Goal: Task Accomplishment & Management: Manage account settings

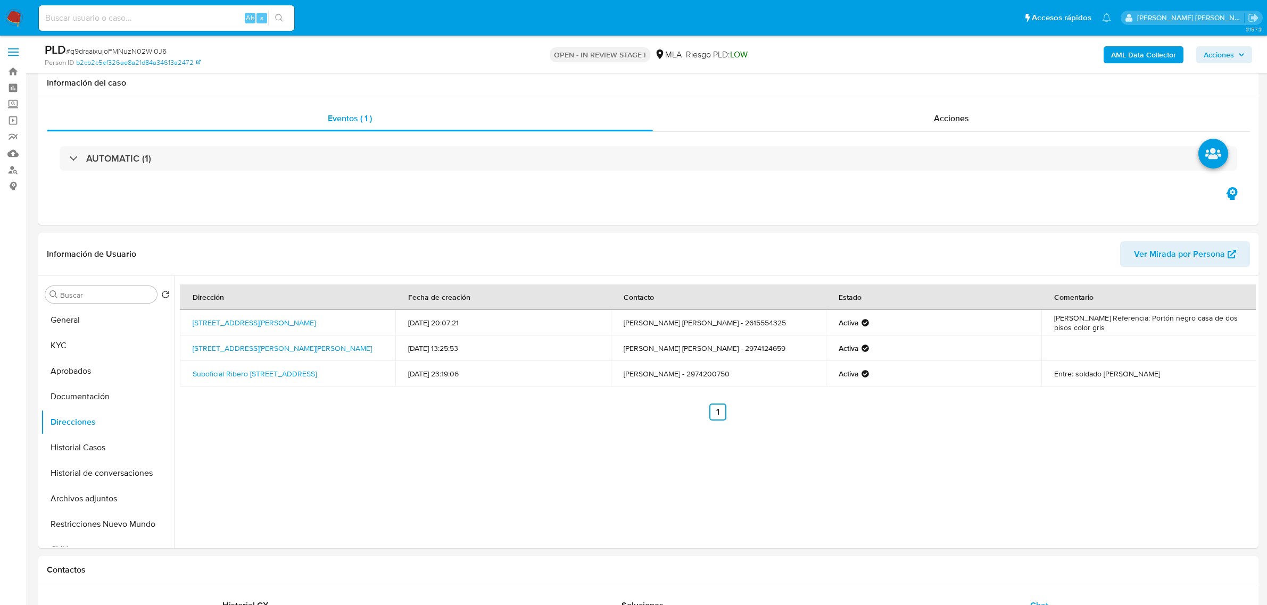
select select "10"
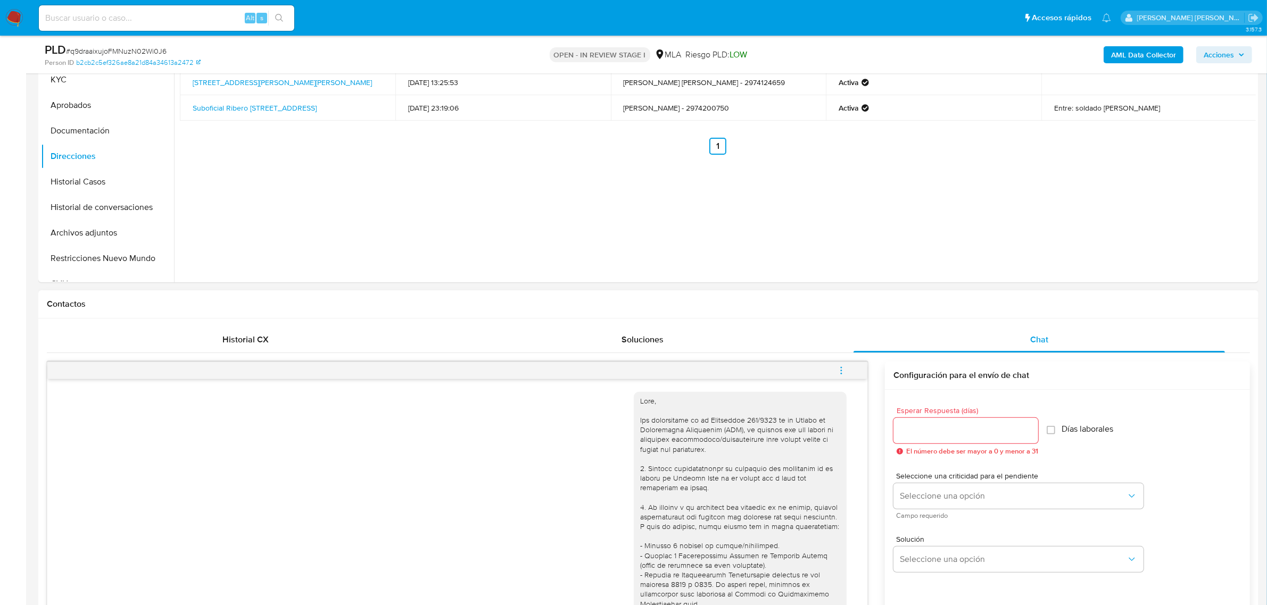
click at [848, 366] on button "menu-action" at bounding box center [841, 371] width 35 height 26
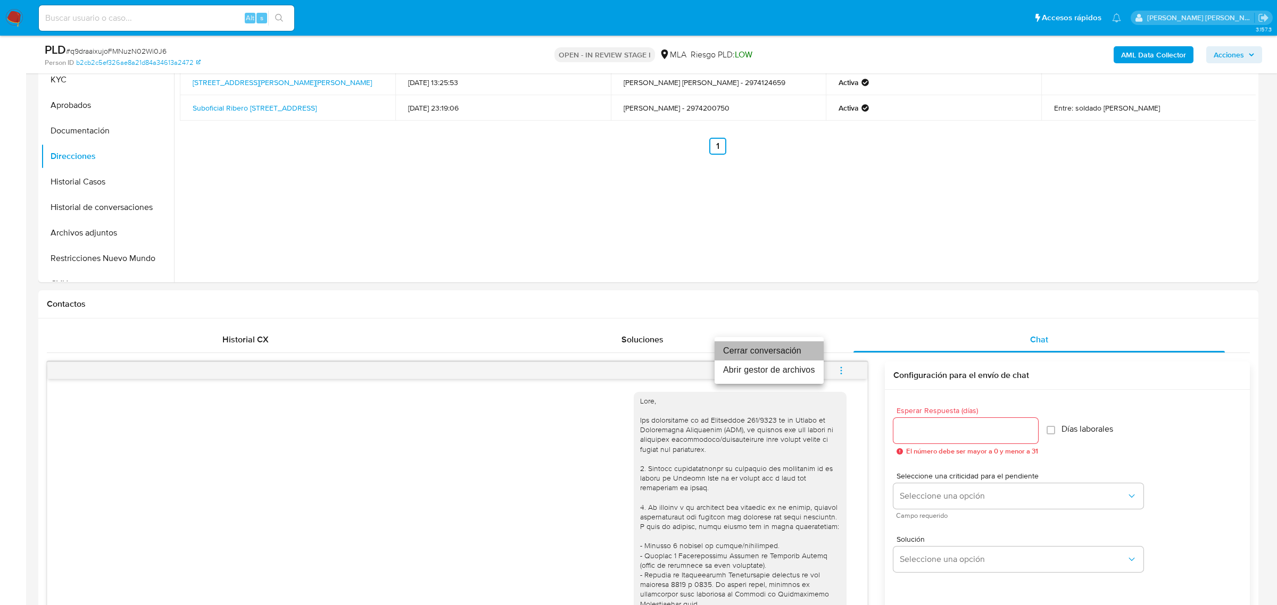
click at [769, 346] on li "Cerrar conversación" at bounding box center [769, 351] width 109 height 19
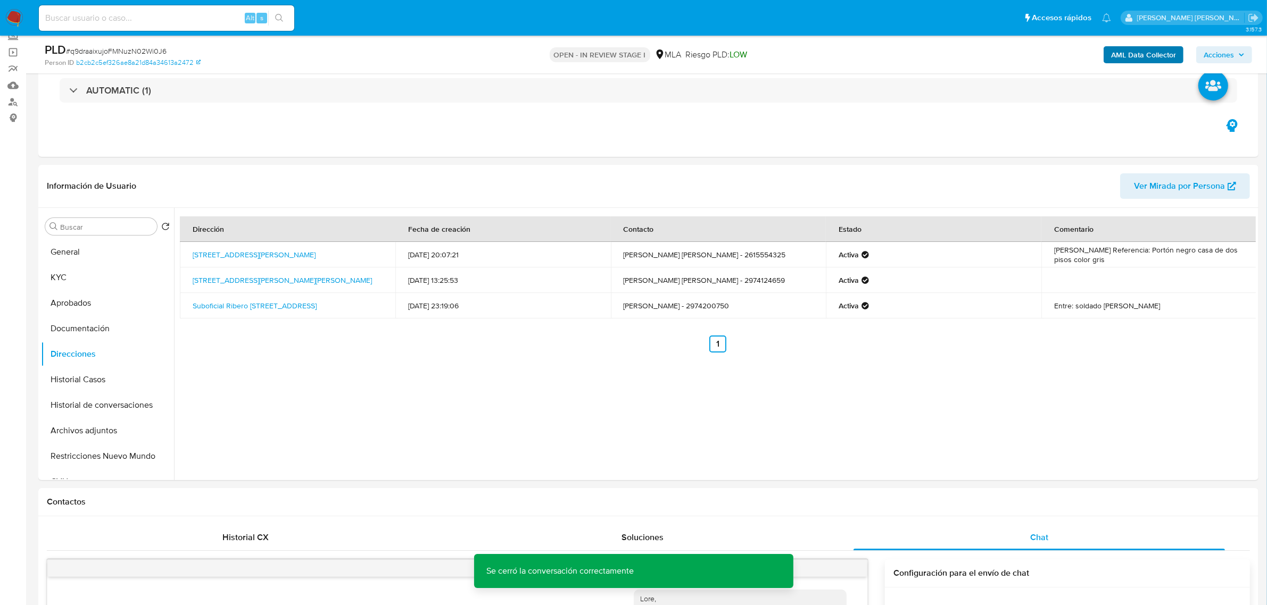
scroll to position [67, 0]
click at [1146, 49] on b "AML Data Collector" at bounding box center [1143, 54] width 65 height 17
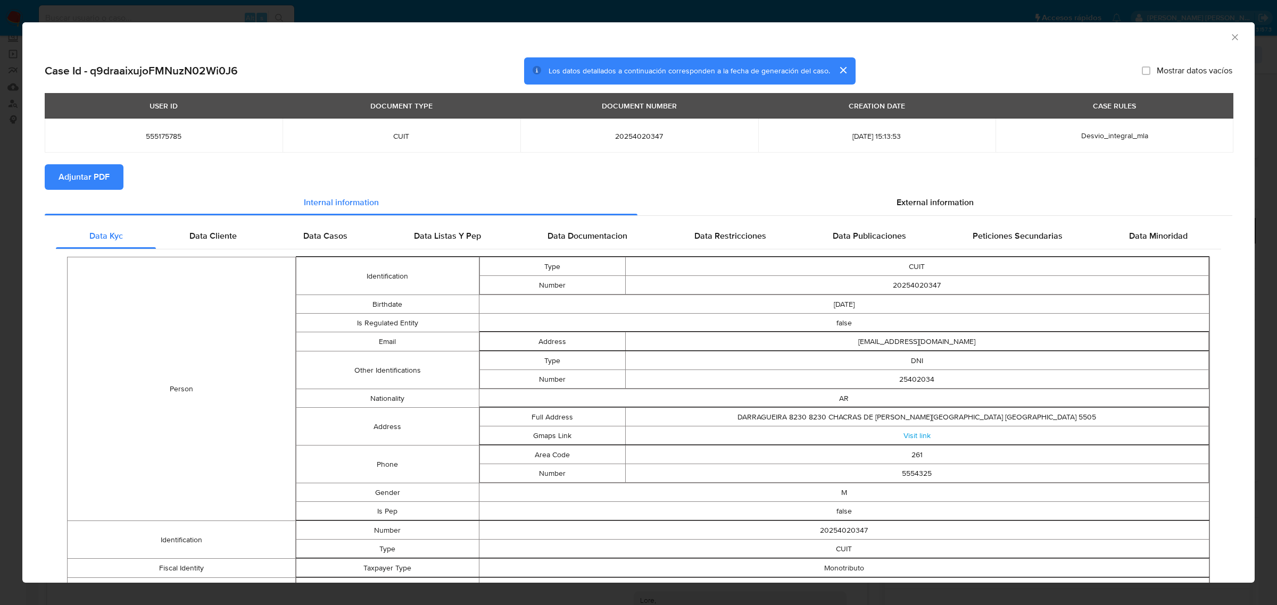
click at [72, 185] on span "Adjuntar PDF" at bounding box center [84, 176] width 51 height 23
click at [1230, 32] on icon "Cerrar ventana" at bounding box center [1235, 37] width 11 height 11
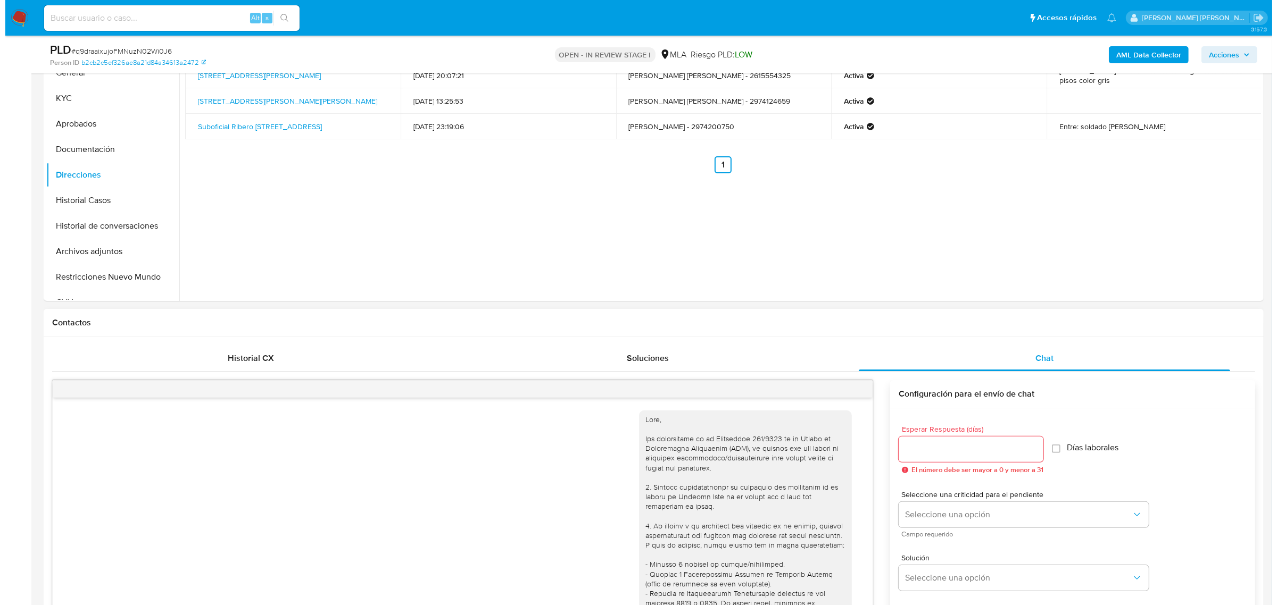
scroll to position [200, 0]
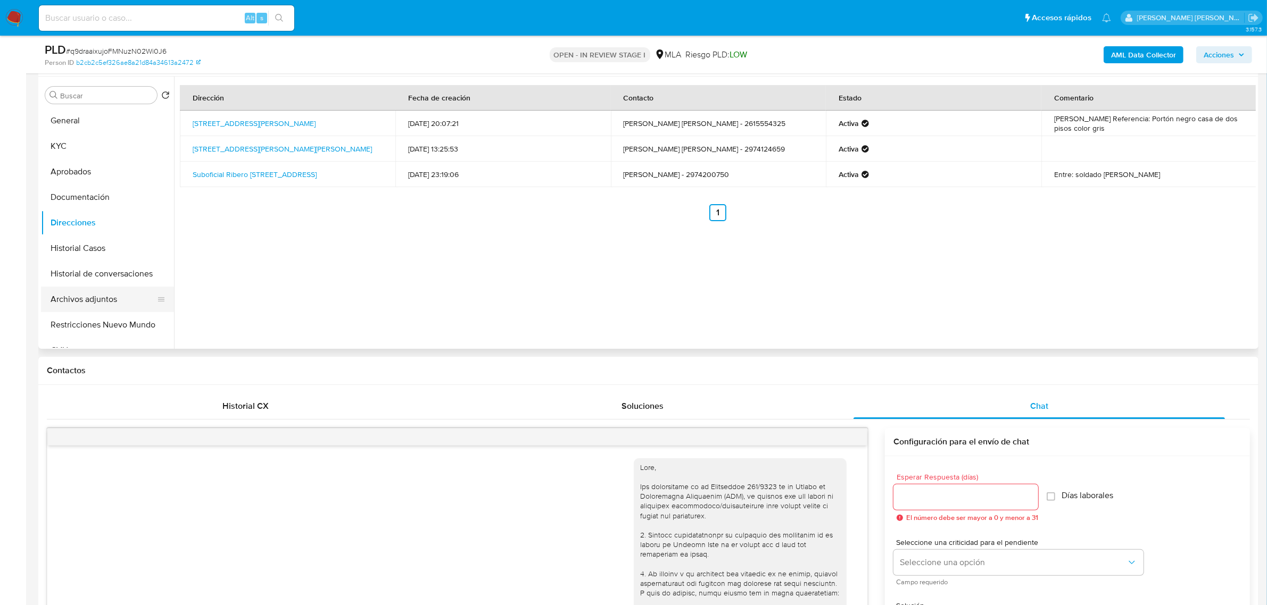
click at [91, 309] on button "Archivos adjuntos" at bounding box center [103, 300] width 125 height 26
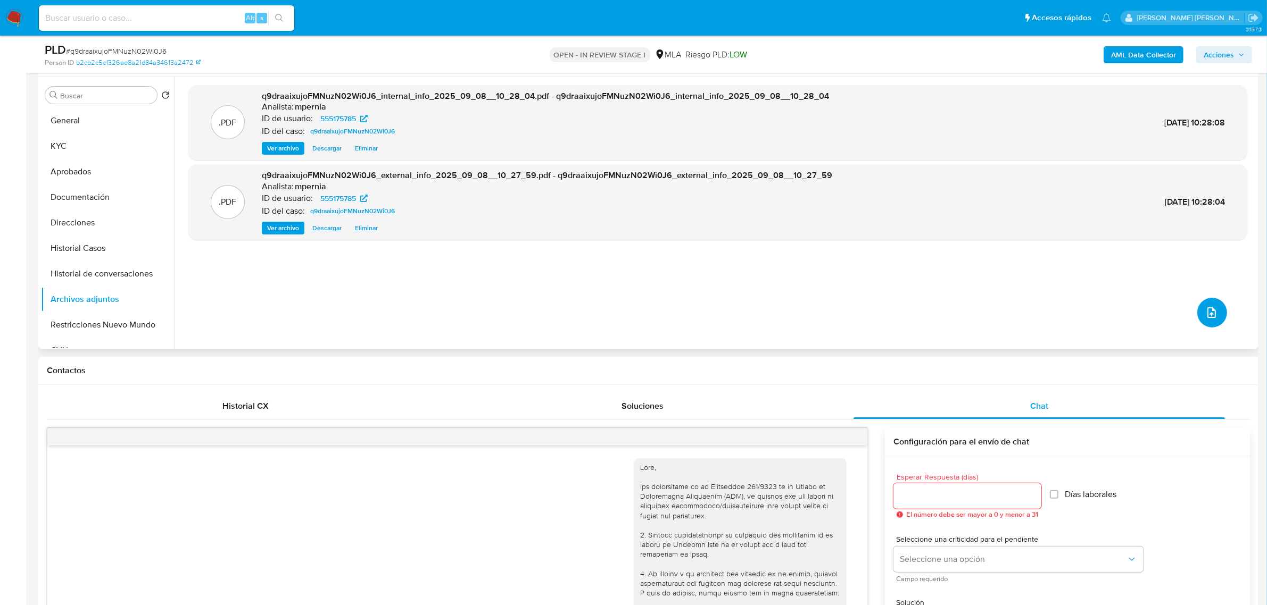
click at [1207, 310] on icon "upload-file" at bounding box center [1211, 312] width 13 height 13
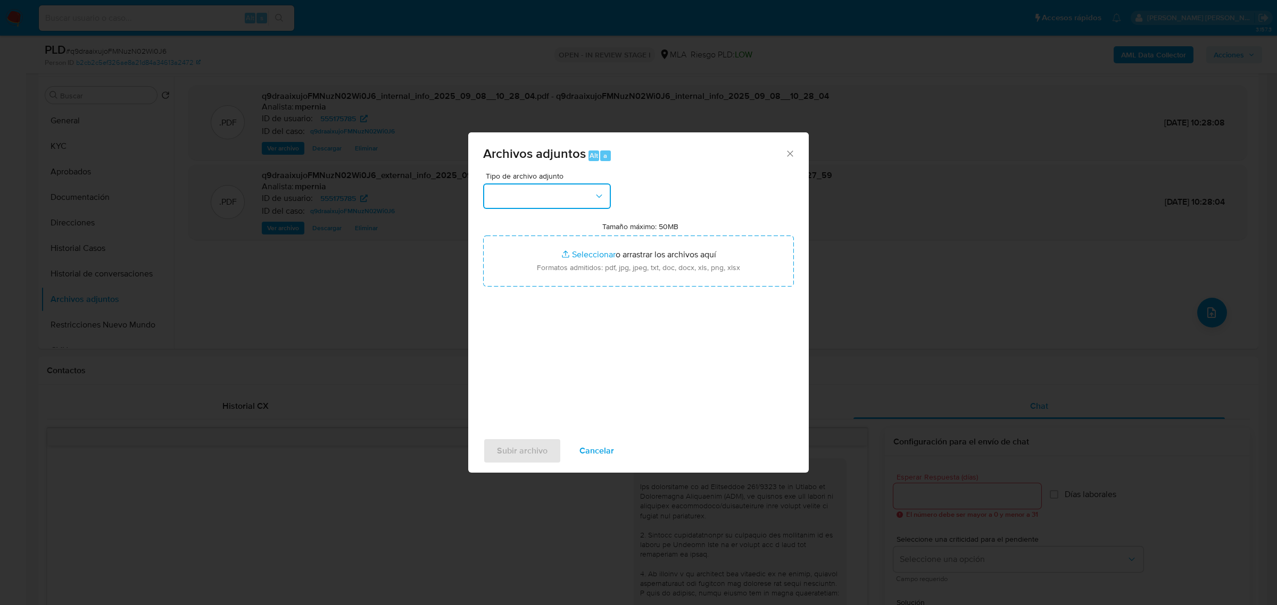
click at [525, 209] on button "button" at bounding box center [547, 197] width 128 height 26
click at [519, 237] on div "OTROS" at bounding box center [543, 230] width 109 height 26
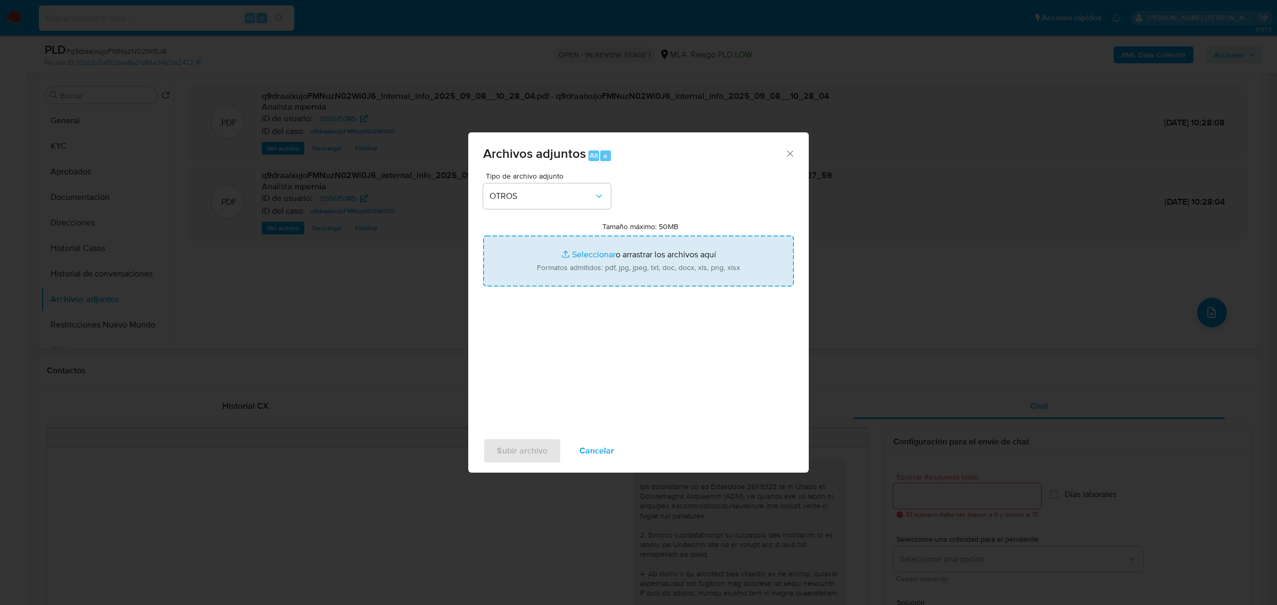
type input "C:\fakepath\Movimientos-Aladdin-555175785.xlsx"
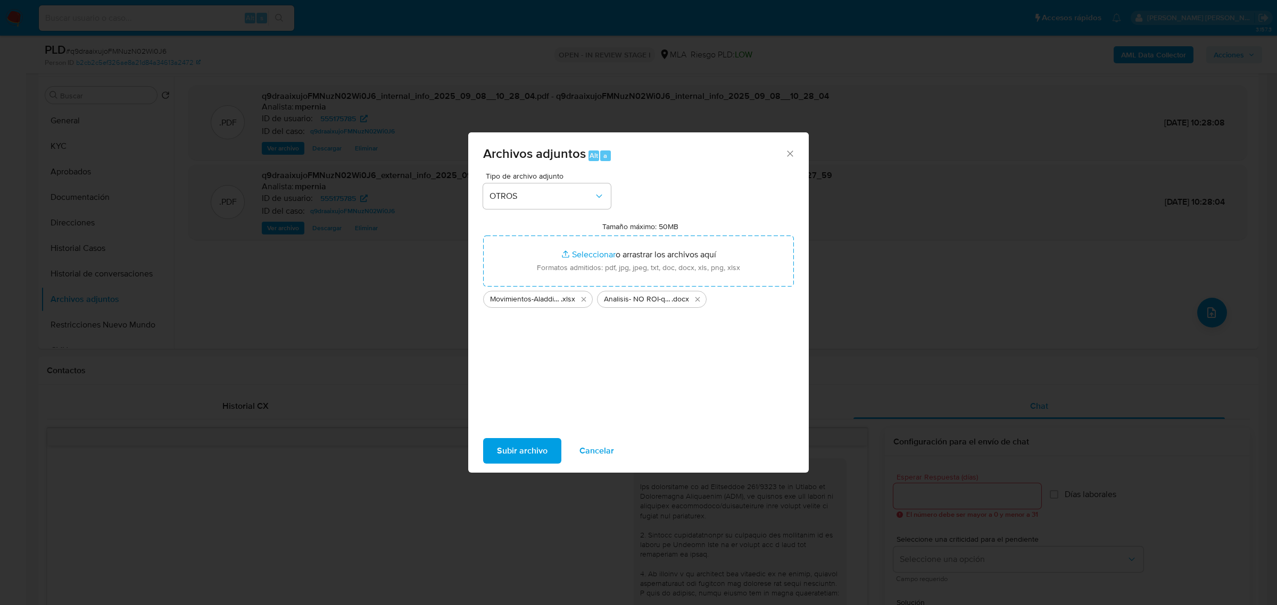
click at [539, 455] on span "Subir archivo" at bounding box center [522, 450] width 51 height 23
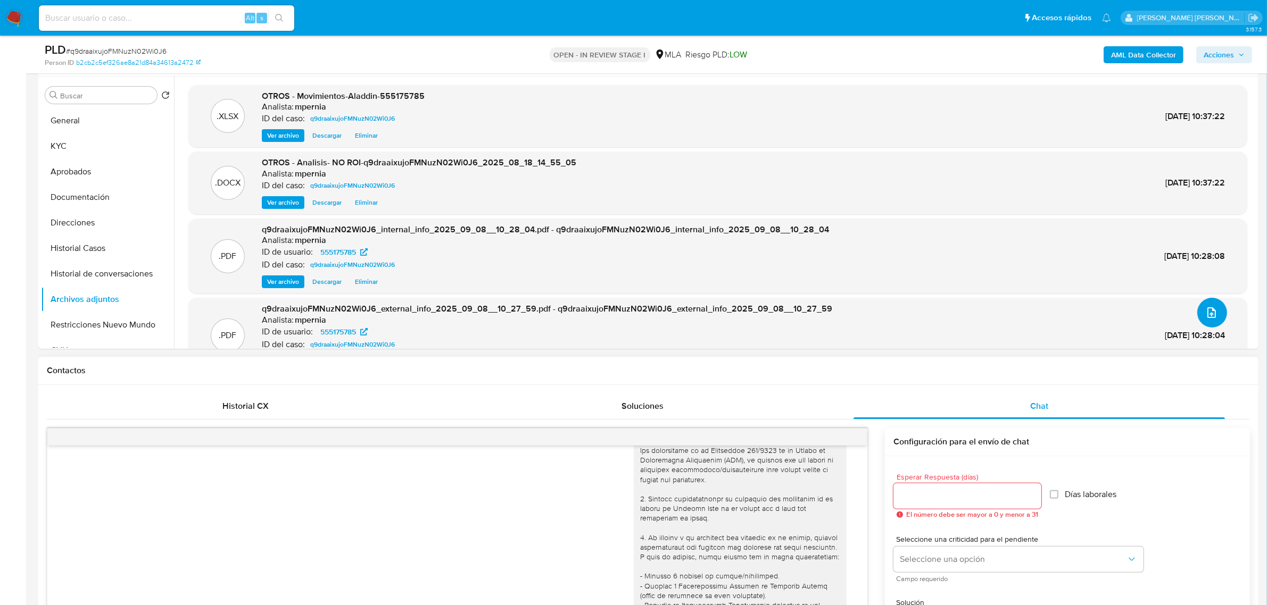
scroll to position [133, 0]
click at [1231, 56] on span "Acciones" at bounding box center [1219, 54] width 30 height 17
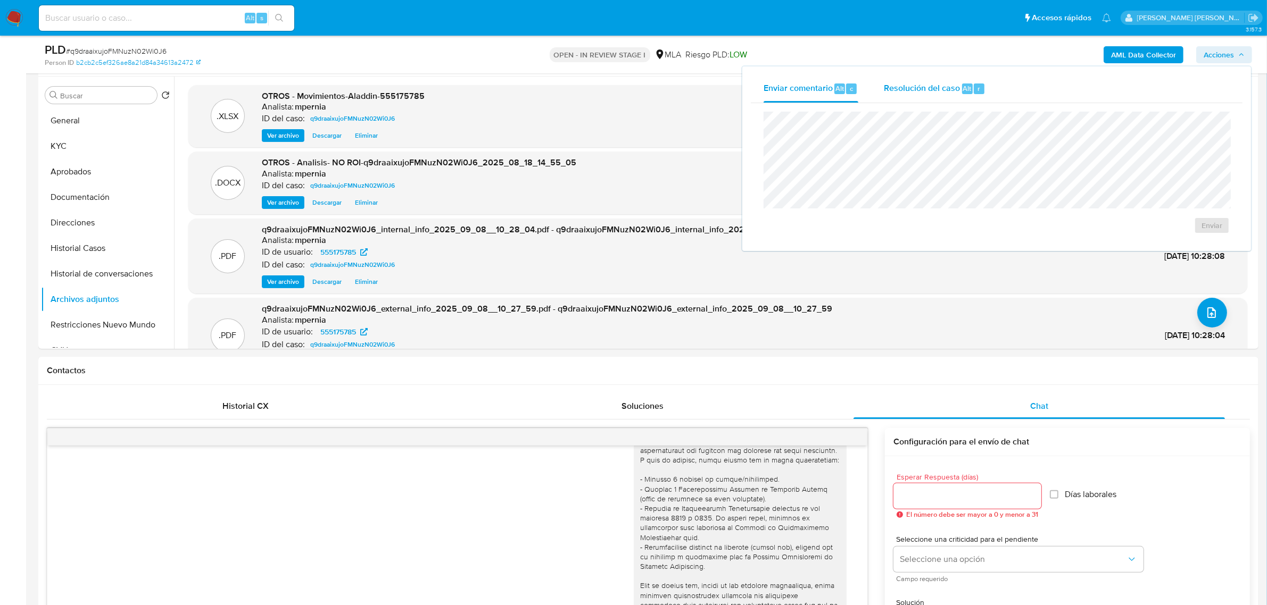
click at [913, 80] on div "Resolución del caso Alt r" at bounding box center [935, 89] width 102 height 28
click at [1123, 238] on span "No ROI Proposal" at bounding box center [1107, 232] width 55 height 15
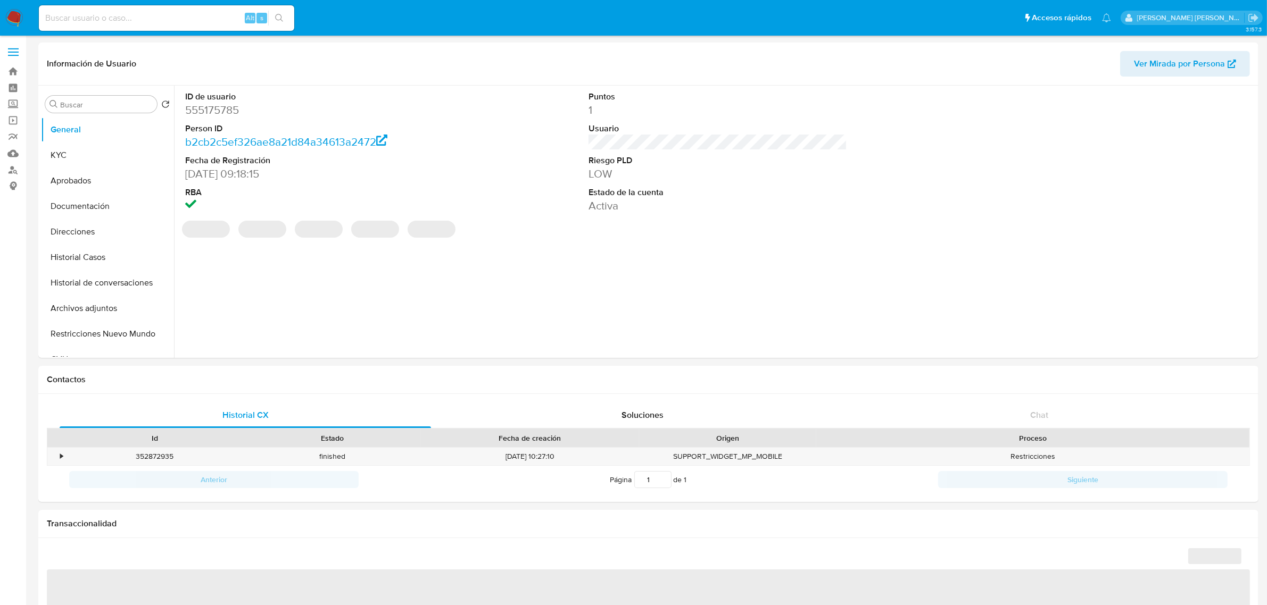
select select "10"
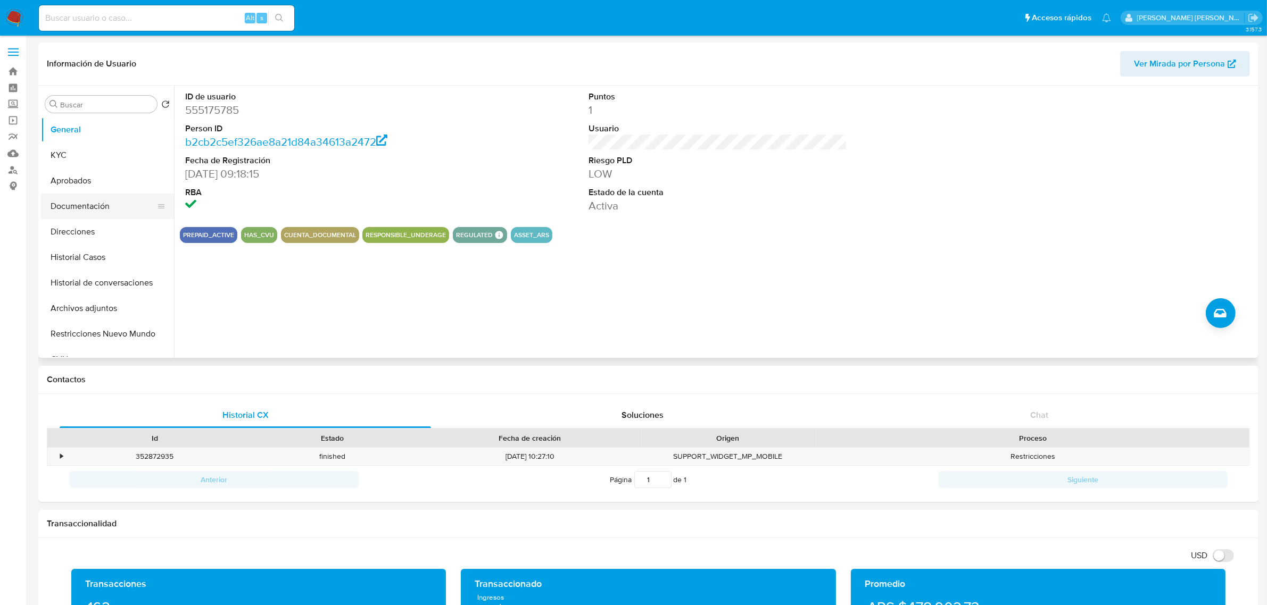
click at [89, 208] on button "Documentación" at bounding box center [103, 207] width 125 height 26
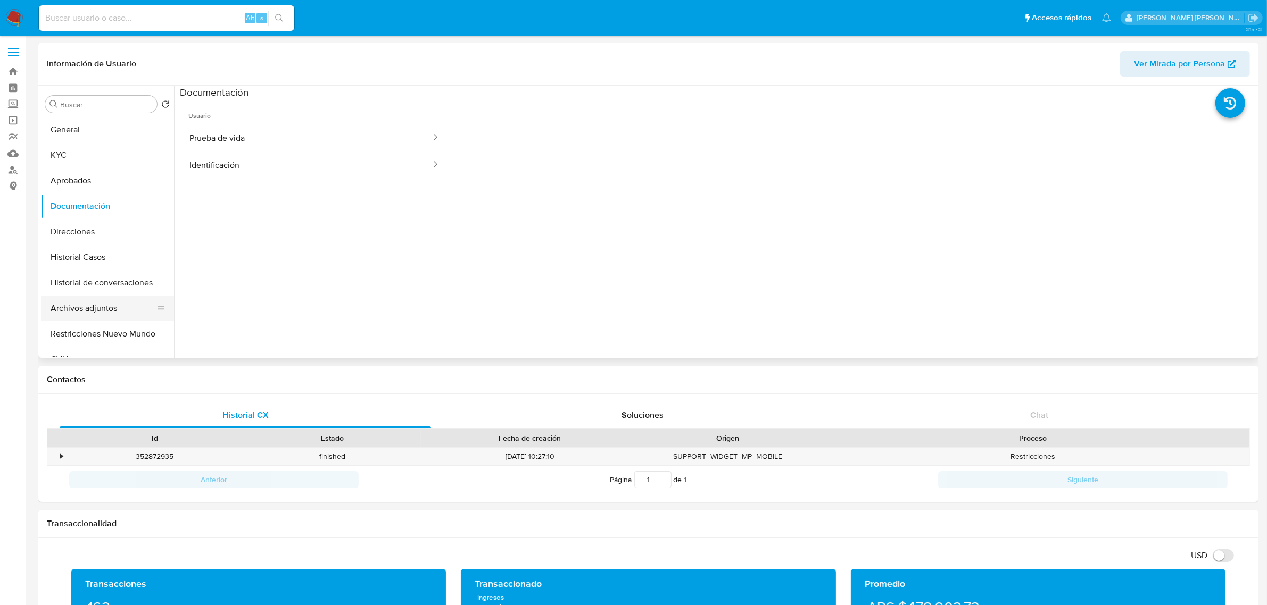
click at [102, 309] on button "Archivos adjuntos" at bounding box center [103, 309] width 125 height 26
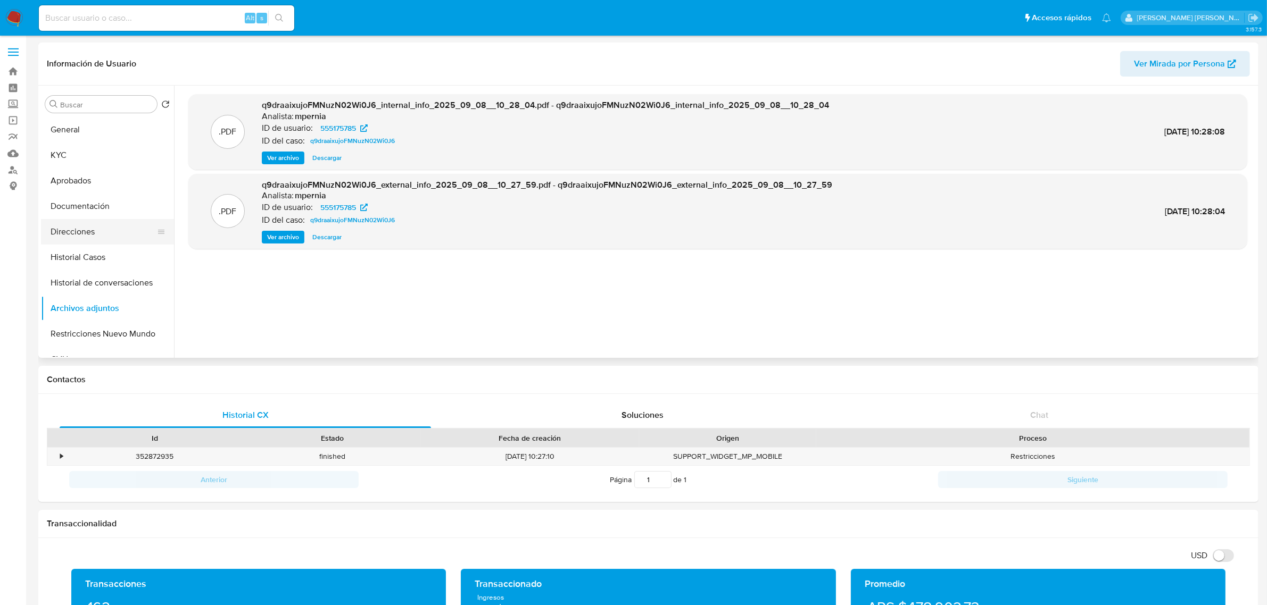
click at [67, 235] on button "Direcciones" at bounding box center [103, 232] width 125 height 26
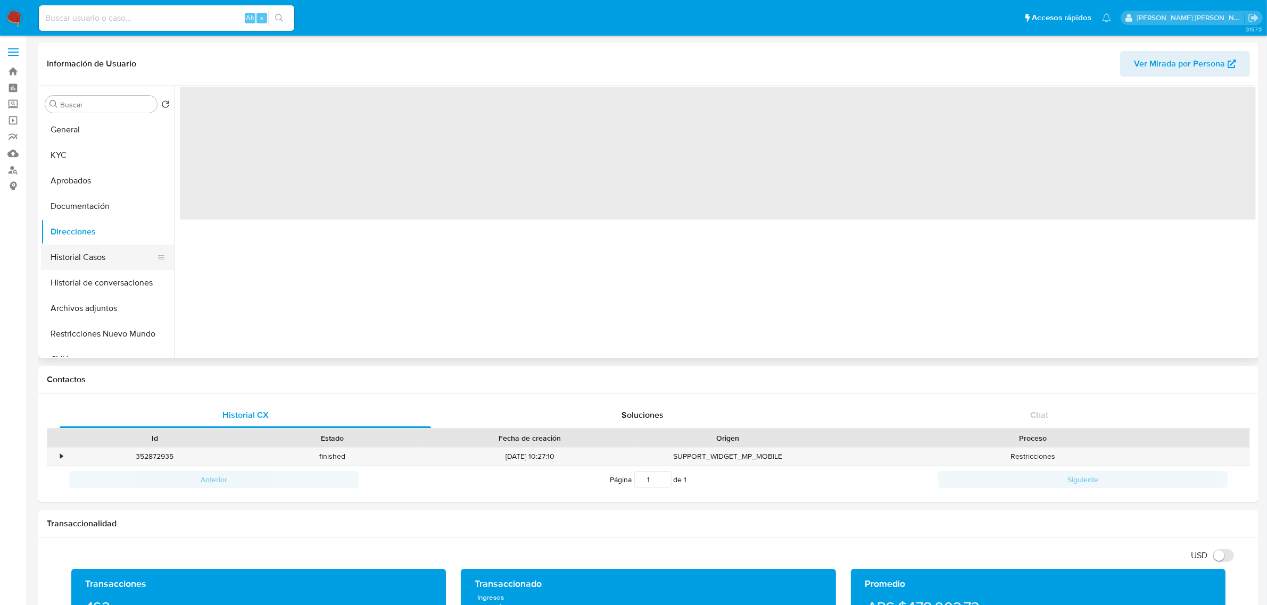
click at [76, 261] on button "Historial Casos" at bounding box center [103, 258] width 125 height 26
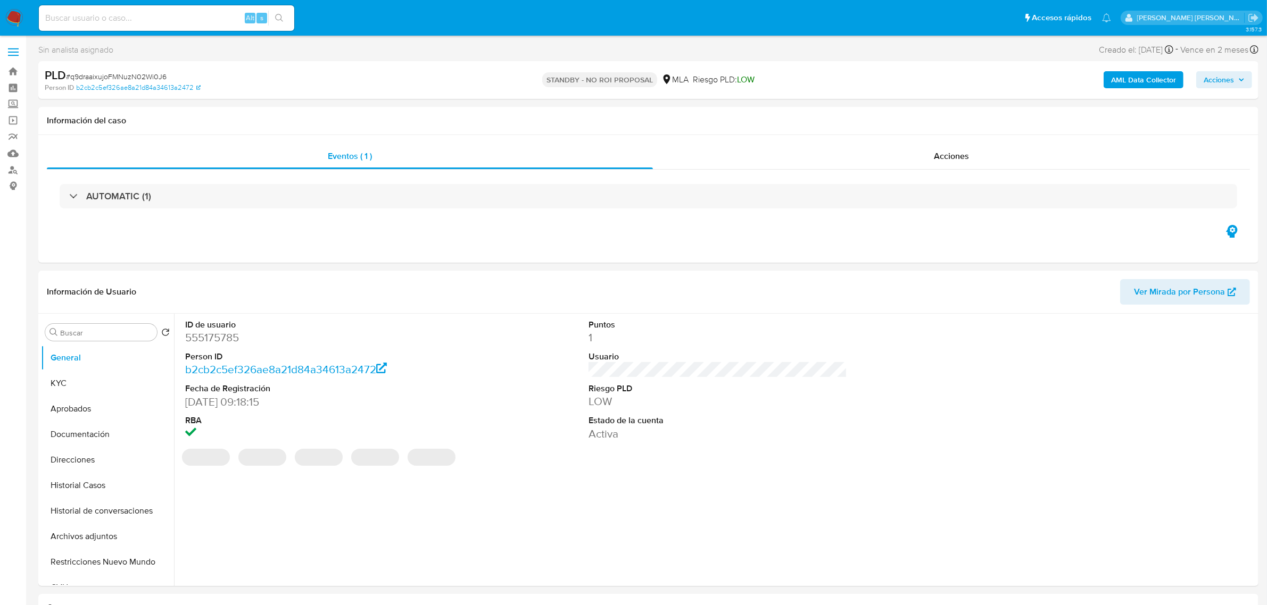
select select "10"
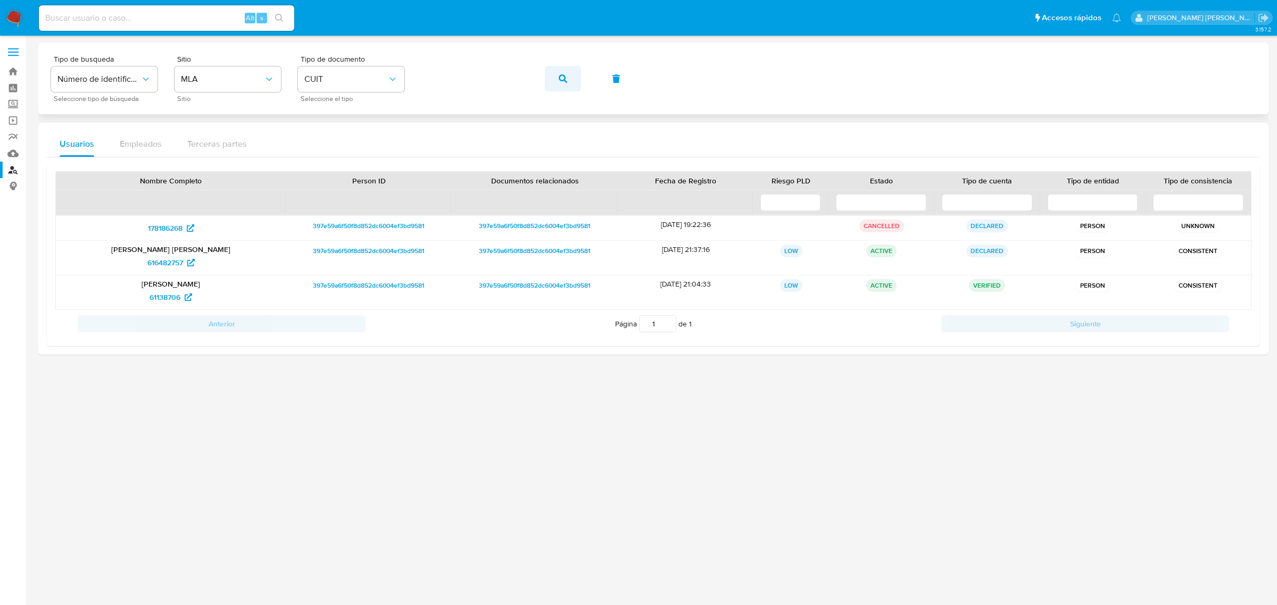
click at [569, 79] on button "button" at bounding box center [563, 79] width 36 height 26
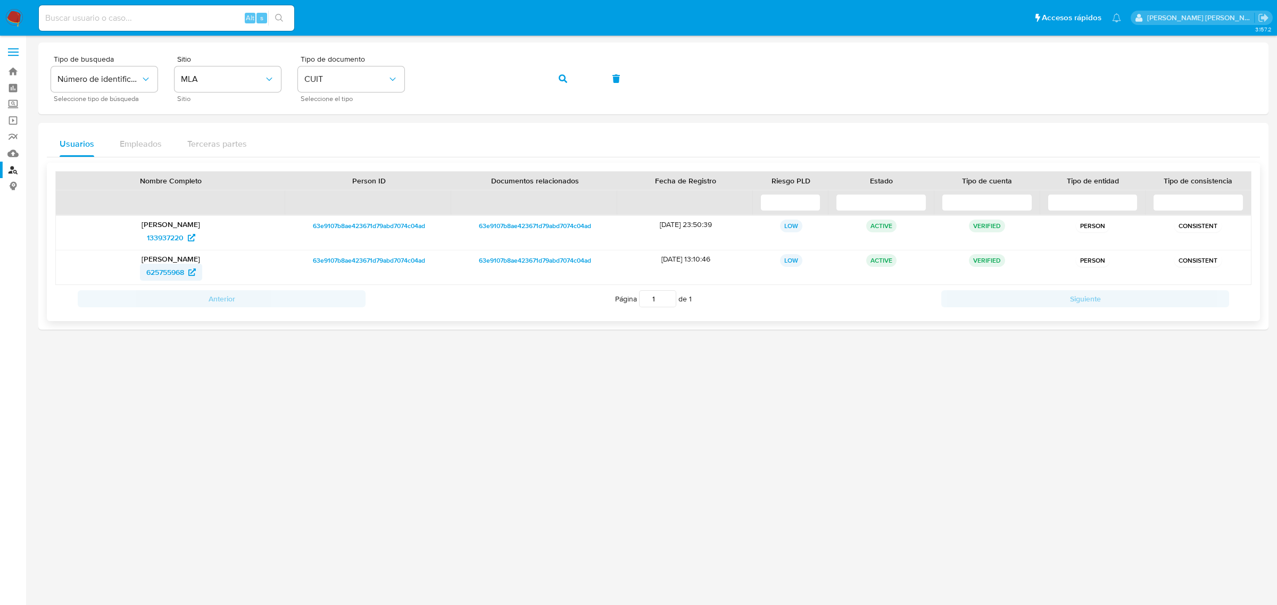
click at [162, 275] on span "625755968" at bounding box center [165, 272] width 38 height 17
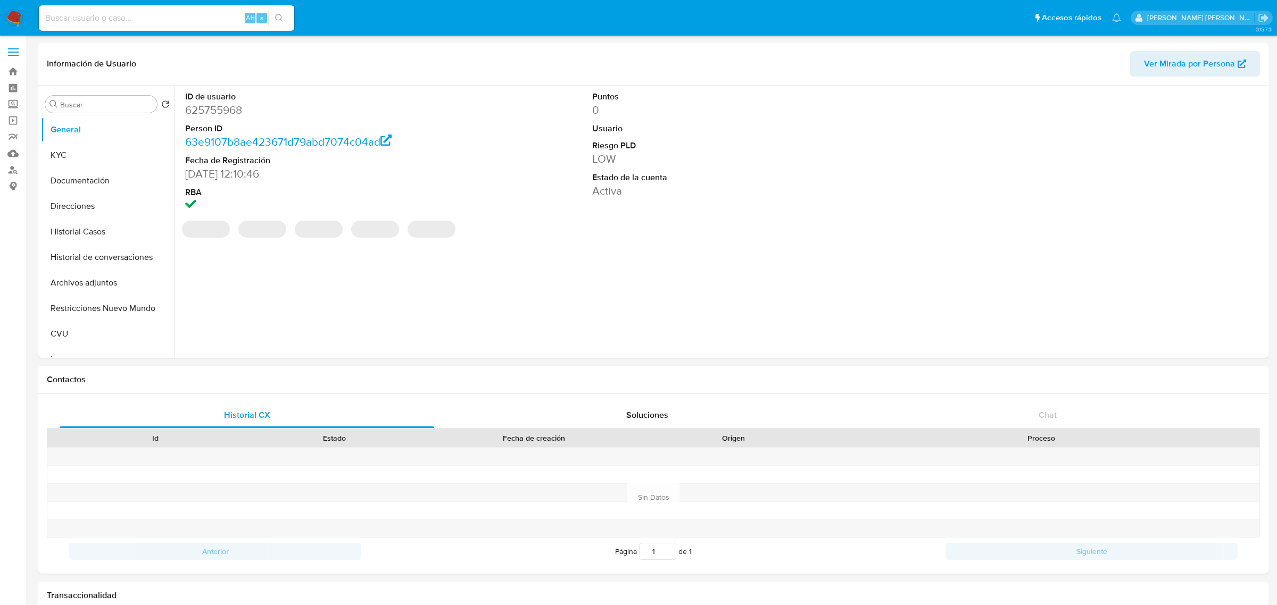
select select "10"
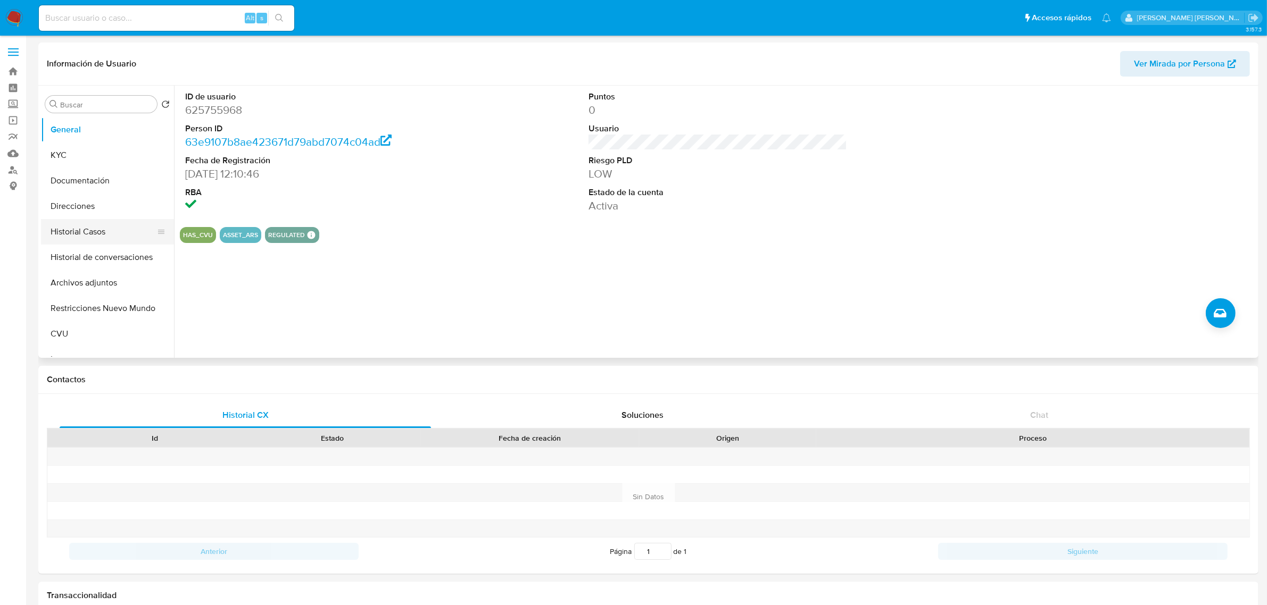
click at [97, 235] on button "Historial Casos" at bounding box center [103, 232] width 125 height 26
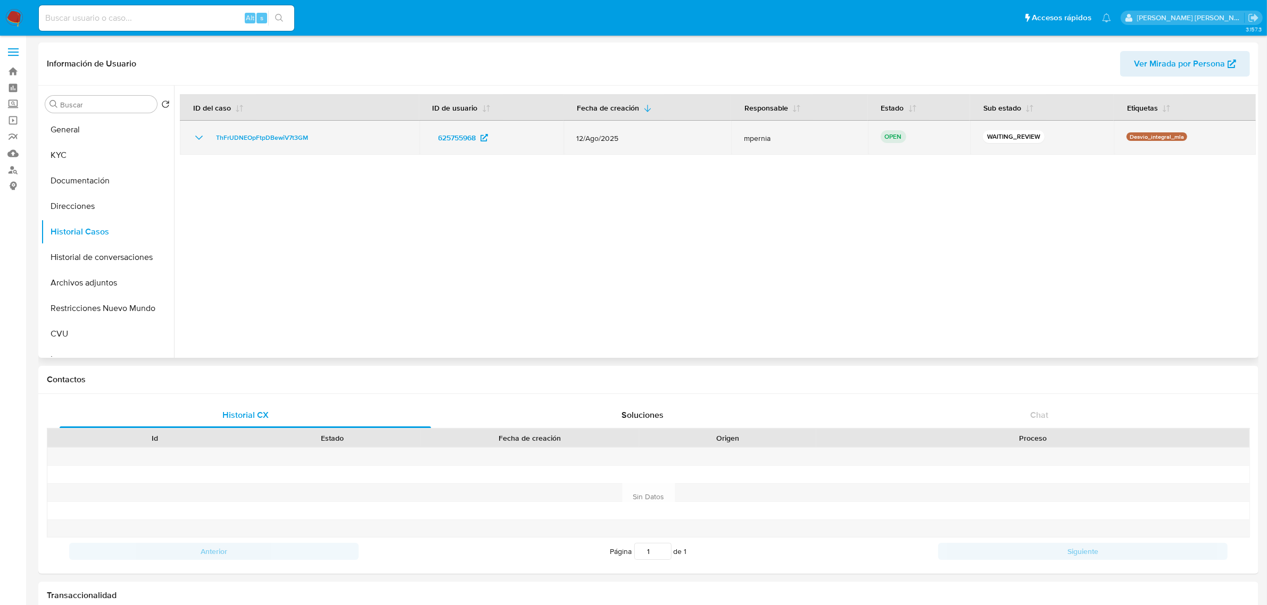
drag, startPoint x: 323, startPoint y: 139, endPoint x: 200, endPoint y: 139, distance: 123.4
click at [200, 139] on div "ThFrUDNEOpFtpDBewiV7t3GM" at bounding box center [300, 137] width 214 height 13
click at [264, 137] on span "ThFrUDNEOpFtpDBewiV7t3GM" at bounding box center [262, 137] width 92 height 13
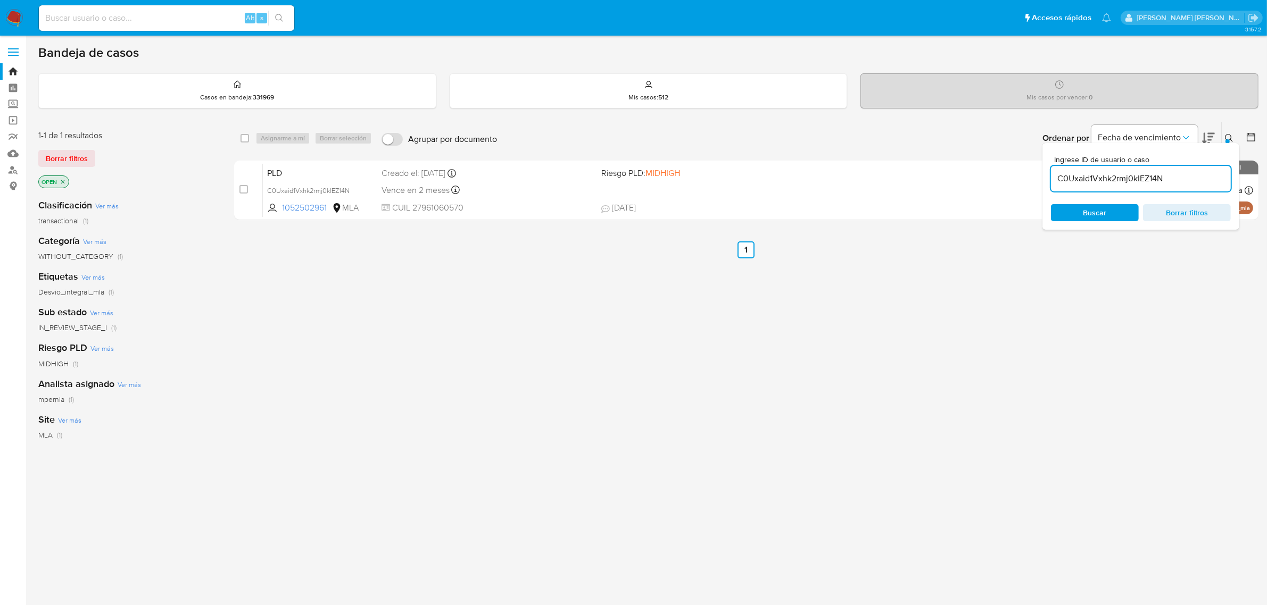
click at [1125, 182] on input "C0Uxaid1Vxhk2rmj0kIEZ14N" at bounding box center [1141, 179] width 180 height 14
click at [1125, 181] on input "C0Uxaid1Vxhk2rmj0kIEZ14N" at bounding box center [1141, 179] width 180 height 14
paste input "ThFrUDNEOpFtpDBewiV7t3GM"
type input "ThFrUDNEOpFtpDBewiV7t3GM"
click at [243, 136] on input "checkbox" at bounding box center [244, 138] width 9 height 9
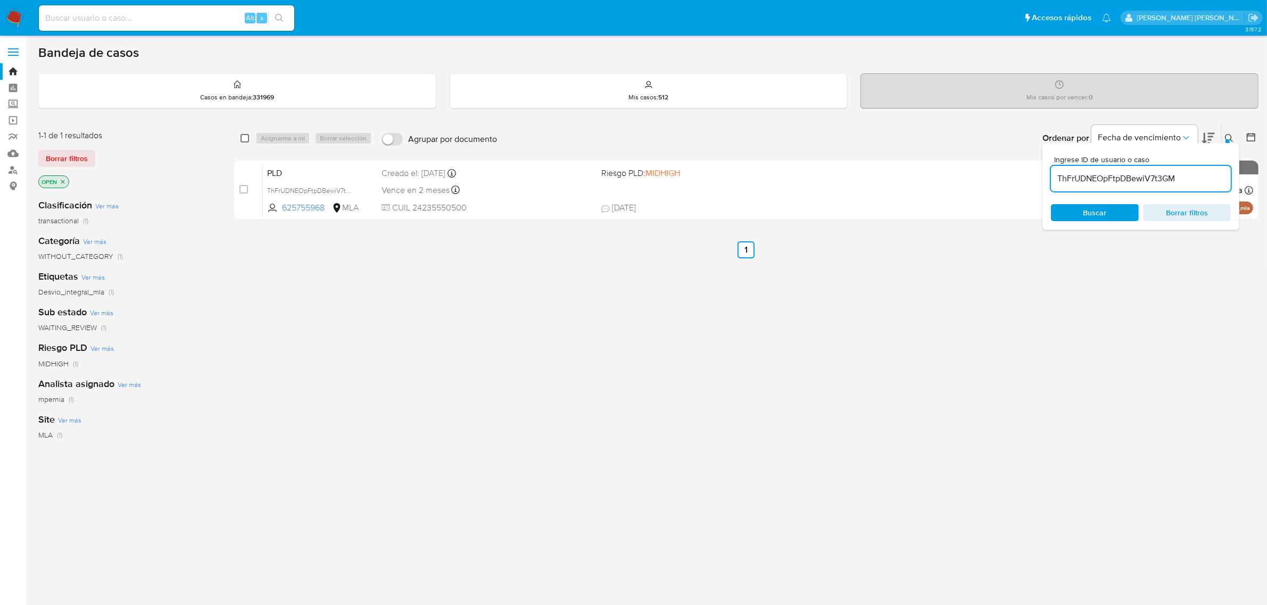
checkbox input "true"
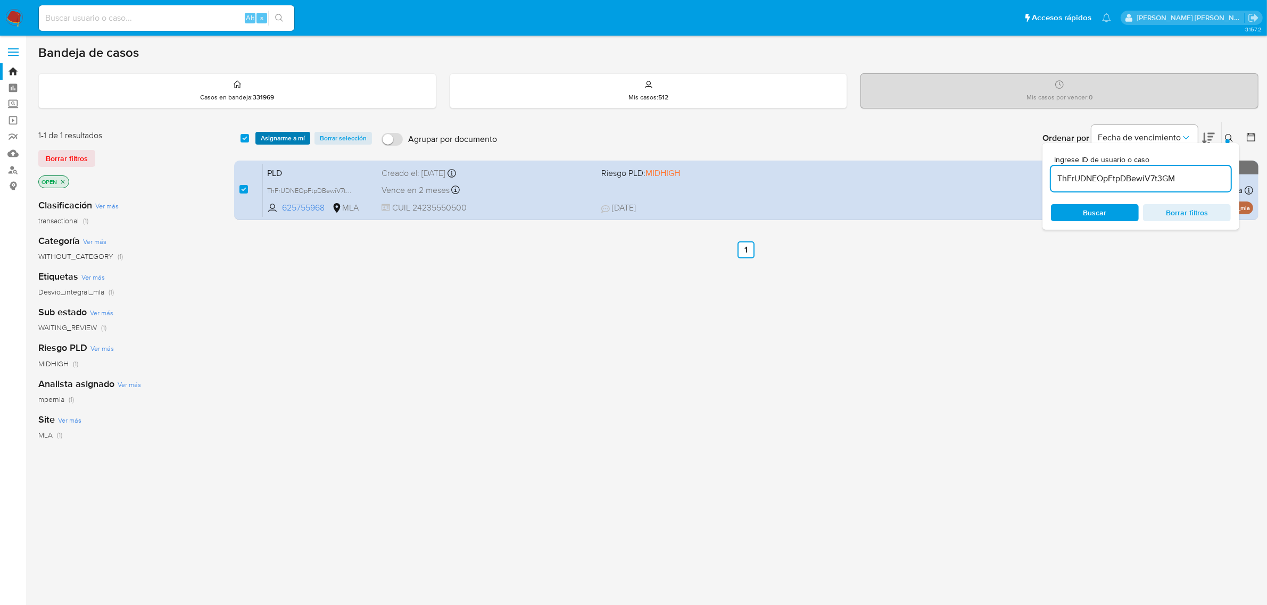
click at [275, 142] on span "Asignarme a mí" at bounding box center [283, 138] width 44 height 11
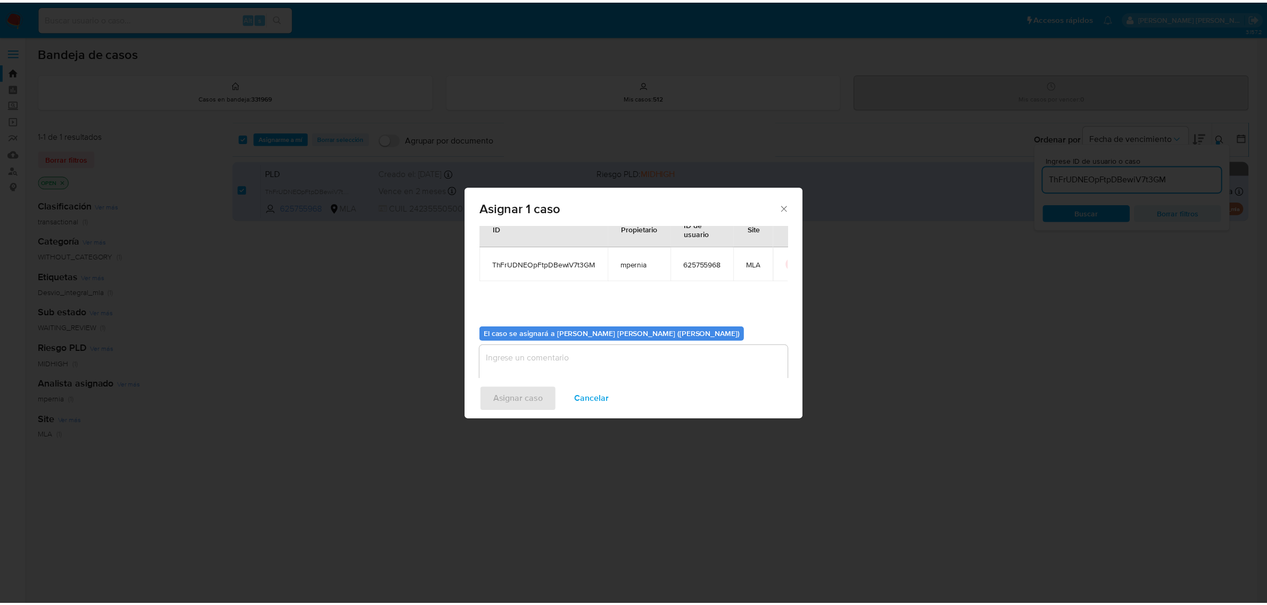
scroll to position [54, 0]
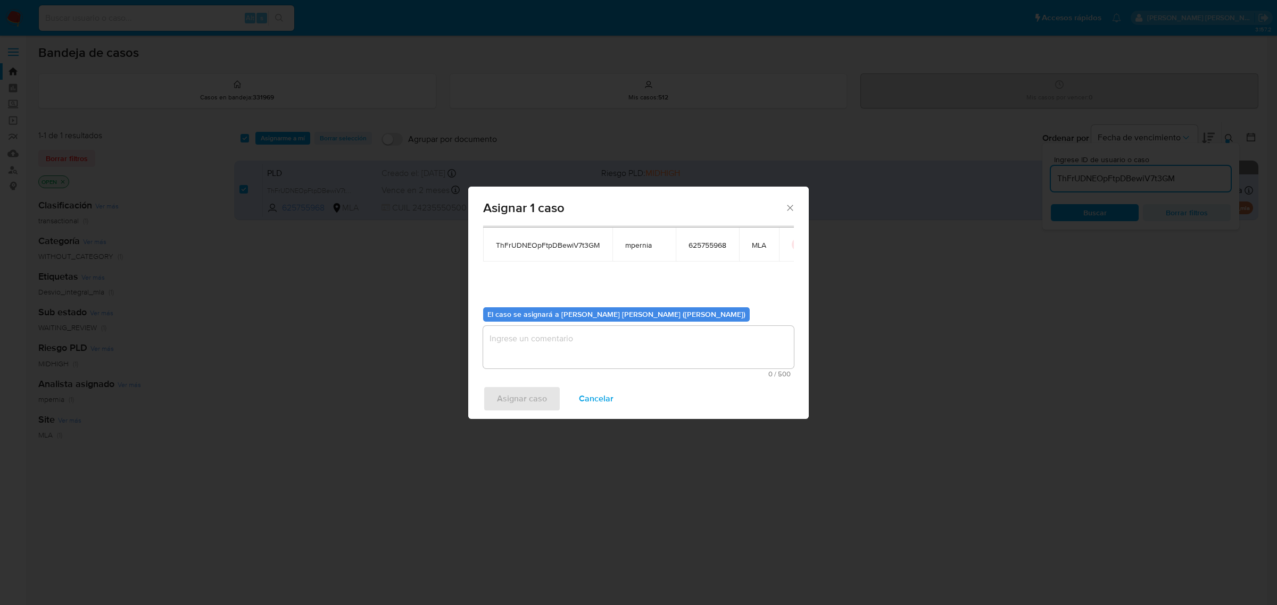
click at [544, 339] on textarea "assign-modal" at bounding box center [638, 347] width 311 height 43
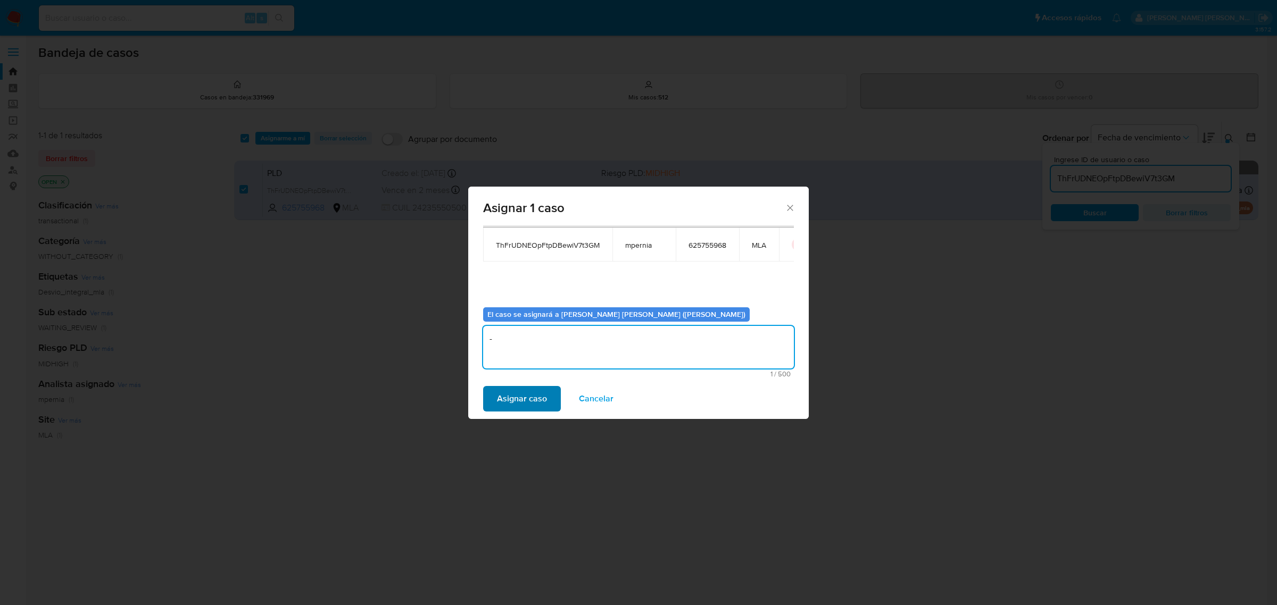
type textarea "-"
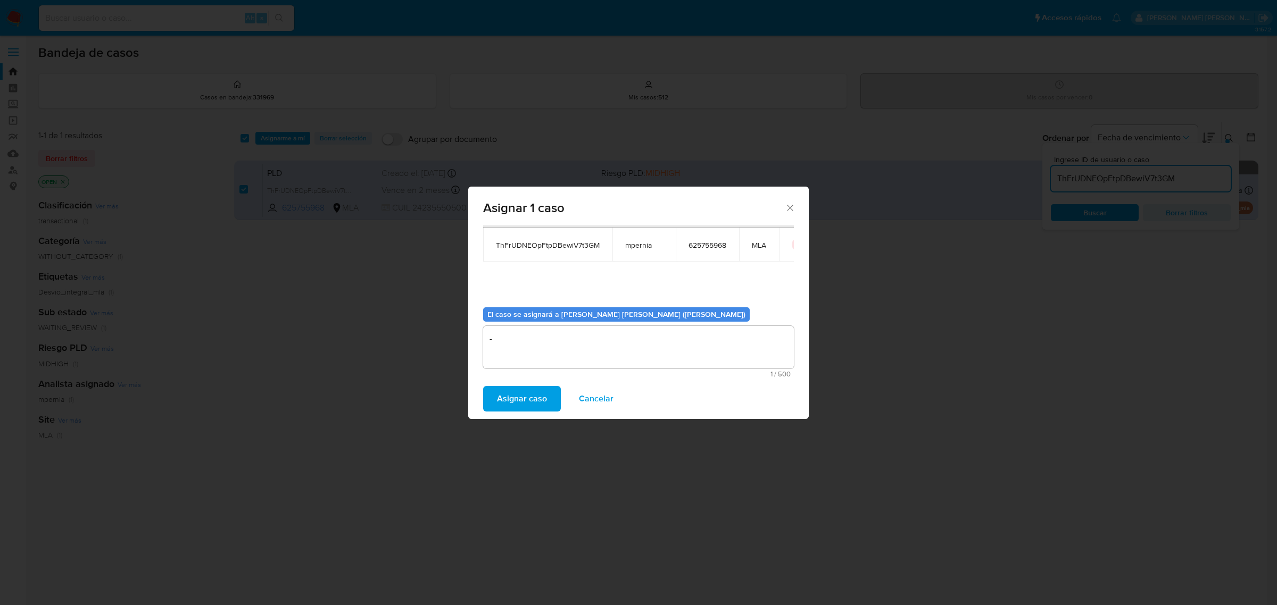
click at [531, 403] on span "Asignar caso" at bounding box center [522, 398] width 50 height 23
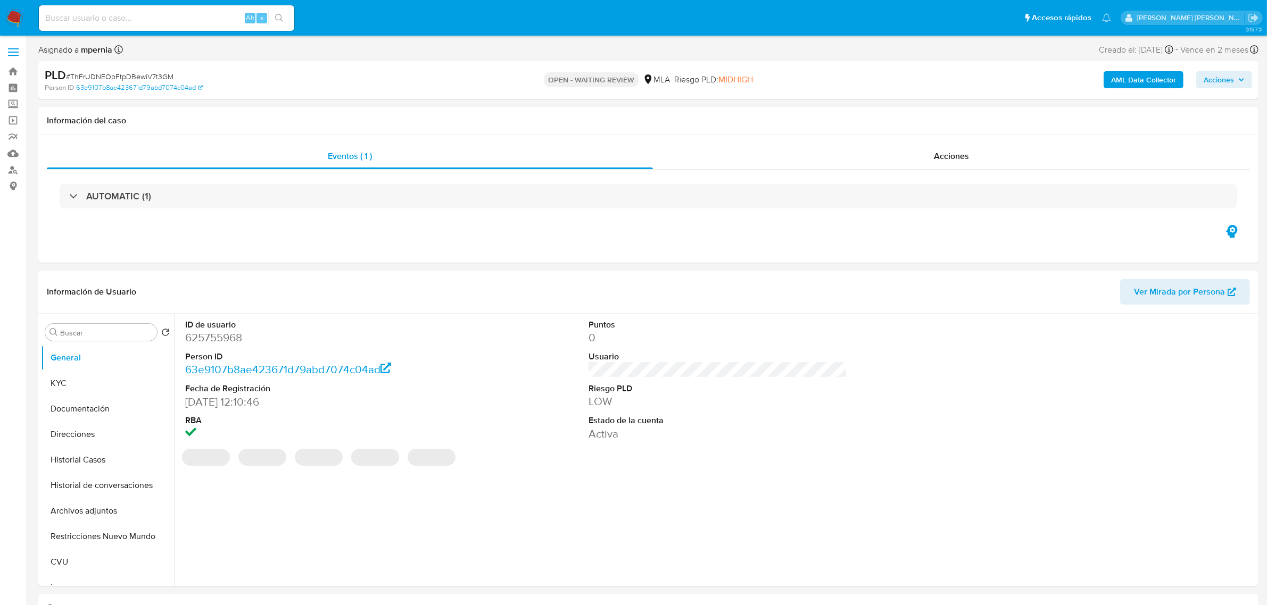
select select "10"
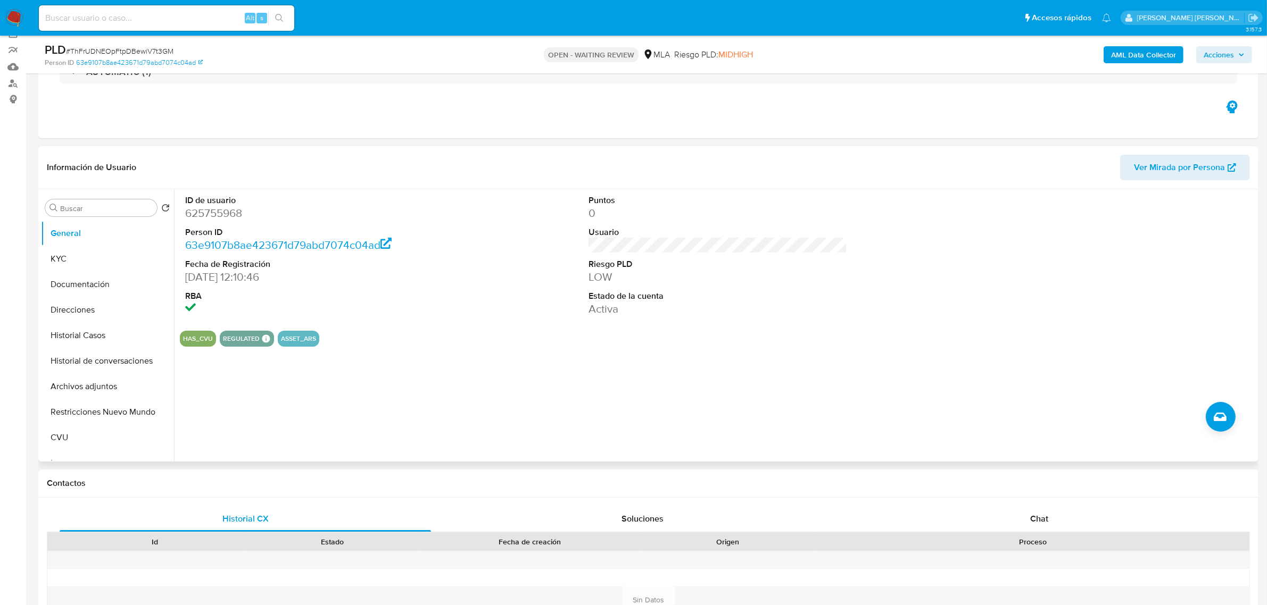
scroll to position [200, 0]
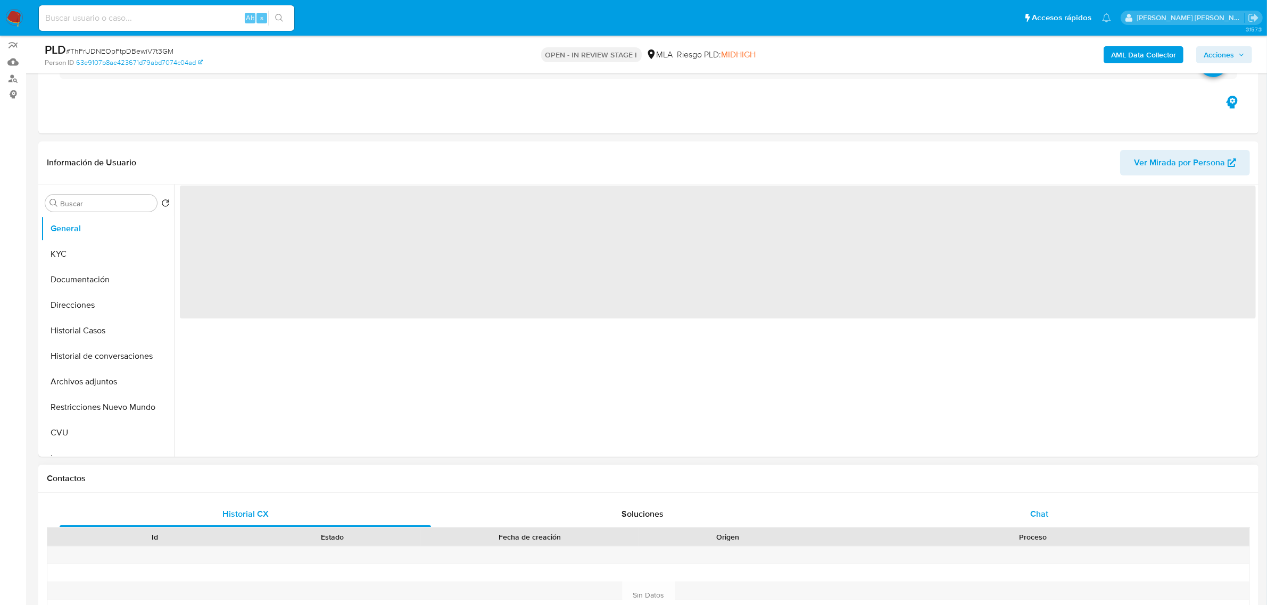
scroll to position [266, 0]
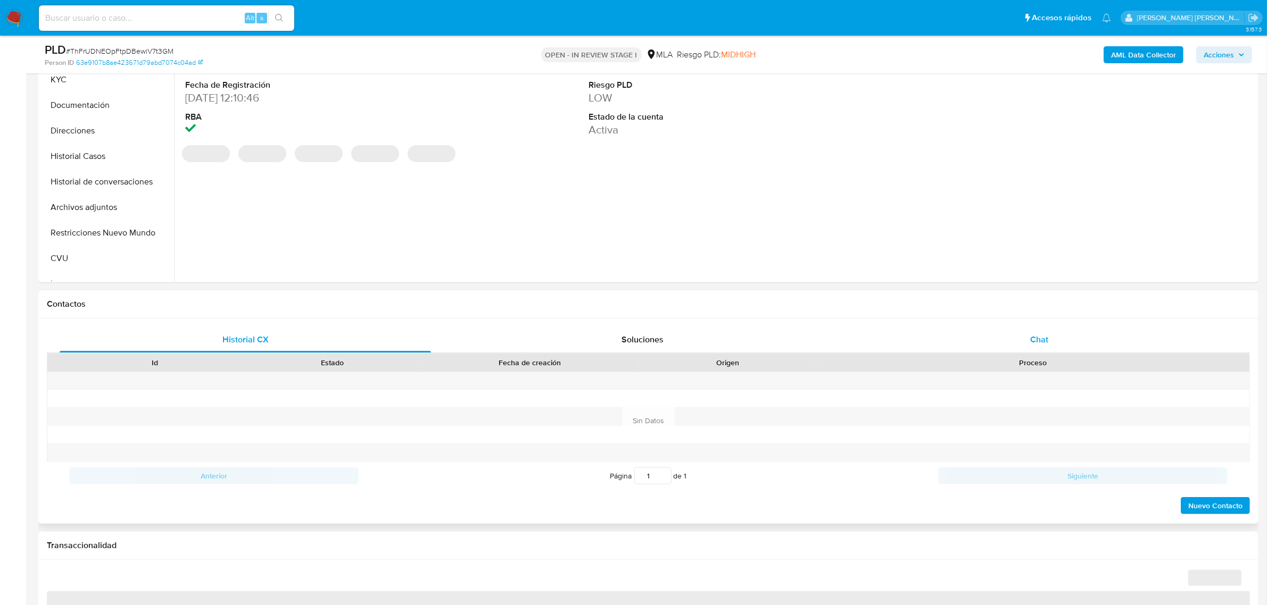
click at [1035, 345] on span "Chat" at bounding box center [1039, 340] width 18 height 12
select select "10"
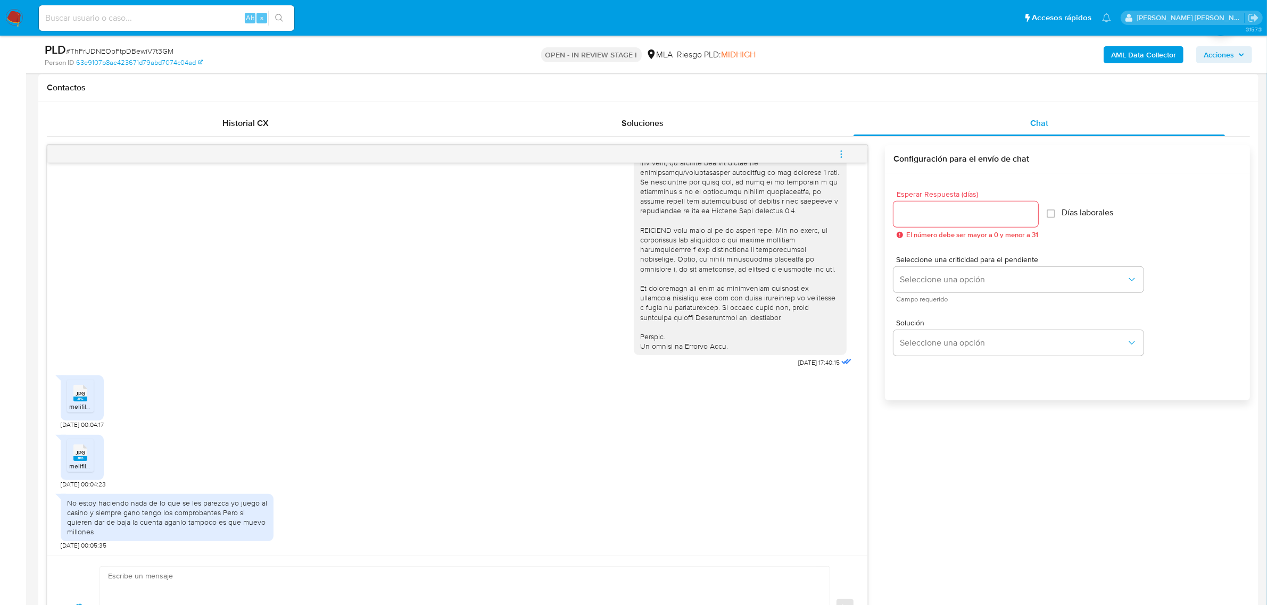
scroll to position [532, 0]
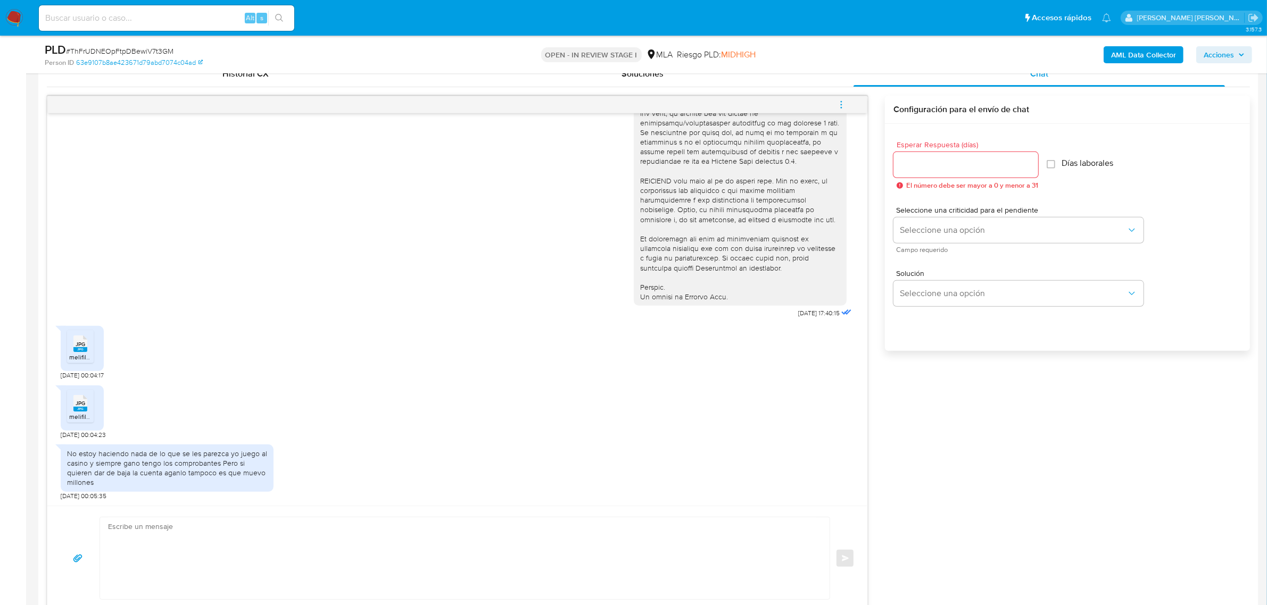
click at [83, 350] on rect at bounding box center [80, 349] width 14 height 5
click at [86, 406] on icon at bounding box center [80, 403] width 14 height 16
drag, startPoint x: 67, startPoint y: 450, endPoint x: 142, endPoint y: 467, distance: 77.0
click at [142, 467] on div "No estoy haciendo nada de lo que se les parezca yo juego al casino y siempre ga…" at bounding box center [167, 468] width 200 height 39
copy div "No estoy haciendo nada de lo que se les parezca yo juego al casino y siempre ga…"
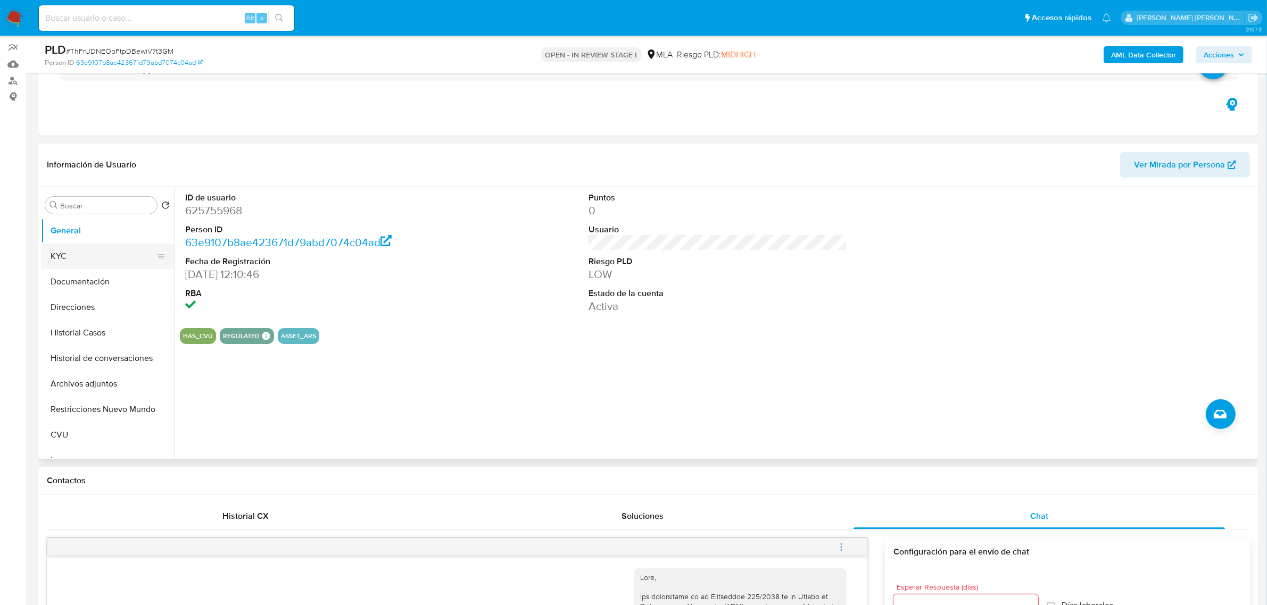
scroll to position [67, 0]
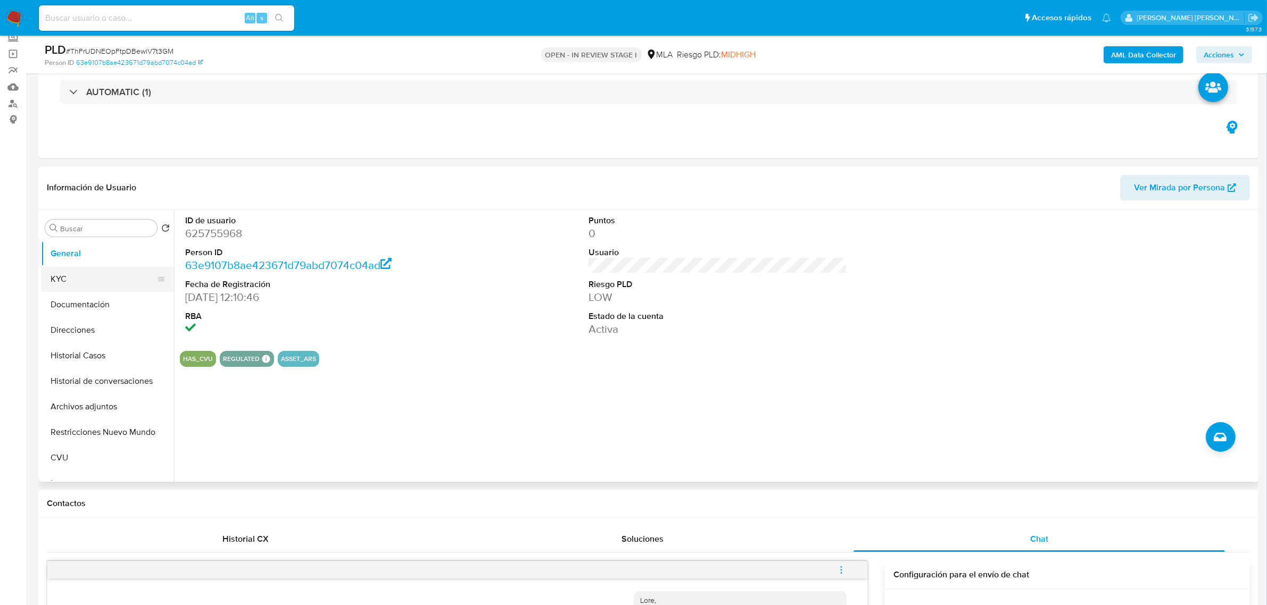
click at [78, 280] on button "KYC" at bounding box center [103, 280] width 125 height 26
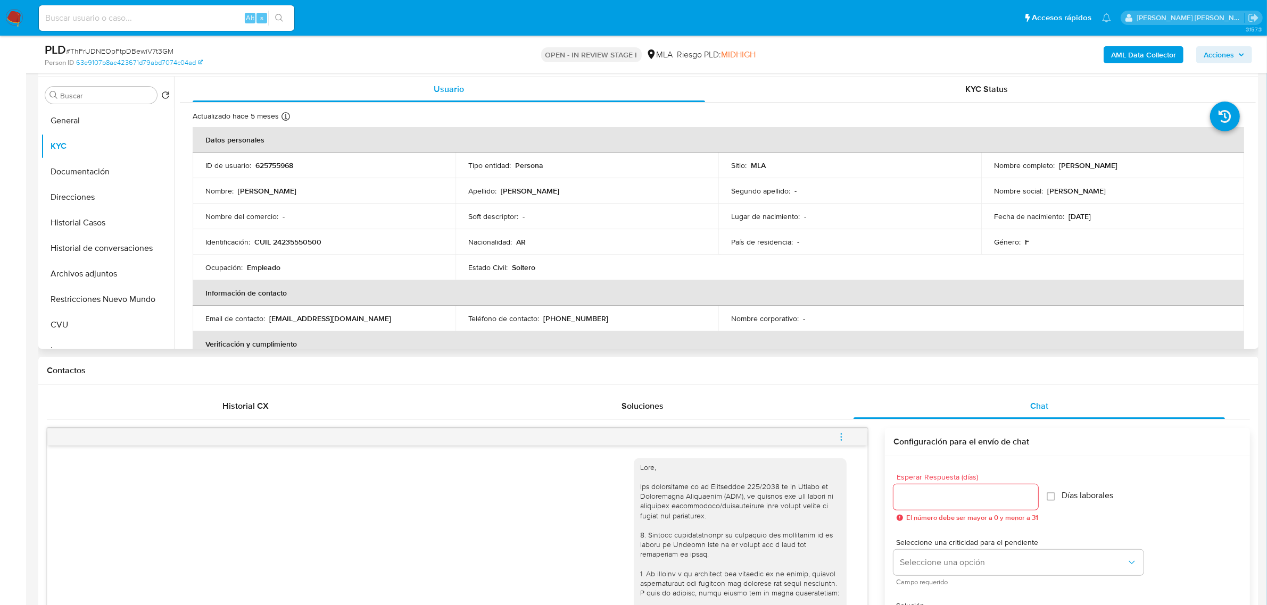
scroll to position [133, 0]
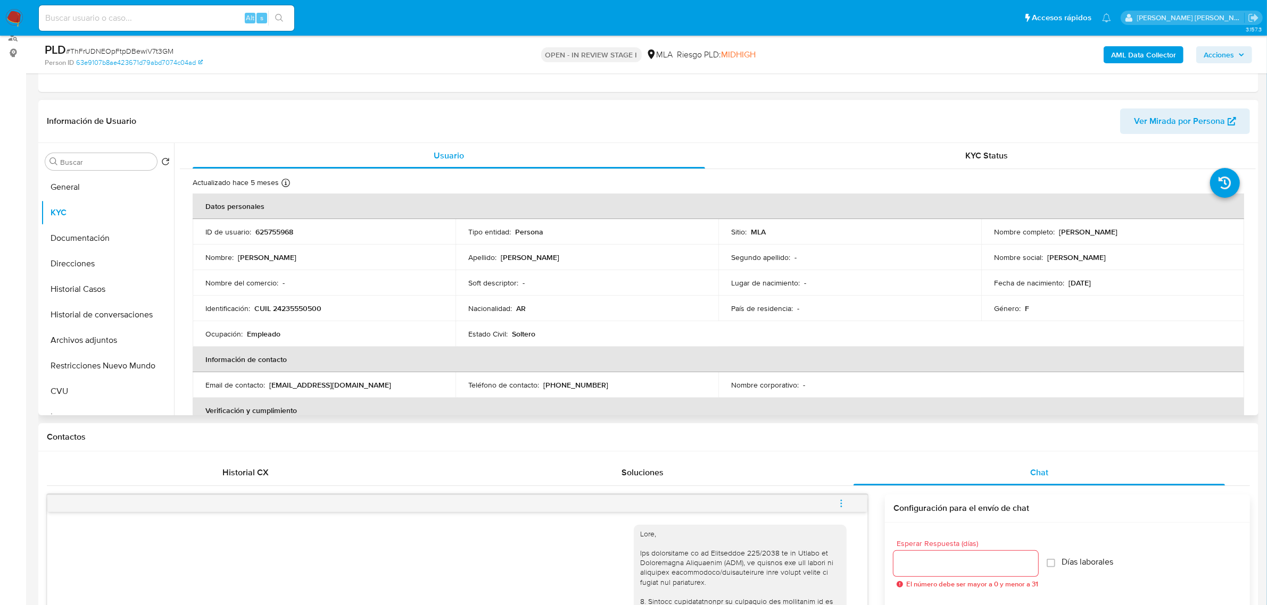
drag, startPoint x: 1055, startPoint y: 230, endPoint x: 1130, endPoint y: 230, distance: 74.5
click at [1130, 230] on div "Nombre completo : Ninfa Mirian Petersen" at bounding box center [1112, 232] width 237 height 10
click at [80, 237] on button "Documentación" at bounding box center [103, 239] width 125 height 26
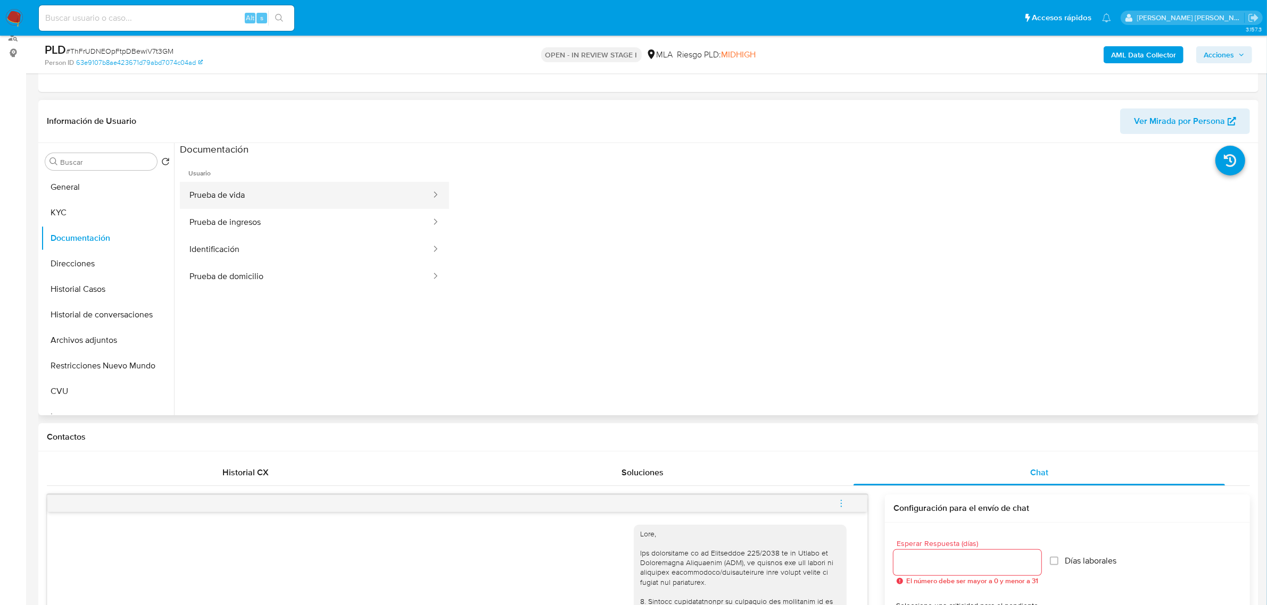
click at [237, 193] on button "Prueba de vida" at bounding box center [306, 195] width 252 height 27
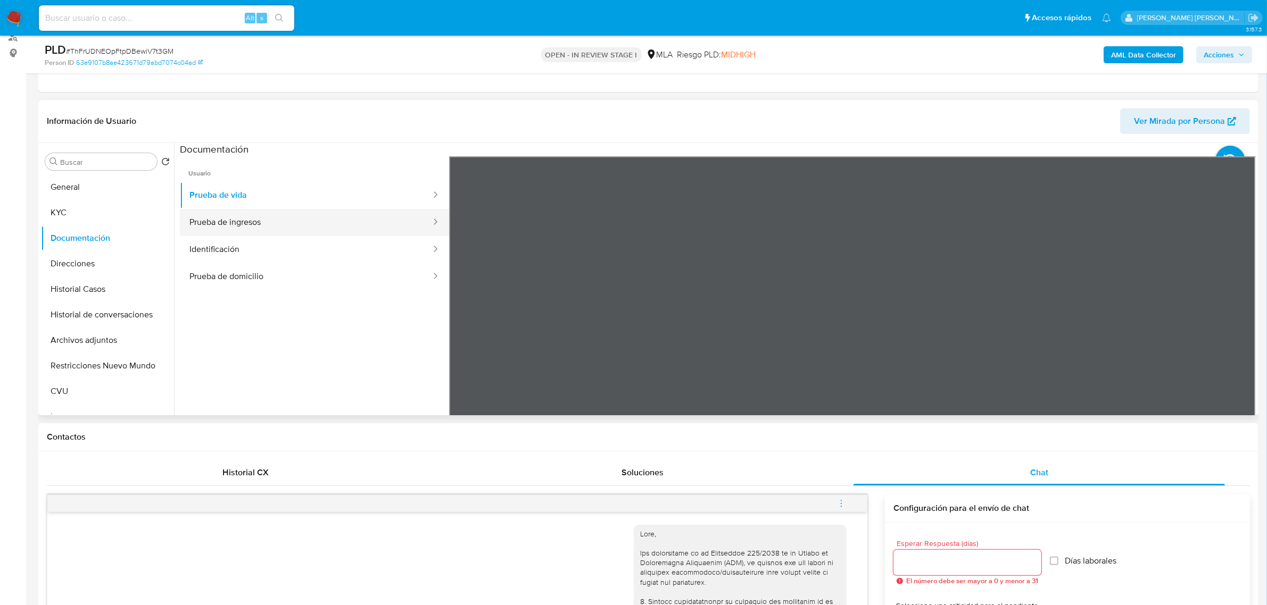
click at [272, 227] on button "Prueba de ingresos" at bounding box center [306, 222] width 252 height 27
click at [785, 143] on section at bounding box center [718, 320] width 1076 height 354
click at [1240, 329] on icon at bounding box center [1242, 329] width 6 height 11
click at [212, 254] on button "Identificación" at bounding box center [306, 249] width 252 height 27
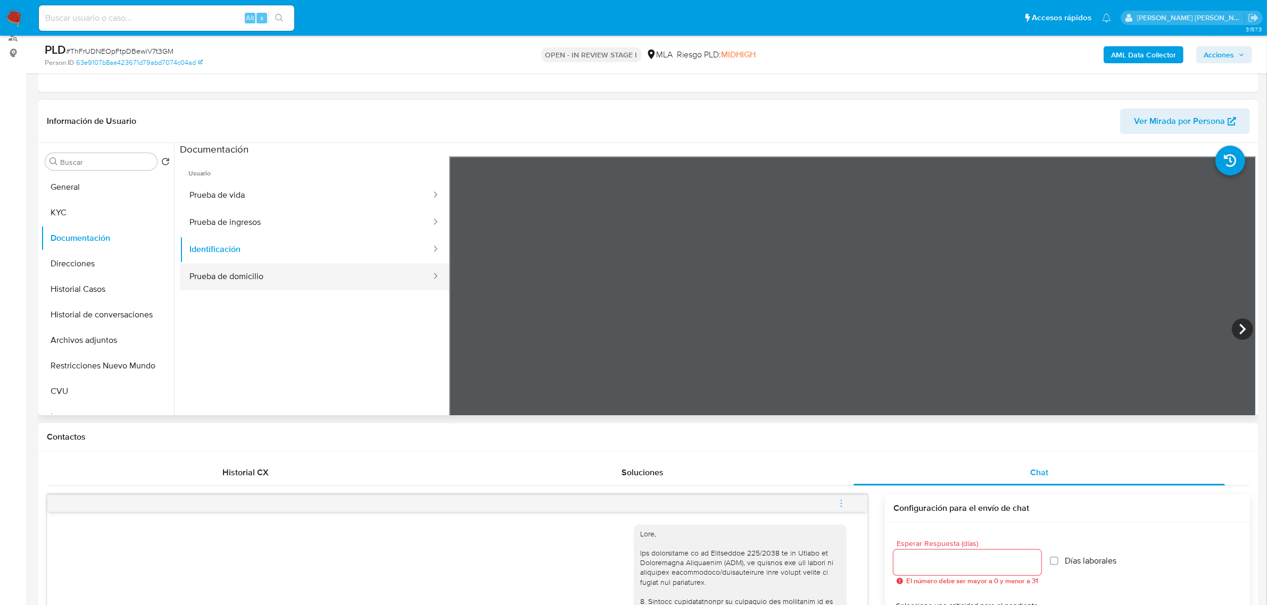
click at [234, 278] on button "Prueba de domicilio" at bounding box center [306, 276] width 252 height 27
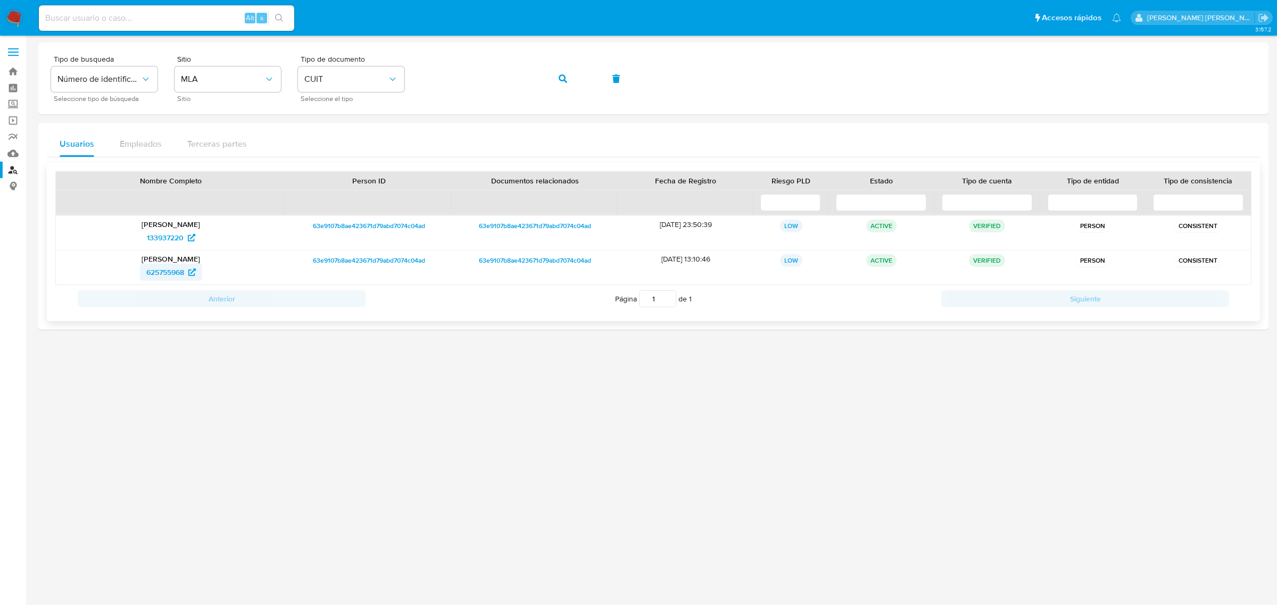
click at [169, 275] on span "625755968" at bounding box center [165, 272] width 38 height 17
click at [560, 81] on icon "button" at bounding box center [563, 78] width 9 height 9
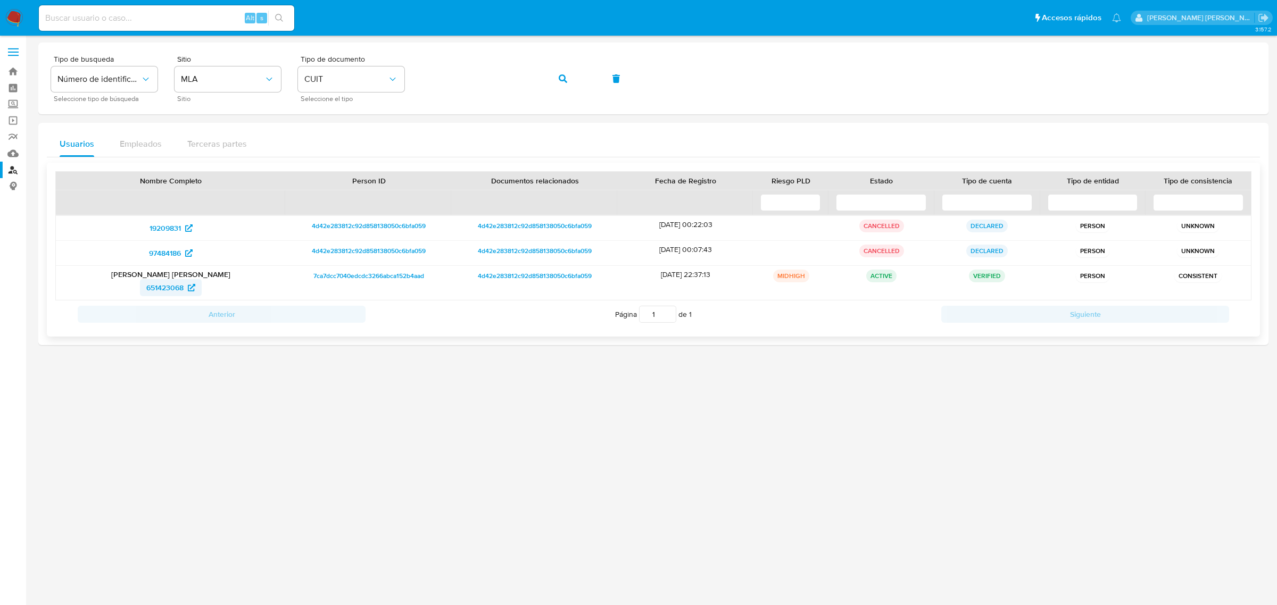
click at [181, 289] on span "651423068" at bounding box center [164, 287] width 37 height 17
click at [575, 72] on button "button" at bounding box center [563, 79] width 36 height 26
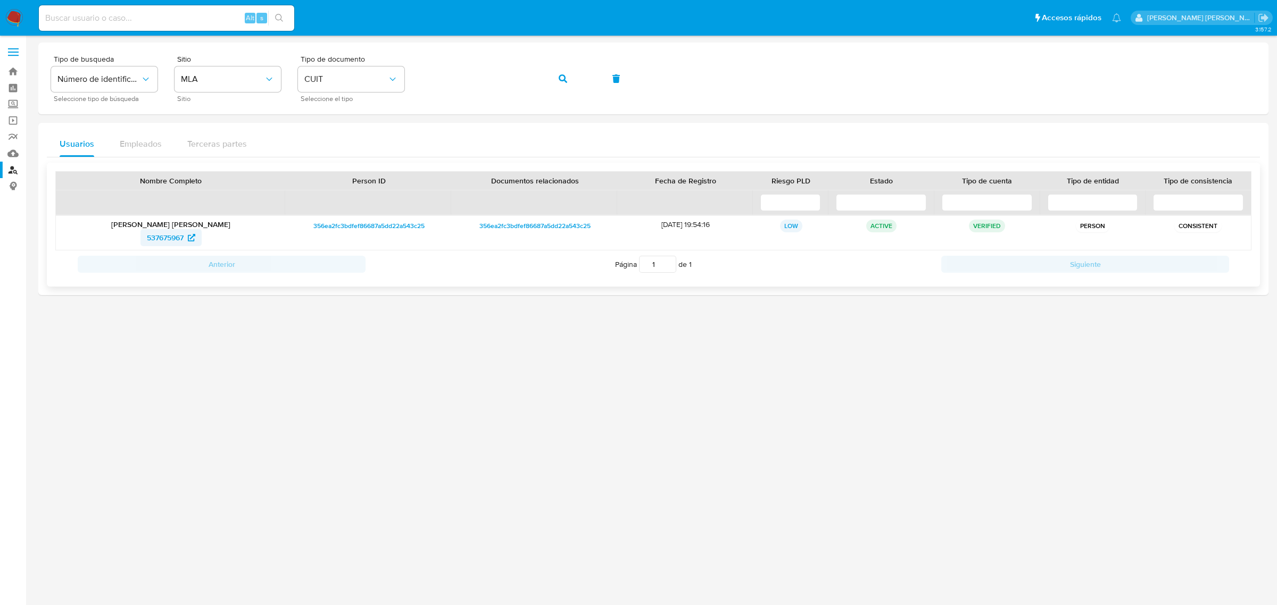
click at [171, 237] on span "537675967" at bounding box center [165, 237] width 37 height 17
click at [163, 237] on span "537675967" at bounding box center [165, 237] width 37 height 17
click at [557, 78] on button "button" at bounding box center [563, 79] width 36 height 26
click at [174, 237] on span "567540454" at bounding box center [165, 237] width 38 height 17
click at [559, 74] on icon "button" at bounding box center [563, 78] width 9 height 9
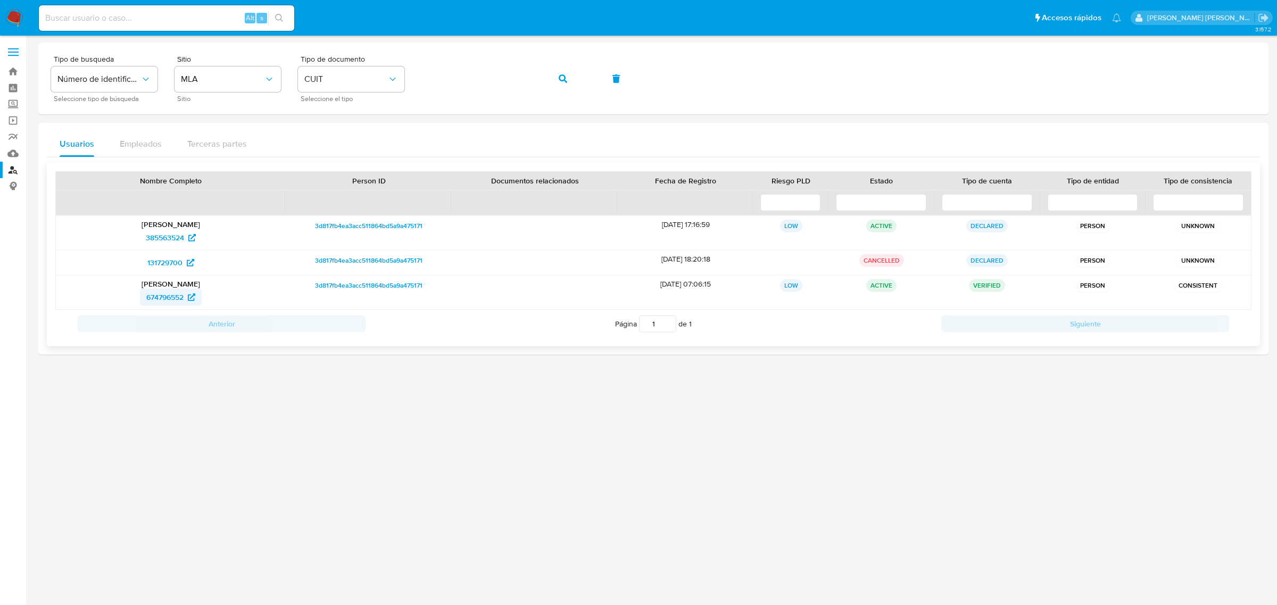
click at [177, 298] on span "674796552" at bounding box center [164, 297] width 37 height 17
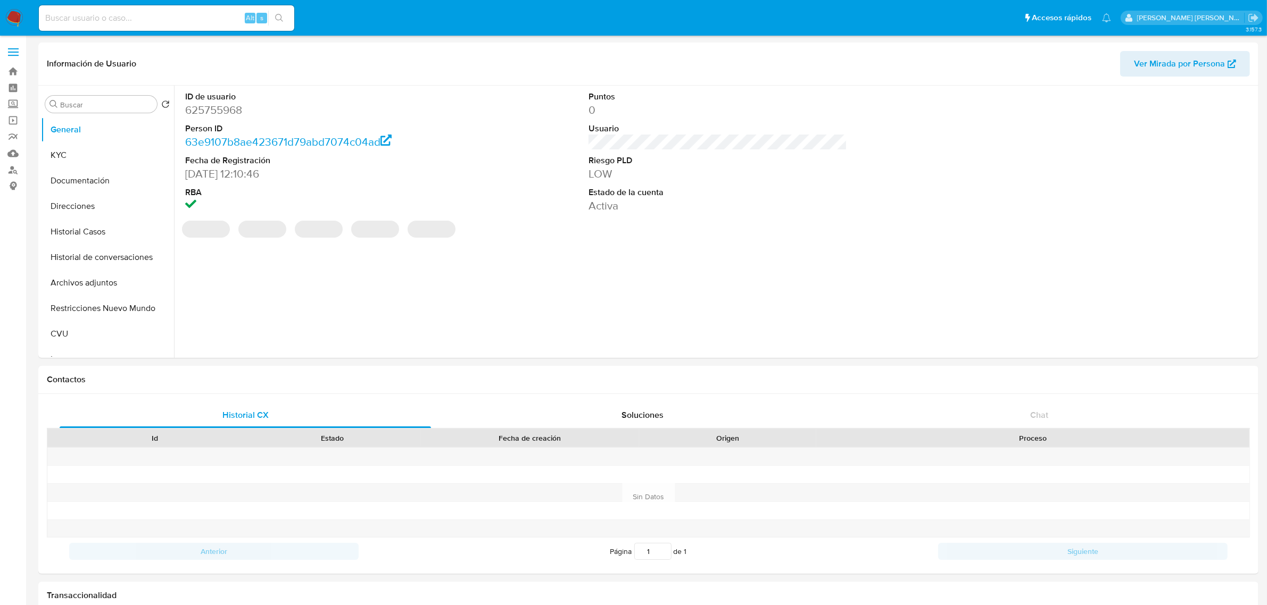
select select "10"
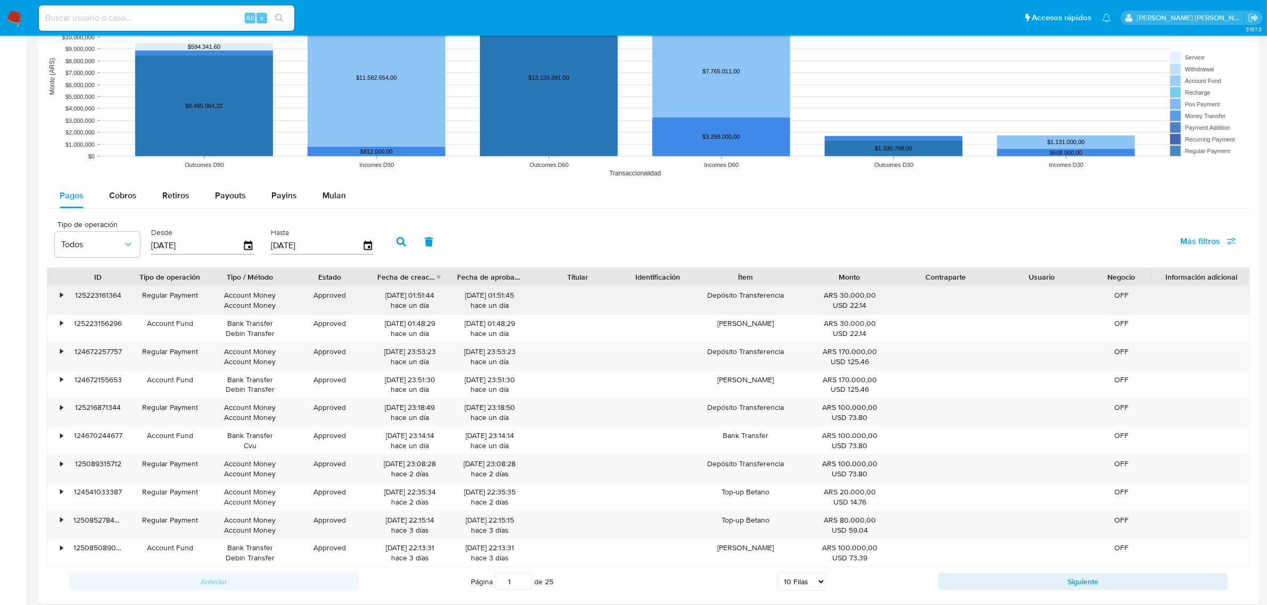
scroll to position [931, 0]
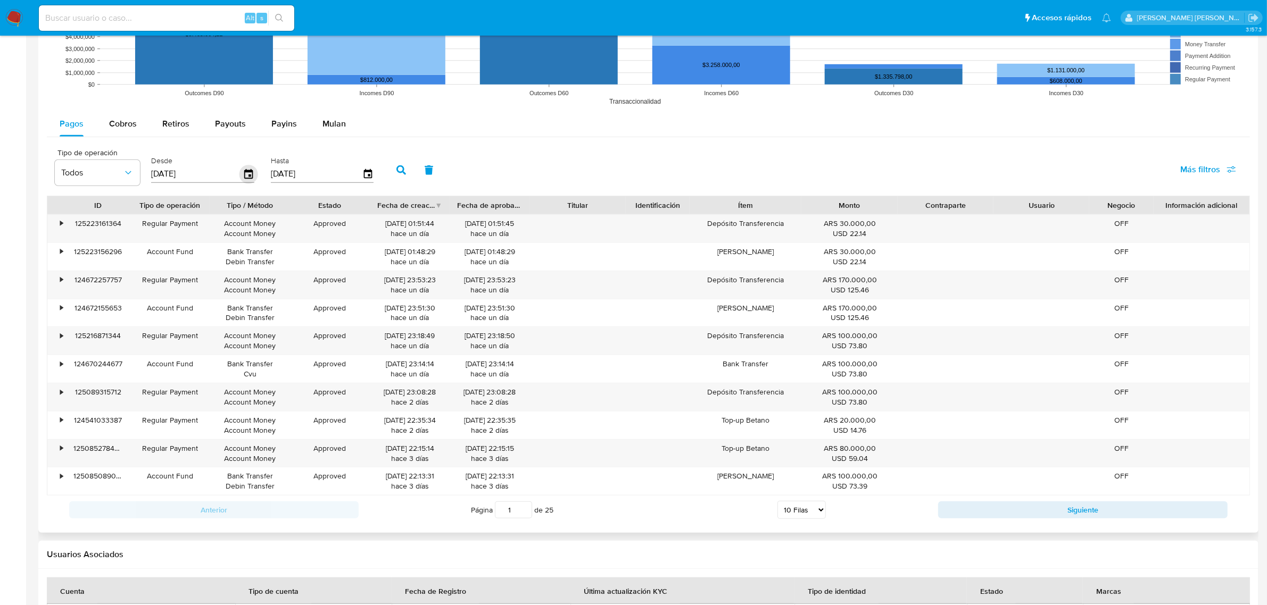
click at [246, 175] on icon "button" at bounding box center [248, 174] width 19 height 19
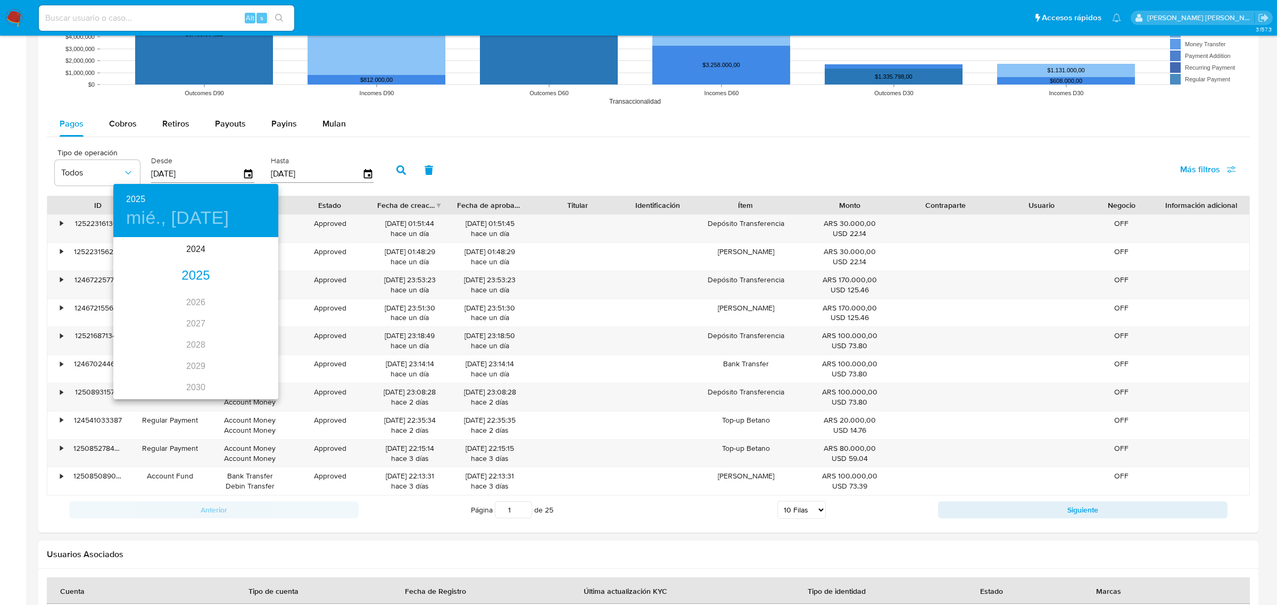
click at [202, 275] on div "2025" at bounding box center [195, 275] width 165 height 21
click at [144, 338] on div "jul." at bounding box center [140, 339] width 55 height 40
click at [152, 292] on p "1" at bounding box center [153, 293] width 4 height 11
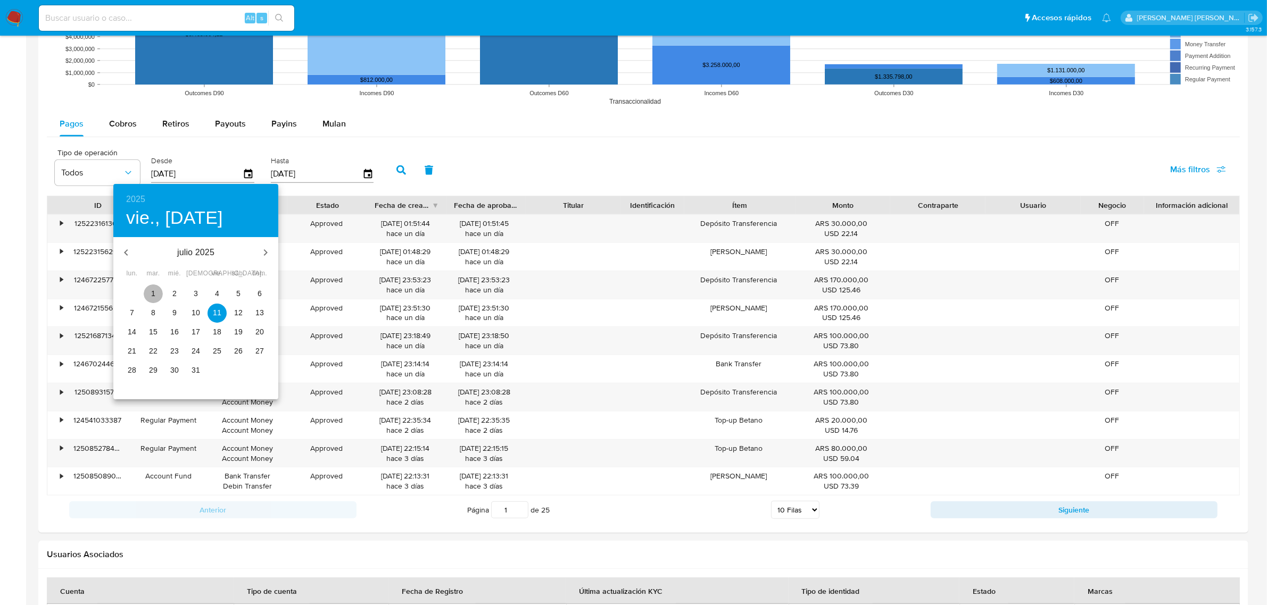
type input "01/07/2025"
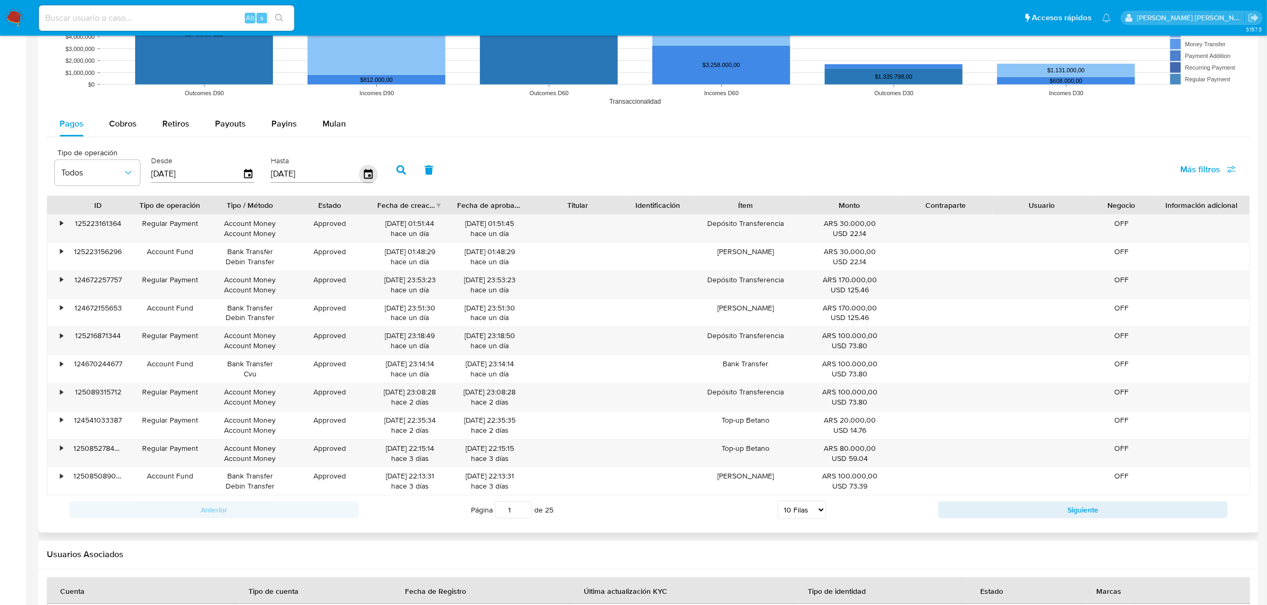
click at [363, 175] on icon "button" at bounding box center [368, 174] width 19 height 19
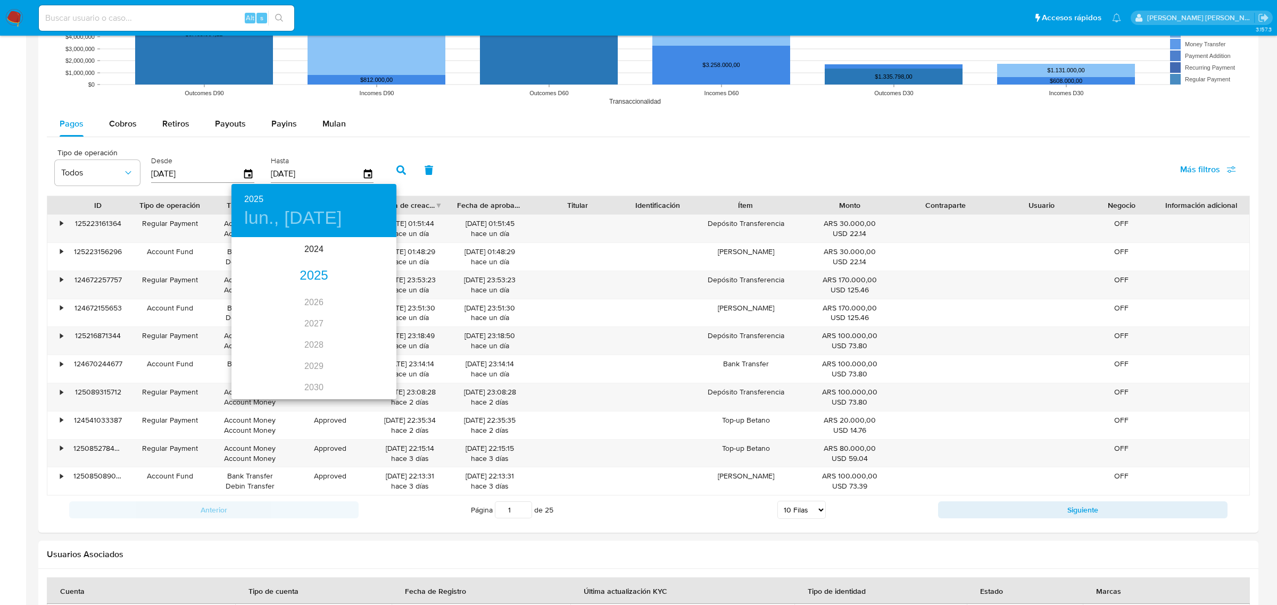
click at [299, 277] on div "2025" at bounding box center [313, 275] width 165 height 21
click at [258, 347] on div "jul." at bounding box center [258, 339] width 55 height 40
click at [270, 333] on p "15" at bounding box center [271, 332] width 9 height 11
type input "15/07/2025"
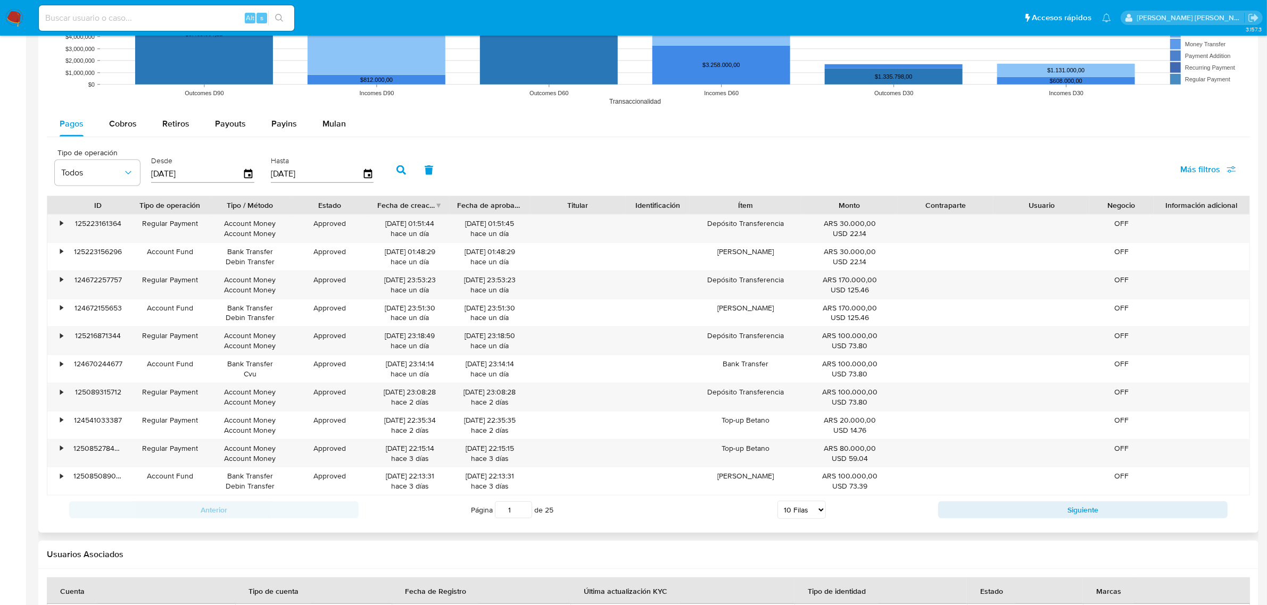
click at [396, 166] on icon "button" at bounding box center [401, 170] width 10 height 10
click at [1094, 517] on button "Siguiente" at bounding box center [1082, 510] width 289 height 17
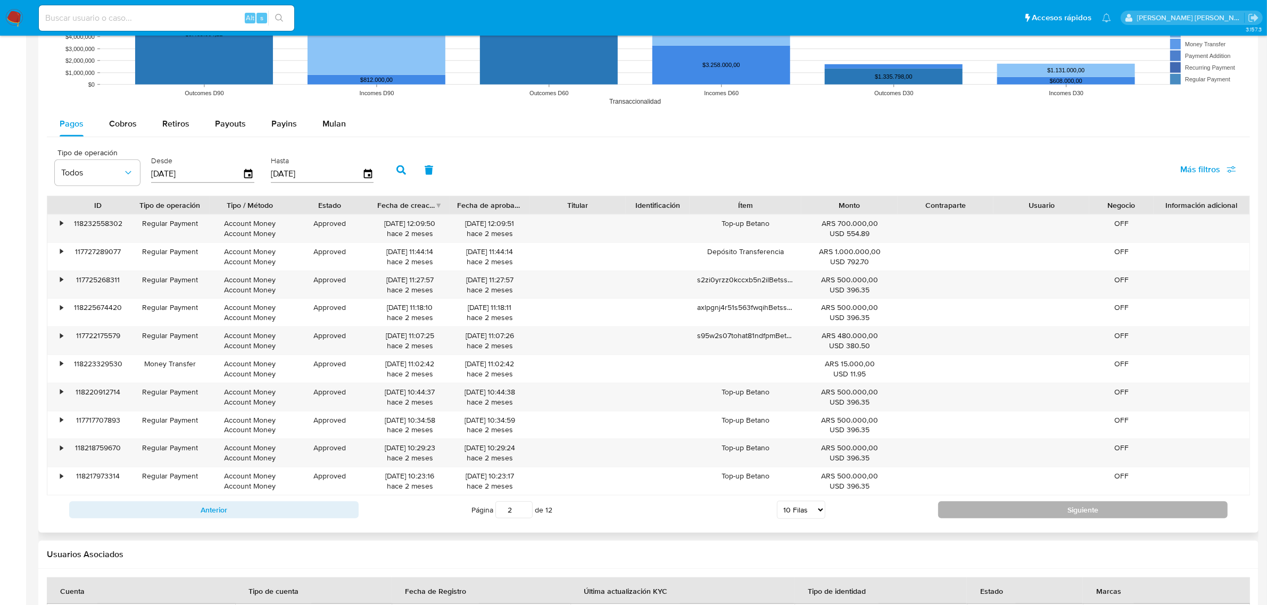
click at [1094, 517] on button "Siguiente" at bounding box center [1082, 510] width 289 height 17
type input "4"
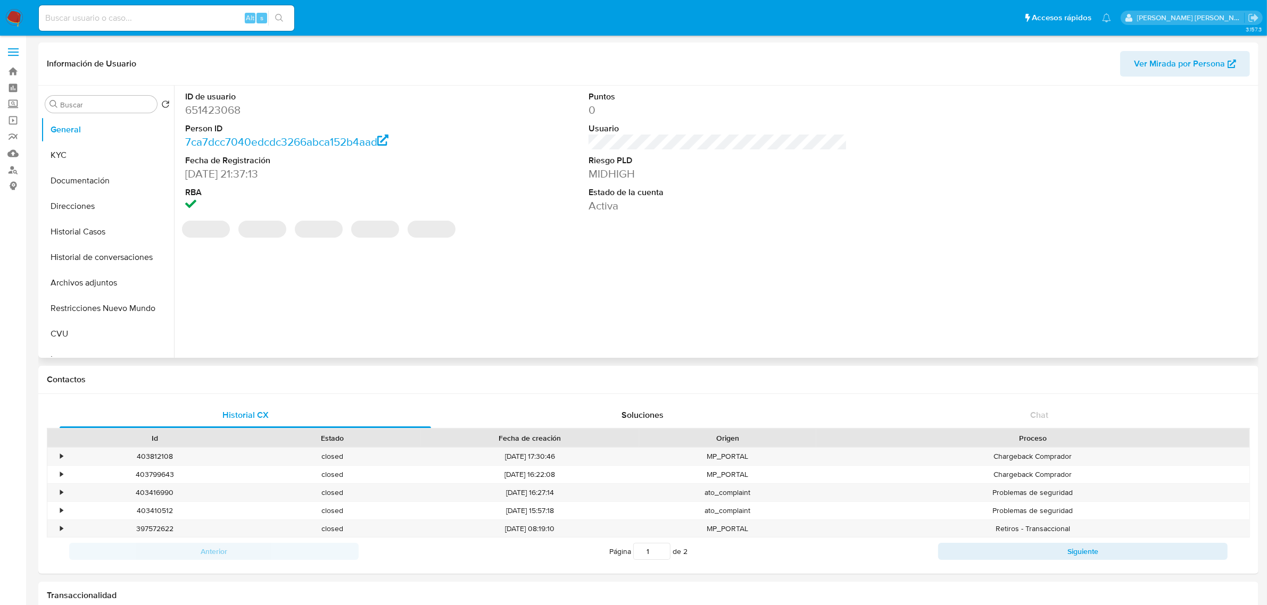
select select "10"
click at [76, 229] on button "Historial Casos" at bounding box center [103, 232] width 125 height 26
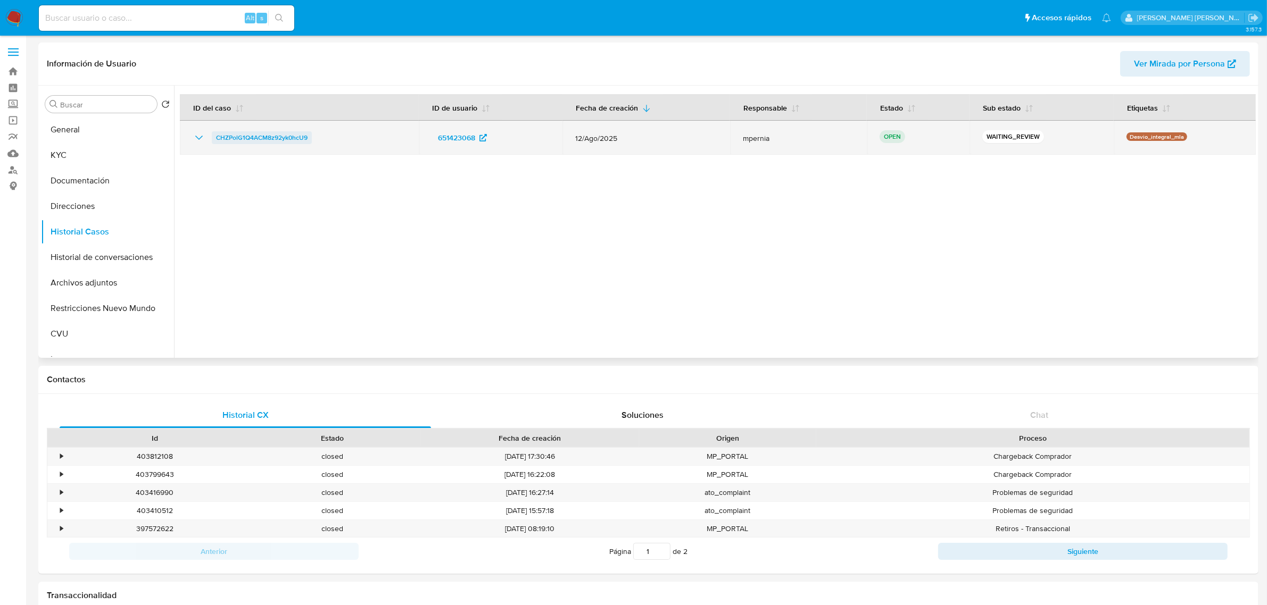
drag, startPoint x: 319, startPoint y: 137, endPoint x: 213, endPoint y: 140, distance: 106.4
click at [213, 140] on div "CHZPolG1Q4ACM8z92yk0hcU9" at bounding box center [299, 137] width 213 height 13
click at [271, 137] on span "CHZPolG1Q4ACM8z92yk0hcU9" at bounding box center [262, 137] width 92 height 13
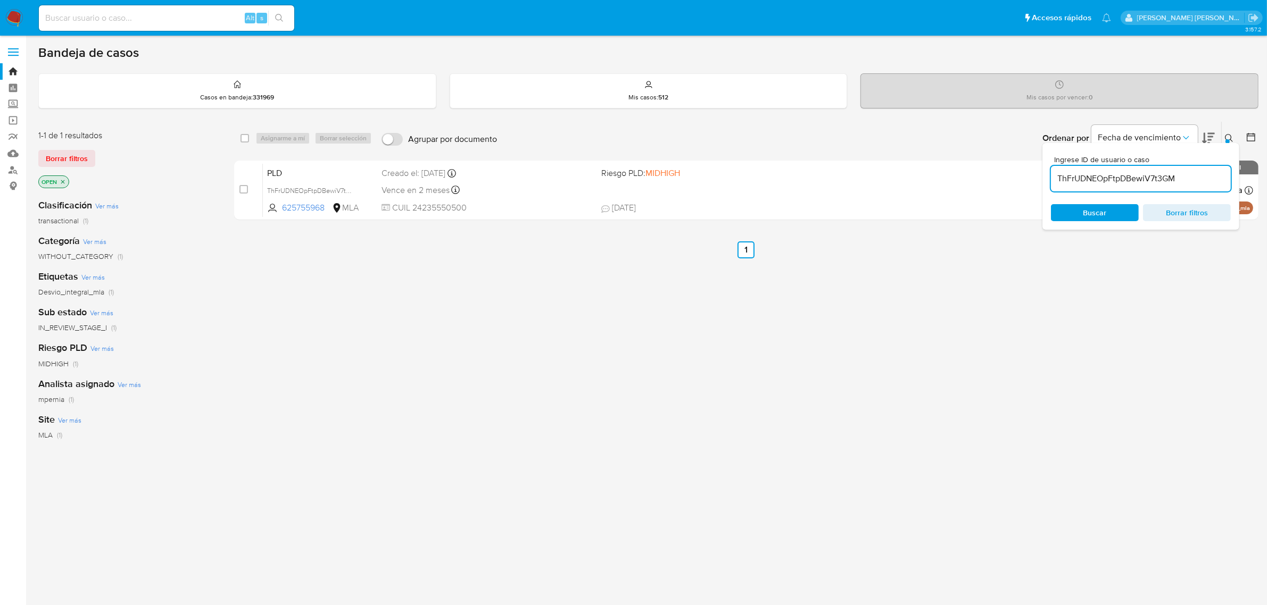
click at [1135, 177] on input "ThFrUDNEOpFtpDBewiV7t3GM" at bounding box center [1141, 179] width 180 height 14
paste input "CHZPolG1Q4ACM8z92yk0hcU9"
type input "CHZPolG1Q4ACM8z92yk0hcU9"
click at [245, 136] on input "checkbox" at bounding box center [244, 138] width 9 height 9
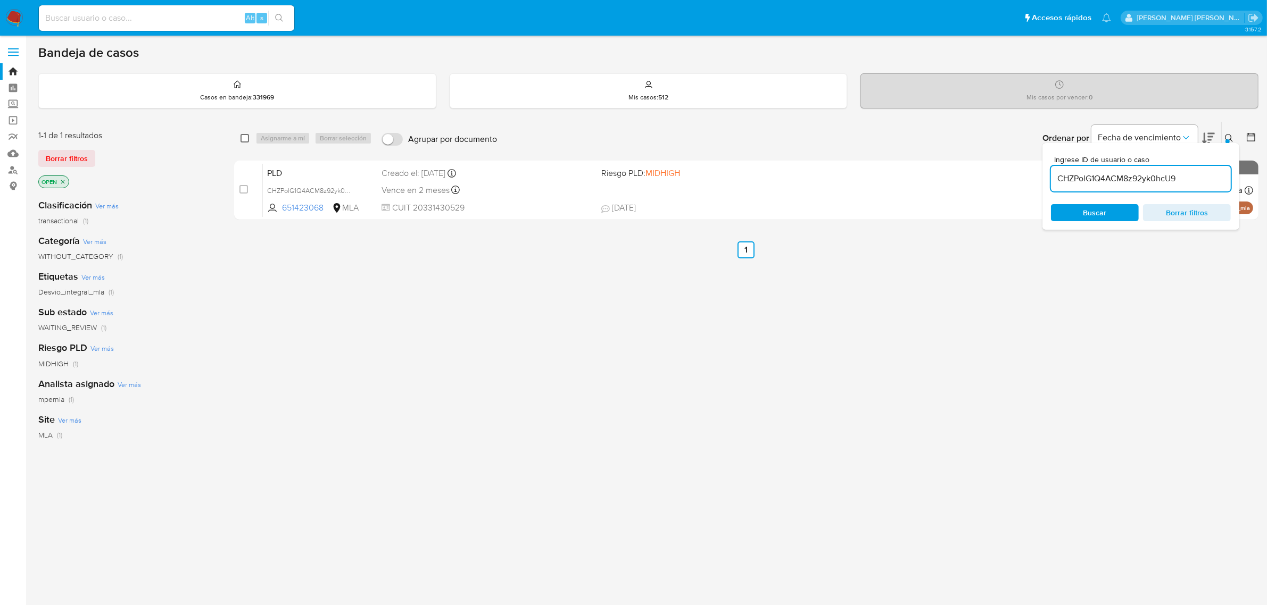
checkbox input "true"
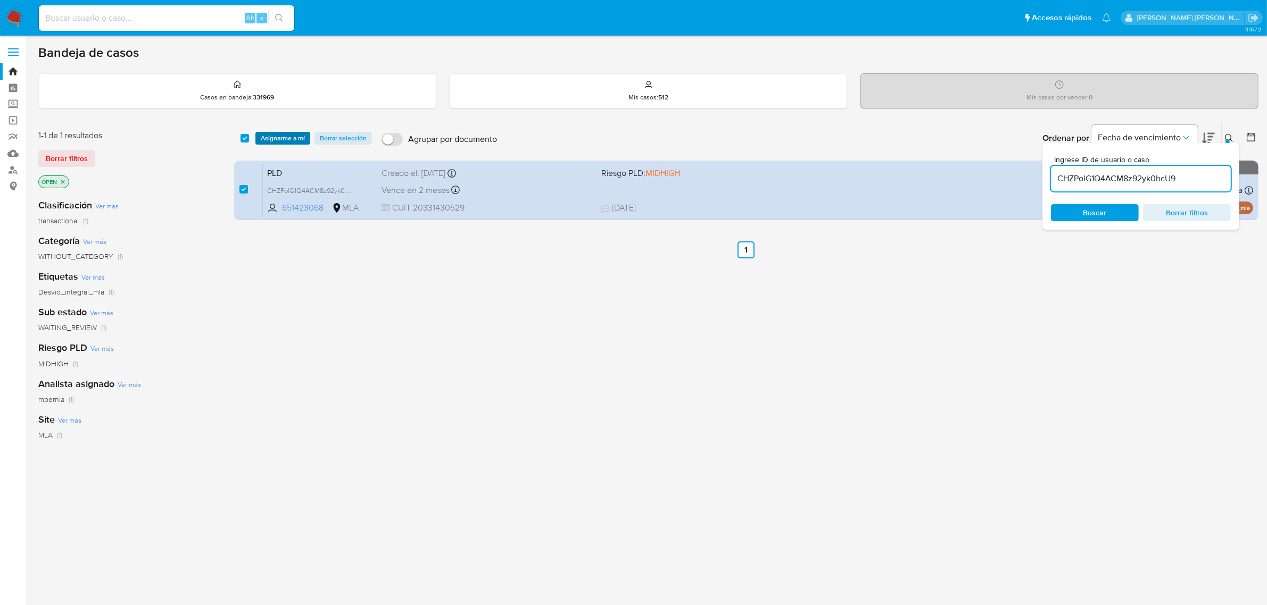
click at [286, 136] on span "Asignarme a mí" at bounding box center [283, 138] width 44 height 11
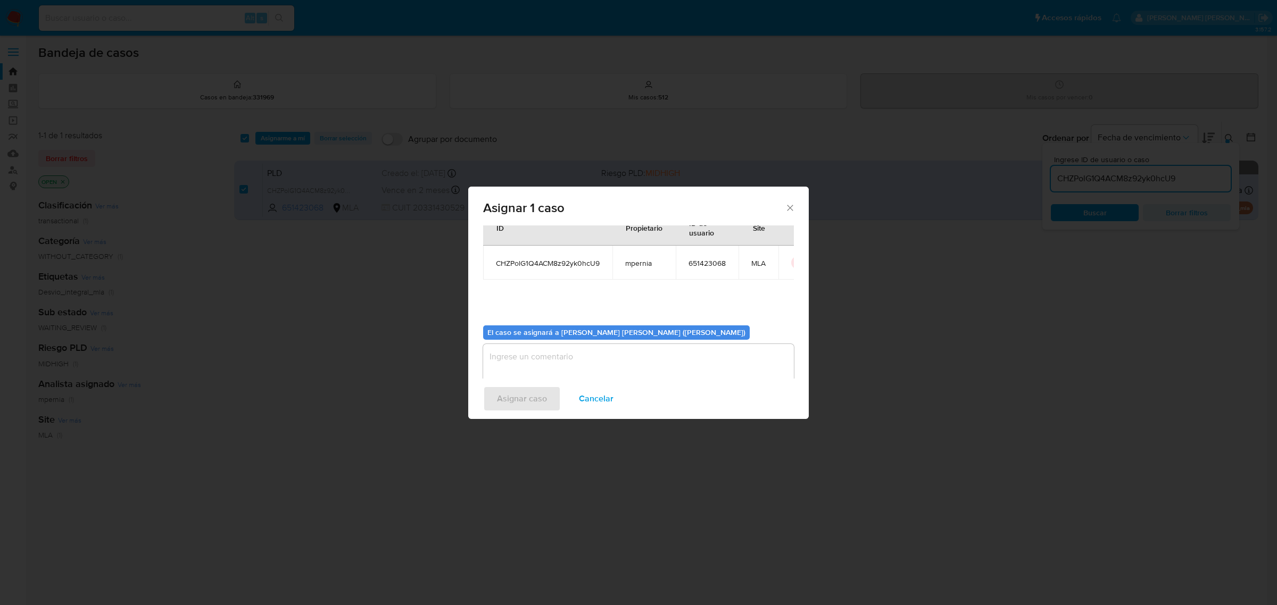
scroll to position [54, 0]
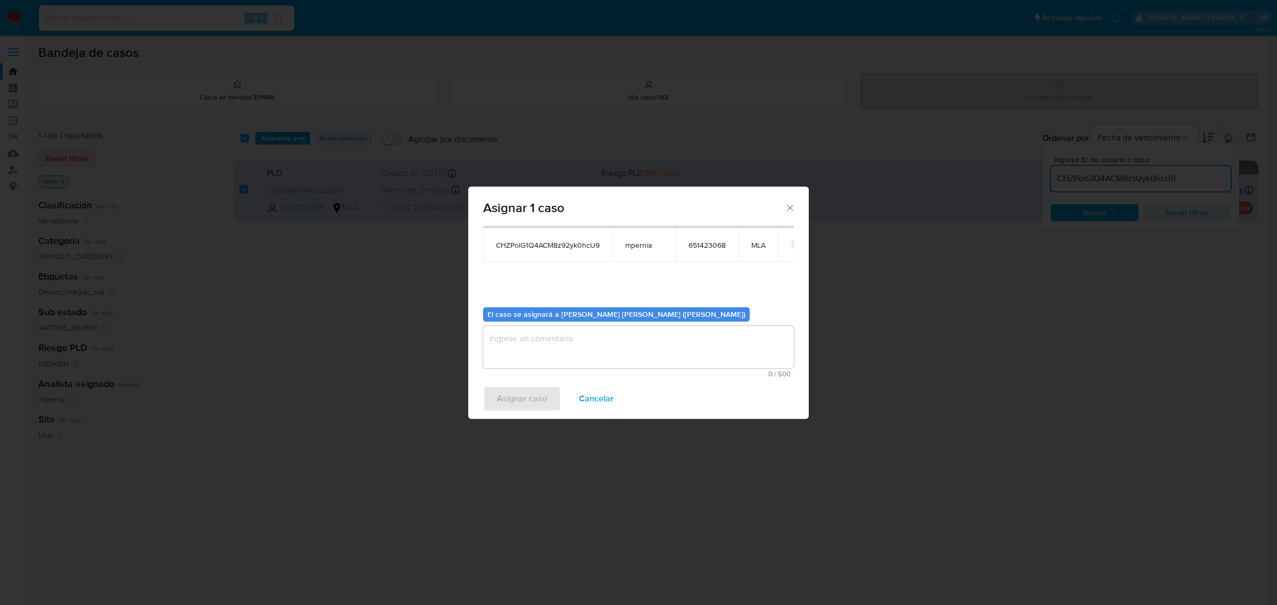
click at [519, 339] on textarea "assign-modal" at bounding box center [638, 347] width 311 height 43
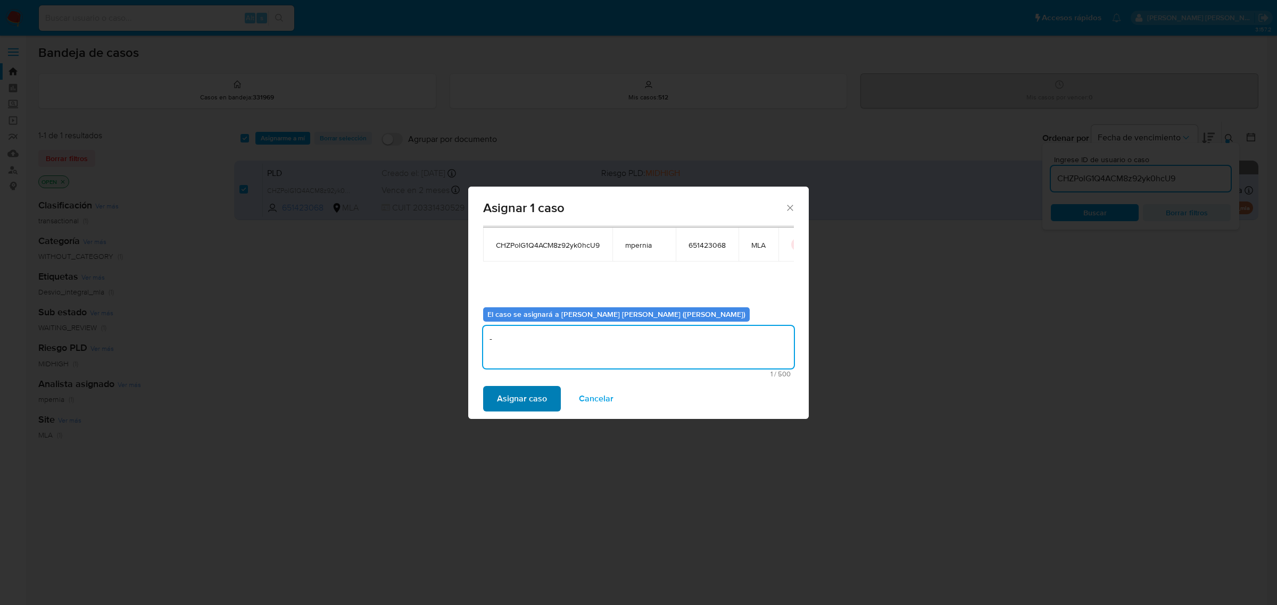
type textarea "-"
click at [500, 392] on span "Asignar caso" at bounding box center [522, 398] width 50 height 23
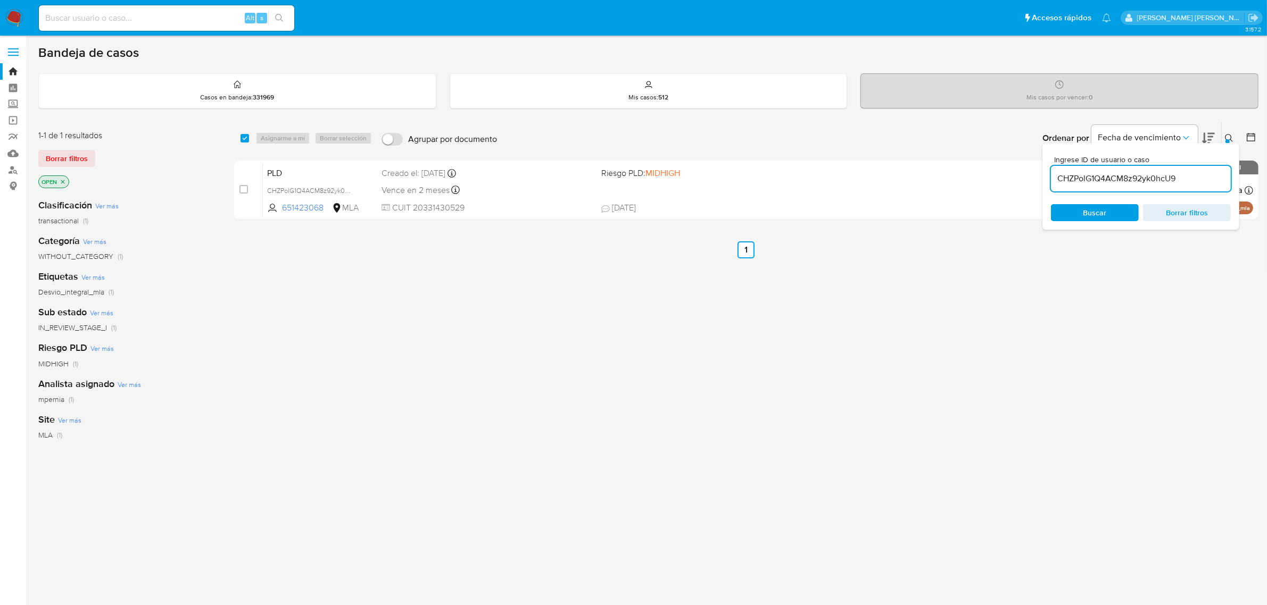
click at [1094, 184] on input "CHZPolG1Q4ACM8z92yk0hcU9" at bounding box center [1141, 179] width 180 height 14
paste input "gSdjdg8xiEEzan8fdTRHncNv"
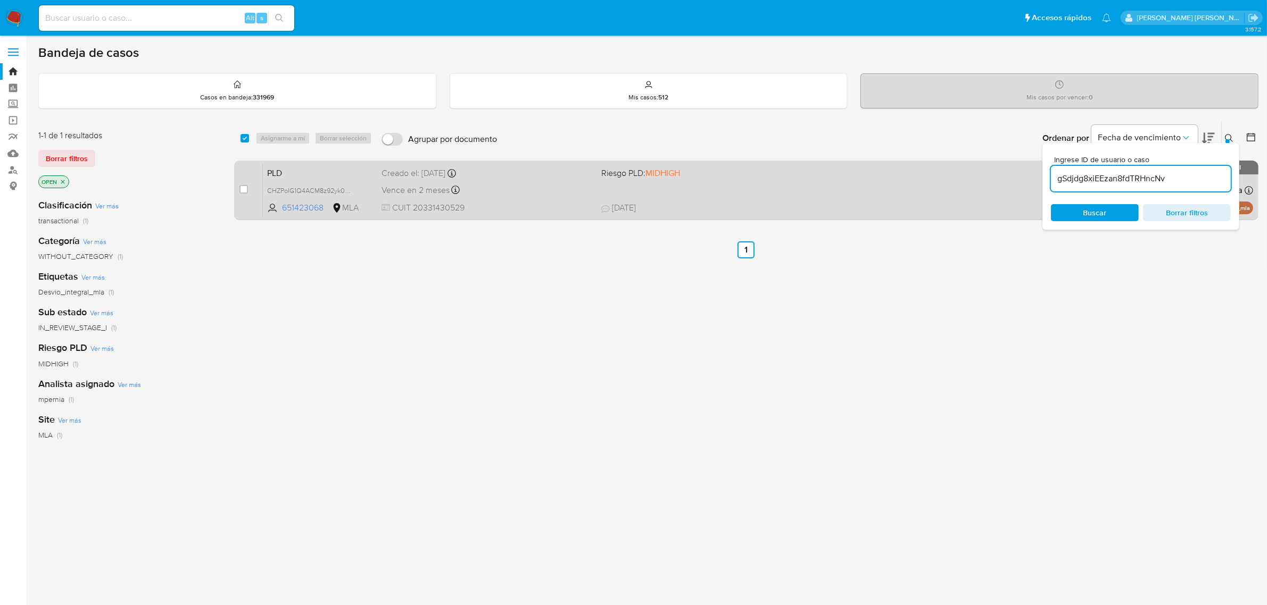
type input "gSdjdg8xiEEzan8fdTRHncNv"
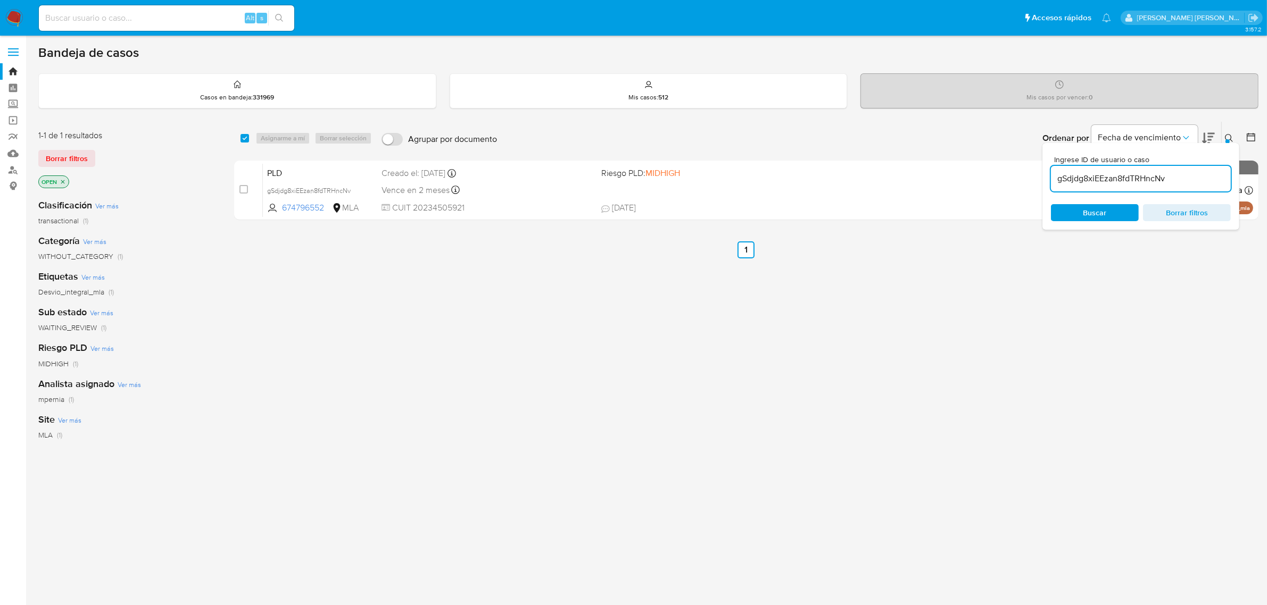
click at [245, 141] on input "checkbox" at bounding box center [244, 138] width 9 height 9
checkbox input "true"
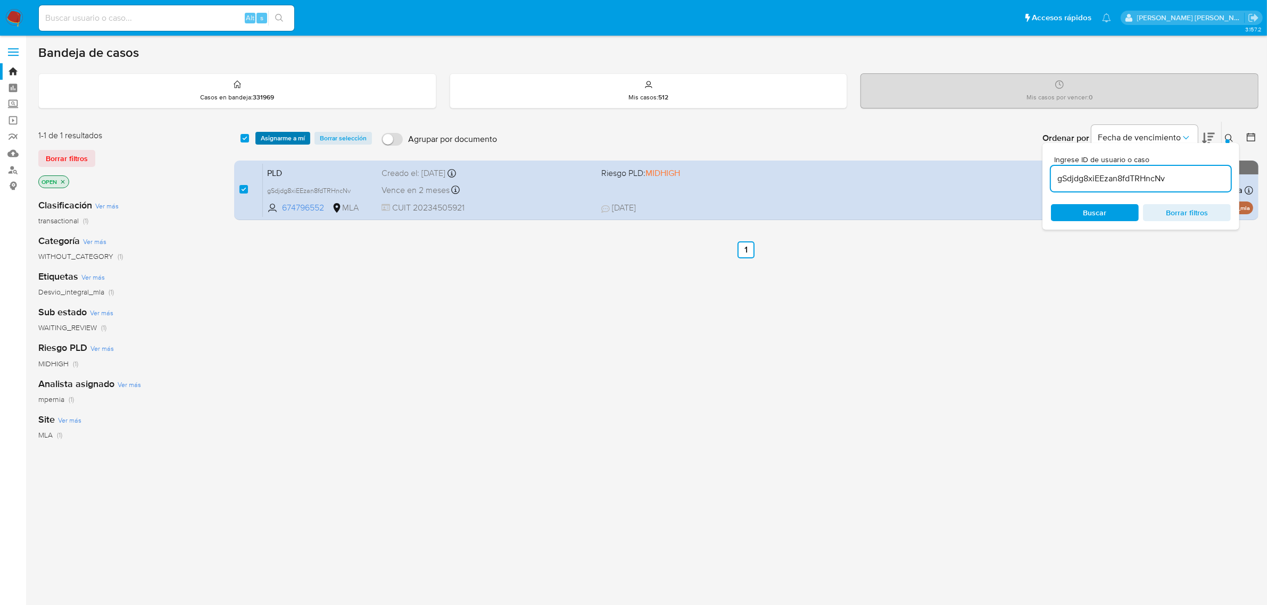
click at [281, 142] on span "Asignarme a mí" at bounding box center [283, 138] width 44 height 11
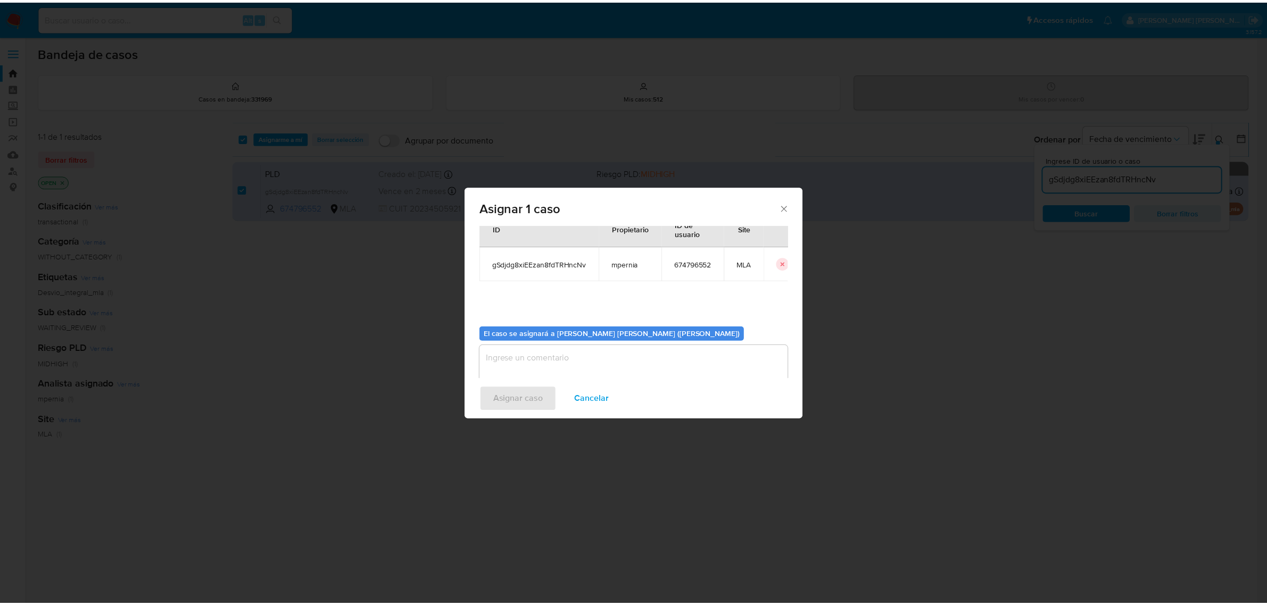
scroll to position [54, 0]
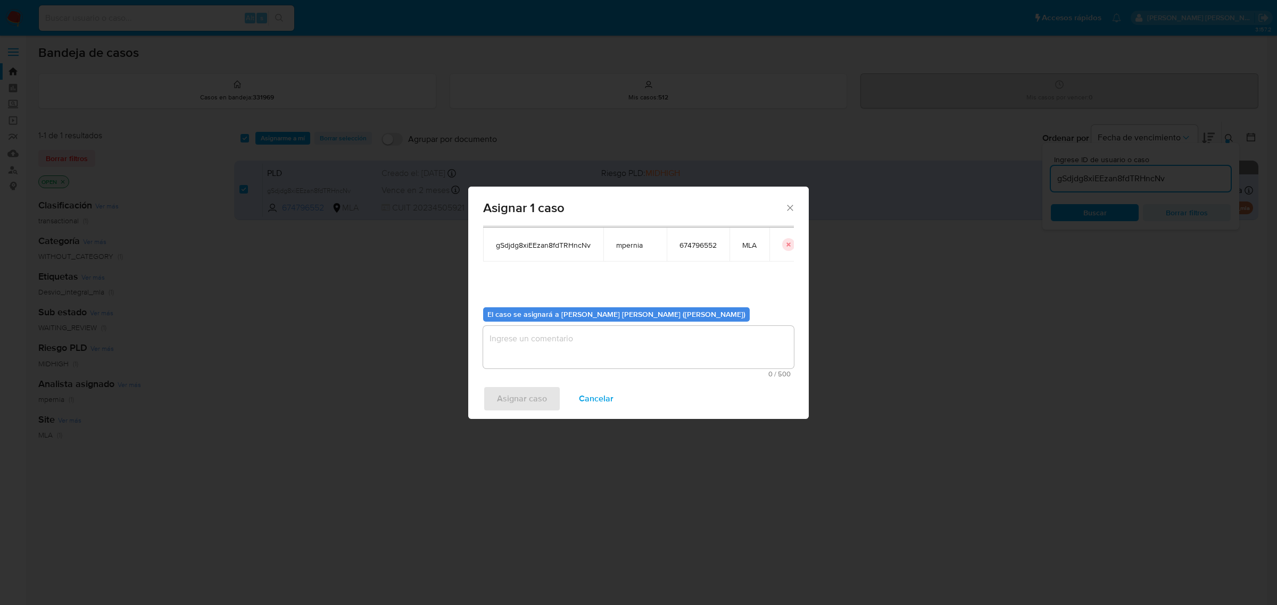
click at [536, 346] on textarea "assign-modal" at bounding box center [638, 347] width 311 height 43
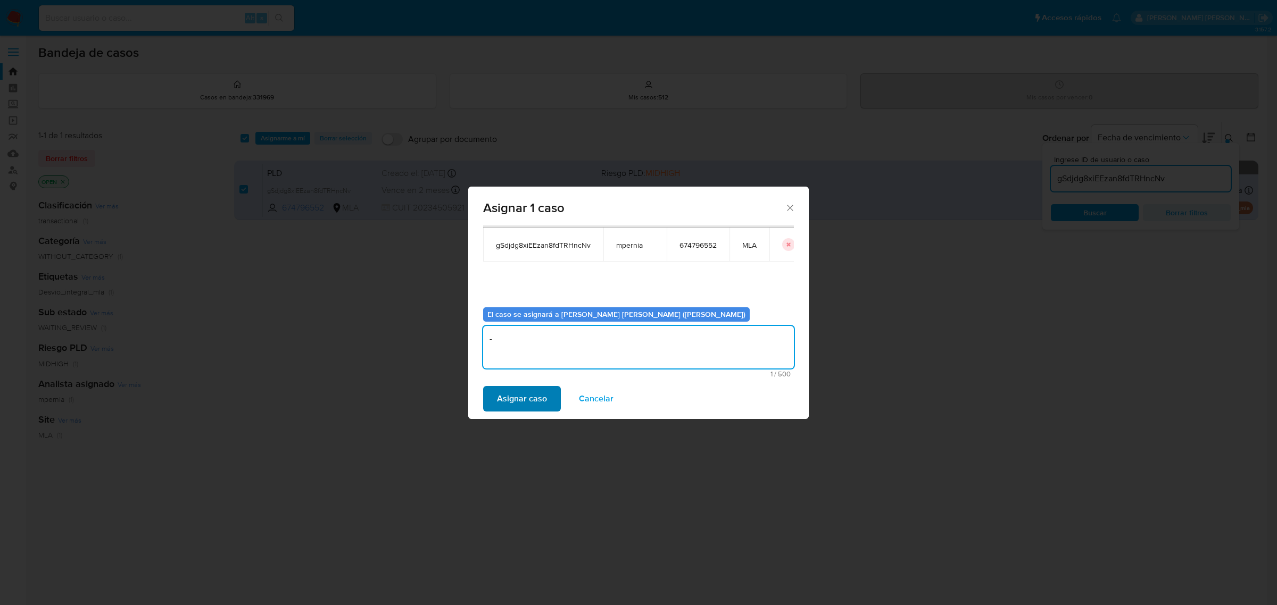
type textarea "-"
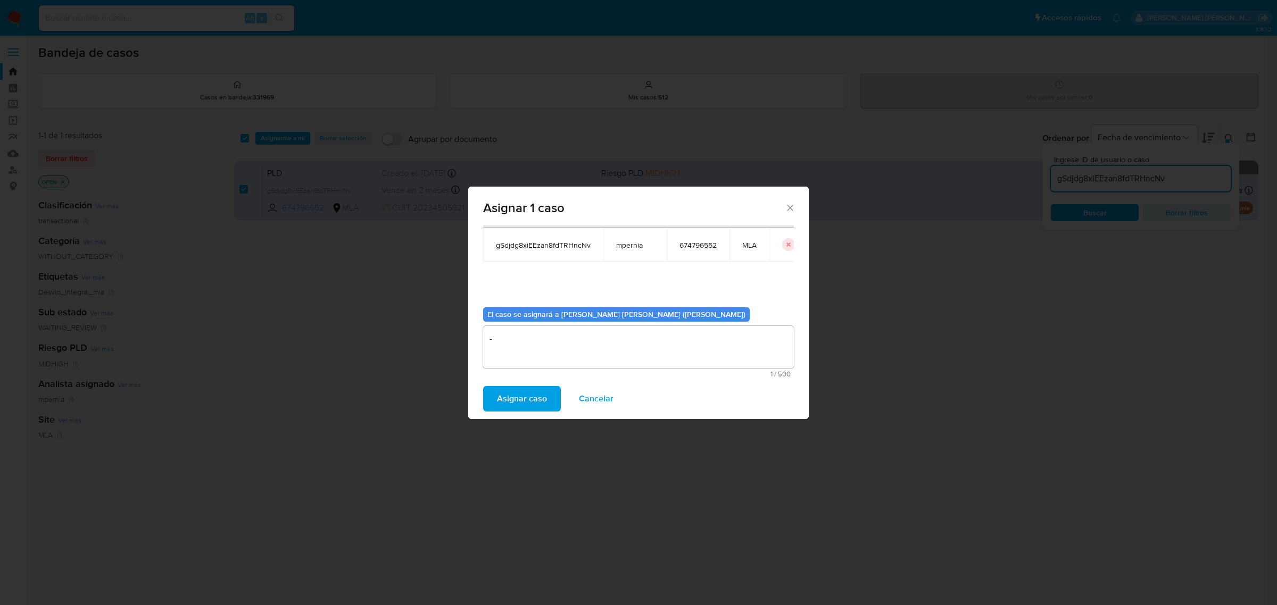
click at [525, 391] on span "Asignar caso" at bounding box center [522, 398] width 50 height 23
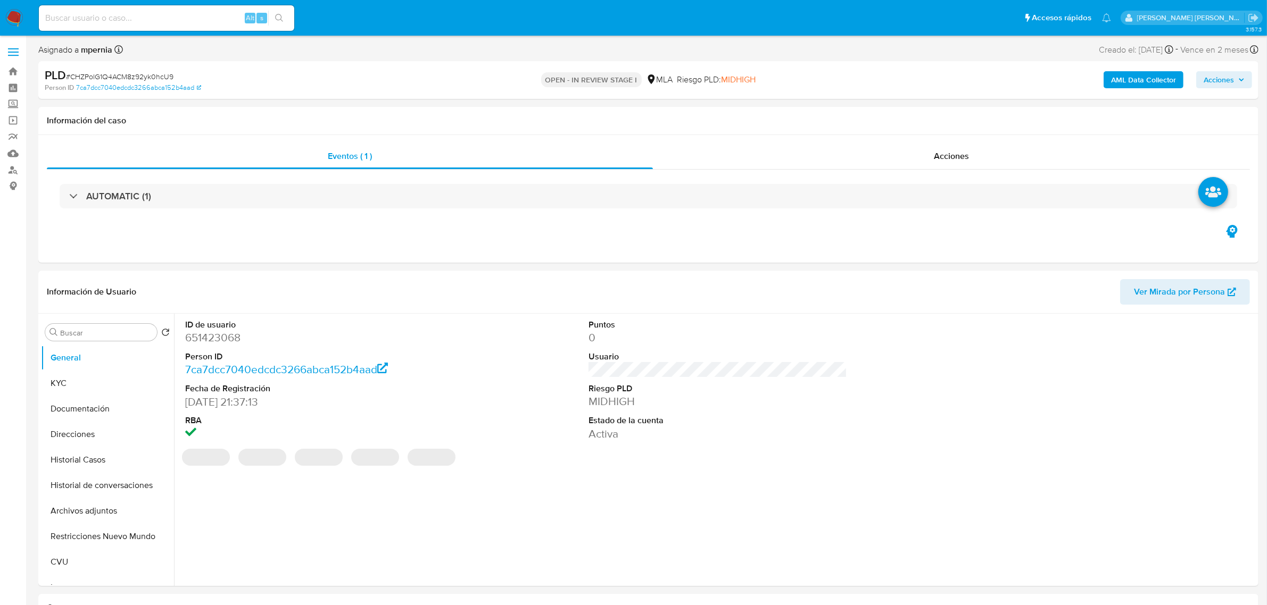
select select "10"
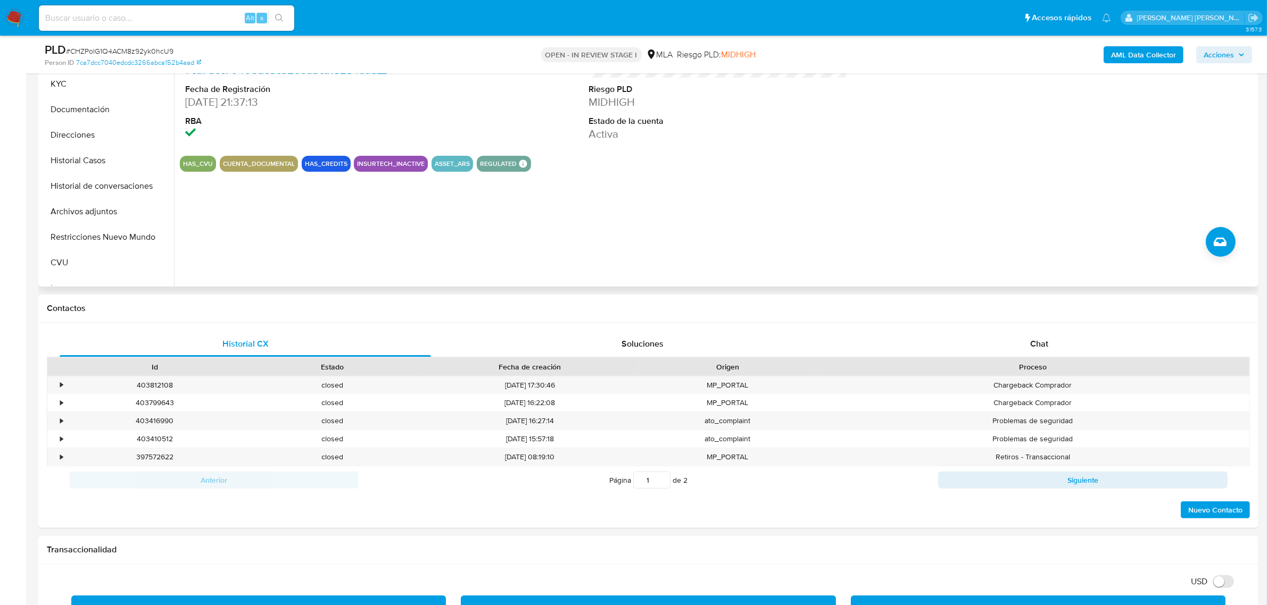
scroll to position [266, 0]
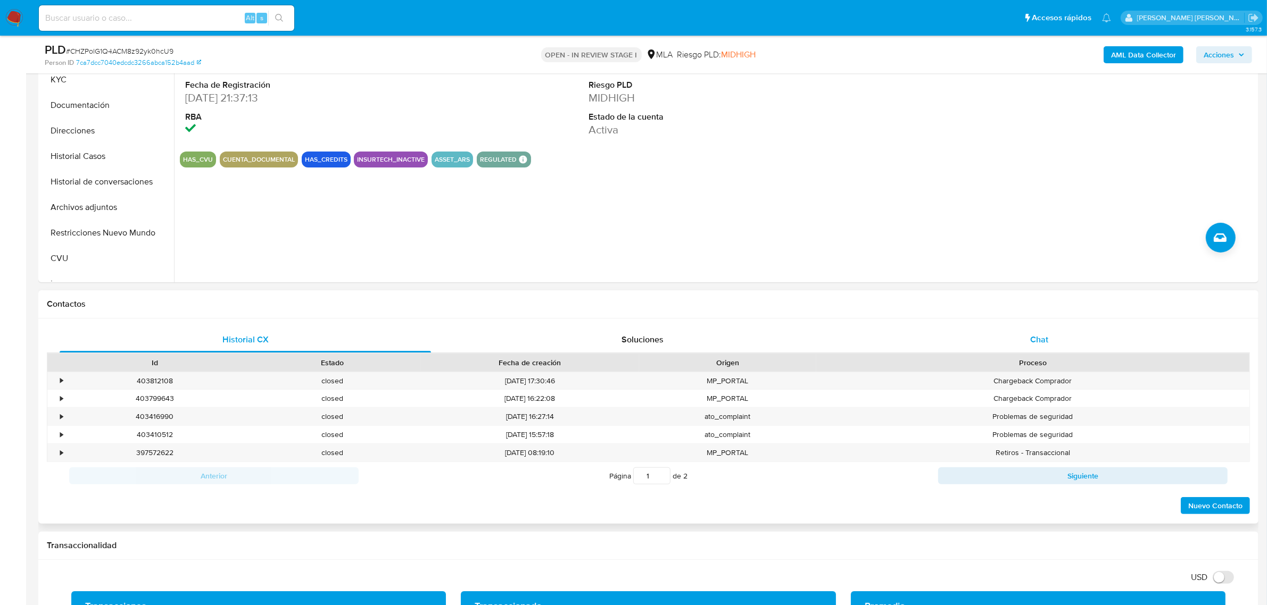
click at [1019, 330] on div "Chat" at bounding box center [1038, 340] width 371 height 26
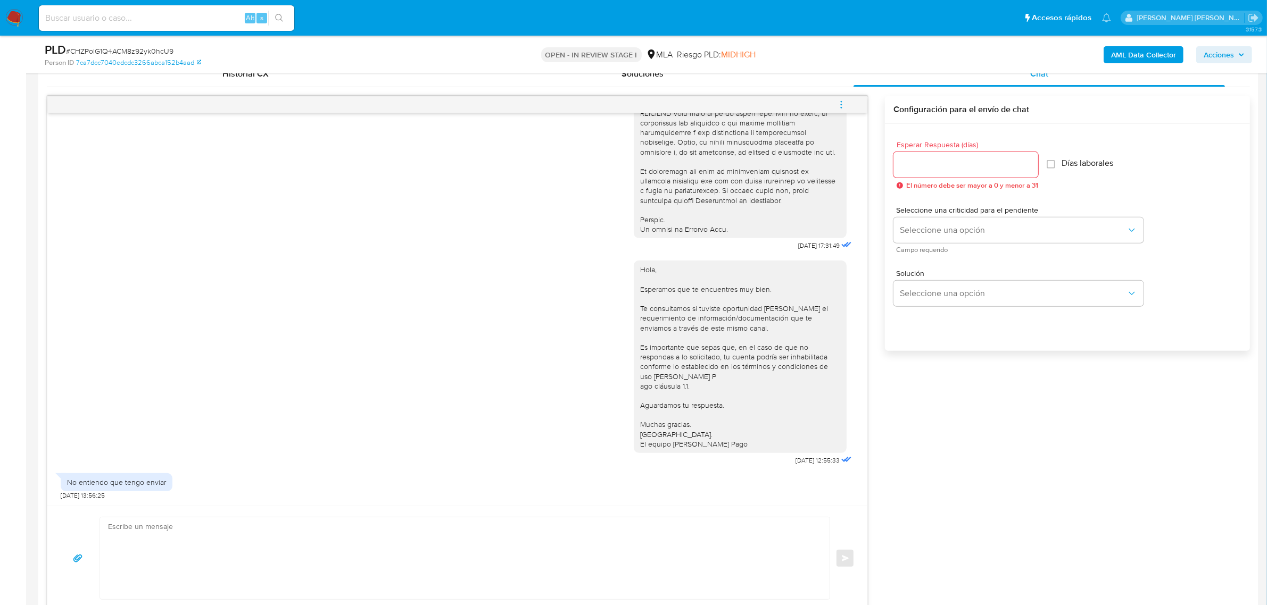
scroll to position [477, 0]
click at [206, 533] on textarea at bounding box center [462, 559] width 708 height 82
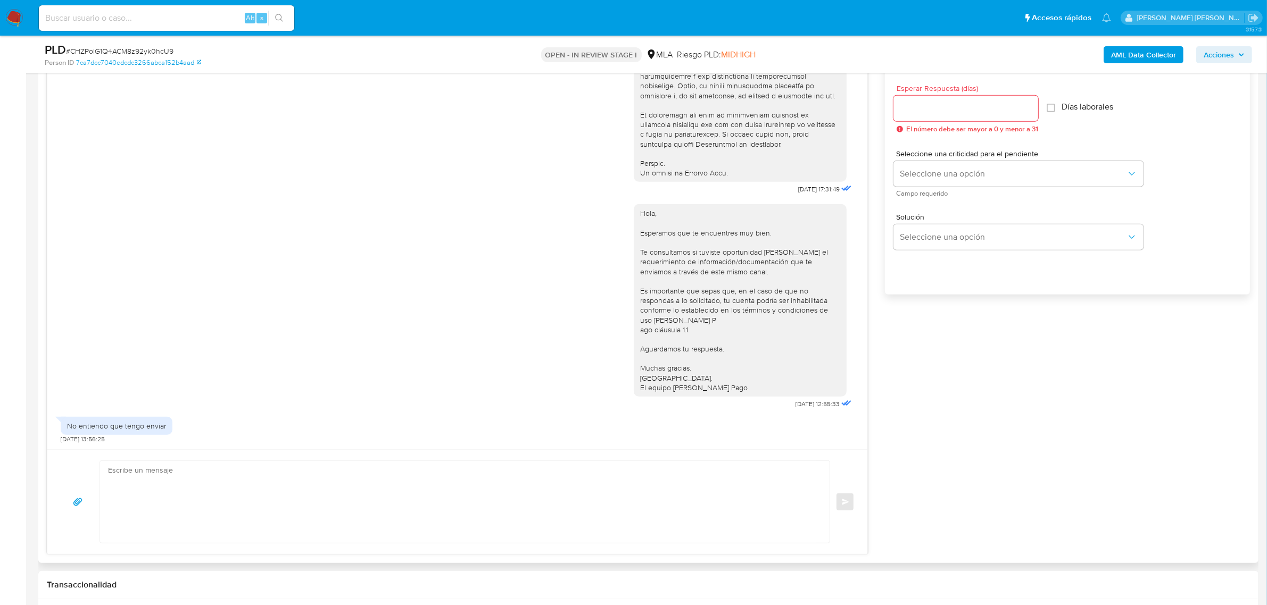
scroll to position [665, 0]
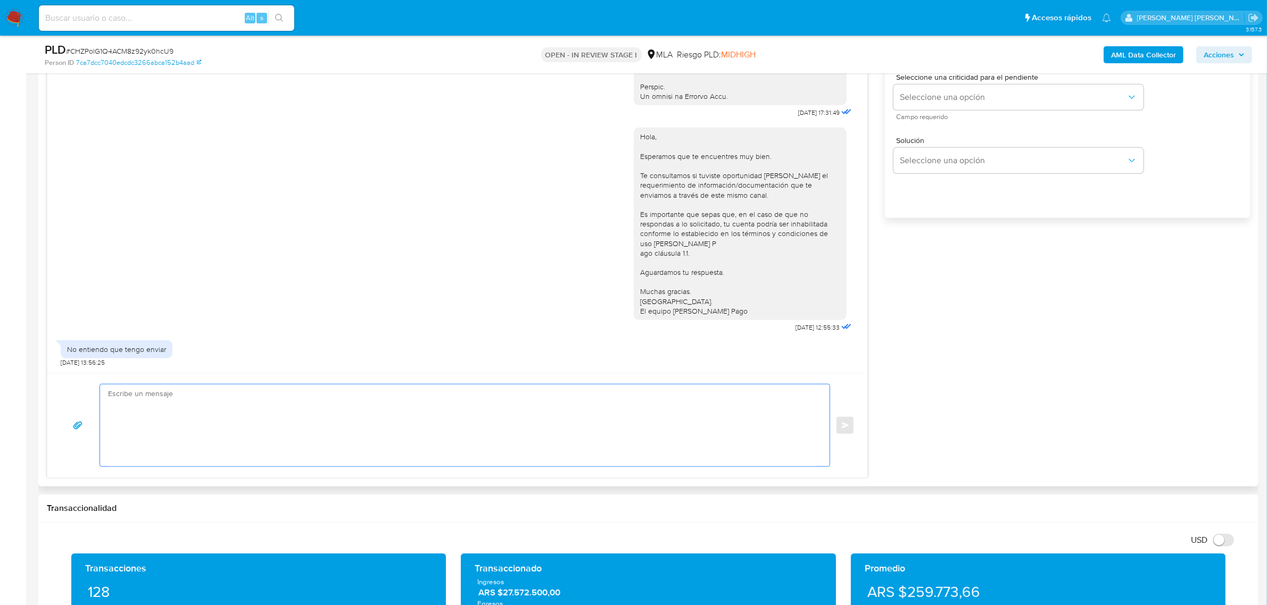
click at [190, 394] on textarea at bounding box center [462, 426] width 708 height 82
paste textarea "Hola, ¡Muchas gracias por tu respuesta!"
click at [147, 436] on textarea "Hola, ¡Muchas gracias por tu respuesta!" at bounding box center [462, 426] width 708 height 82
paste textarea "En función de las operaciones registradas en tu cuenta de Mercado Pago, necesit…"
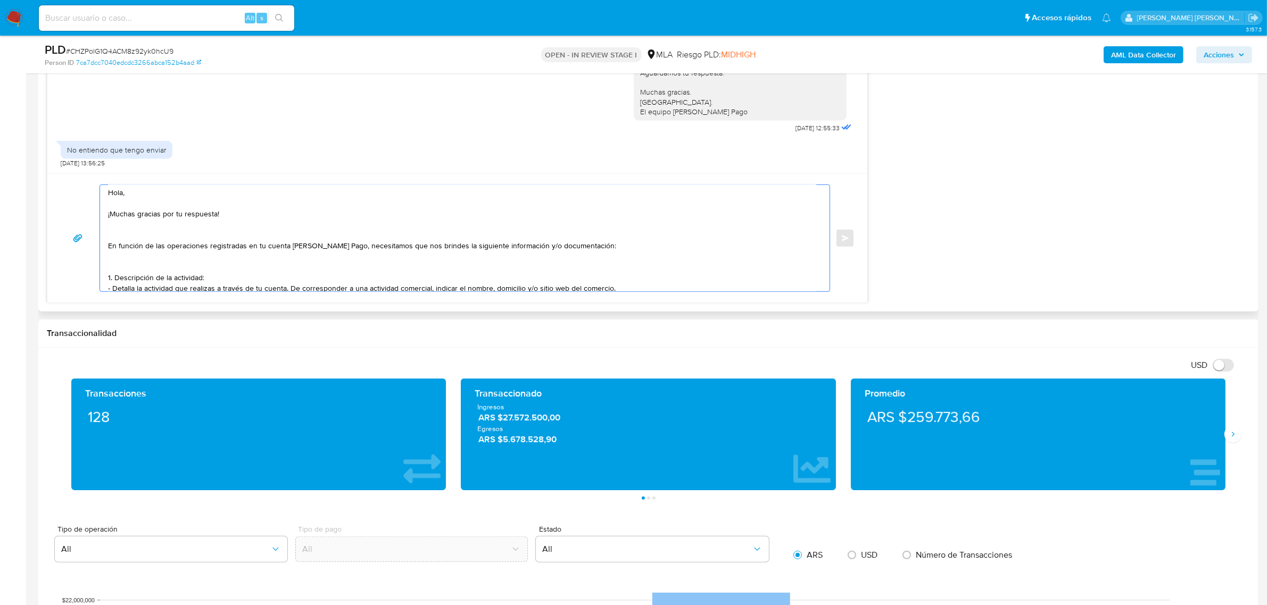
scroll to position [0, 0]
click at [291, 247] on textarea "Hola, ¡Muchas gracias por tu respuesta! En función de las operaciones registrad…" at bounding box center [462, 238] width 708 height 106
click at [247, 248] on textarea "Hola, ¡Muchas gracias por tu respuesta! En función de las operaciones registrad…" at bounding box center [462, 238] width 708 height 106
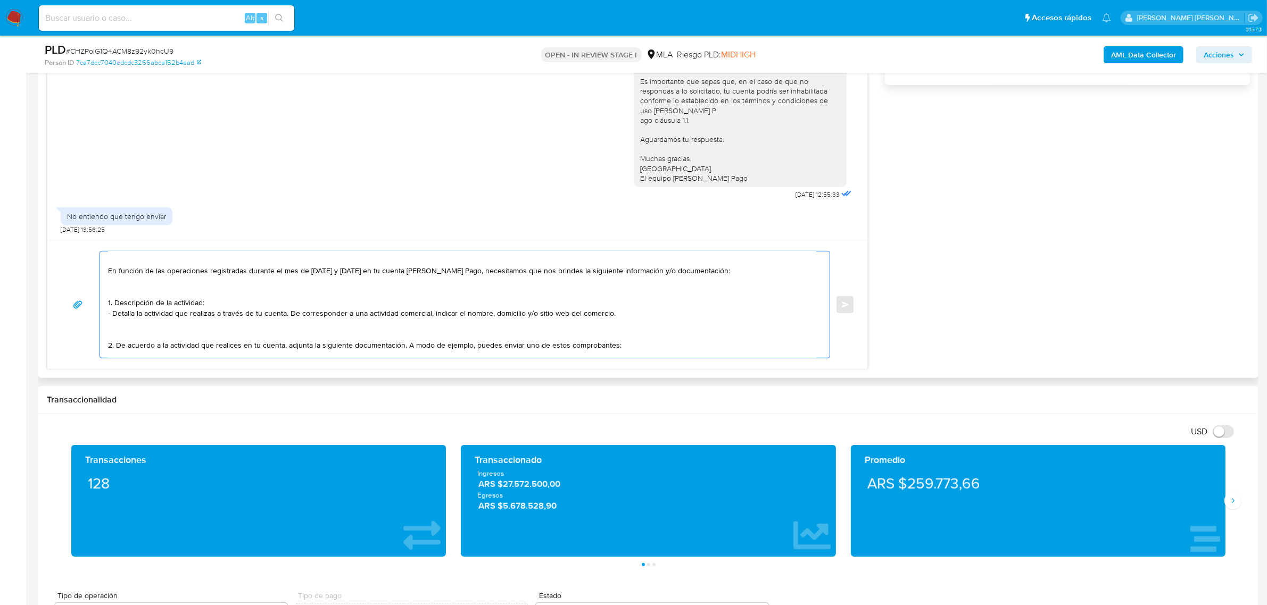
scroll to position [67, 0]
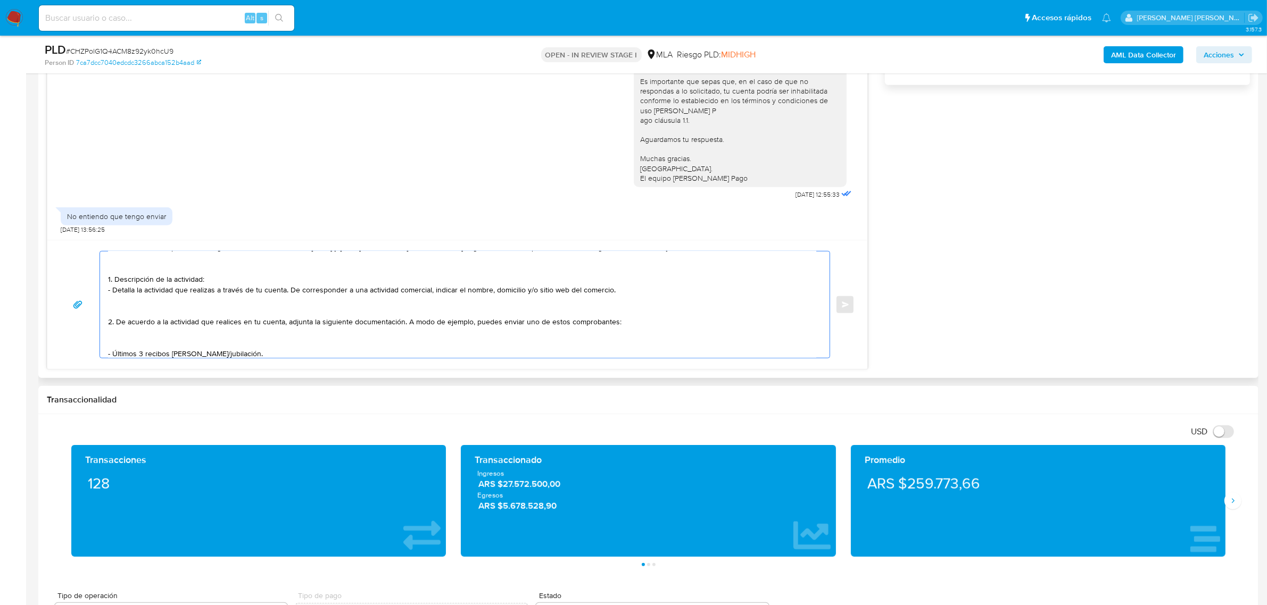
drag, startPoint x: 113, startPoint y: 293, endPoint x: 114, endPoint y: 278, distance: 14.5
click at [114, 278] on textarea "Hola, ¡Muchas gracias por tu respuesta! En función de las operaciones registrad…" at bounding box center [462, 305] width 708 height 106
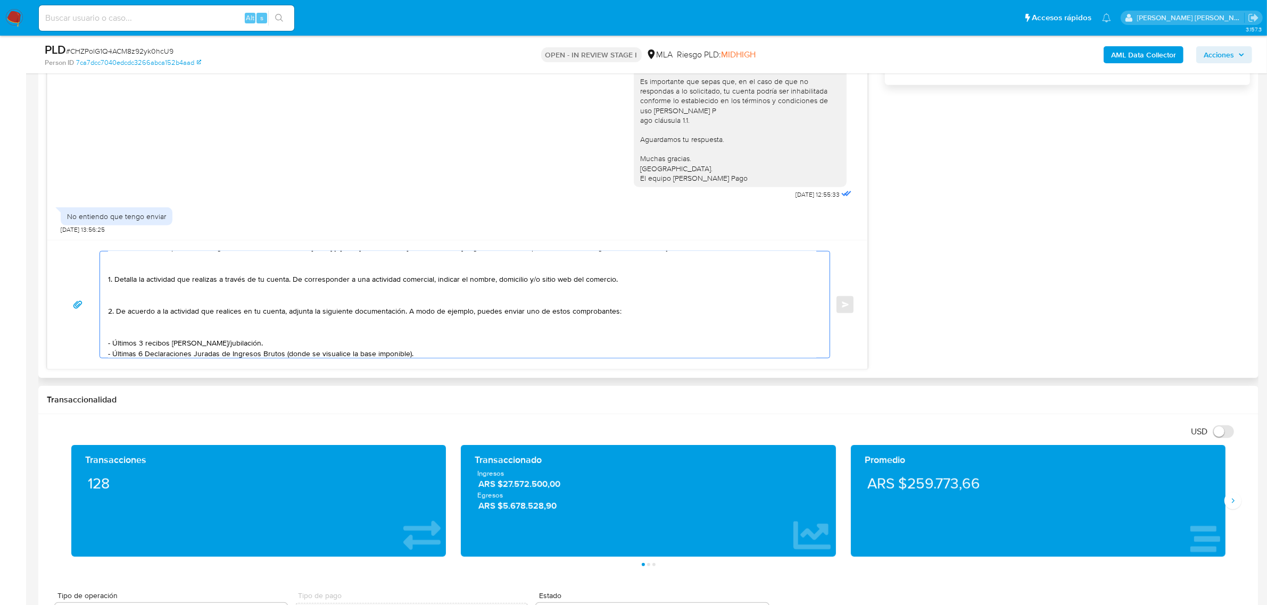
drag, startPoint x: 357, startPoint y: 313, endPoint x: 123, endPoint y: 314, distance: 234.1
click at [123, 314] on textarea "Hola, ¡Muchas gracias por tu respuesta! En función de las operaciones registrad…" at bounding box center [462, 305] width 708 height 106
click at [168, 313] on textarea "Hola, ¡Muchas gracias por tu respuesta! En función de las operaciones registrad…" at bounding box center [462, 305] width 708 height 106
click at [196, 317] on textarea "Hola, ¡Muchas gracias por tu respuesta! En función de las operaciones registrad…" at bounding box center [462, 305] width 708 height 106
click at [213, 341] on textarea "Hola, ¡Muchas gracias por tu respuesta! En función de las operaciones registrad…" at bounding box center [462, 305] width 708 height 106
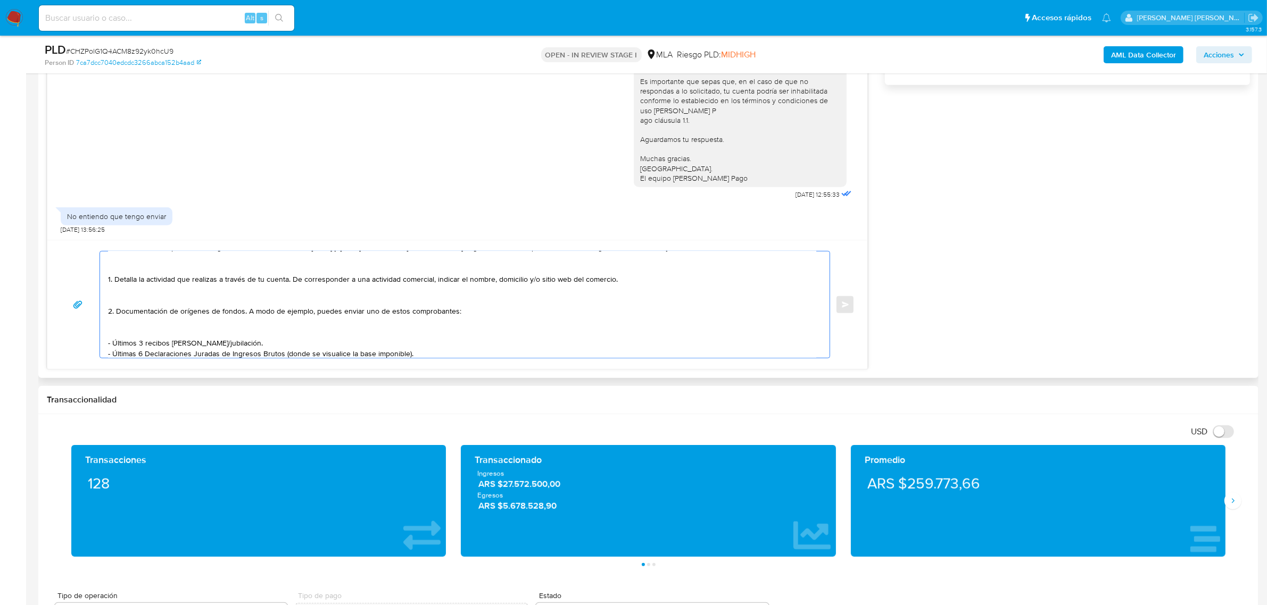
click at [213, 341] on textarea "Hola, ¡Muchas gracias por tu respuesta! En función de las operaciones registrad…" at bounding box center [462, 305] width 708 height 106
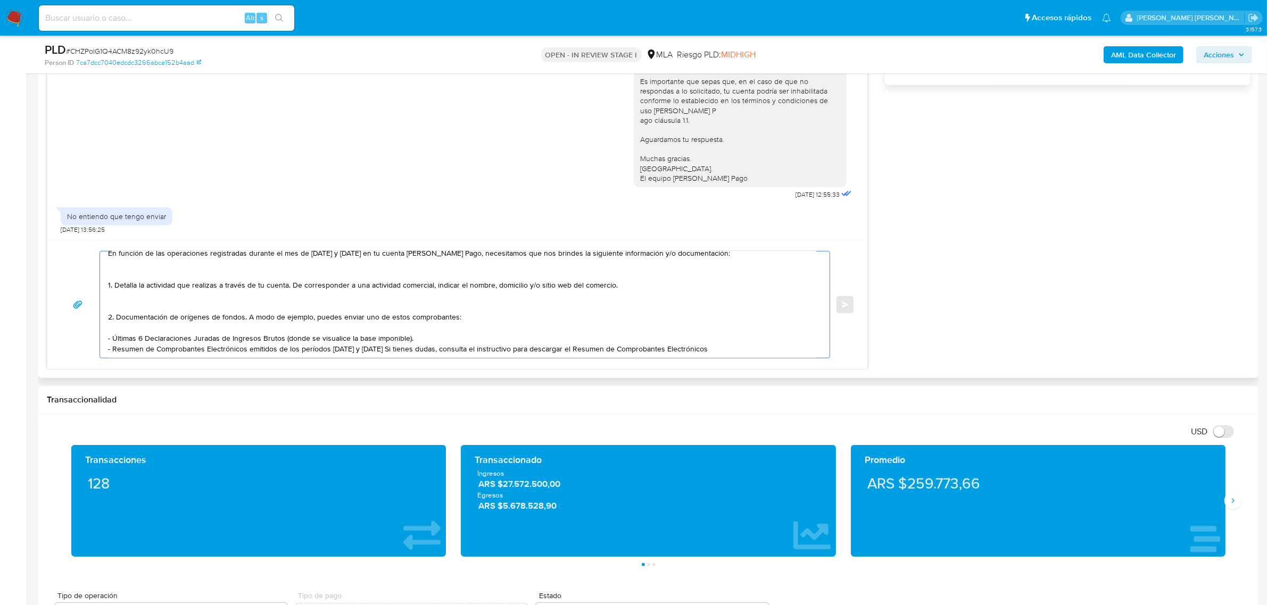
click at [376, 347] on textarea "Hola, ¡Muchas gracias por tu respuesta! En función de las operaciones registrad…" at bounding box center [462, 305] width 708 height 106
click at [376, 345] on textarea "Hola, ¡Muchas gracias por tu respuesta! En función de las operaciones registrad…" at bounding box center [462, 305] width 708 height 106
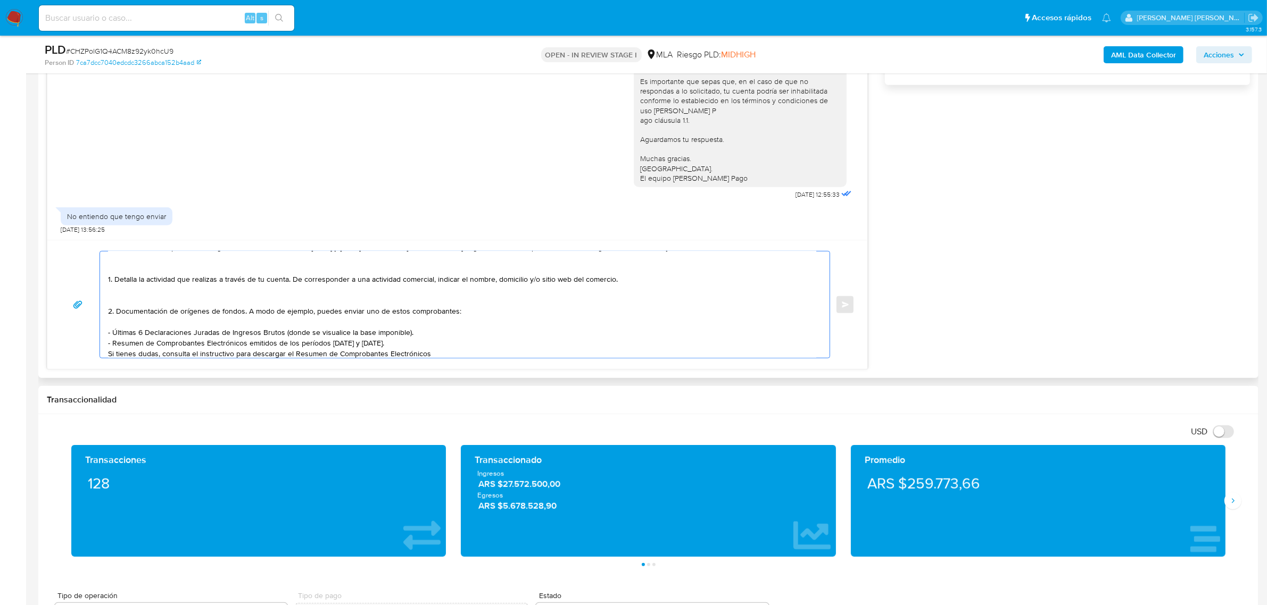
scroll to position [68, 0]
click at [165, 333] on textarea "Hola, ¡Muchas gracias por tu respuesta! En función de las operaciones registrad…" at bounding box center [462, 305] width 708 height 106
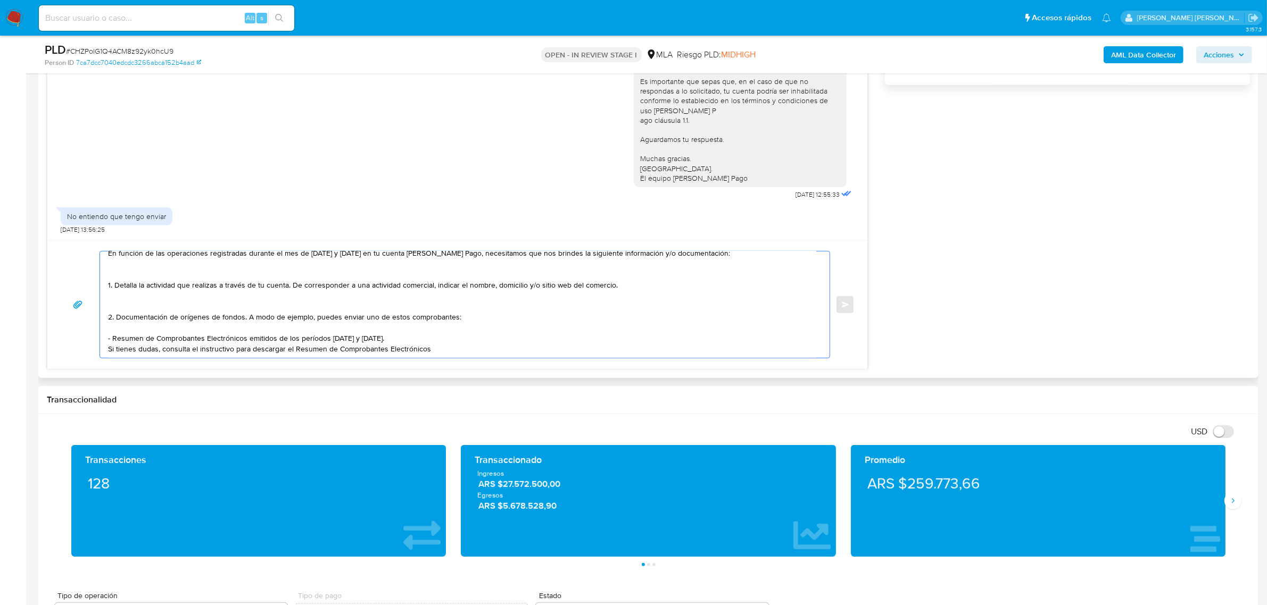
drag, startPoint x: 310, startPoint y: 313, endPoint x: 454, endPoint y: 310, distance: 143.7
click at [454, 310] on textarea "Hola, ¡Muchas gracias por tu respuesta! En función de las operaciones registrad…" at bounding box center [462, 305] width 708 height 106
click at [459, 334] on textarea "Hola, ¡Muchas gracias por tu respuesta! En función de las operaciones registrad…" at bounding box center [462, 305] width 708 height 106
click at [453, 342] on textarea "Hola, ¡Muchas gracias por tu respuesta! En función de las operaciones registrad…" at bounding box center [462, 305] width 708 height 106
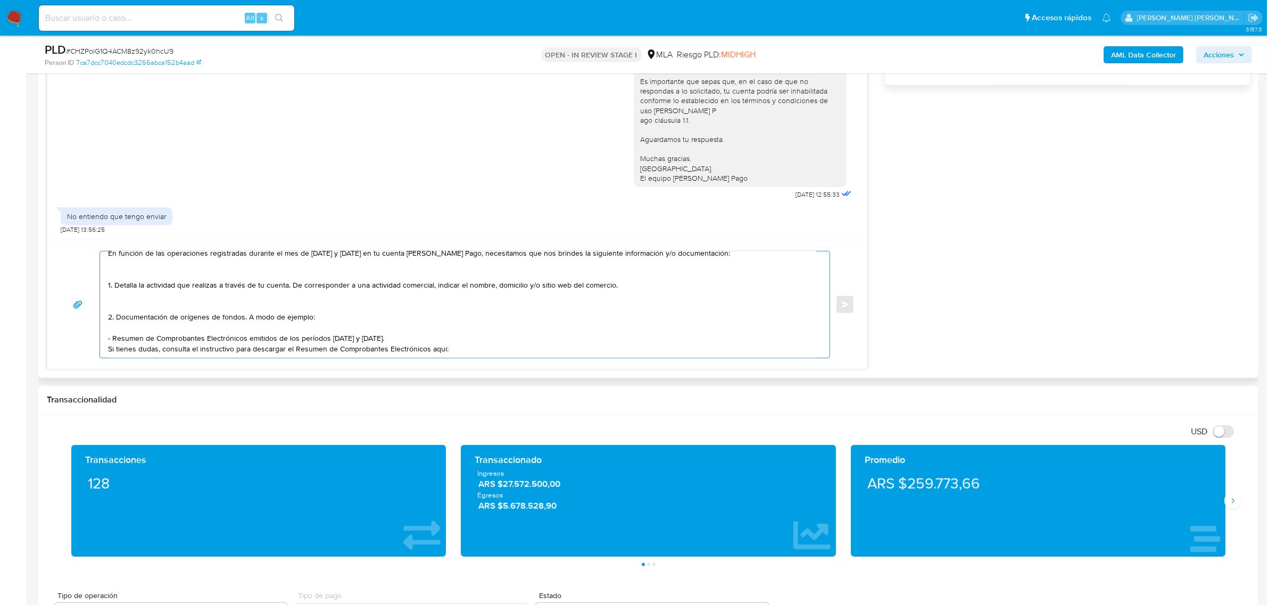
drag, startPoint x: 472, startPoint y: 341, endPoint x: 464, endPoint y: 345, distance: 8.6
click at [464, 345] on textarea "Hola, ¡Muchas gracias por tu respuesta! En función de las operaciones registrad…" at bounding box center [462, 305] width 708 height 106
click at [463, 343] on textarea "Hola, ¡Muchas gracias por tu respuesta! En función de las operaciones registrad…" at bounding box center [462, 305] width 708 height 106
paste textarea "https://www.mercadopago.com.ar/ayuda/30181"
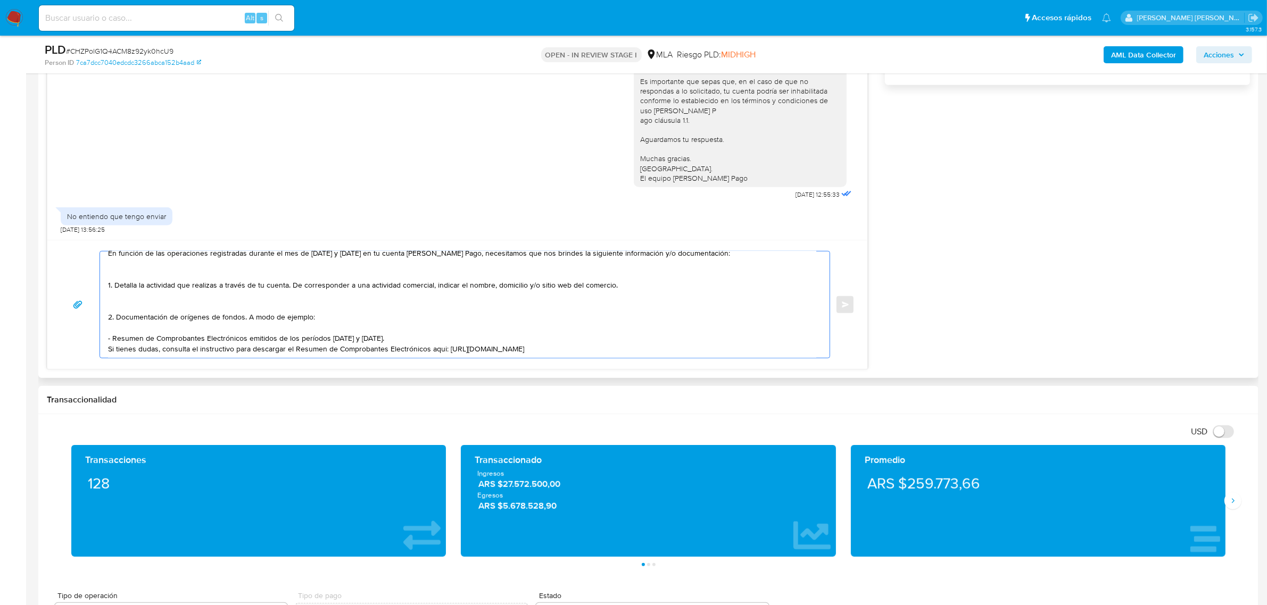
paste textarea "Tené en cuenta que, además de los ejemplos mencionados, podés adjuntar voluntar…"
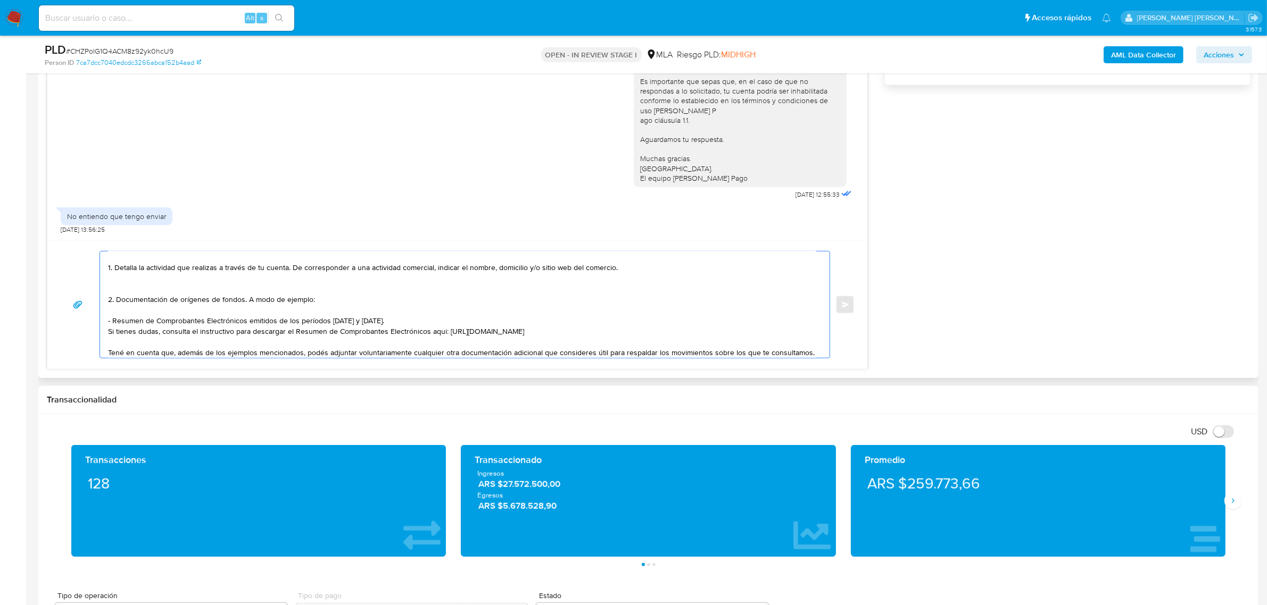
scroll to position [99, 0]
drag, startPoint x: 177, startPoint y: 334, endPoint x: 304, endPoint y: 335, distance: 127.2
click at [304, 335] on textarea "Hola, ¡Muchas gracias por tu respuesta! En función de las operaciones registrad…" at bounding box center [462, 305] width 708 height 106
click at [119, 354] on textarea "Hola, ¡Muchas gracias por tu respuesta! En función de las operaciones registrad…" at bounding box center [462, 305] width 708 height 106
paste textarea "vínculo con las siguientes contrapartes con las que operaste, el motivo de las …"
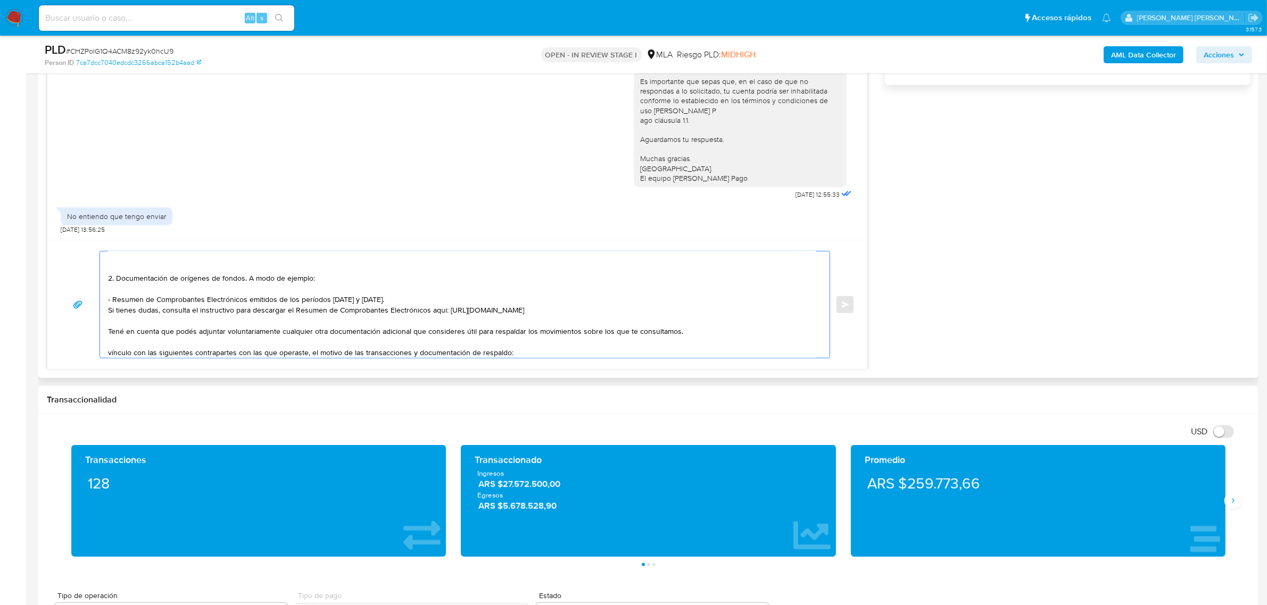
scroll to position [110, 0]
click at [108, 343] on textarea "Hola, ¡Muchas gracias por tu respuesta! En función de las operaciones registrad…" at bounding box center [462, 305] width 708 height 106
click at [135, 352] on textarea "Hola, ¡Muchas gracias por tu respuesta! En función de las operaciones registrad…" at bounding box center [462, 305] width 708 height 106
paste textarea "- Pablo Cesar Gimenez CUIL 20293762407"
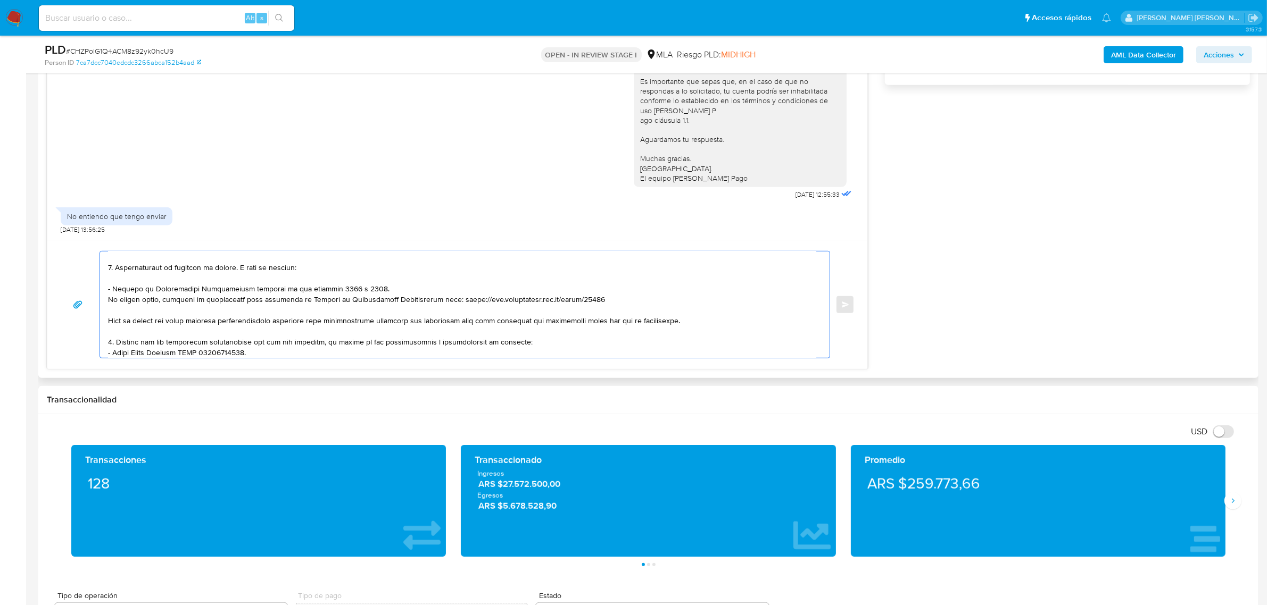
scroll to position [121, 0]
paste textarea "- Aldana Soledad Tarbuch CUIT 27324227267"
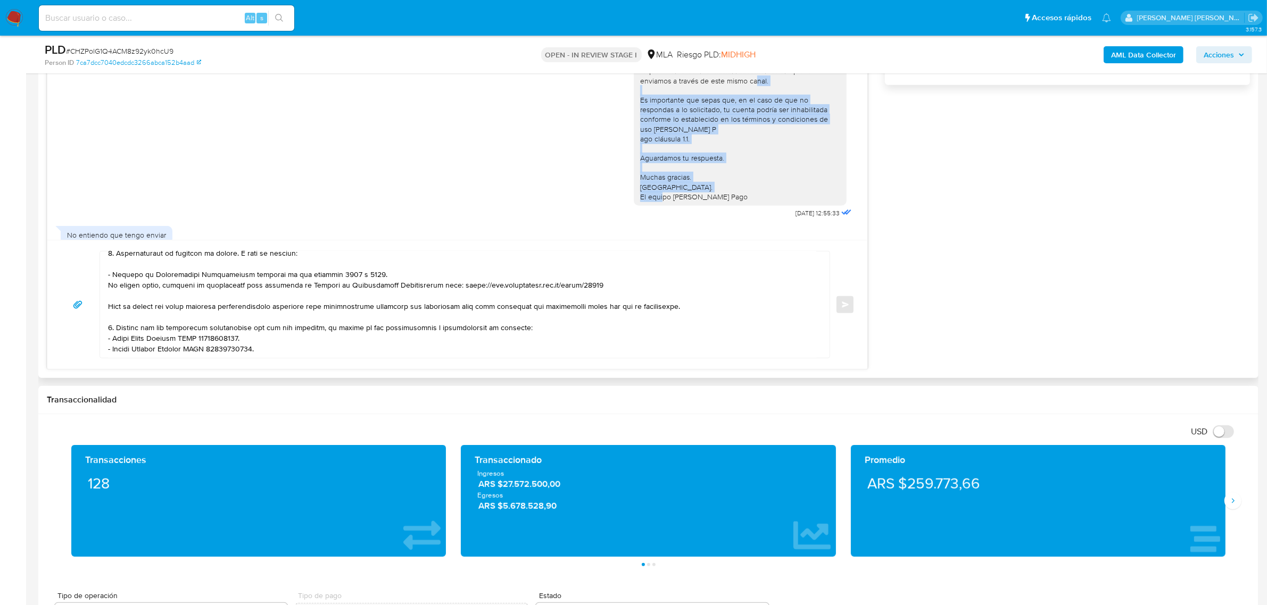
scroll to position [477, 0]
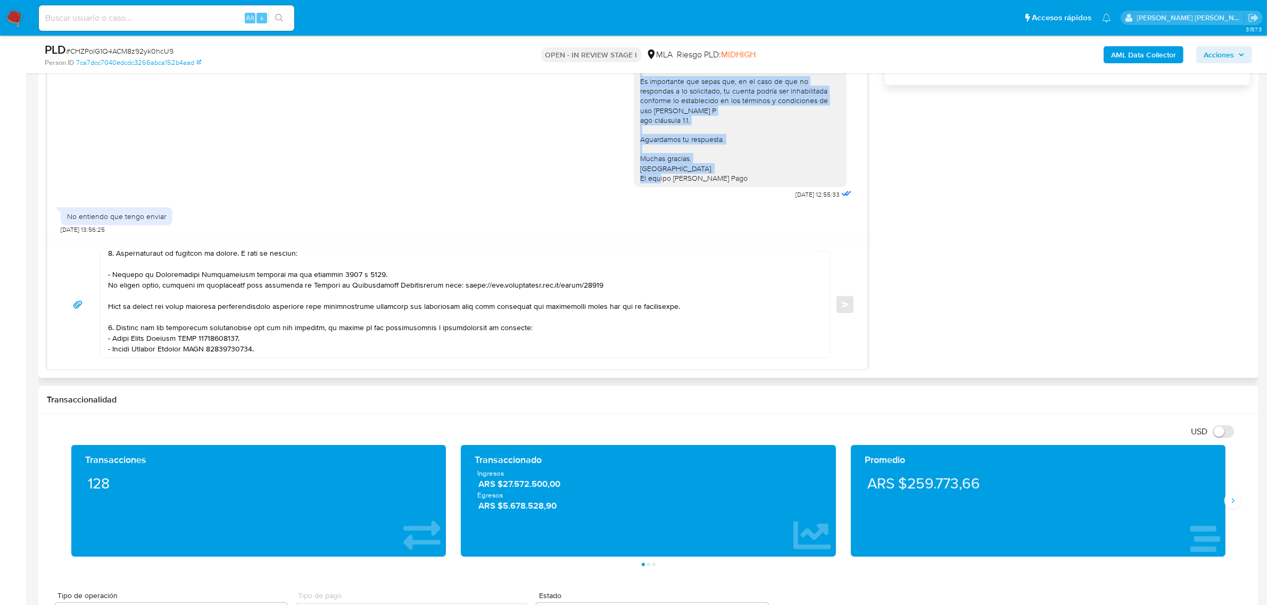
drag, startPoint x: 628, startPoint y: 142, endPoint x: 724, endPoint y: 170, distance: 99.5
click at [724, 170] on div "Hola, Esperamos que te encuentres muy bien. Te consultamos si tuviste oportunid…" at bounding box center [740, 91] width 213 height 193
copy div "Es importante que sepas que, en el caso de que no respondas a lo solicitado, tu…"
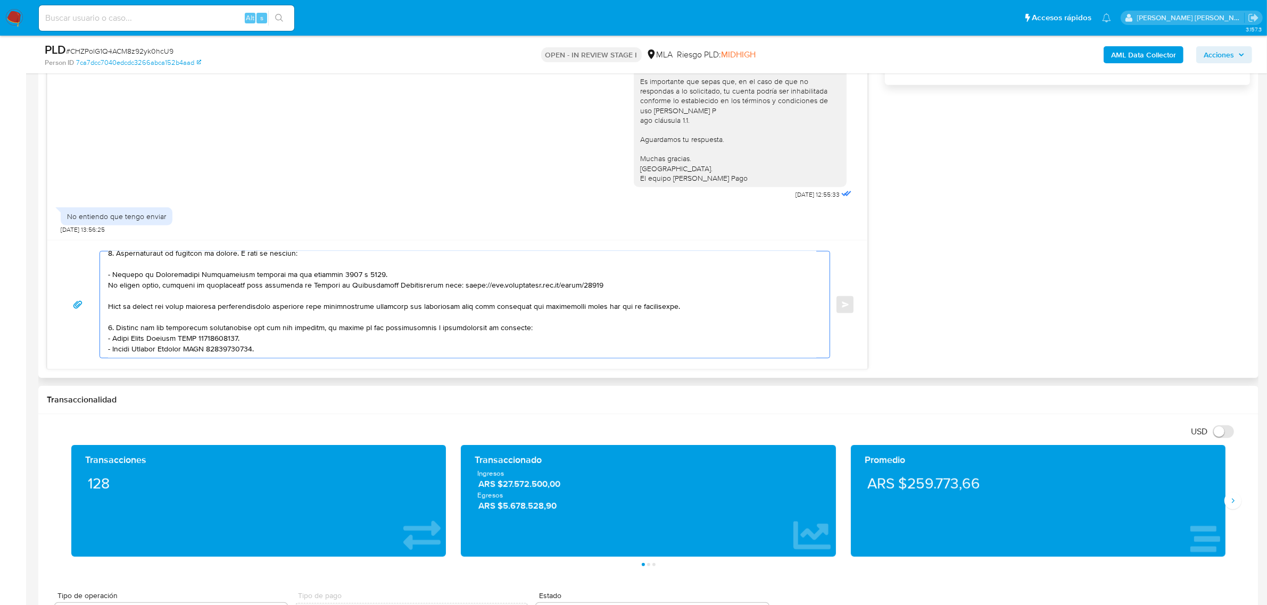
click at [163, 354] on textarea at bounding box center [462, 305] width 708 height 106
paste textarea "Es importante que sepas que, en el caso de que no respondas a lo solicitado, tu…"
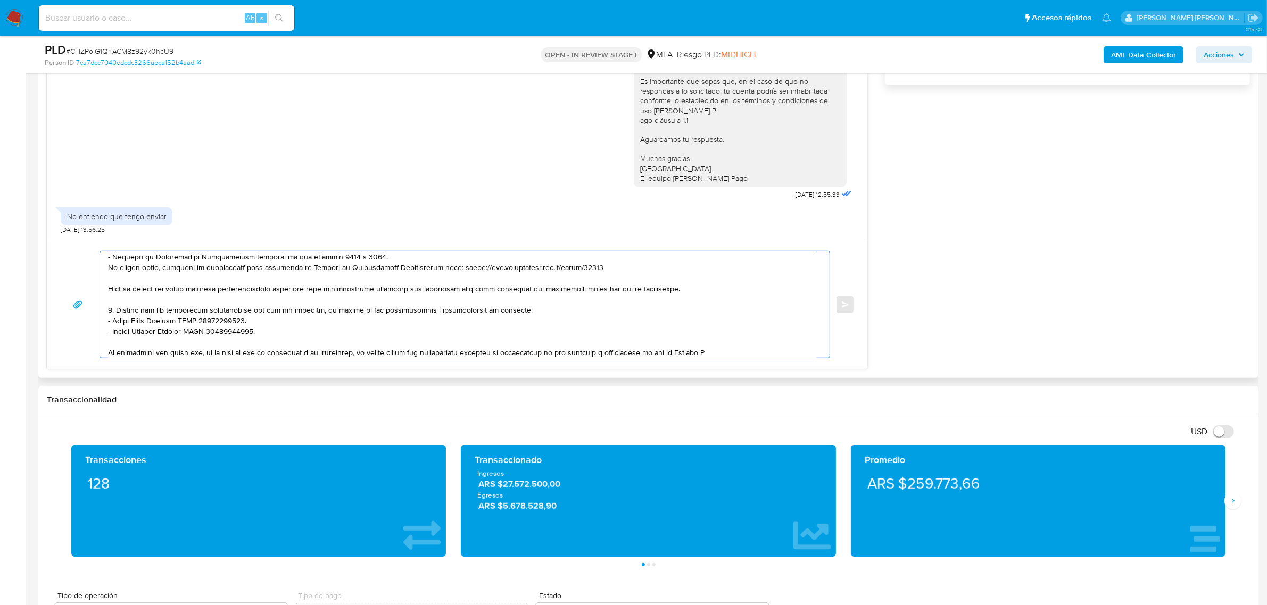
scroll to position [217, 0]
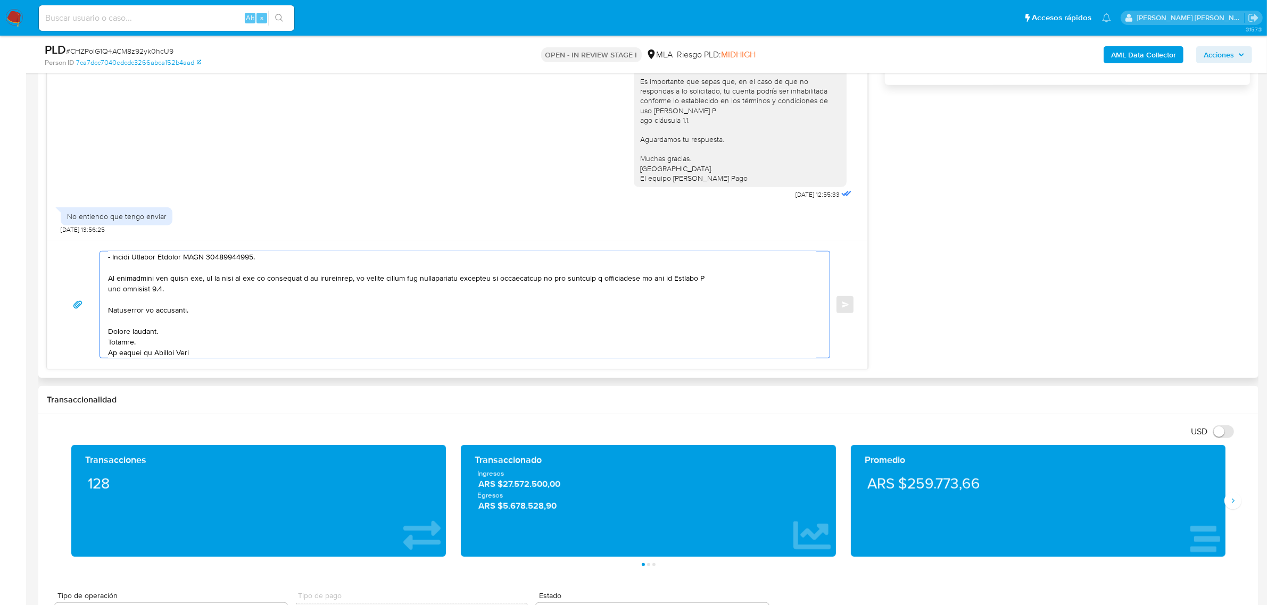
click at [108, 288] on textarea at bounding box center [462, 305] width 708 height 106
click at [132, 334] on textarea at bounding box center [462, 305] width 708 height 106
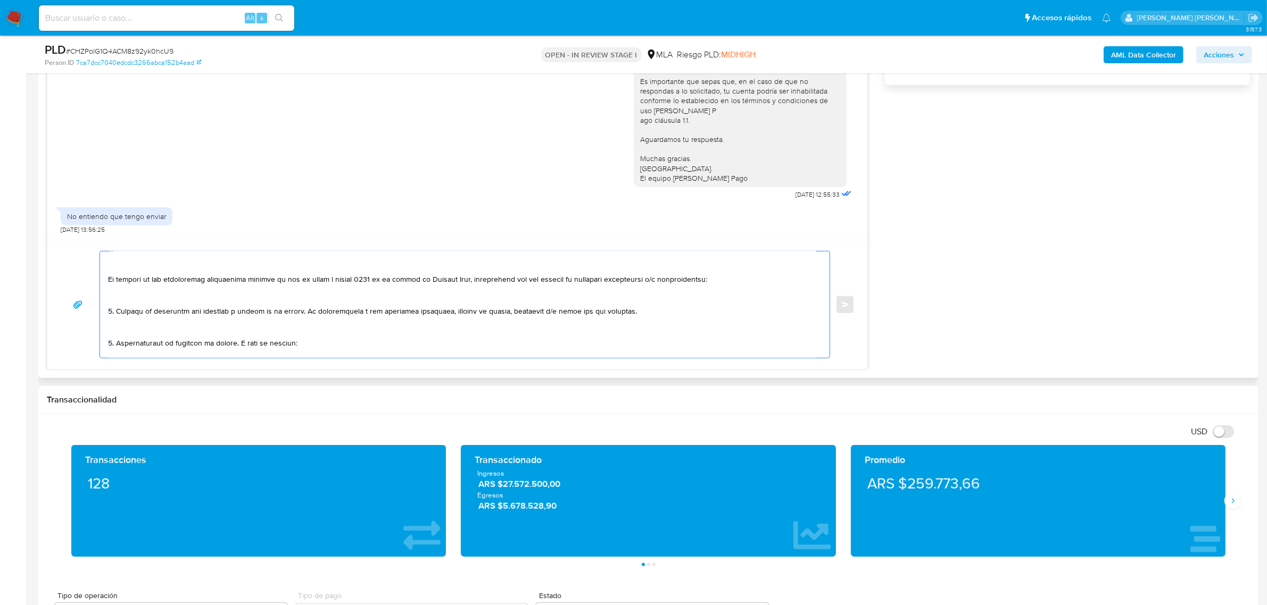
scroll to position [0, 0]
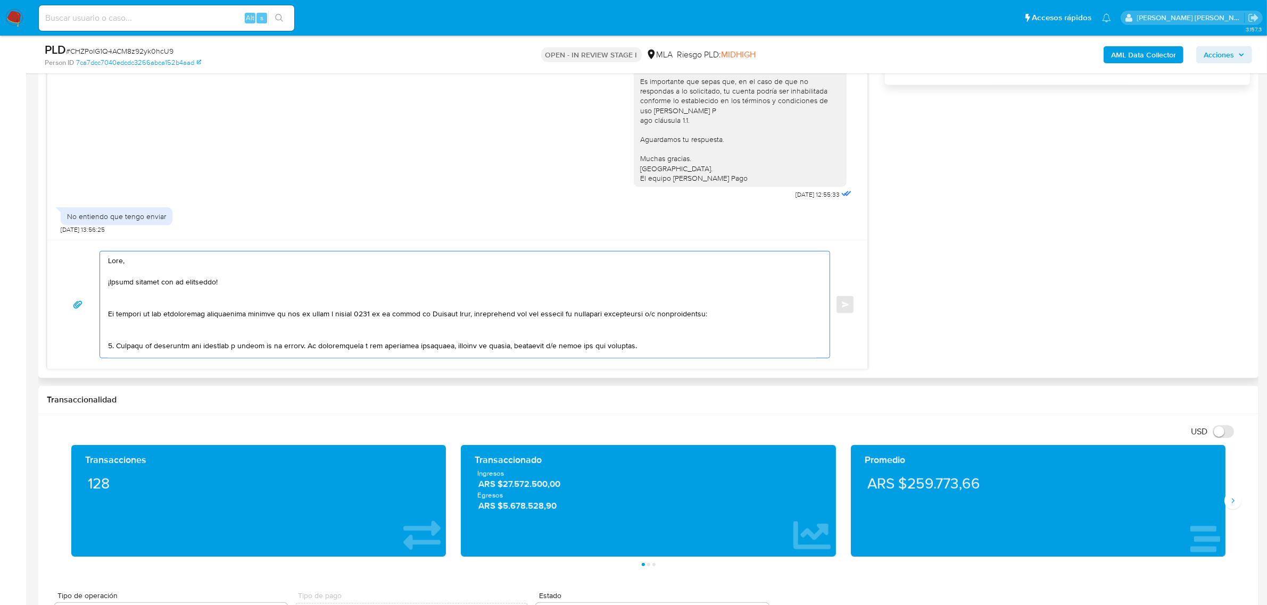
click at [132, 333] on textarea at bounding box center [462, 305] width 708 height 106
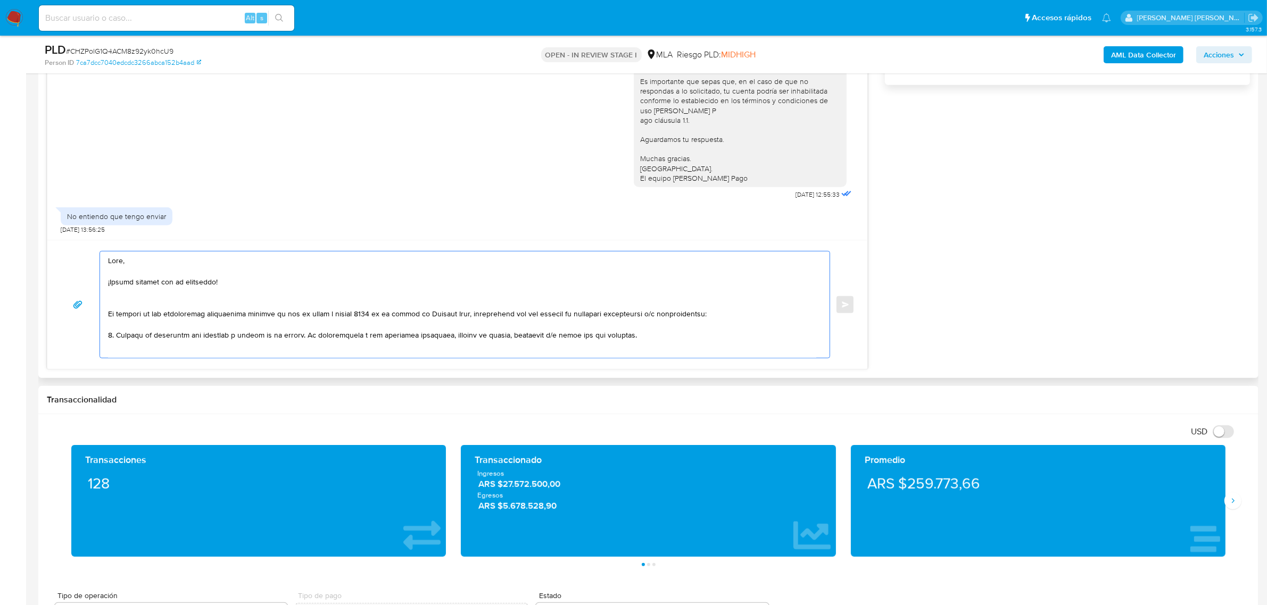
click at [118, 302] on textarea at bounding box center [462, 305] width 708 height 106
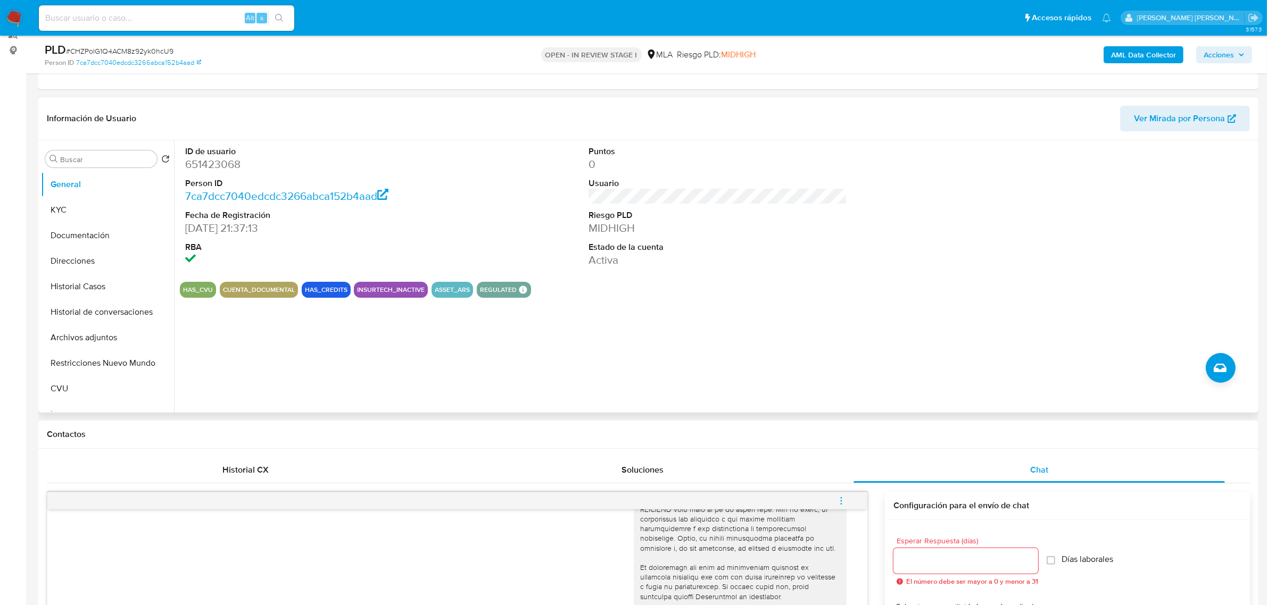
scroll to position [133, 0]
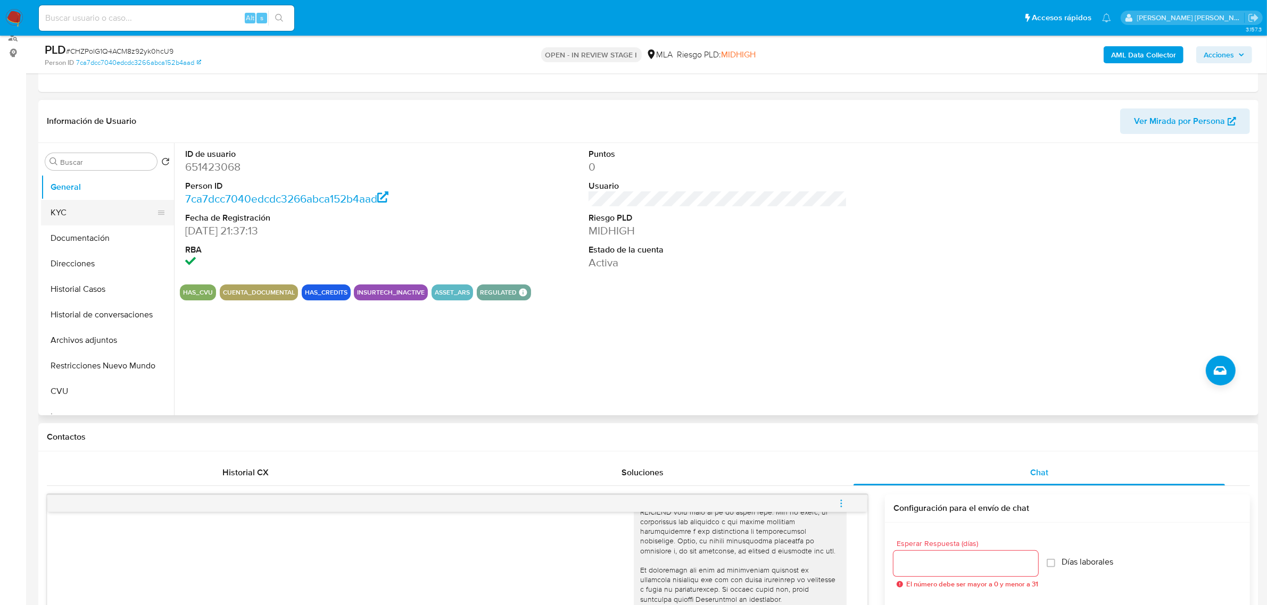
click at [62, 209] on button "KYC" at bounding box center [103, 213] width 125 height 26
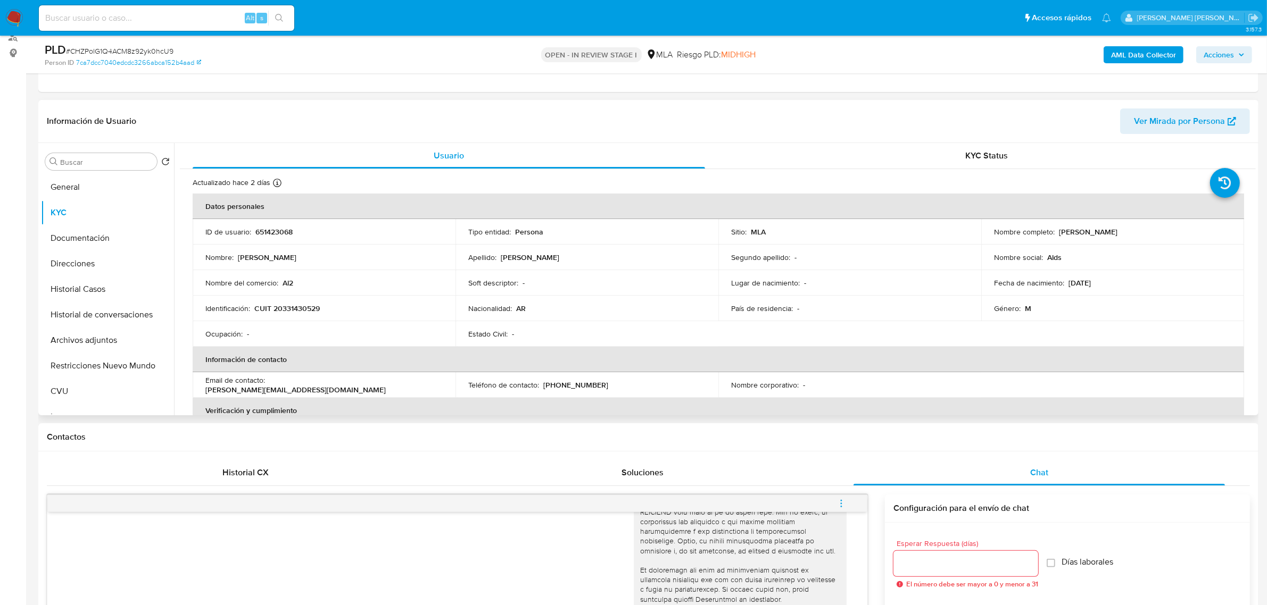
drag, startPoint x: 1052, startPoint y: 235, endPoint x: 1103, endPoint y: 234, distance: 51.1
click at [1103, 234] on div "Nombre completo : Aldo Francisco Cabrera" at bounding box center [1112, 232] width 237 height 10
copy div "Aldo Francisco"
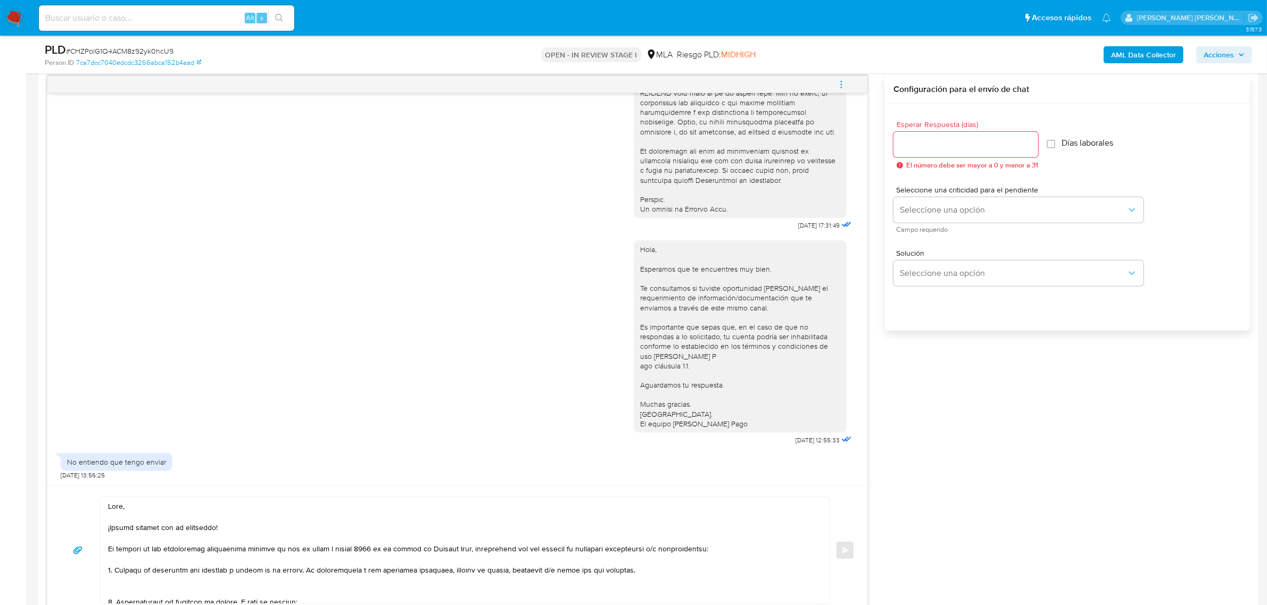
scroll to position [665, 0]
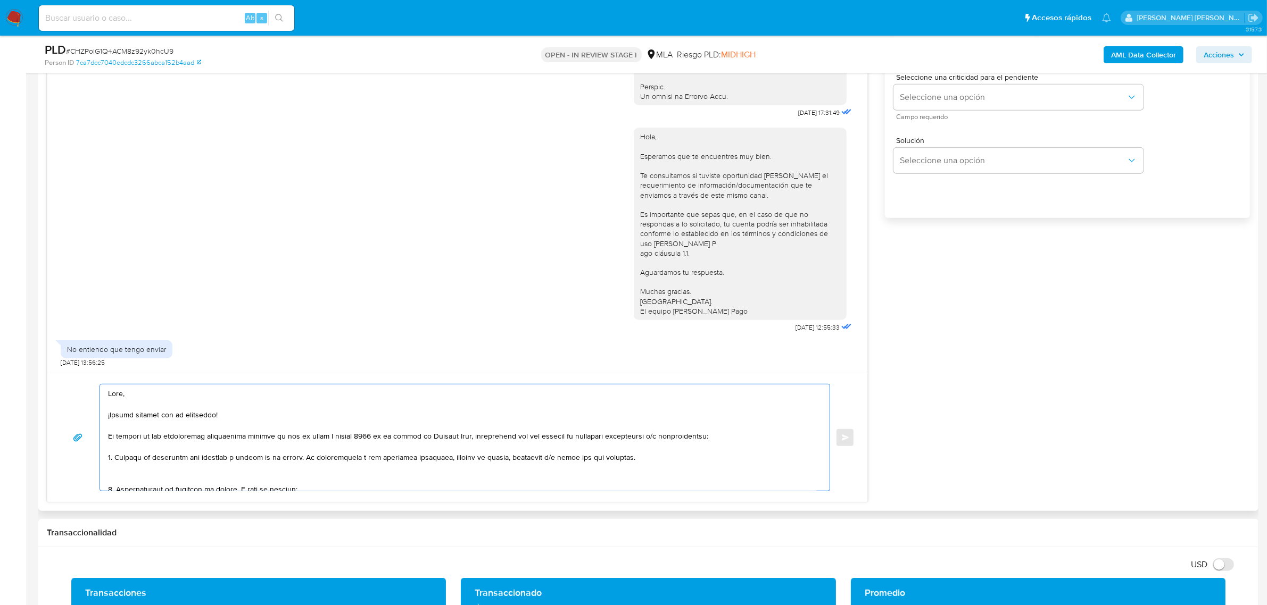
click at [123, 397] on textarea at bounding box center [462, 438] width 708 height 106
paste textarea "Aldo Francisco"
click at [131, 400] on textarea at bounding box center [462, 438] width 708 height 106
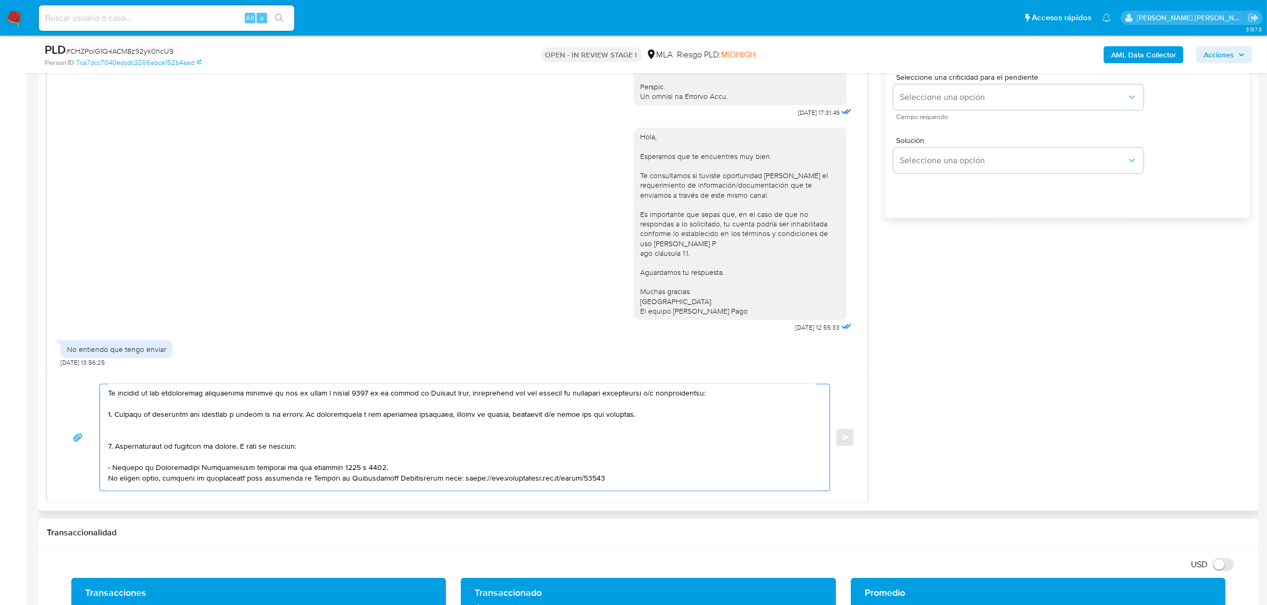
scroll to position [67, 0]
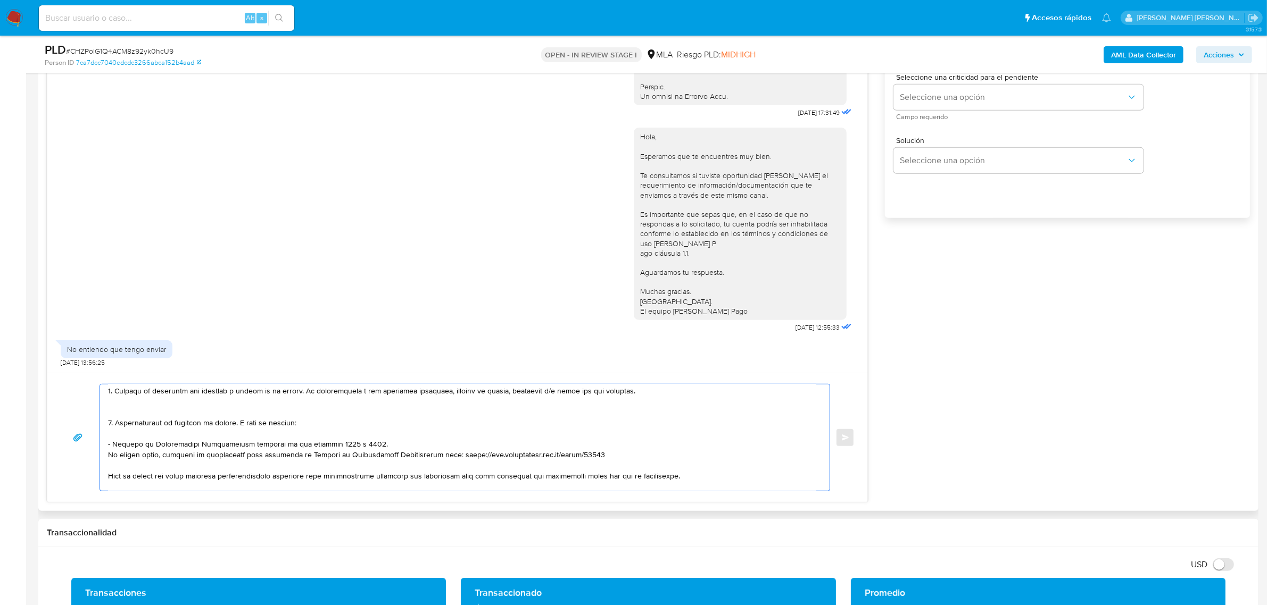
click at [119, 408] on textarea at bounding box center [462, 438] width 708 height 106
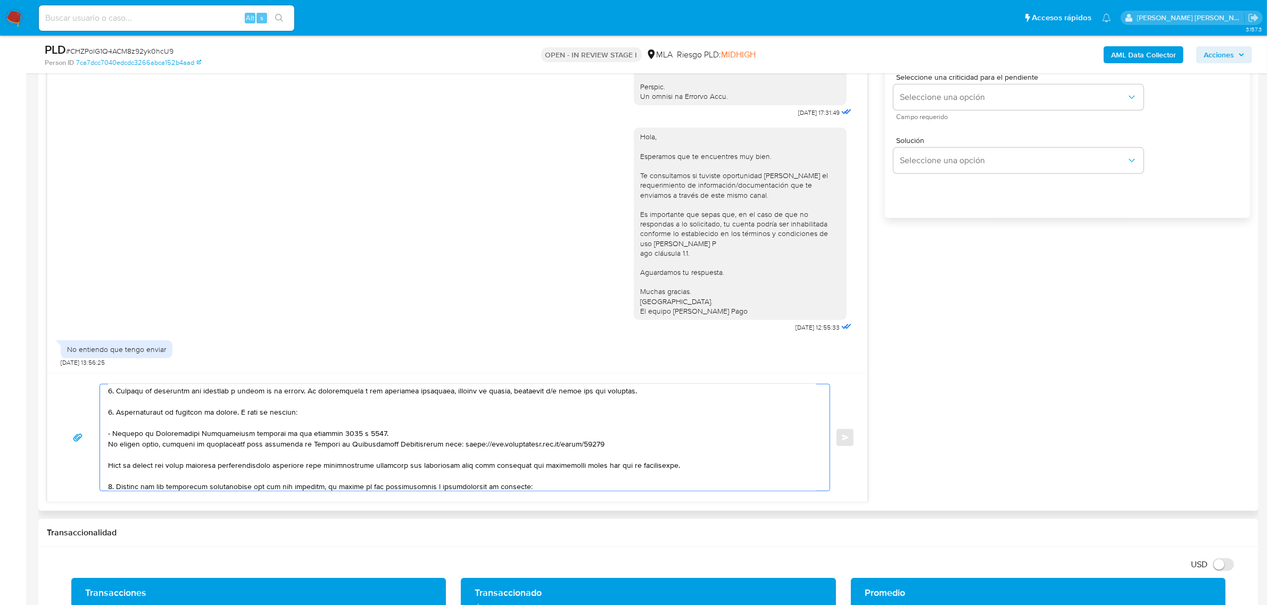
click at [291, 393] on textarea at bounding box center [462, 438] width 708 height 106
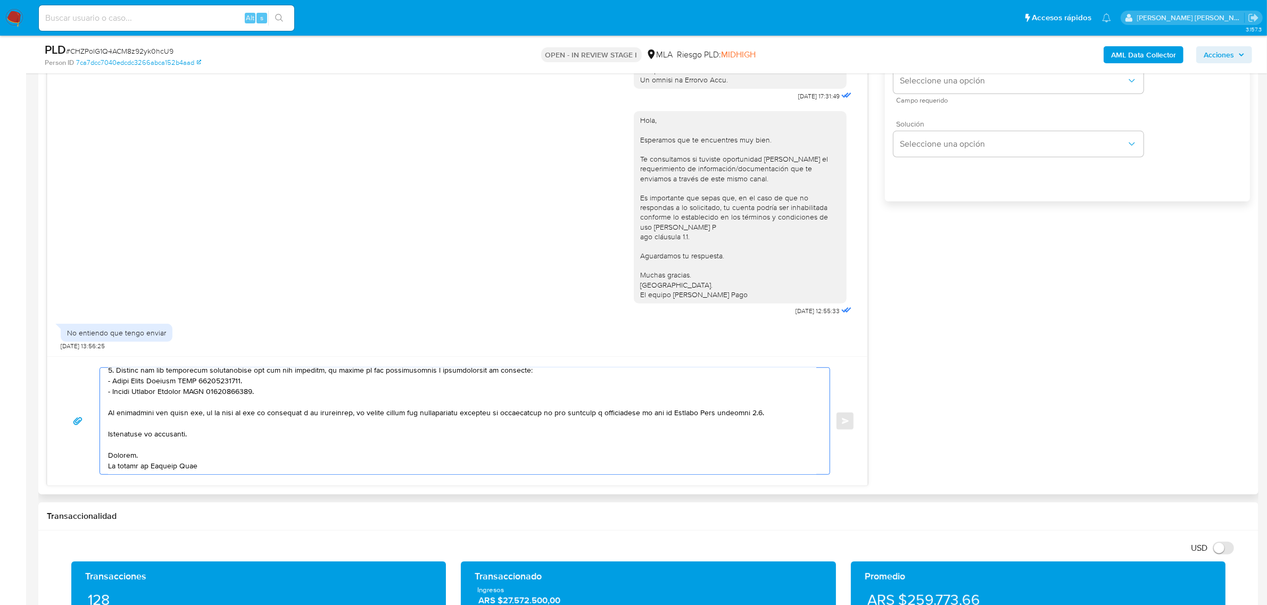
scroll to position [599, 0]
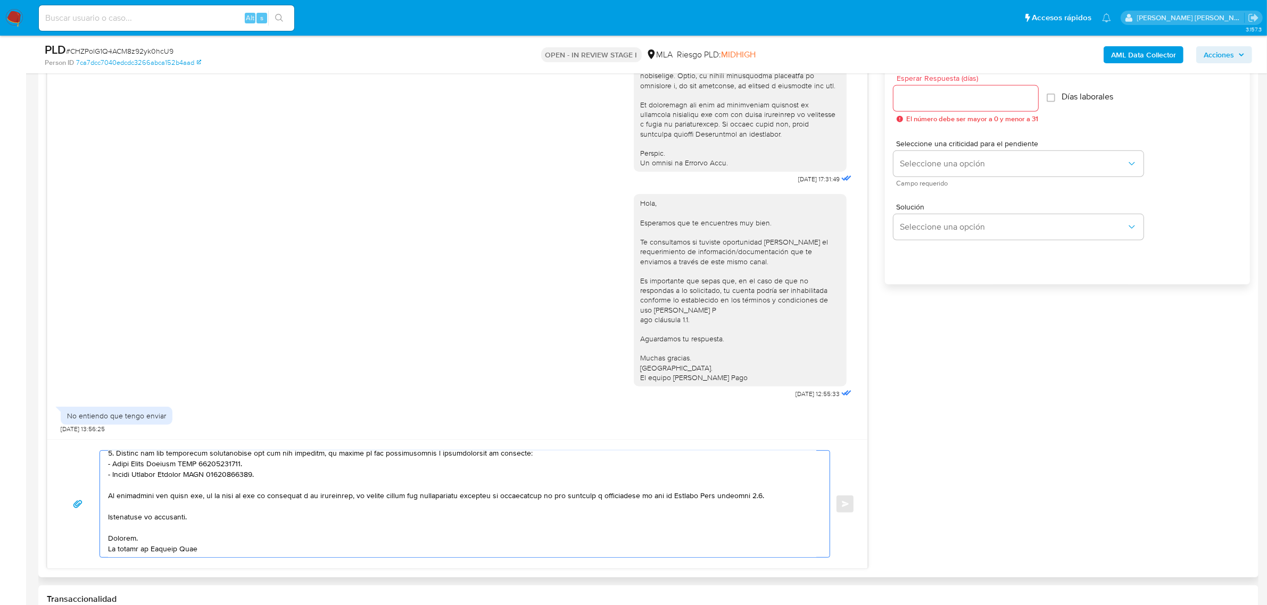
type textarea "Hola Aldo Francisco, ¡Muchas gracias por tu respuesta! En función de las operac…"
click at [937, 99] on input "Esperar Respuesta (días)" at bounding box center [965, 99] width 145 height 14
type input "2"
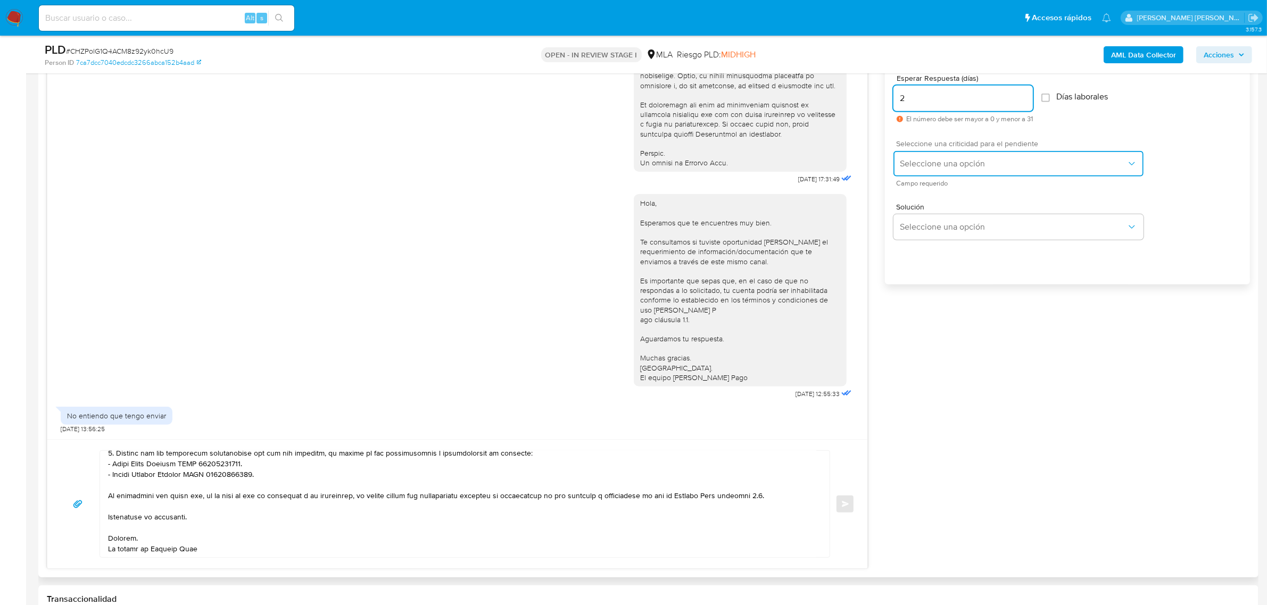
click at [919, 162] on span "Seleccione una opción" at bounding box center [1013, 164] width 227 height 11
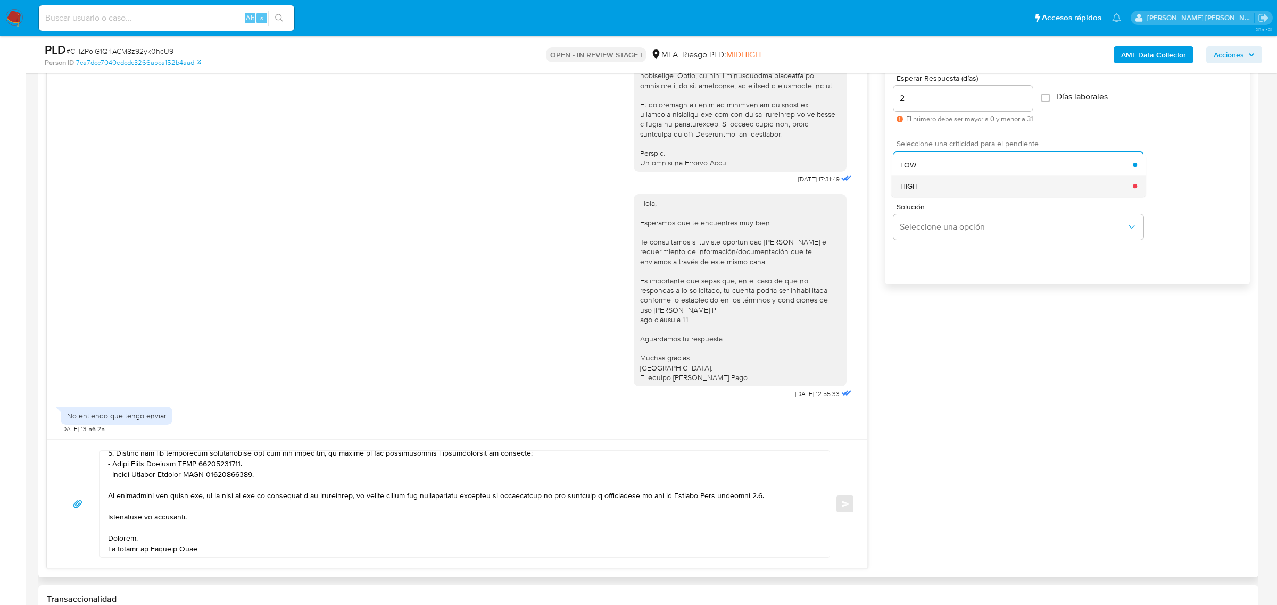
click at [911, 184] on span "HIGH" at bounding box center [909, 186] width 18 height 10
click at [842, 506] on span "Enviar" at bounding box center [845, 504] width 7 height 6
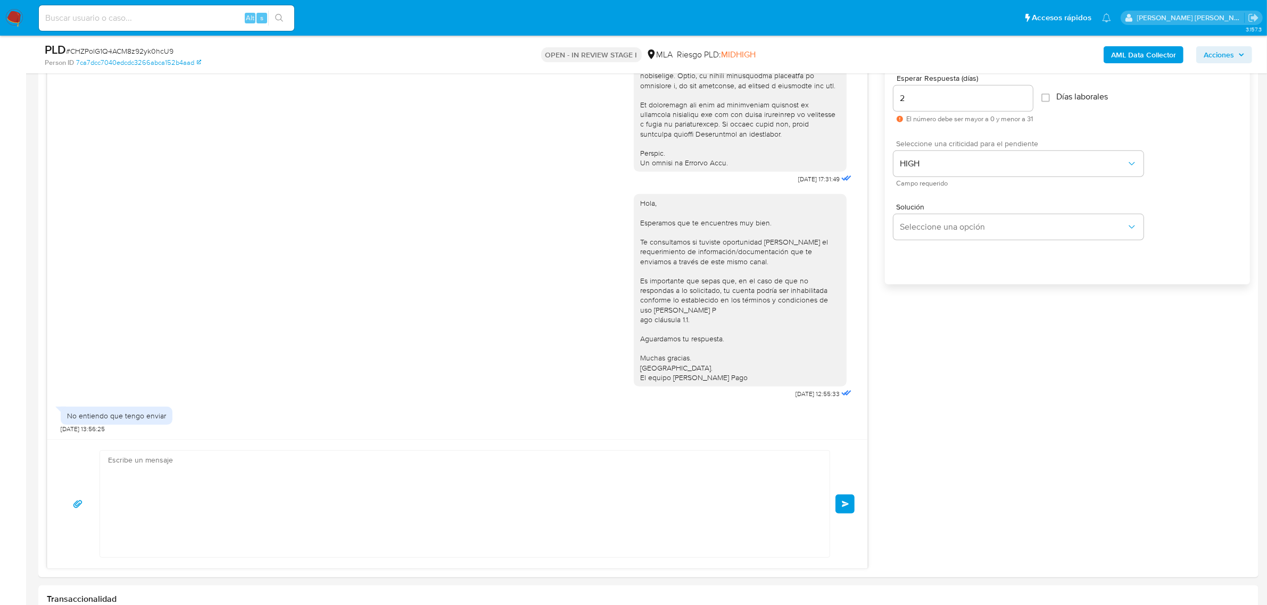
scroll to position [906, 0]
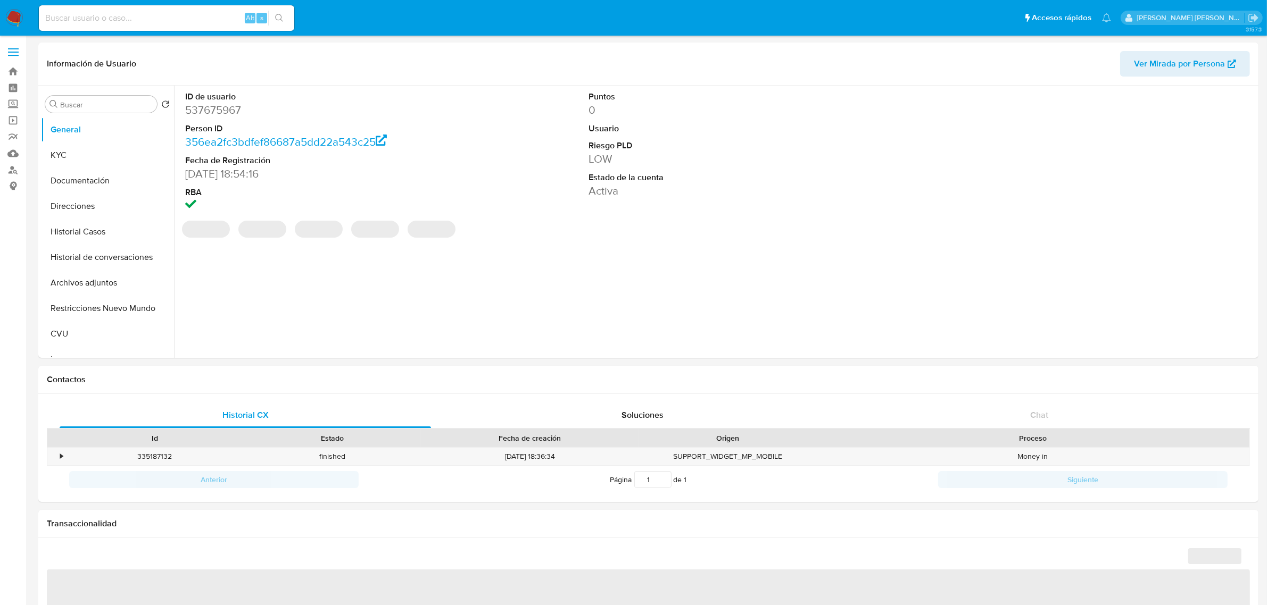
select select "10"
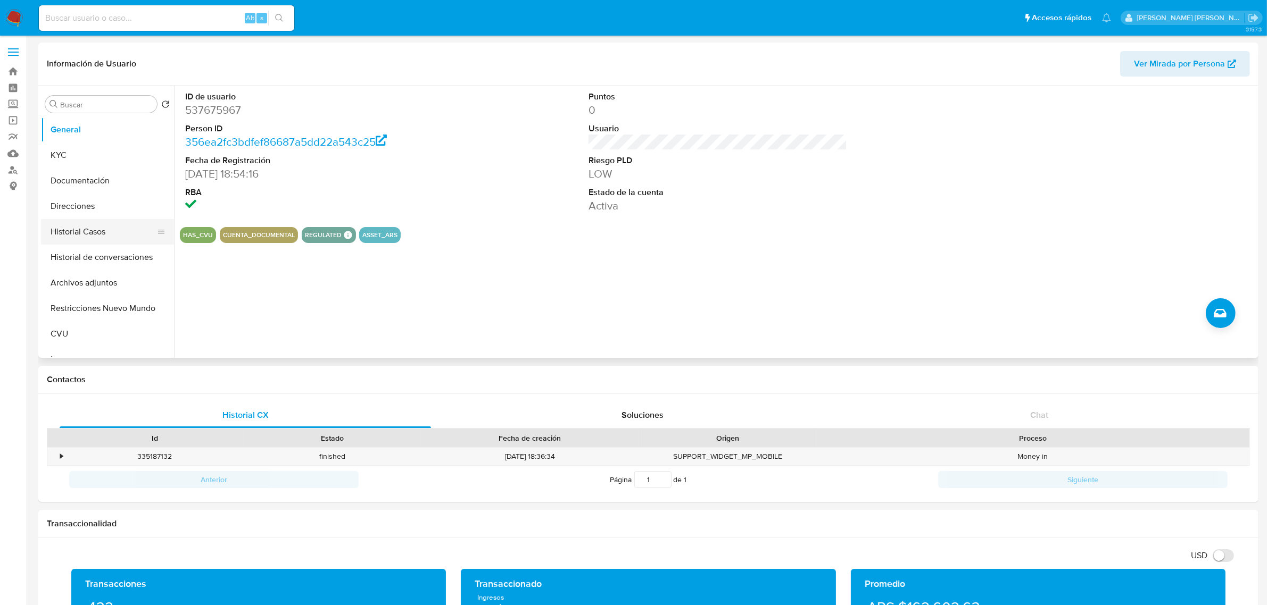
click at [41, 227] on button "Historial Casos" at bounding box center [103, 232] width 125 height 26
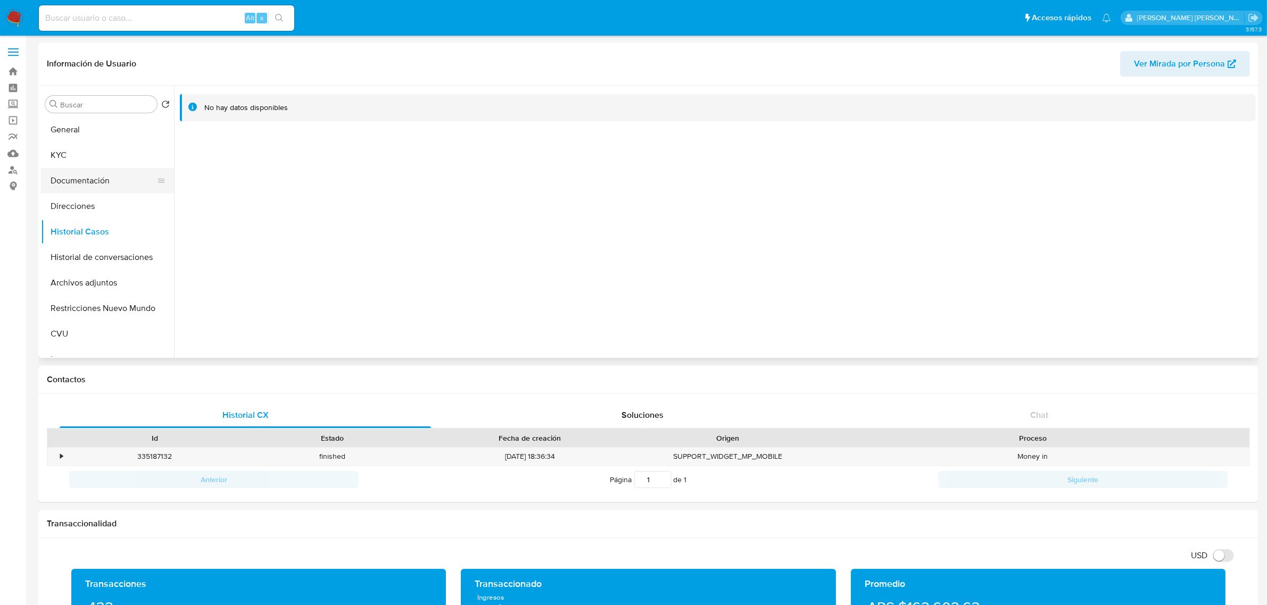
click at [97, 185] on button "Documentación" at bounding box center [103, 181] width 125 height 26
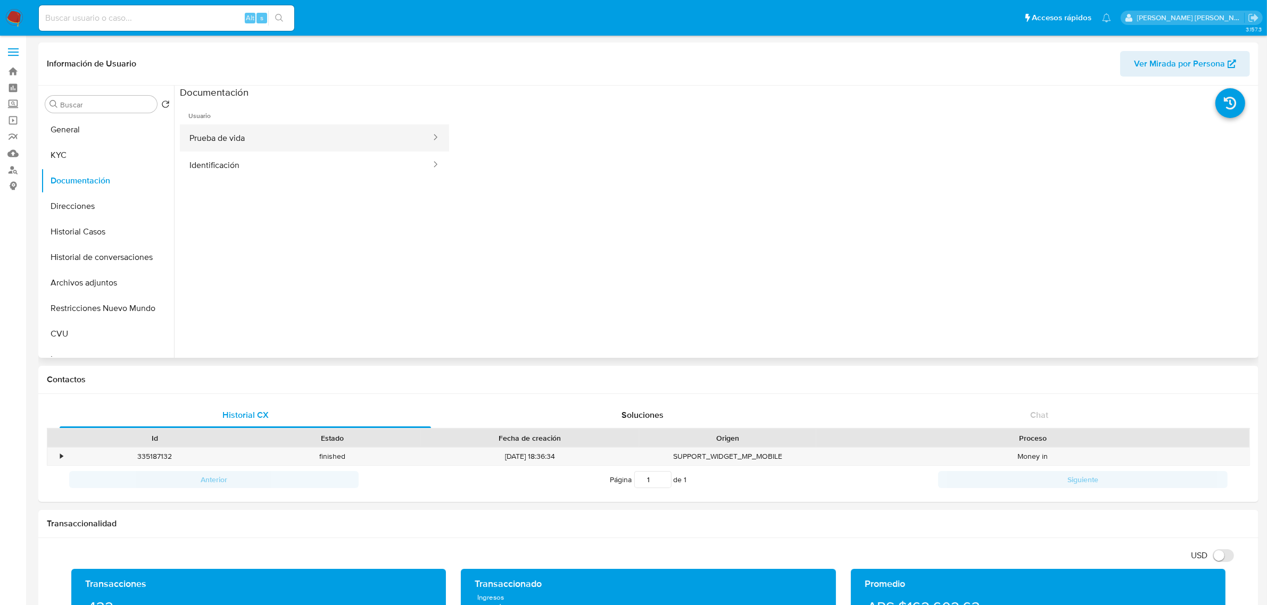
click at [273, 142] on button "Prueba de vida" at bounding box center [306, 138] width 252 height 27
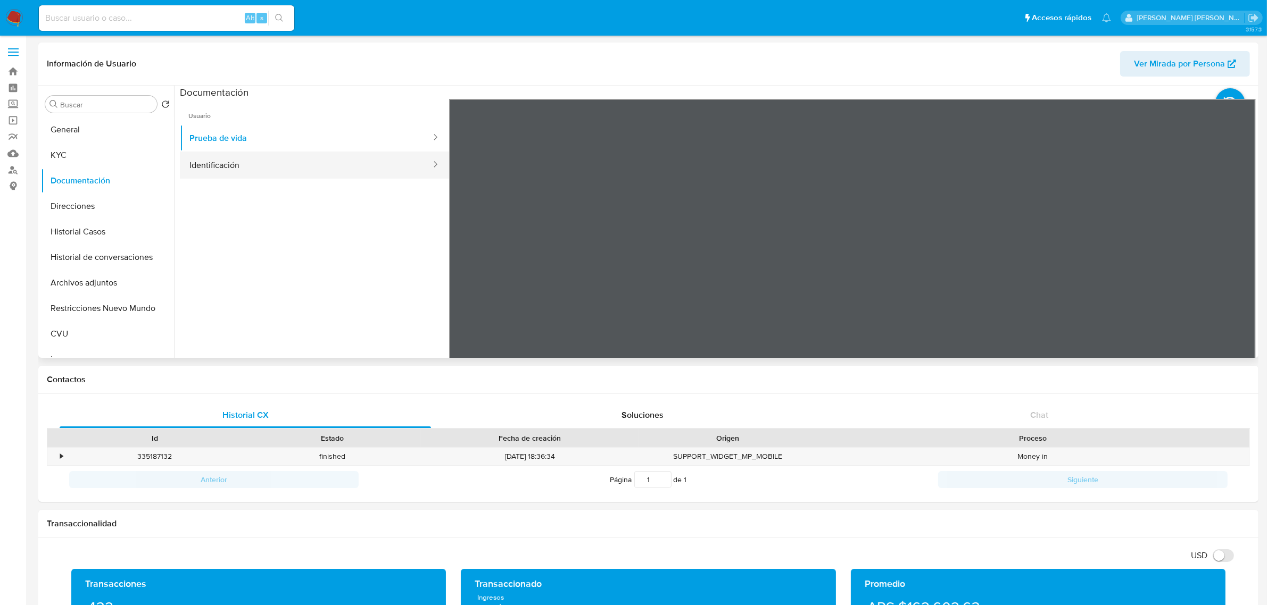
click at [284, 165] on button "Identificación" at bounding box center [306, 165] width 252 height 27
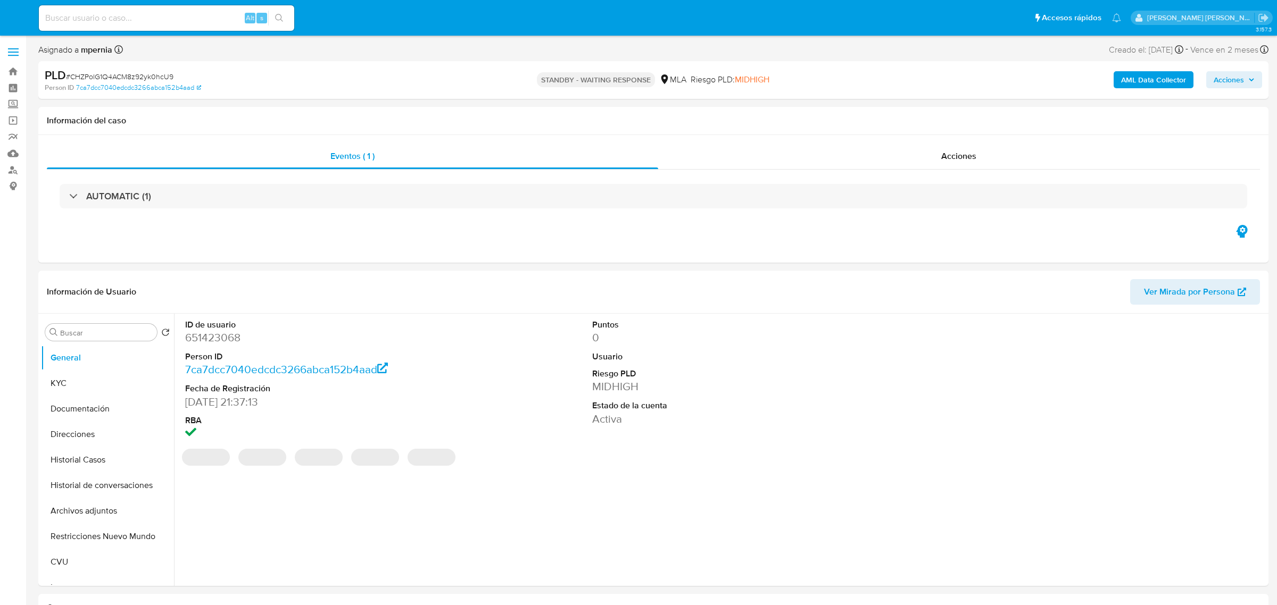
select select "10"
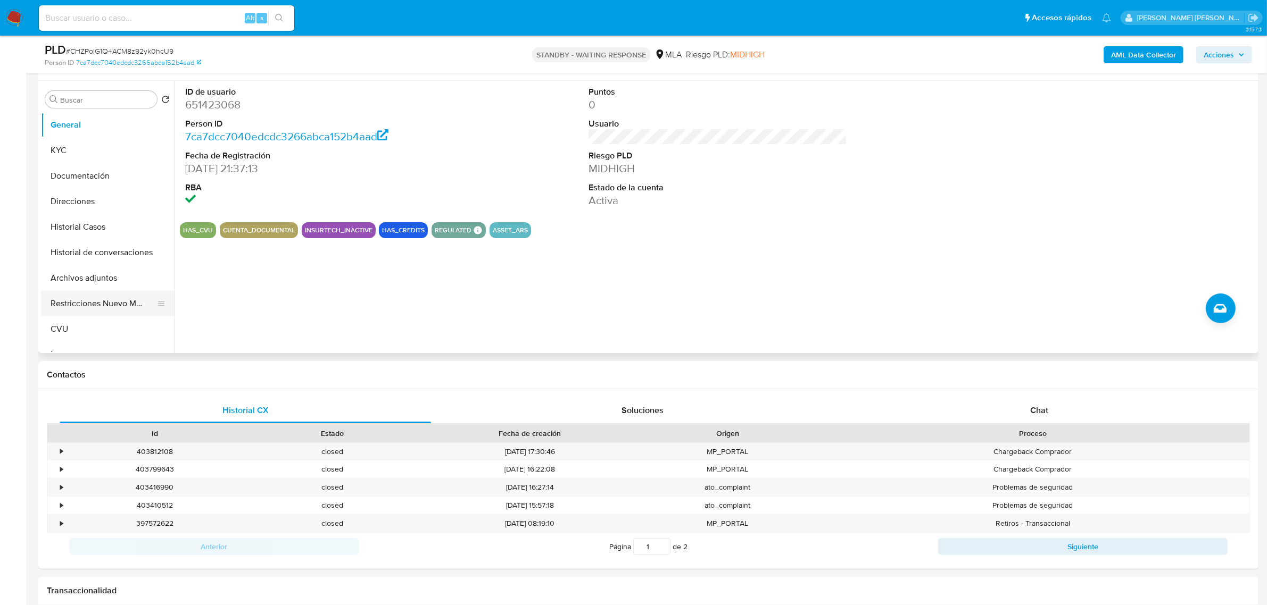
scroll to position [200, 0]
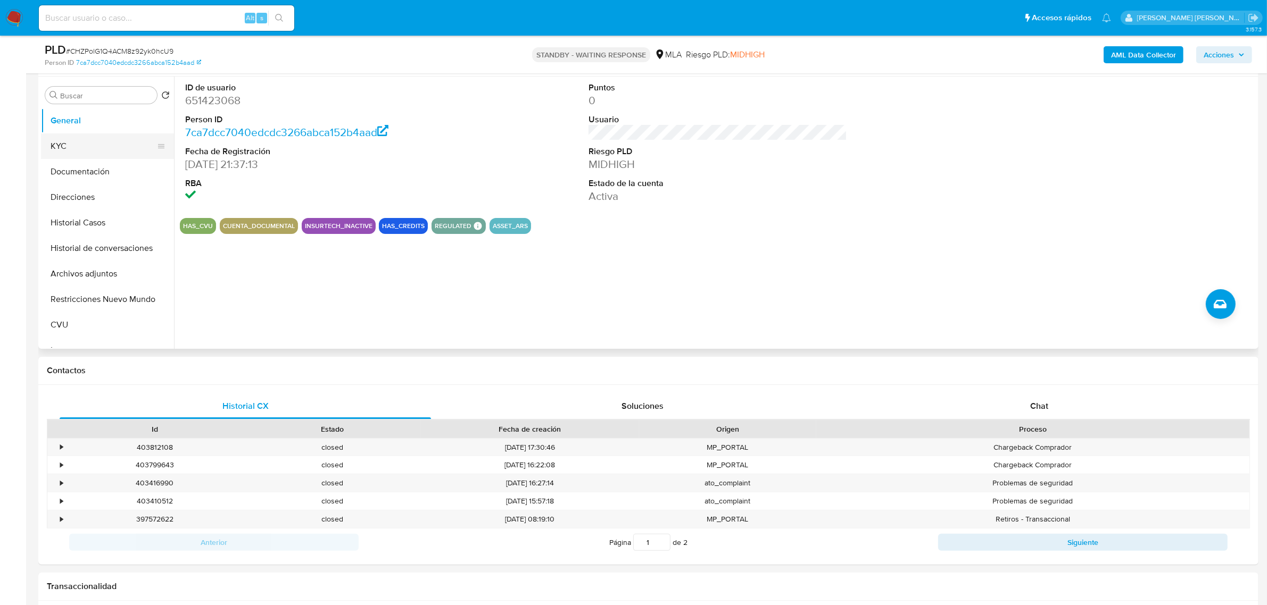
click at [78, 153] on button "KYC" at bounding box center [103, 147] width 125 height 26
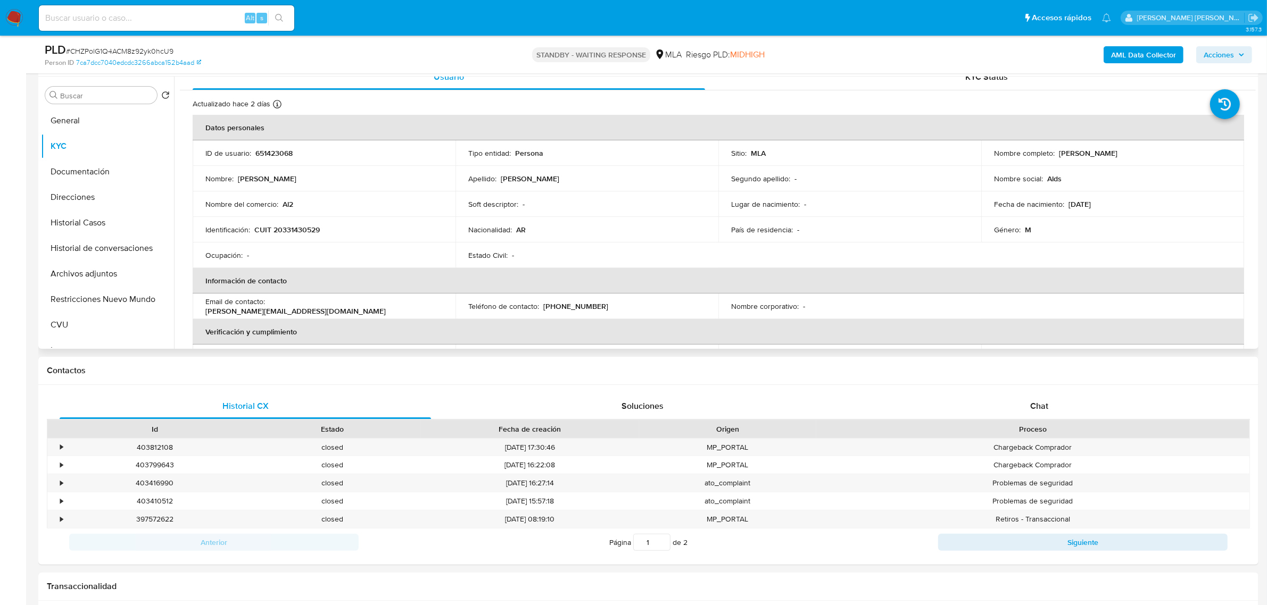
scroll to position [0, 0]
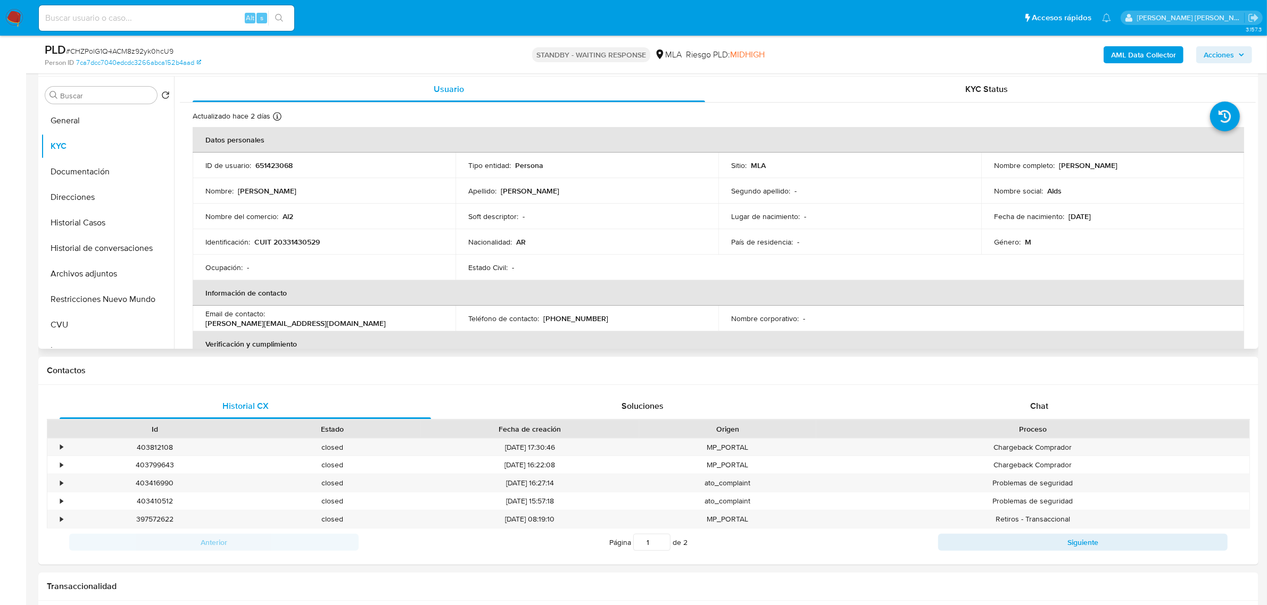
drag, startPoint x: 1055, startPoint y: 168, endPoint x: 1139, endPoint y: 168, distance: 84.1
click at [1140, 166] on div "Nombre completo : [PERSON_NAME]" at bounding box center [1112, 166] width 237 height 10
click at [62, 198] on button "Direcciones" at bounding box center [103, 198] width 125 height 26
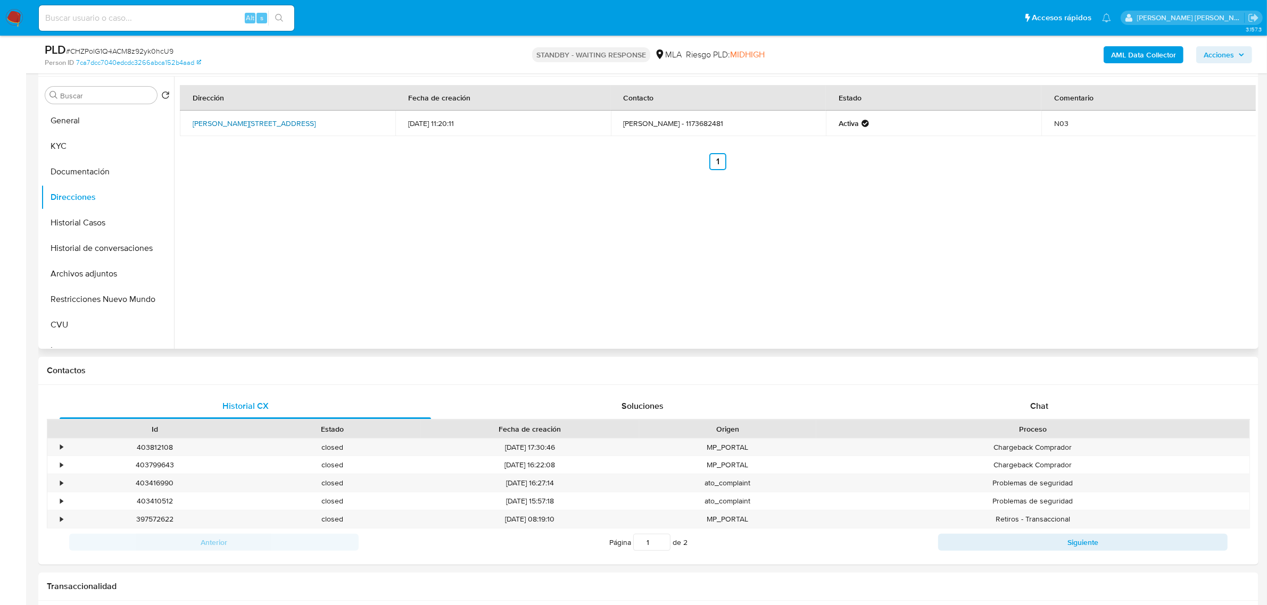
click at [293, 120] on link "[PERSON_NAME][STREET_ADDRESS]" at bounding box center [254, 123] width 123 height 11
click at [82, 165] on button "Documentación" at bounding box center [103, 172] width 125 height 26
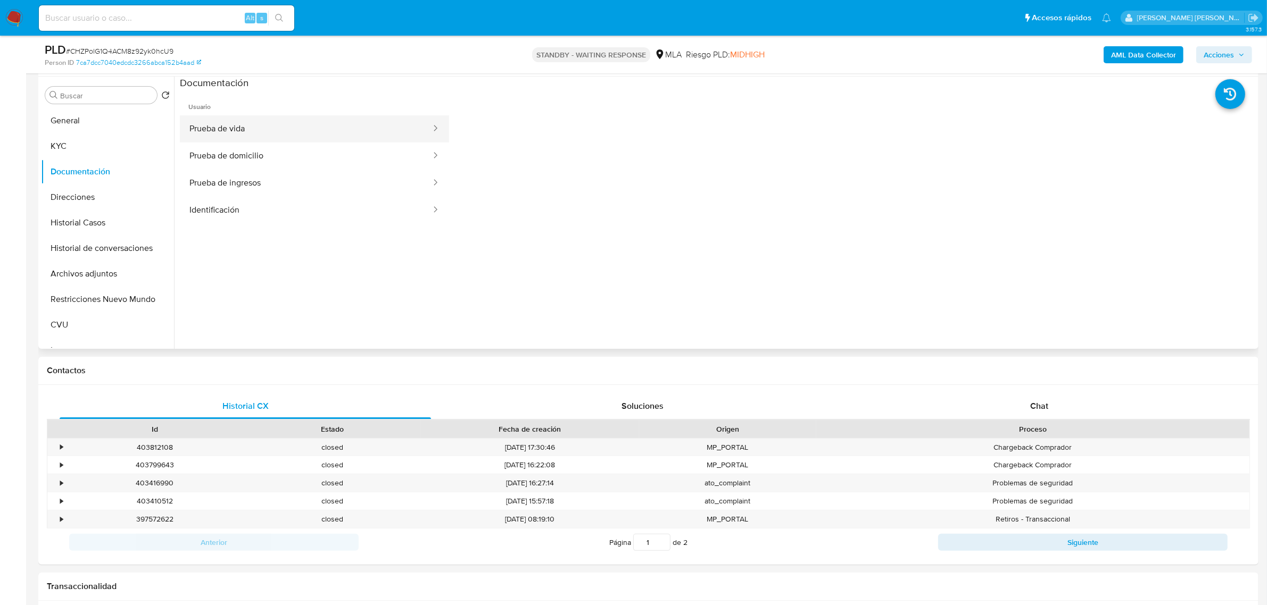
click at [232, 132] on button "Prueba de vida" at bounding box center [306, 128] width 252 height 27
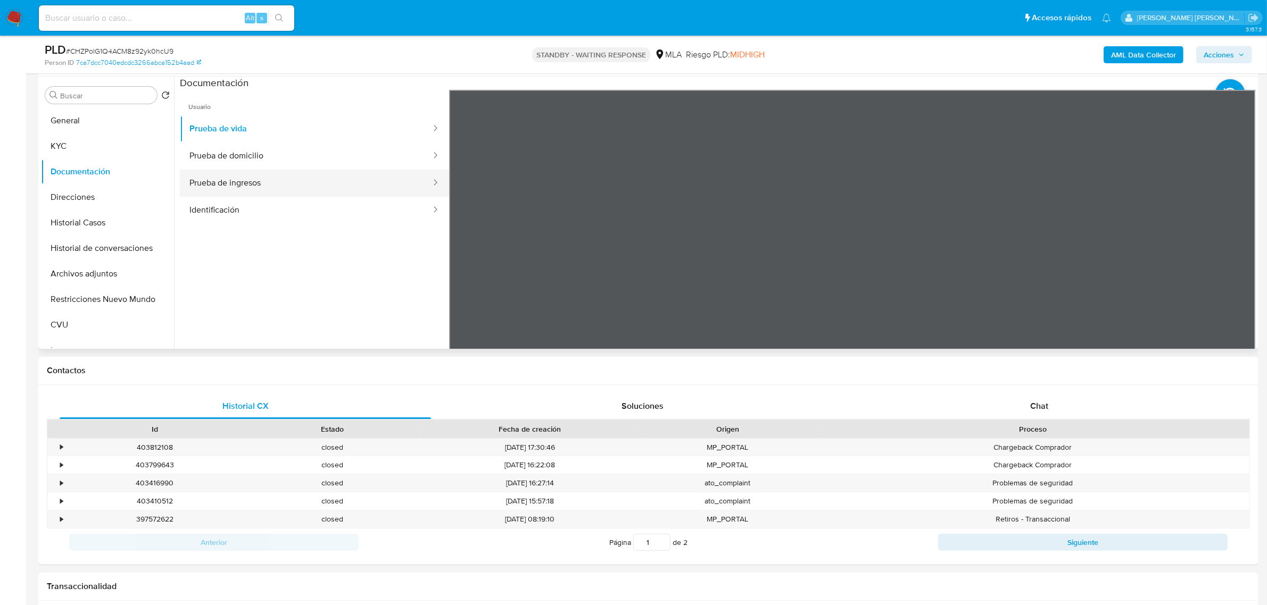
click at [233, 177] on button "Prueba de ingresos" at bounding box center [306, 183] width 252 height 27
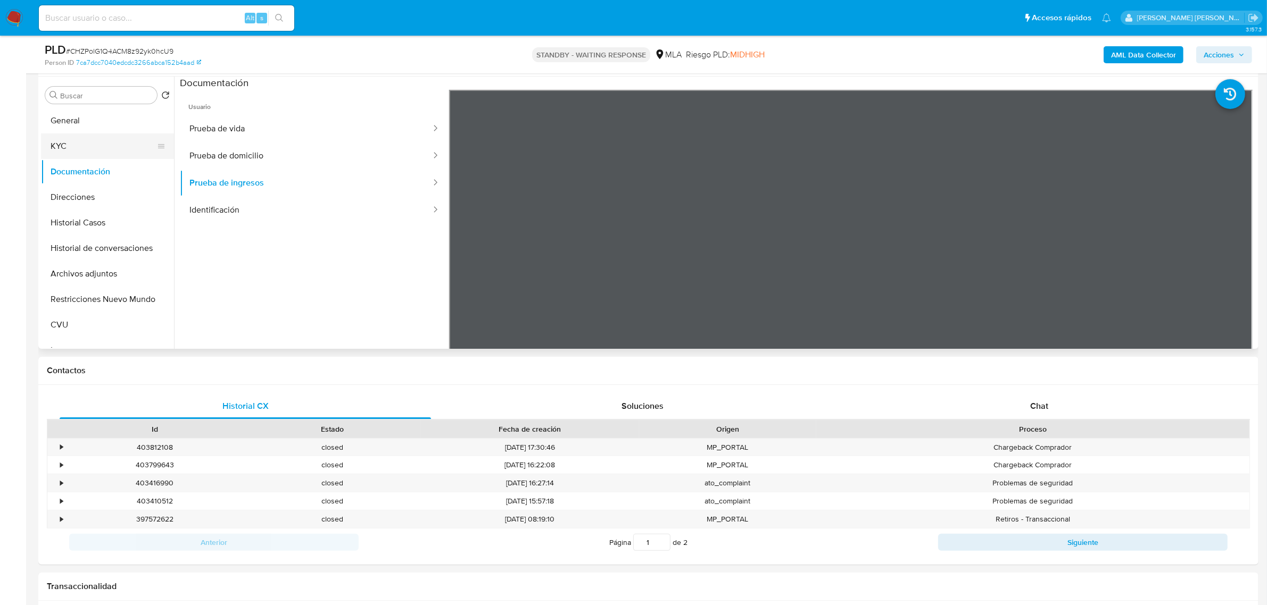
click at [67, 144] on button "KYC" at bounding box center [103, 147] width 125 height 26
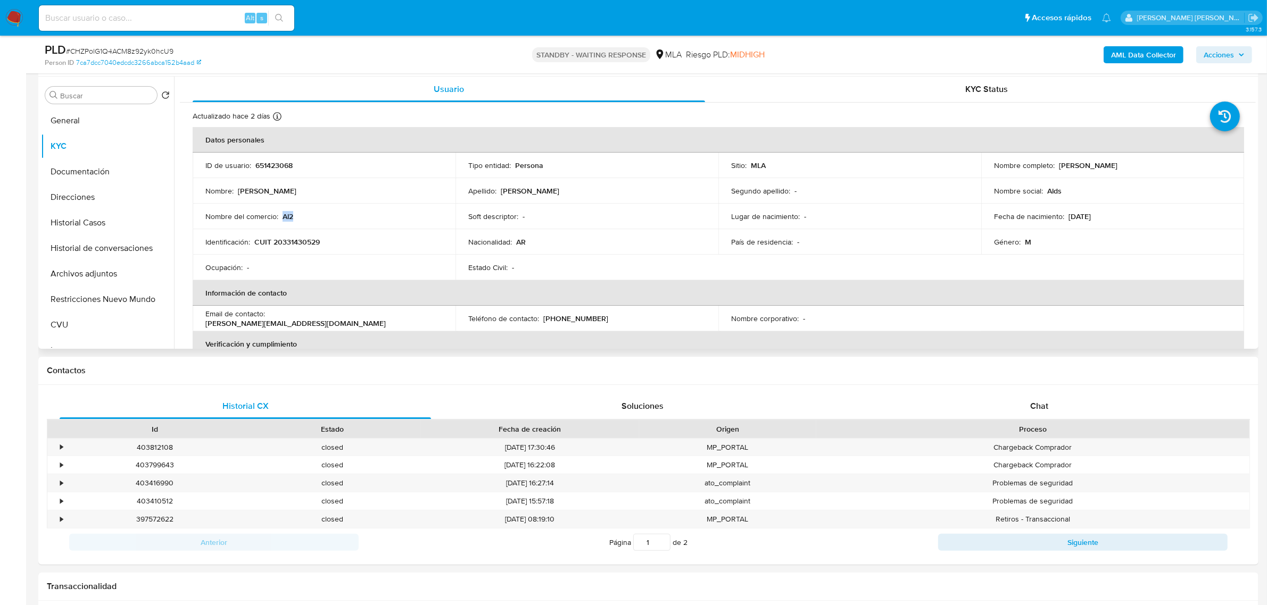
drag, startPoint x: 282, startPoint y: 213, endPoint x: 296, endPoint y: 222, distance: 17.0
click at [296, 222] on td "Nombre del comercio : Al2" at bounding box center [324, 217] width 263 height 26
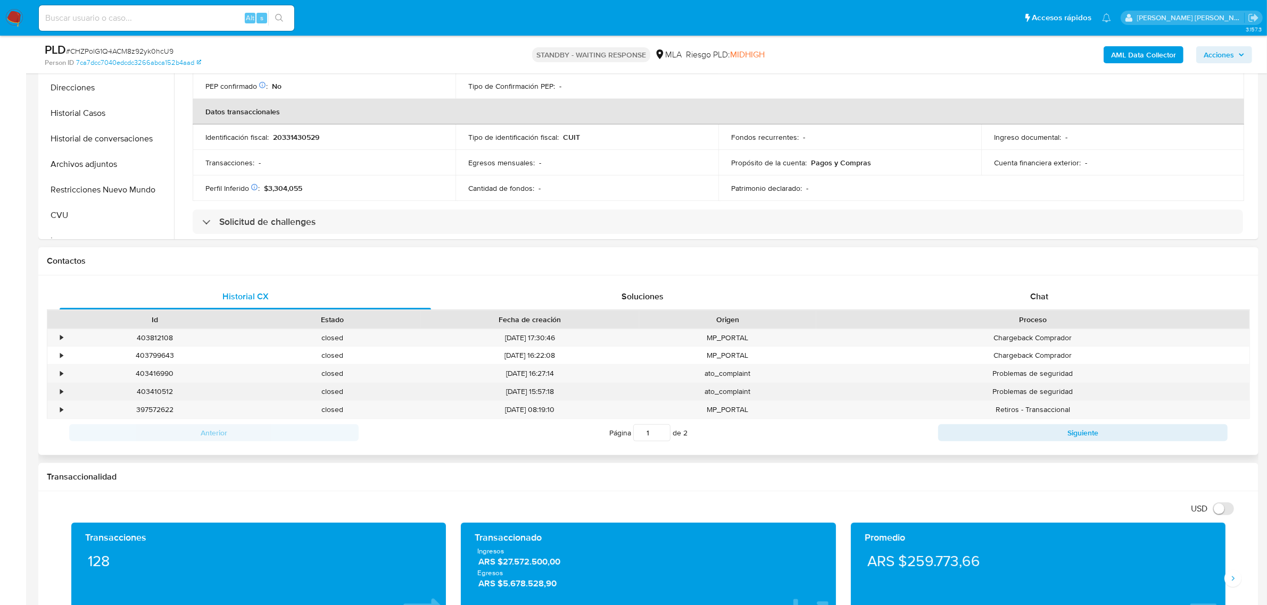
scroll to position [333, 0]
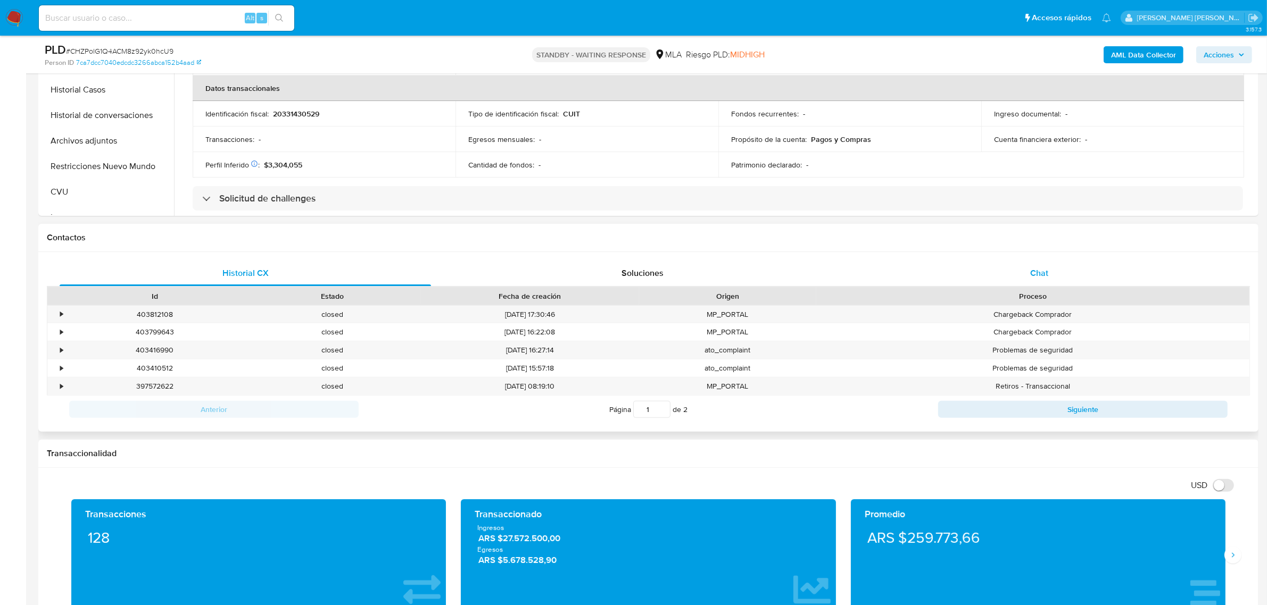
click at [1039, 281] on div "Chat" at bounding box center [1038, 274] width 371 height 26
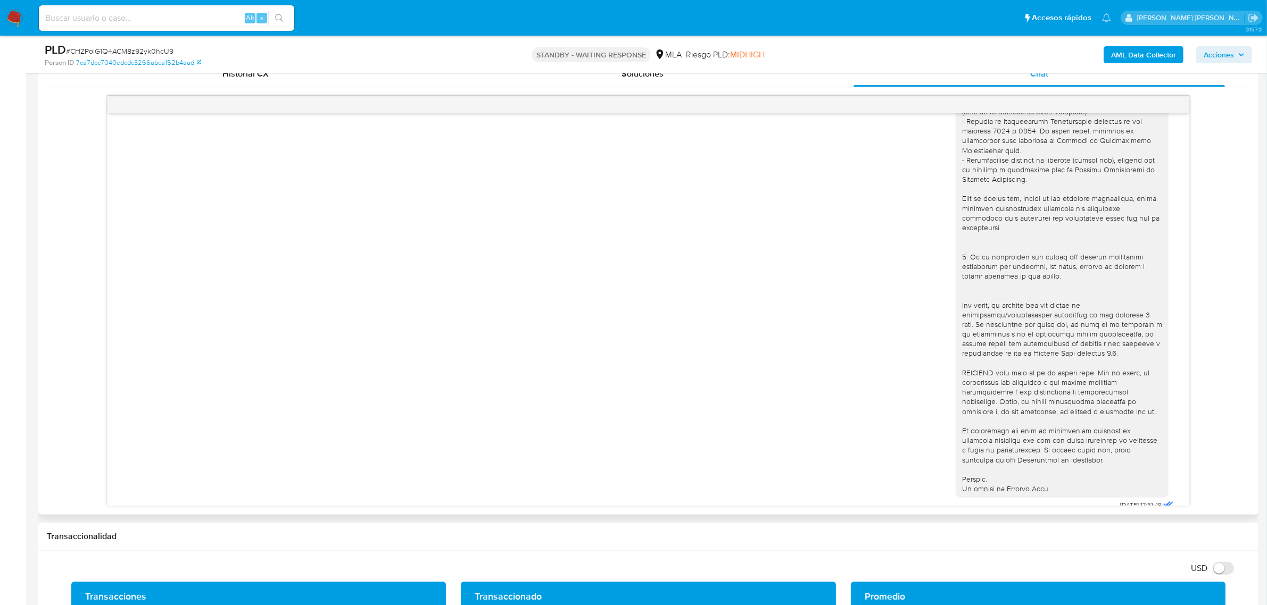
scroll to position [107, 0]
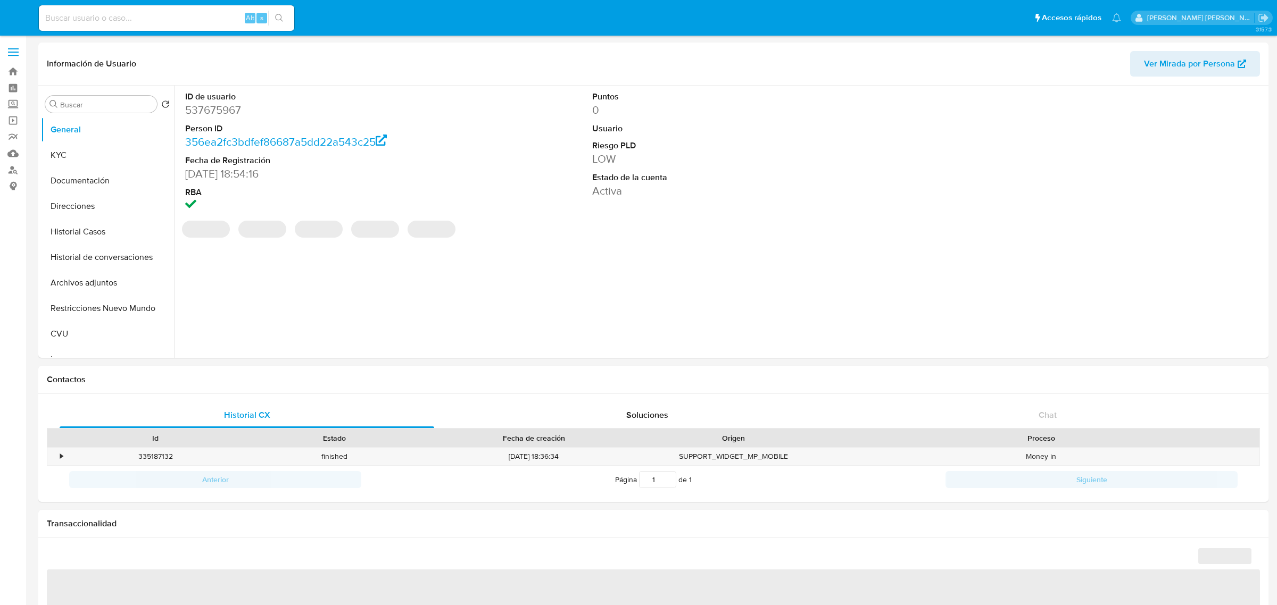
select select "10"
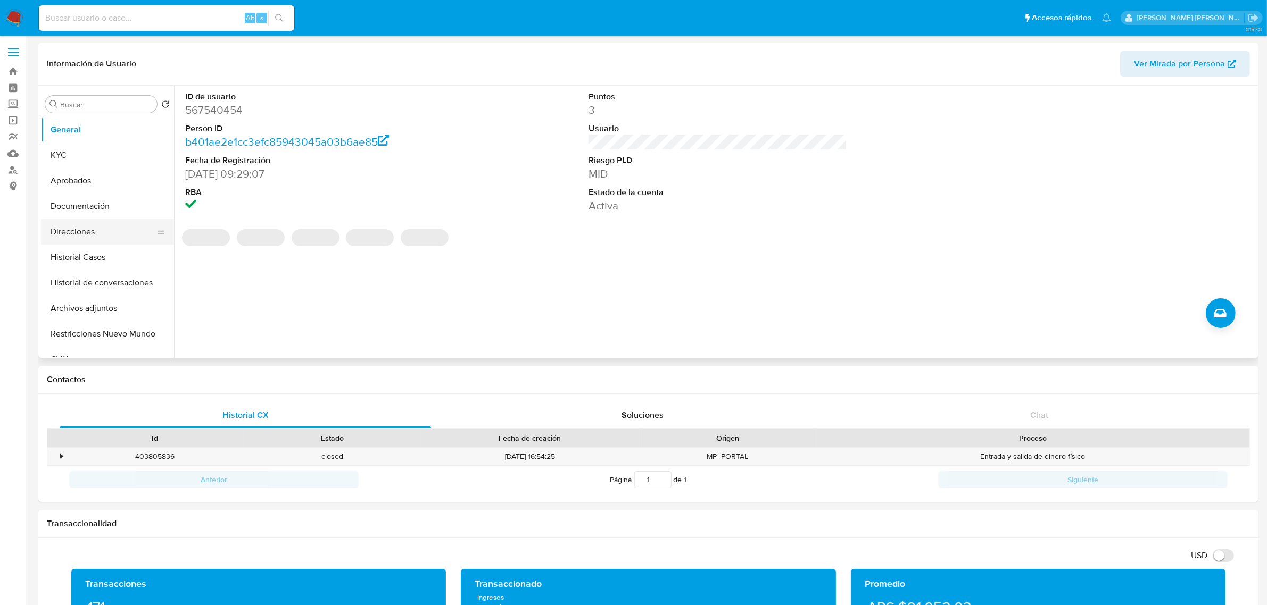
click at [80, 236] on button "Direcciones" at bounding box center [103, 232] width 125 height 26
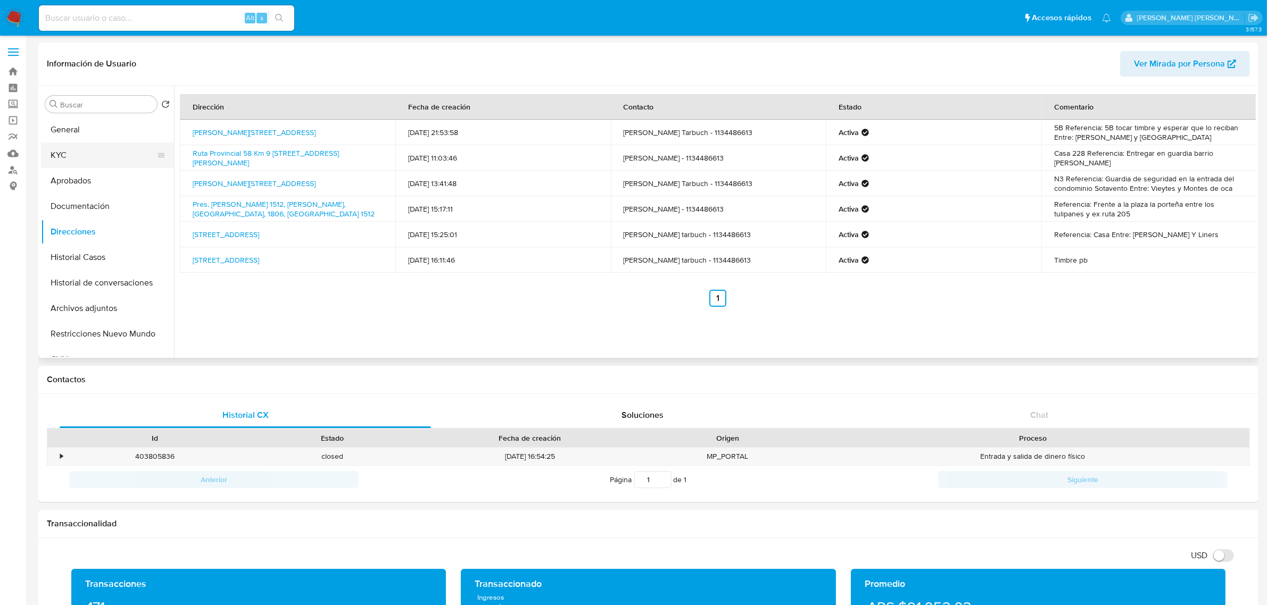
click at [71, 153] on button "KYC" at bounding box center [103, 156] width 125 height 26
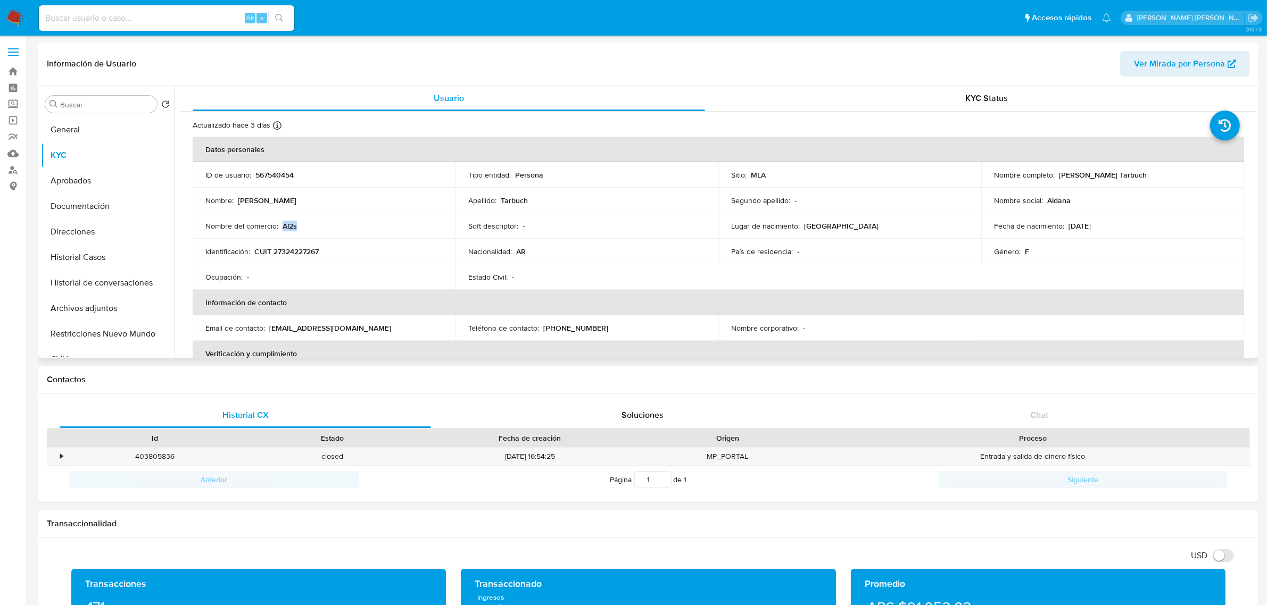
drag, startPoint x: 283, startPoint y: 223, endPoint x: 297, endPoint y: 229, distance: 15.3
click at [297, 229] on div "Nombre del comercio : Al2s" at bounding box center [323, 226] width 237 height 10
click at [109, 256] on button "Historial Casos" at bounding box center [103, 258] width 125 height 26
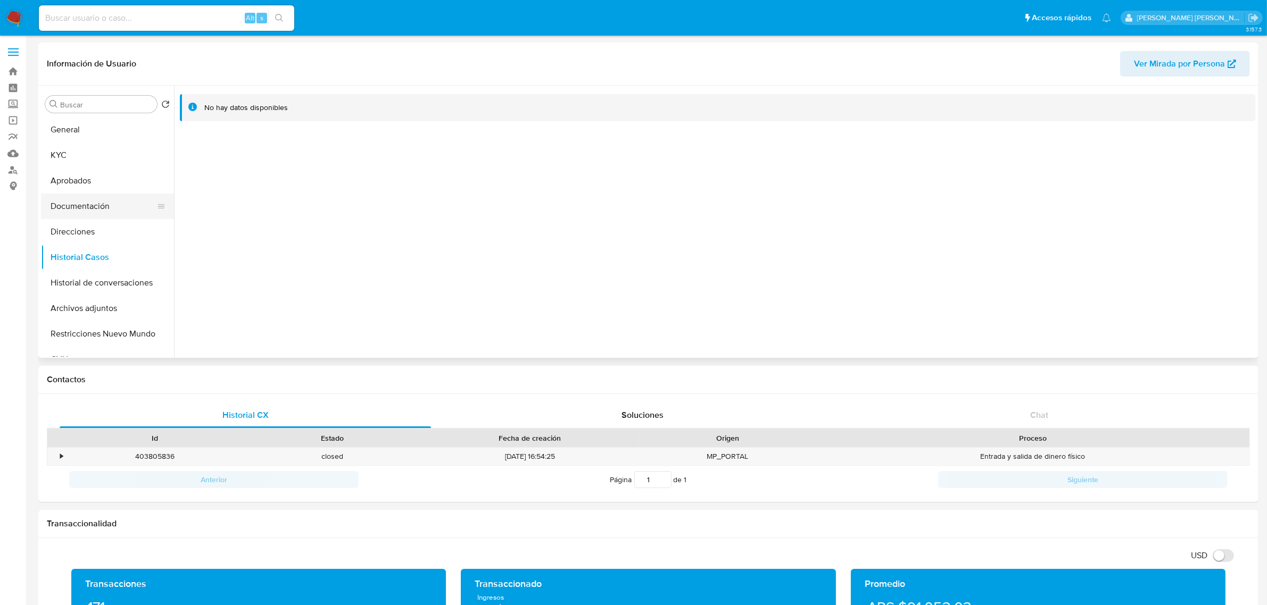
click at [85, 209] on button "Documentación" at bounding box center [103, 207] width 125 height 26
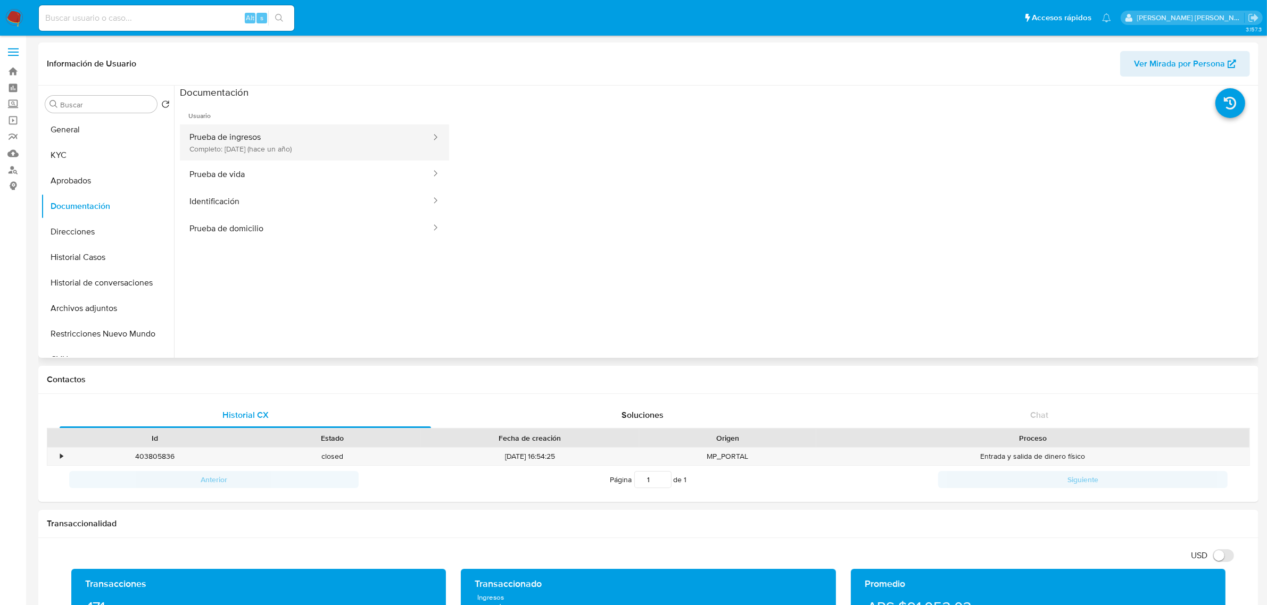
click at [246, 138] on button "Prueba de ingresos Completo: 21/05/2024 (hace un año)" at bounding box center [306, 143] width 252 height 36
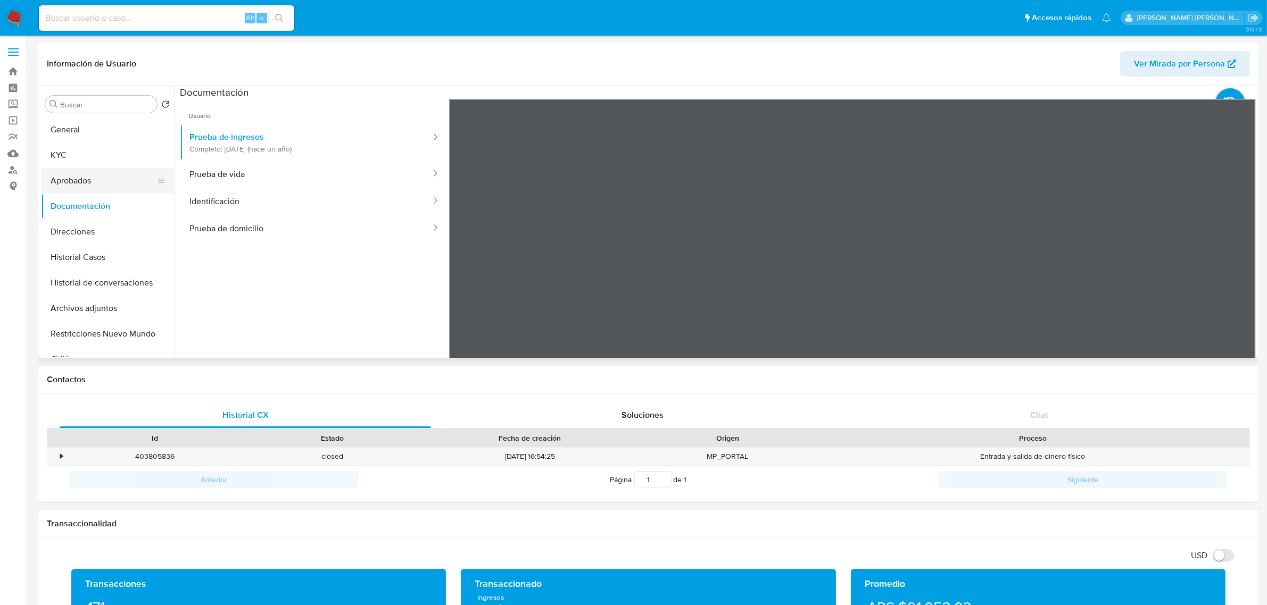
click at [103, 181] on button "Aprobados" at bounding box center [103, 181] width 125 height 26
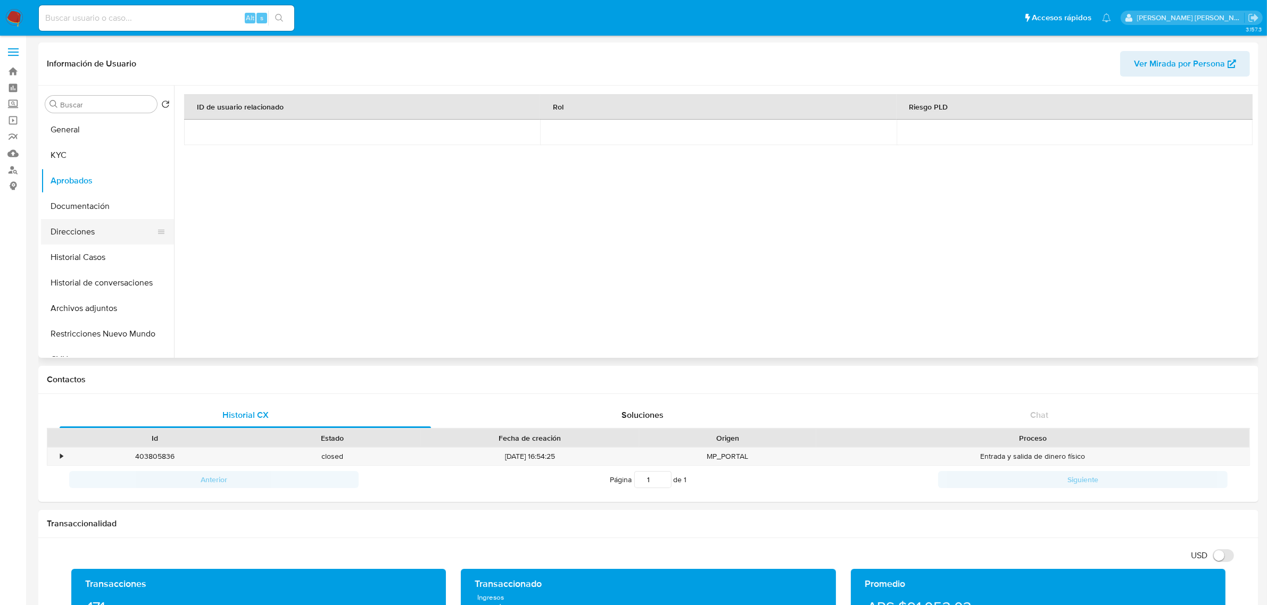
click at [88, 230] on button "Direcciones" at bounding box center [103, 232] width 125 height 26
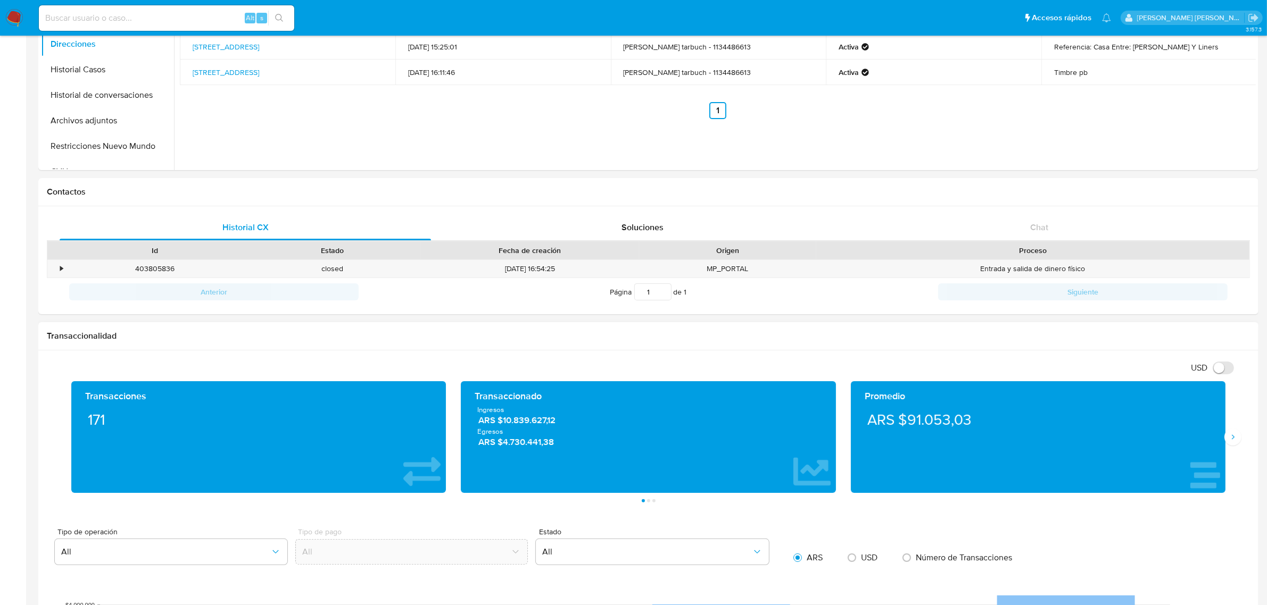
scroll to position [200, 0]
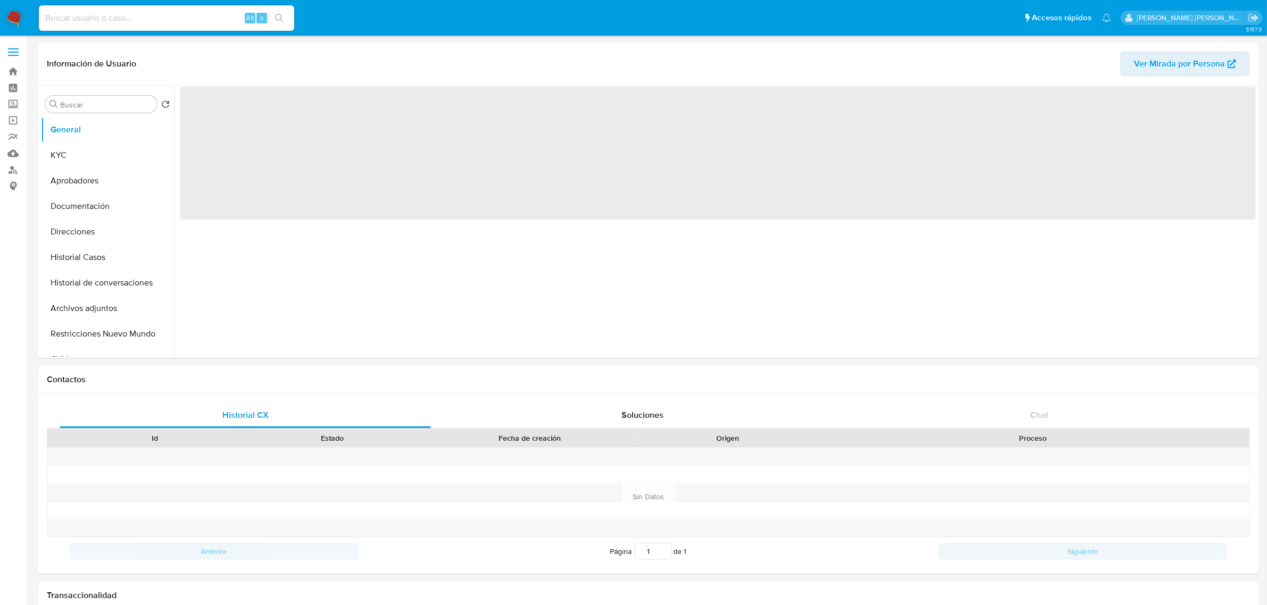
select select "10"
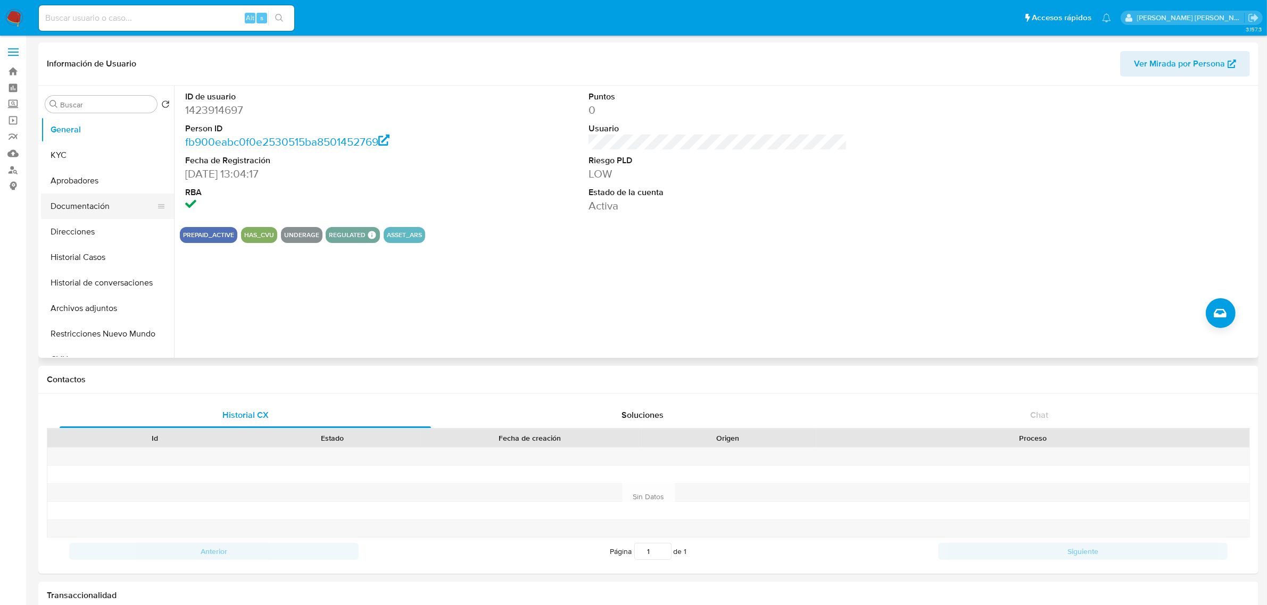
click at [84, 202] on button "Documentación" at bounding box center [103, 207] width 125 height 26
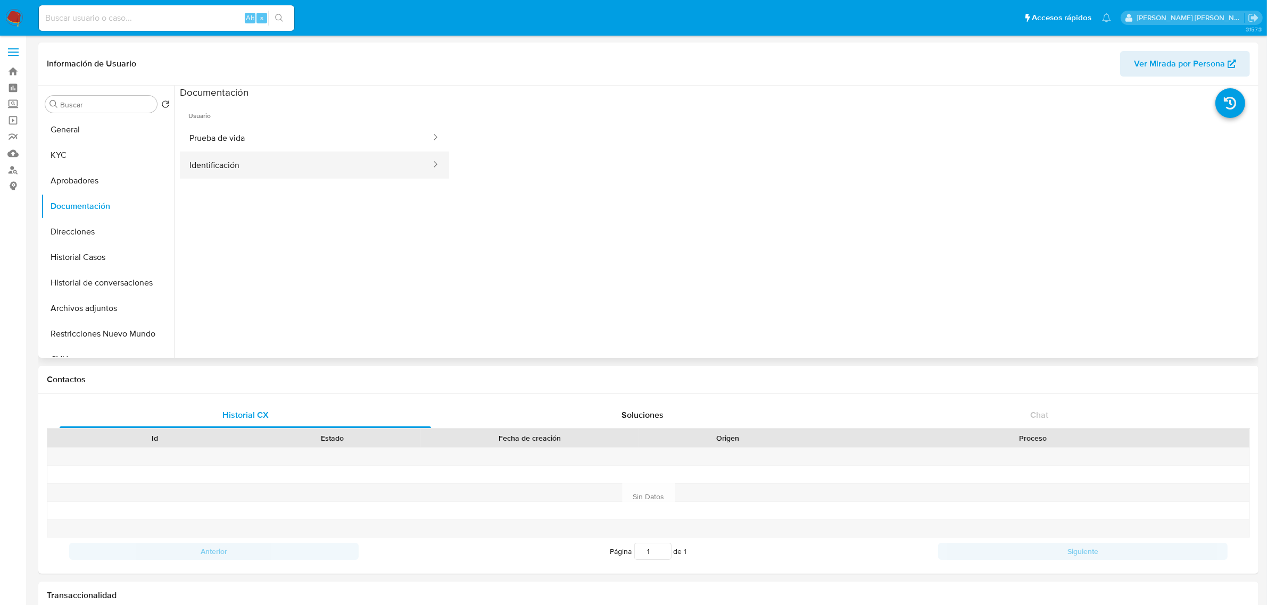
click at [223, 159] on button "Identificación" at bounding box center [306, 165] width 252 height 27
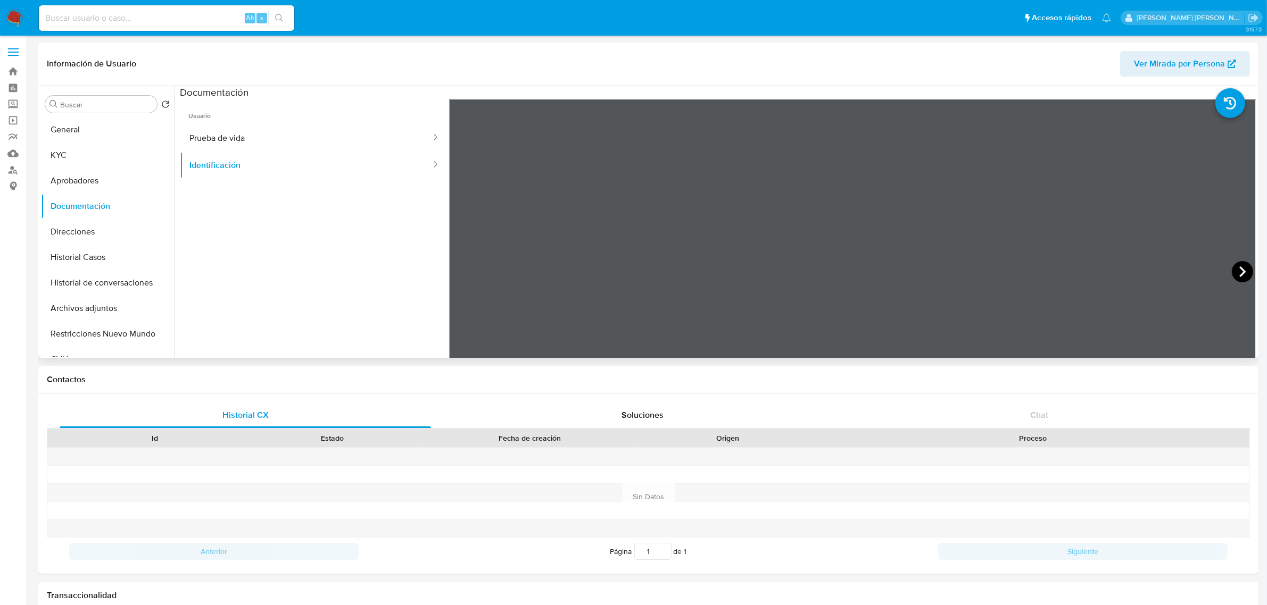
click at [1235, 268] on icon at bounding box center [1242, 271] width 21 height 21
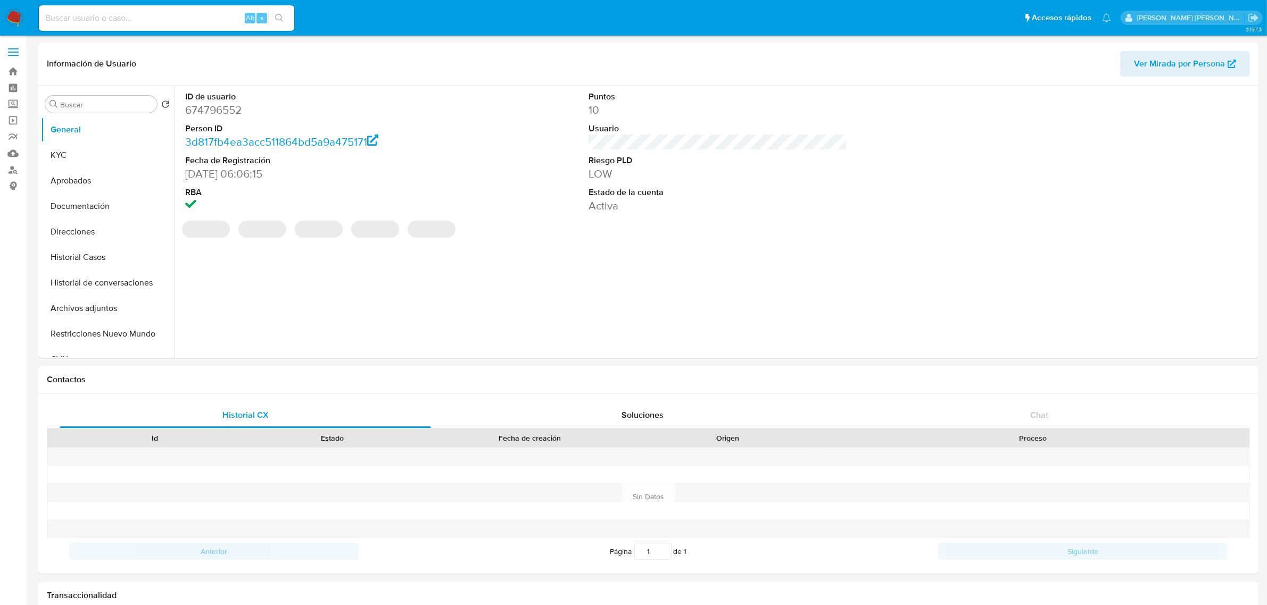
select select "10"
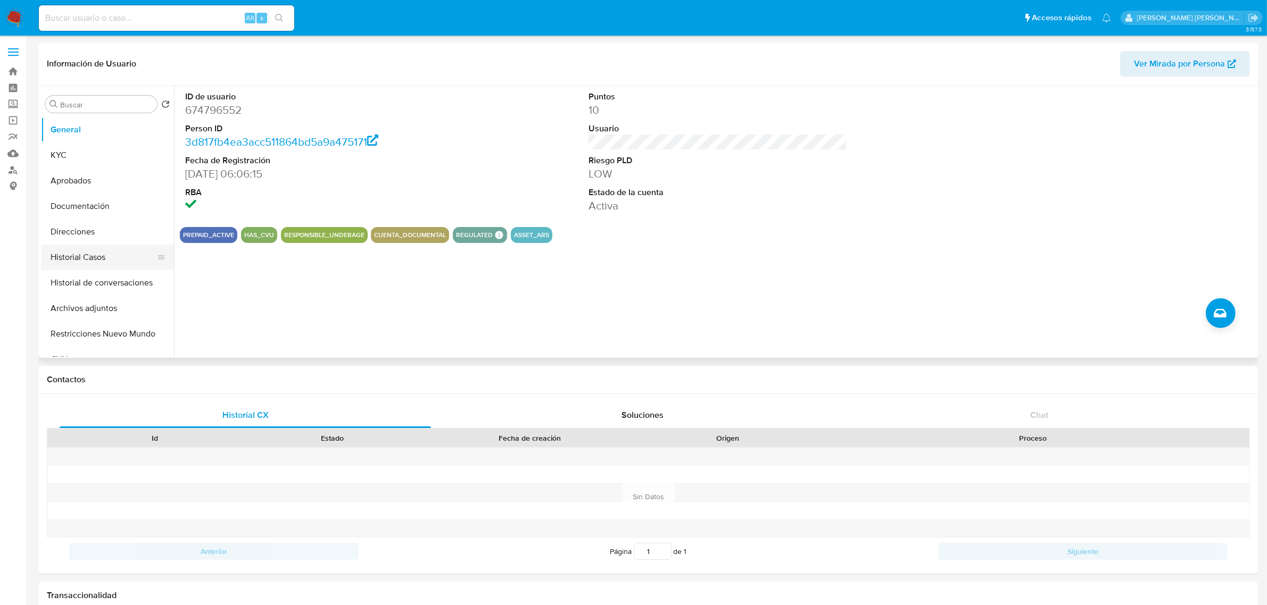
click at [107, 254] on button "Historial Casos" at bounding box center [103, 258] width 125 height 26
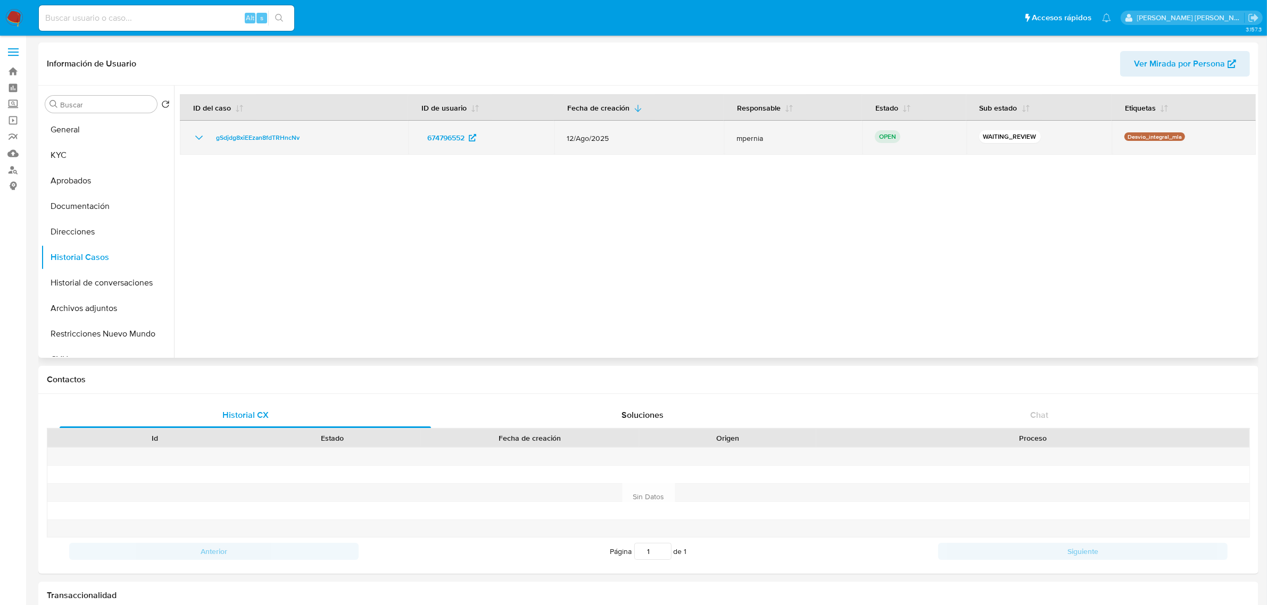
drag, startPoint x: 317, startPoint y: 137, endPoint x: 206, endPoint y: 144, distance: 110.9
click at [206, 144] on div "gSdjdg8xiEEzan8fdTRHncNv" at bounding box center [294, 137] width 203 height 13
click at [285, 138] on span "gSdjdg8xiEEzan8fdTRHncNv" at bounding box center [258, 137] width 84 height 13
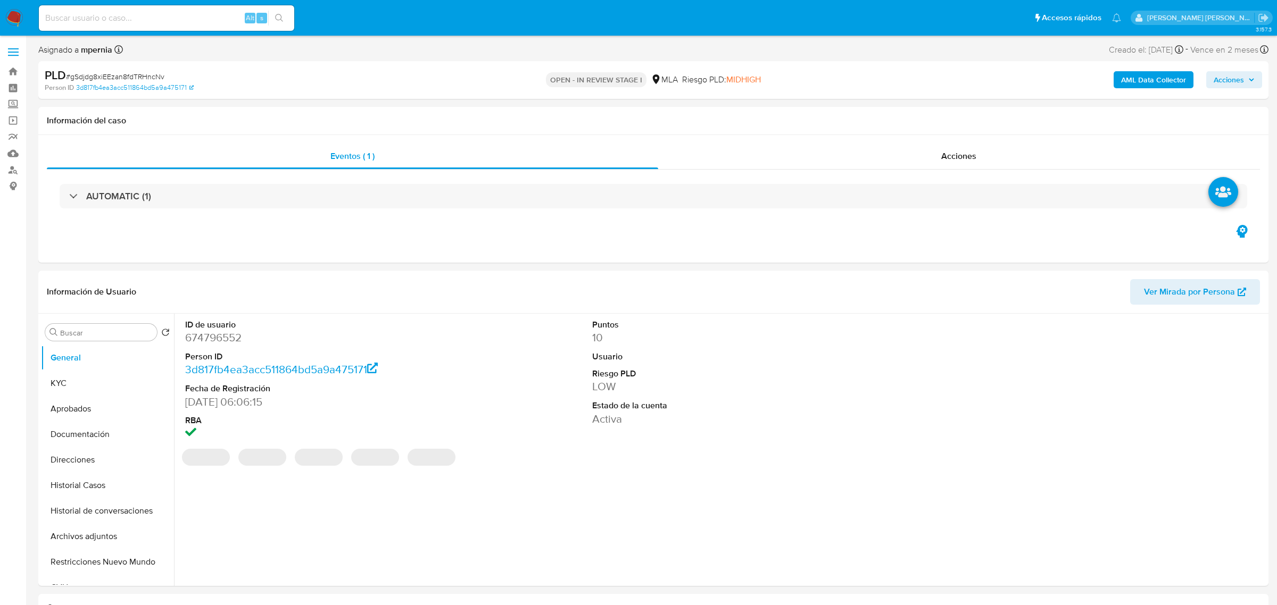
select select "10"
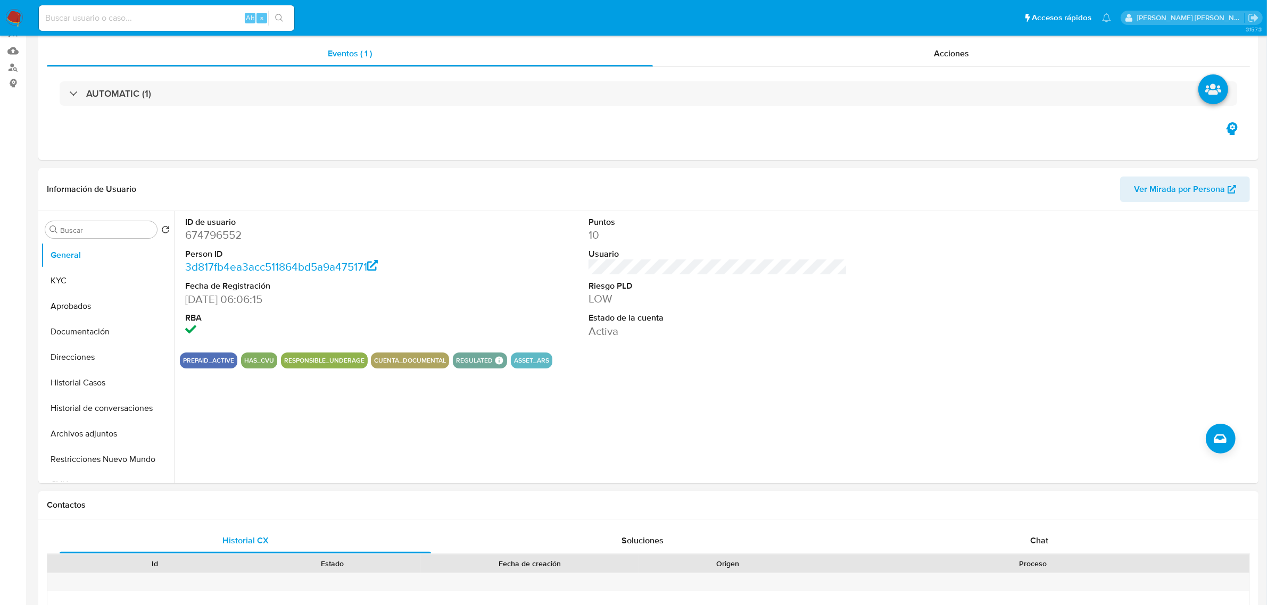
scroll to position [200, 0]
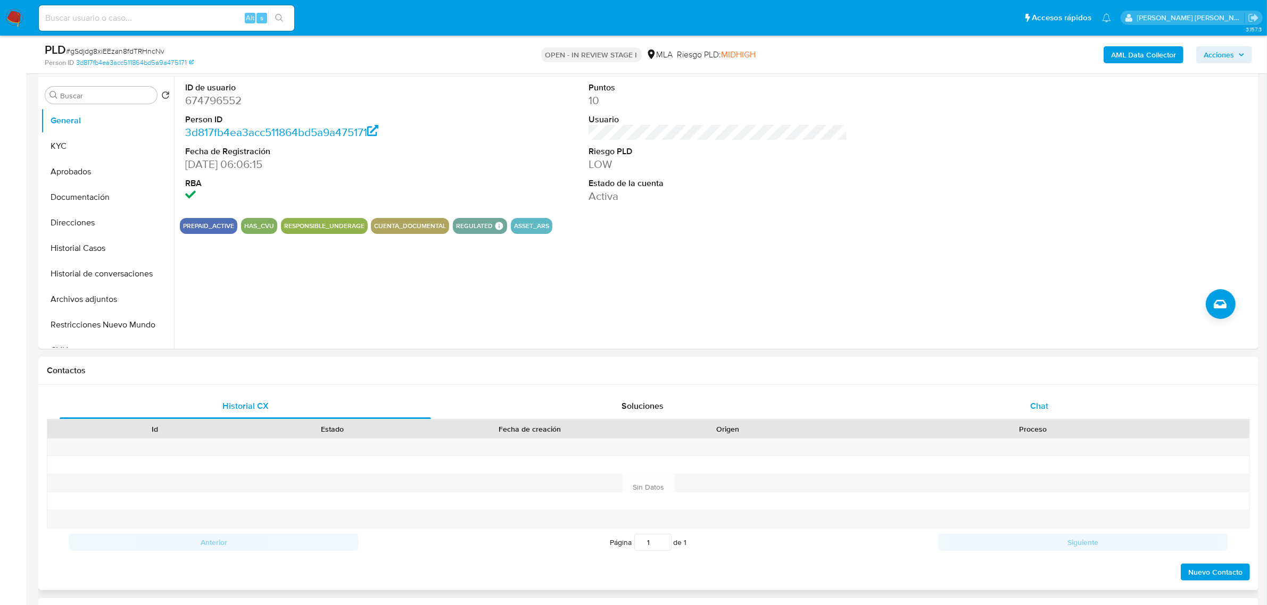
click at [1040, 402] on span "Chat" at bounding box center [1039, 406] width 18 height 12
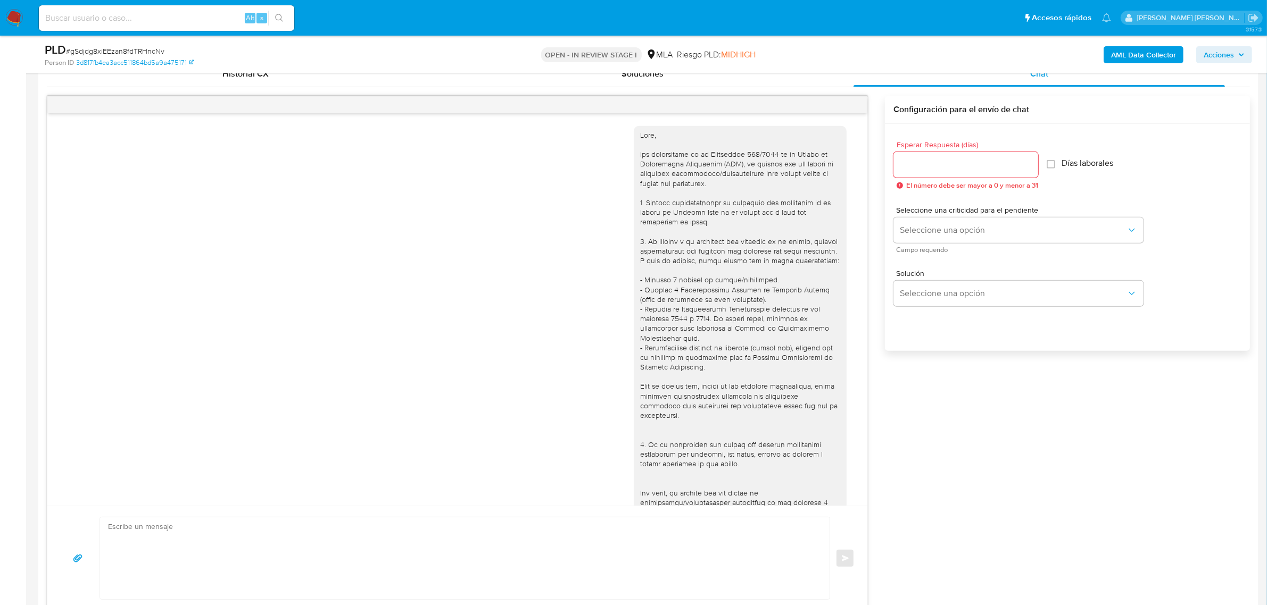
scroll to position [316, 0]
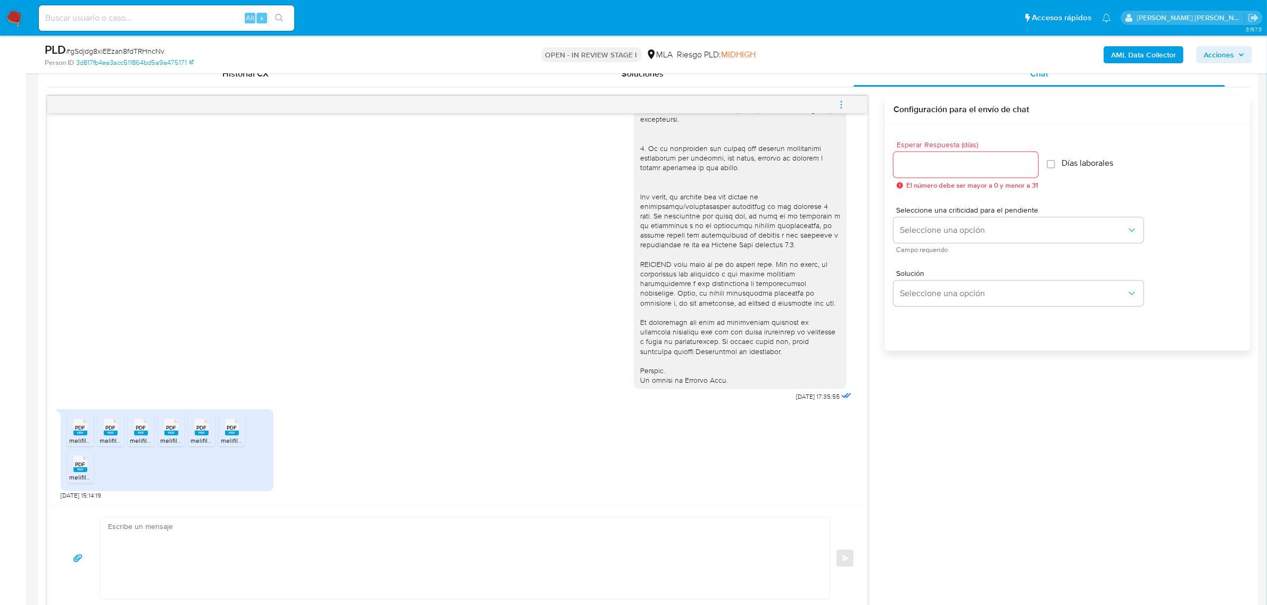
click at [77, 437] on icon "PDF" at bounding box center [80, 427] width 14 height 19
click at [106, 436] on rect at bounding box center [111, 433] width 14 height 5
click at [139, 434] on rect at bounding box center [141, 433] width 14 height 5
click at [171, 429] on span "PDF" at bounding box center [172, 428] width 10 height 7
click at [195, 433] on icon "PDF" at bounding box center [202, 427] width 14 height 19
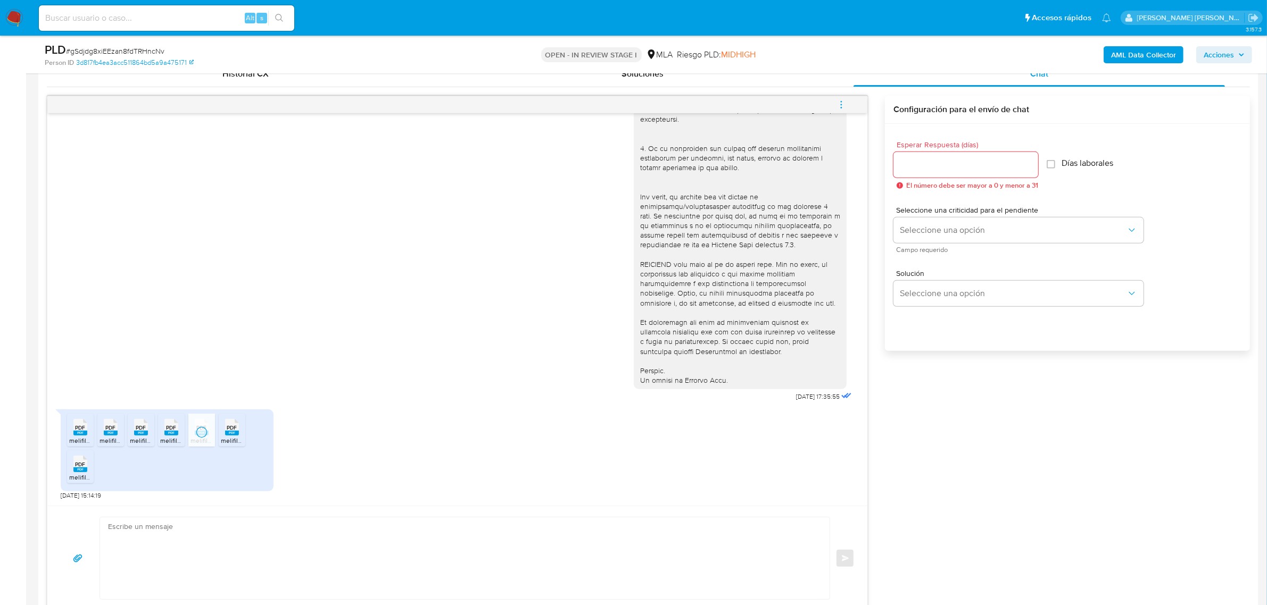
click at [234, 428] on span "PDF" at bounding box center [232, 428] width 10 height 7
click at [72, 472] on div "PDF PDF" at bounding box center [80, 463] width 22 height 21
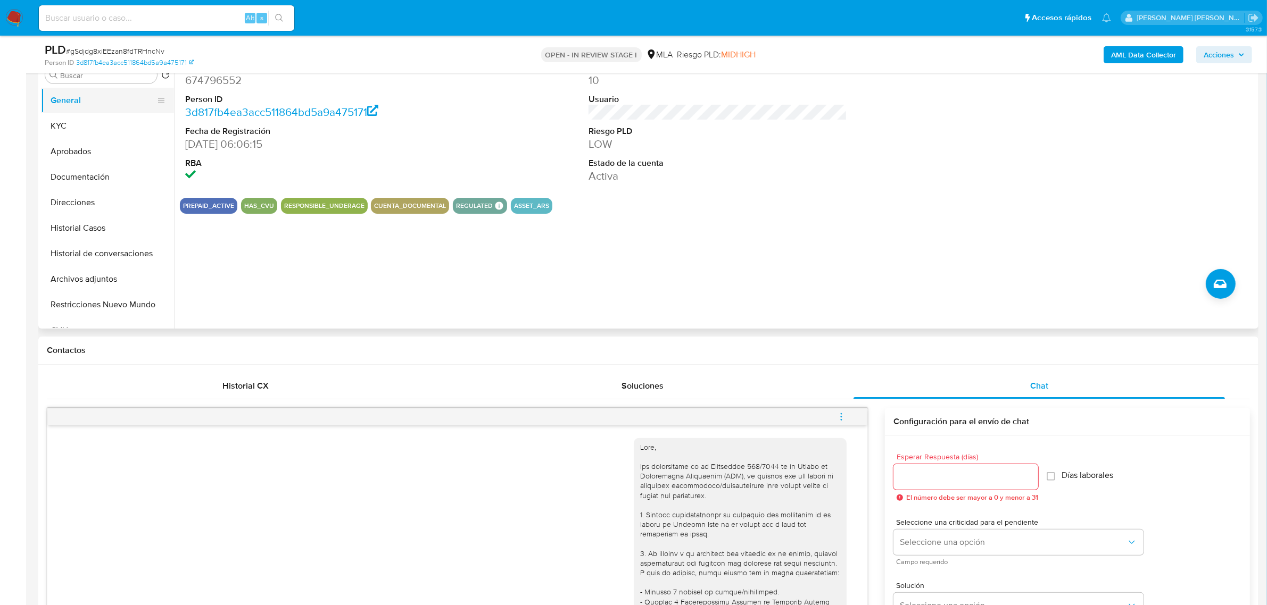
scroll to position [200, 0]
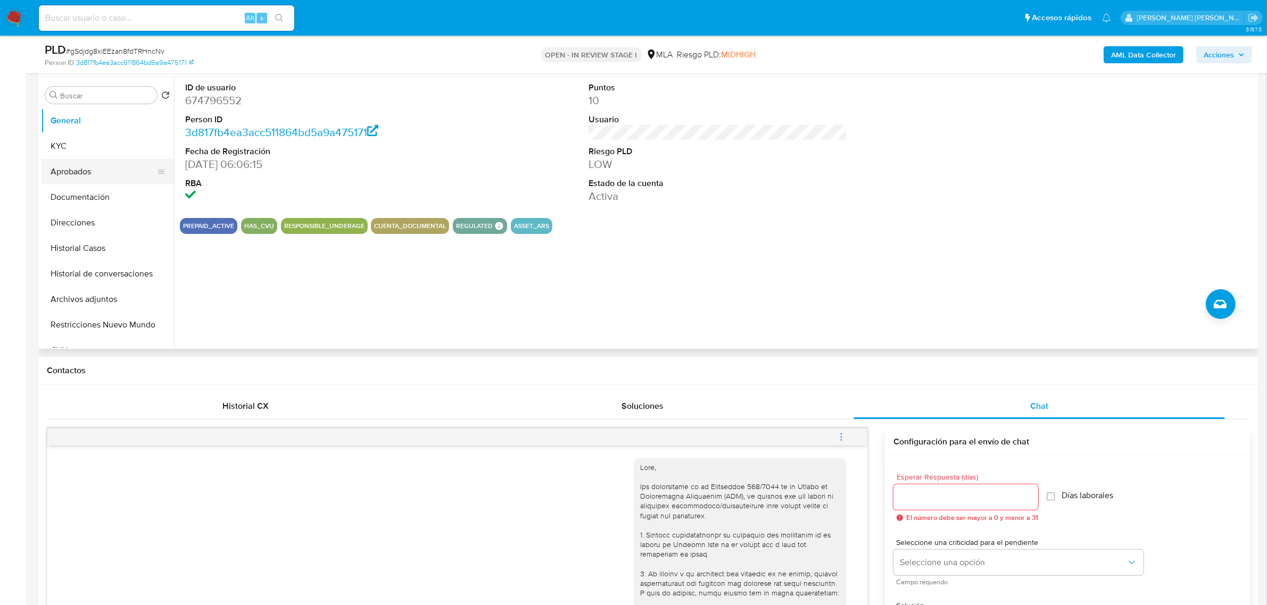
click at [80, 176] on button "Aprobados" at bounding box center [103, 172] width 125 height 26
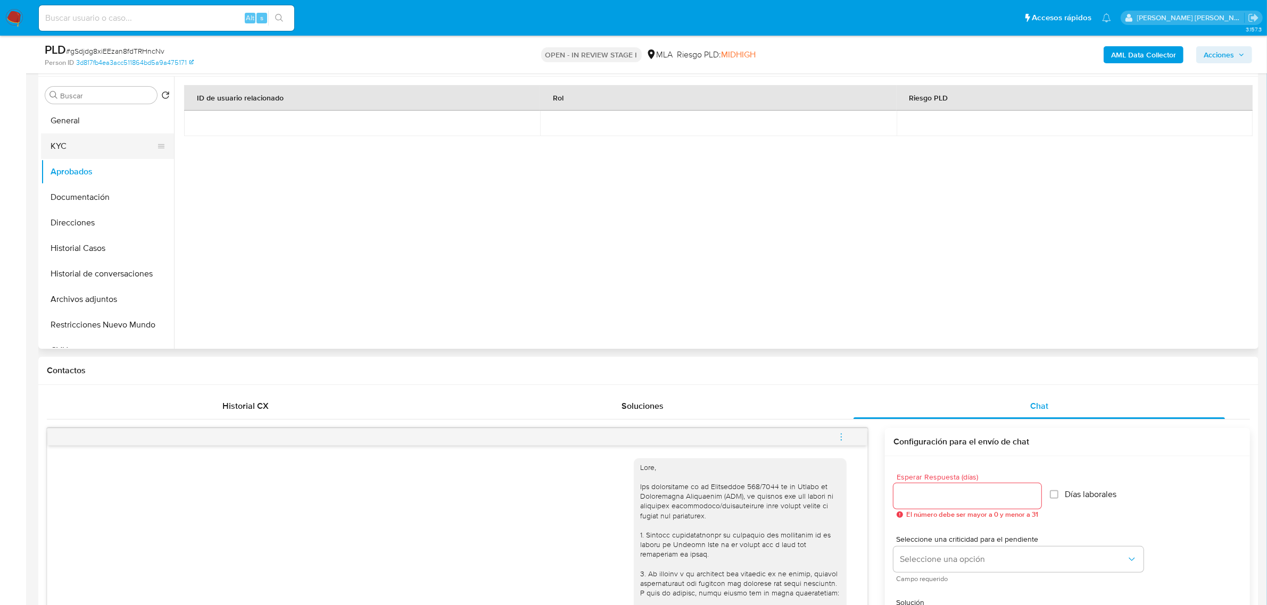
click at [60, 137] on button "KYC" at bounding box center [103, 147] width 125 height 26
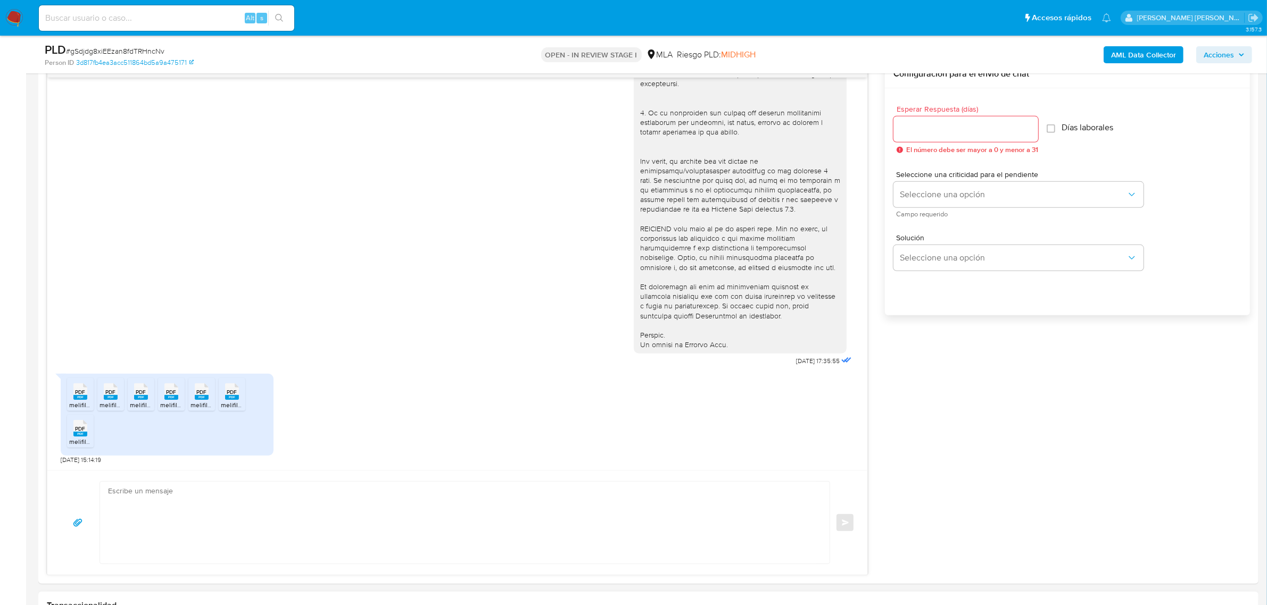
scroll to position [665, 0]
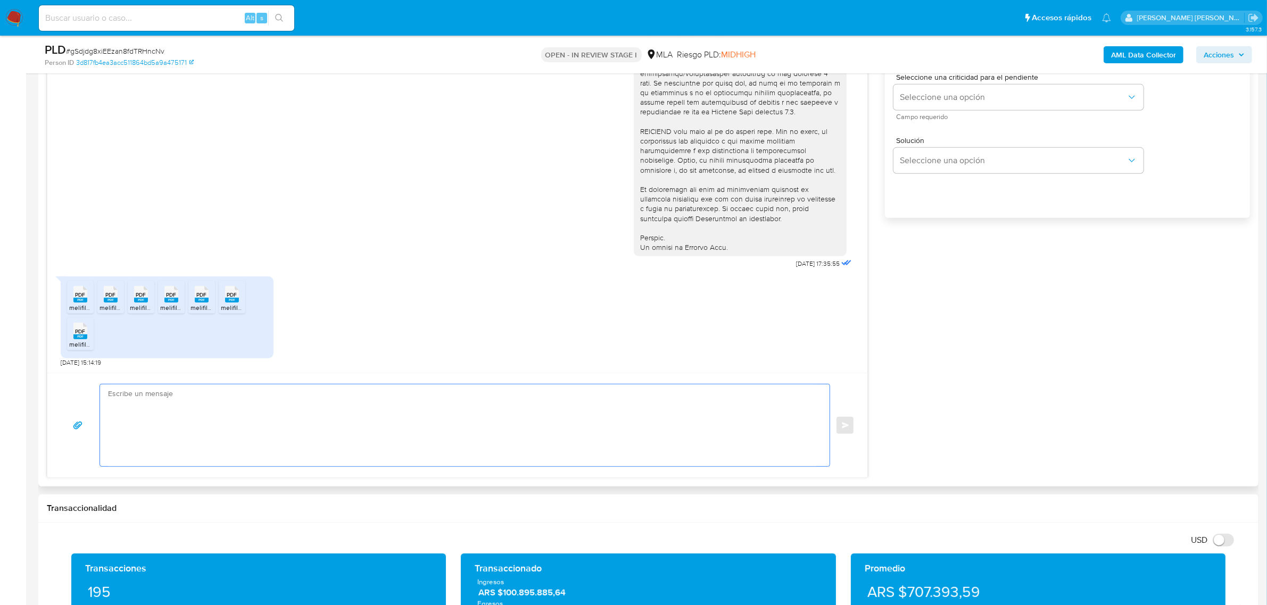
click at [161, 410] on textarea at bounding box center [462, 426] width 708 height 82
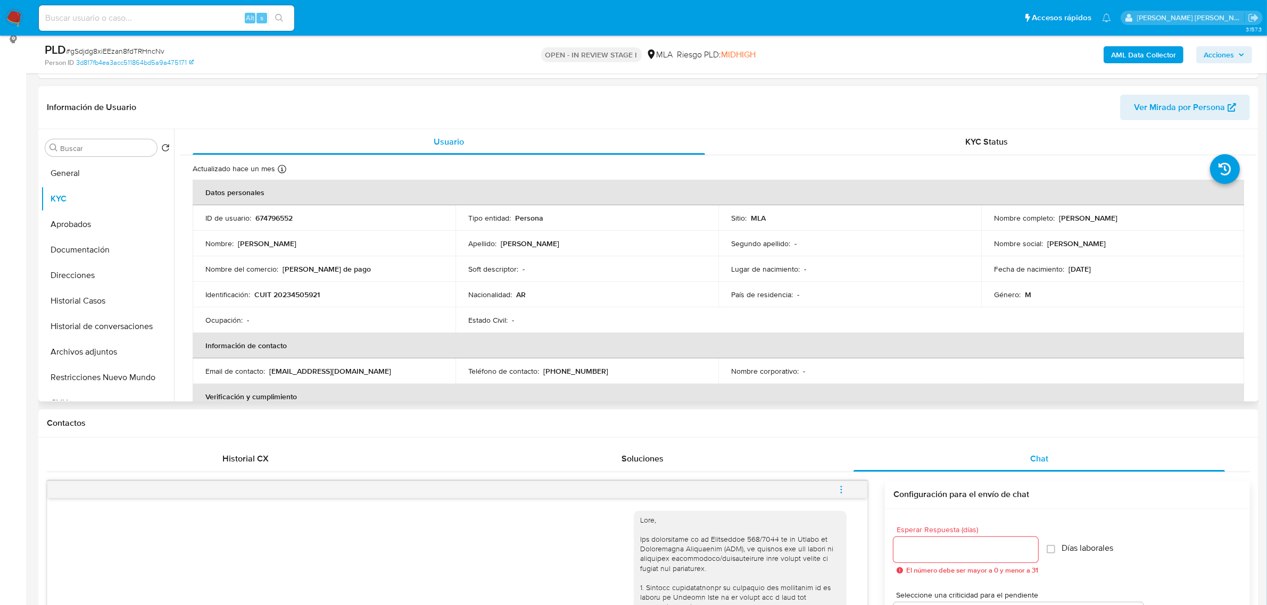
scroll to position [0, 0]
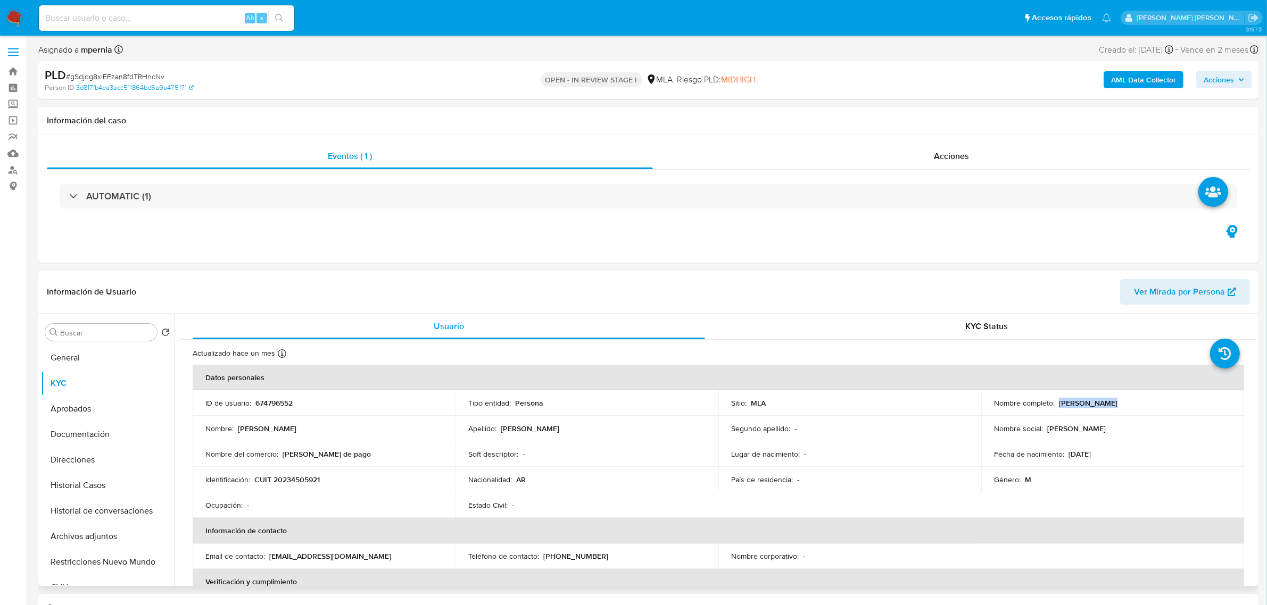
drag, startPoint x: 1055, startPoint y: 405, endPoint x: 1101, endPoint y: 402, distance: 46.4
click at [1102, 402] on div "Nombre completo : David Moises Tornabene" at bounding box center [1112, 404] width 237 height 10
copy p "David Moises"
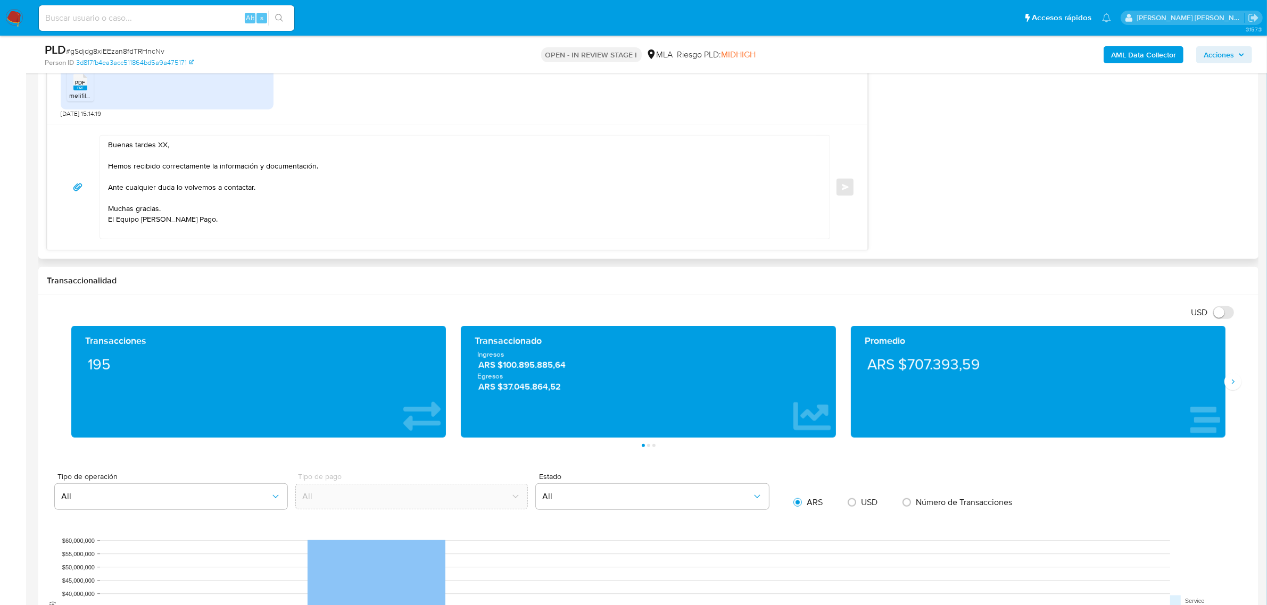
scroll to position [865, 0]
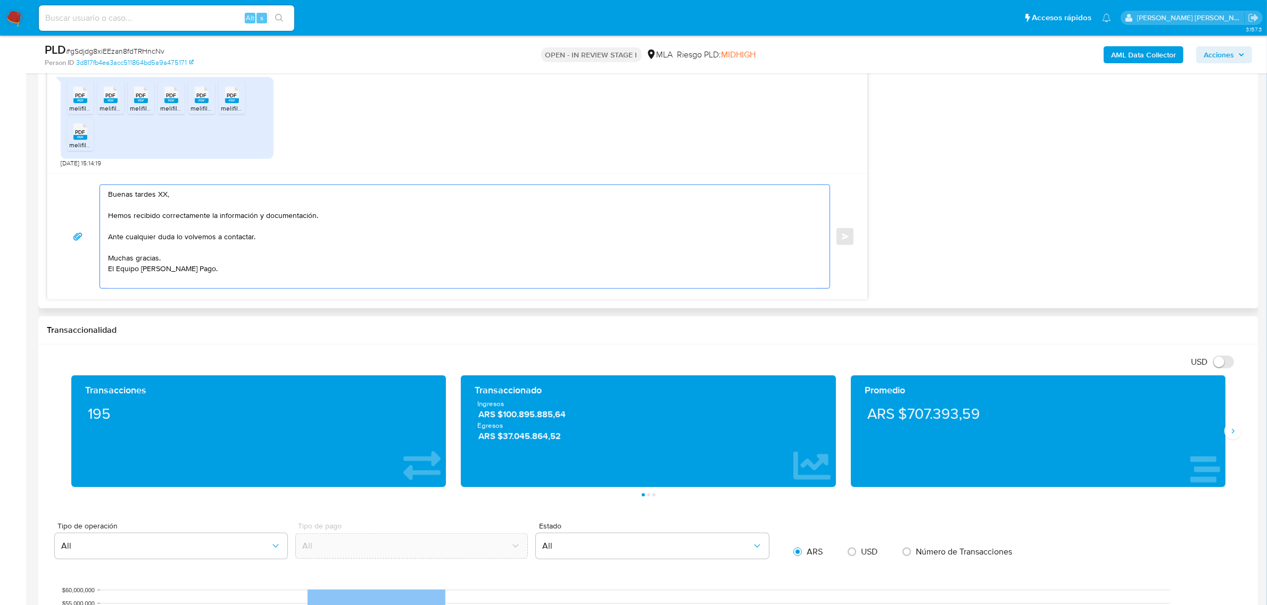
click at [164, 195] on textarea "Buenas tardes XX, Hemos recibido correctamente la información y documentación. …" at bounding box center [462, 236] width 708 height 103
paste textarea "David Moises"
drag, startPoint x: 167, startPoint y: 195, endPoint x: 159, endPoint y: 194, distance: 8.1
drag, startPoint x: 317, startPoint y: 218, endPoint x: 210, endPoint y: 217, distance: 106.4
click at [210, 217] on textarea "Buenas tardes David Moises , Hemos recibido correctamente la información y docu…" at bounding box center [462, 236] width 708 height 103
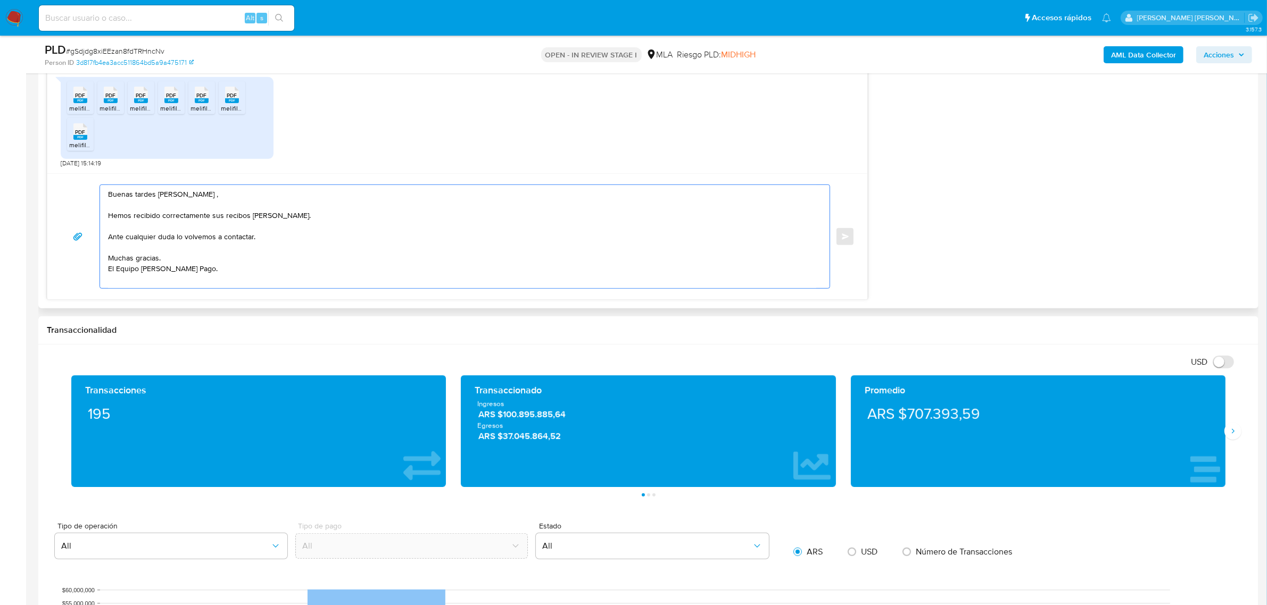
click at [163, 238] on textarea "Buenas tardes David Moises , Hemos recibido correctamente sus recibos de sueldo…" at bounding box center [462, 236] width 708 height 103
paste textarea "En función de las operaciones registradas en tu cuenta de Mercado Pago, necesit…"
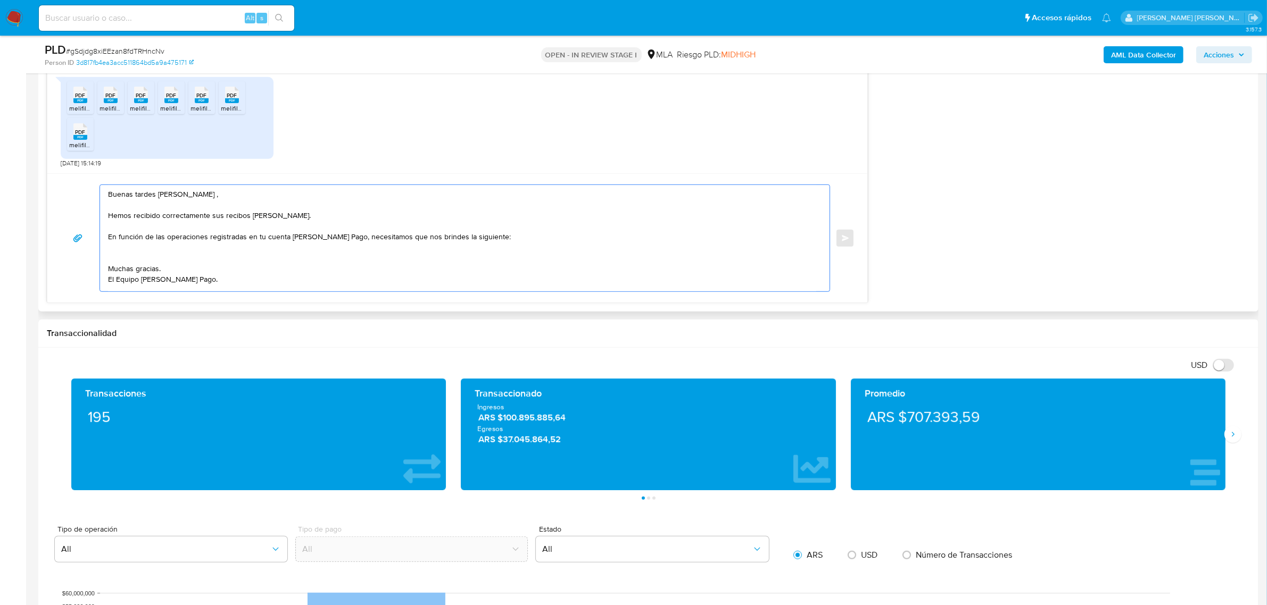
click at [453, 240] on textarea "Buenas tardes David Moises , Hemos recibido correctamente sus recibos de sueldo…" at bounding box center [462, 238] width 708 height 106
click at [493, 242] on textarea "Buenas tardes David Moises , Hemos recibido correctamente sus recibos de sueldo…" at bounding box center [462, 238] width 708 height 106
drag, startPoint x: 496, startPoint y: 240, endPoint x: 447, endPoint y: 237, distance: 49.6
click at [447, 237] on textarea "Buenas tardes David Moises , Hemos recibido correctamente sus recibos de sueldo…" at bounding box center [462, 238] width 708 height 106
paste textarea "vínculo con las siguientes contrapartes con las que operaste, el motivo de las …"
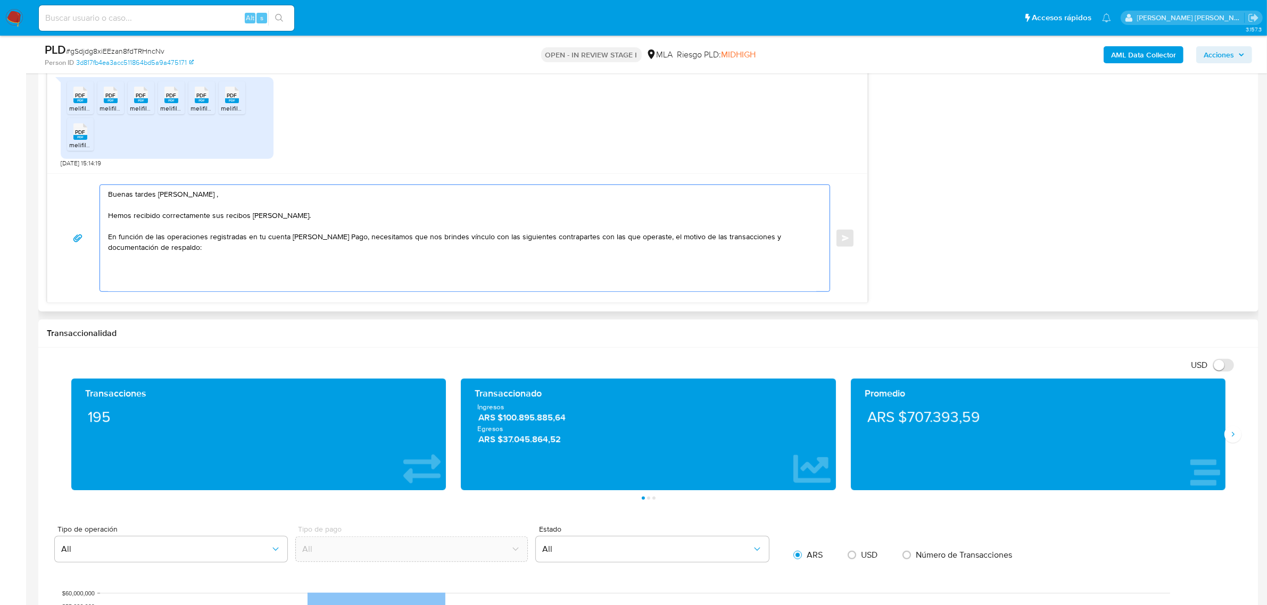
paste textarea "- Valentina Tornabene CUIT 27458912209 (SIN ACTIVIDAD) , de quien recibe 1 tran…"
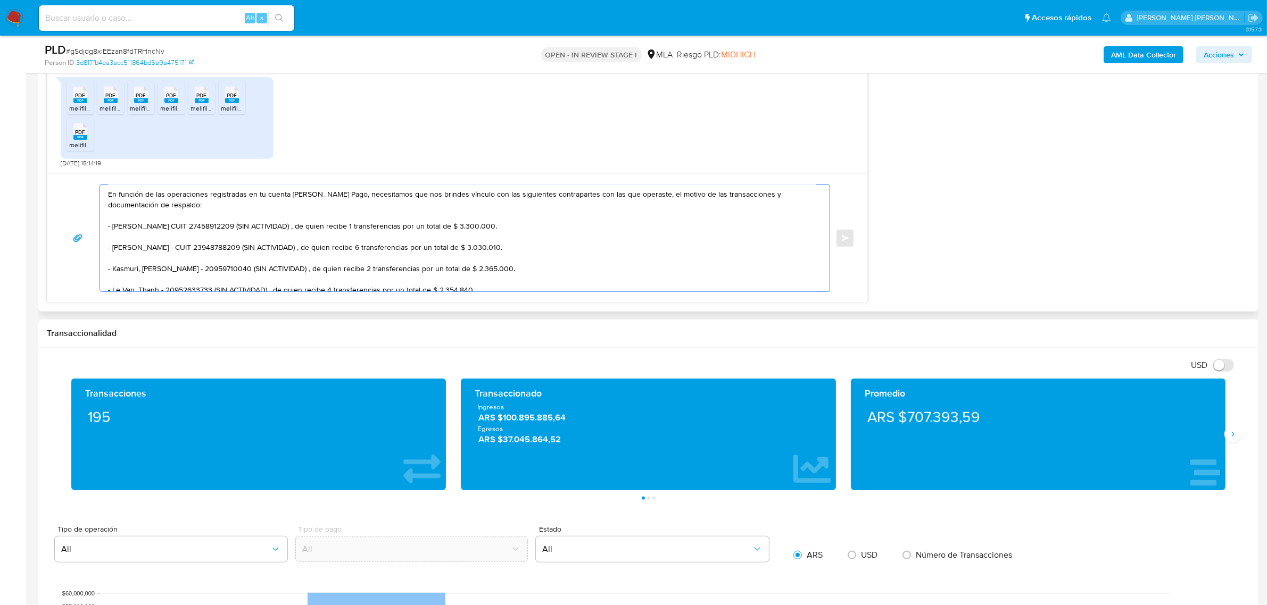
scroll to position [12, 0]
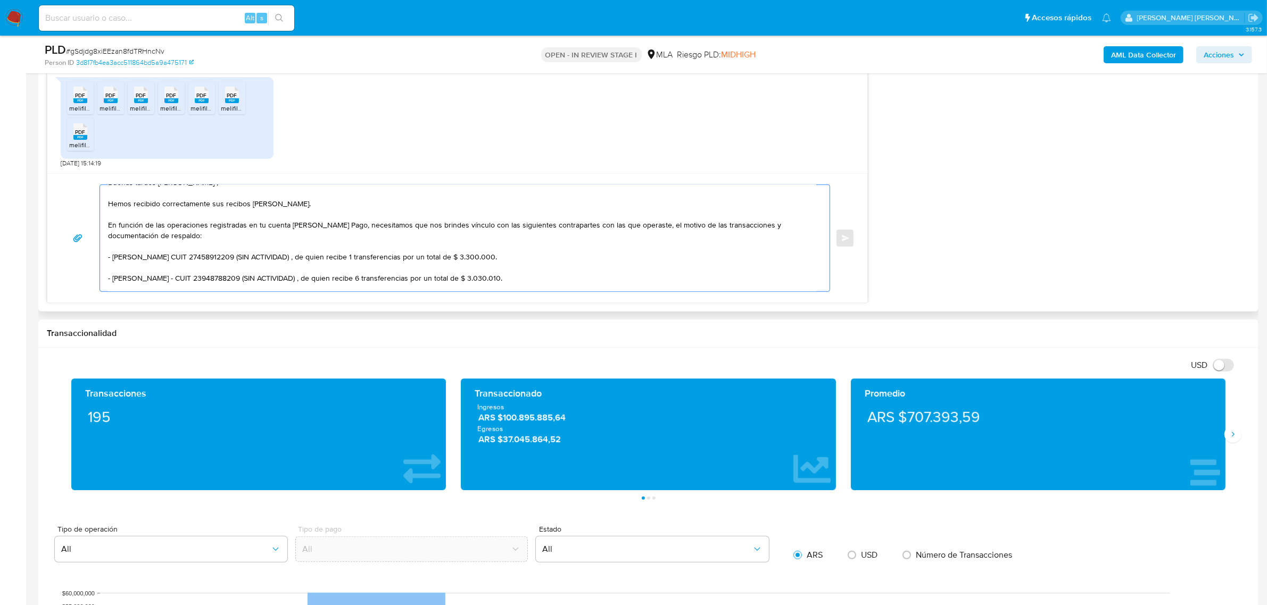
drag, startPoint x: 245, startPoint y: 256, endPoint x: 294, endPoint y: 269, distance: 50.7
click at [294, 269] on textarea "Buenas tardes David Moises , Hemos recibido correctamente sus recibos de sueldo…" at bounding box center [462, 238] width 708 height 106
drag, startPoint x: 229, startPoint y: 269, endPoint x: 274, endPoint y: 275, distance: 45.1
click at [274, 275] on textarea "Buenas tardes David Moises , Hemos recibido correctamente sus recibos de sueldo…" at bounding box center [462, 238] width 708 height 106
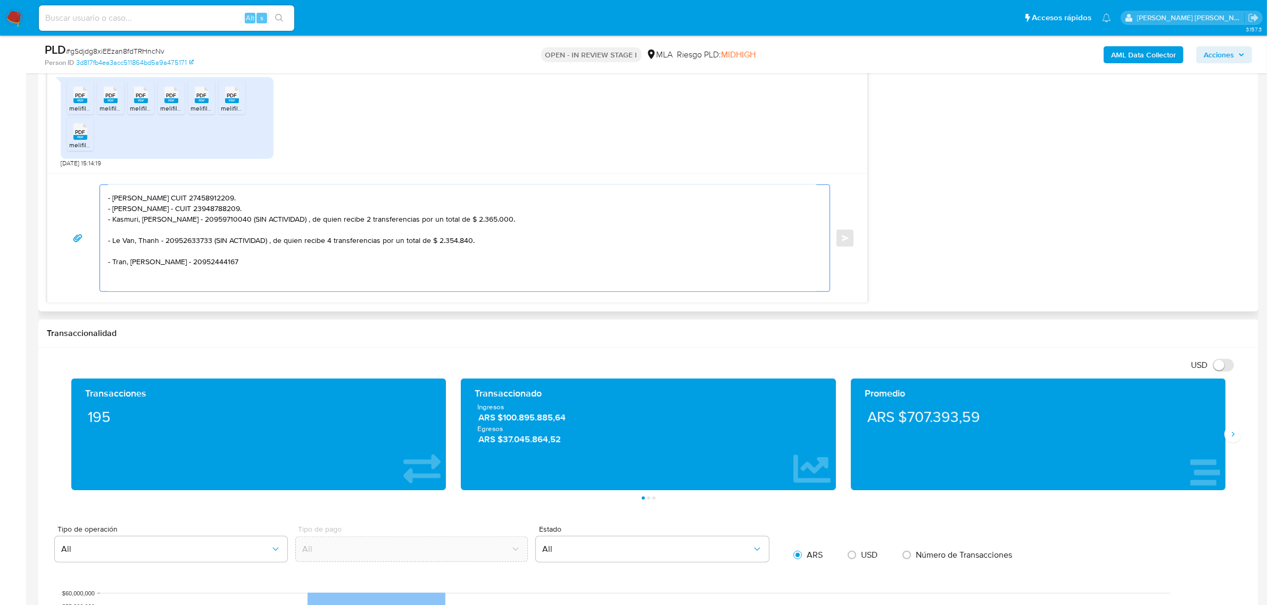
scroll to position [113, 0]
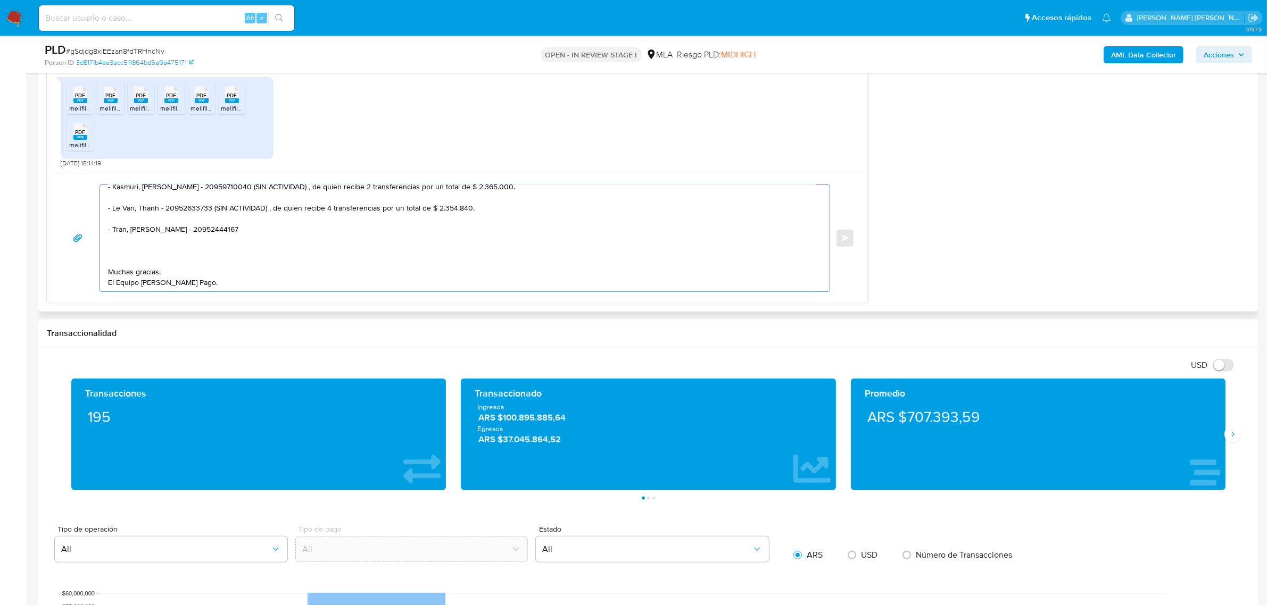
drag, startPoint x: 213, startPoint y: 279, endPoint x: 263, endPoint y: 251, distance: 57.9
click at [266, 206] on textarea "Buenas tardes David Moises , Hemos recibido correctamente sus recibos de sueldo…" at bounding box center [462, 238] width 708 height 106
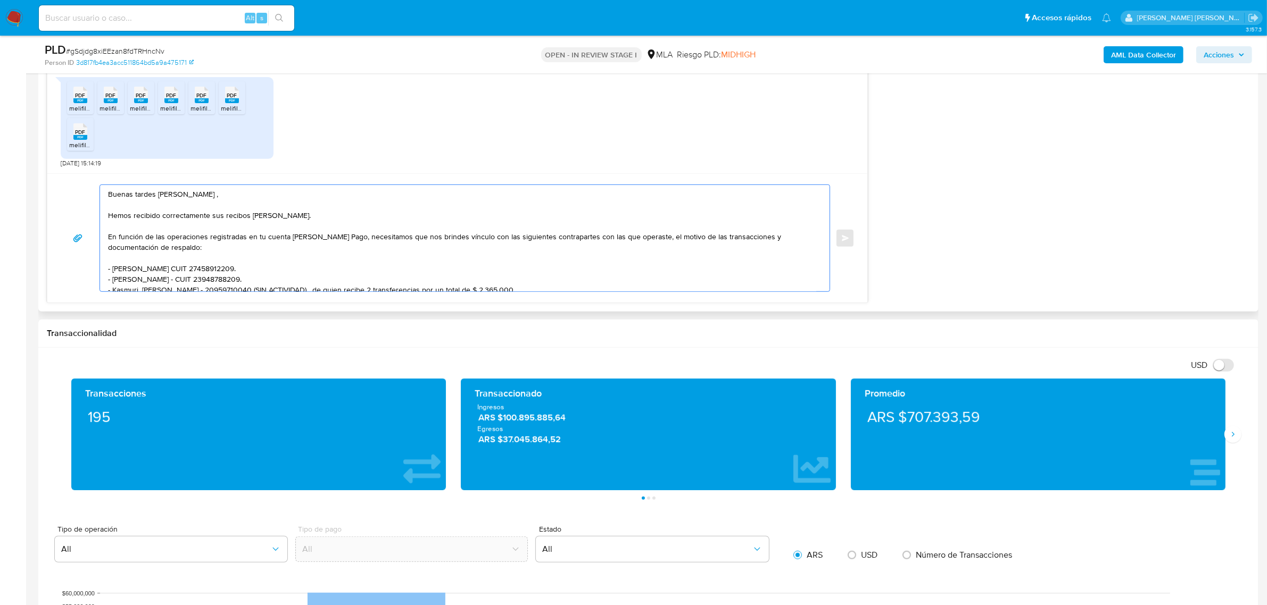
scroll to position [67, 0]
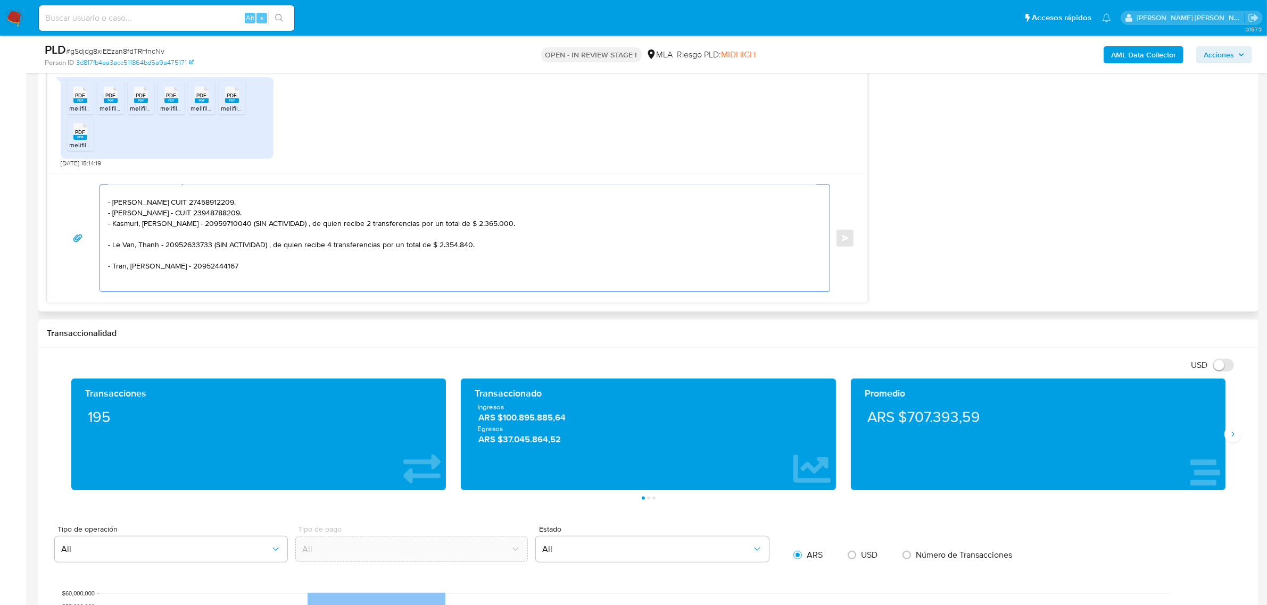
click at [227, 234] on textarea "Buenas tardes David Moises , Hemos recibido correctamente sus recibos de sueldo…" at bounding box center [462, 238] width 708 height 106
drag, startPoint x: 214, startPoint y: 224, endPoint x: 232, endPoint y: 227, distance: 18.4
click at [232, 227] on textarea "Buenas tardes David Moises , Hemos recibido correctamente sus recibos de sueldo…" at bounding box center [462, 238] width 708 height 106
drag, startPoint x: 216, startPoint y: 225, endPoint x: 230, endPoint y: 233, distance: 16.2
click at [230, 233] on textarea "Buenas tardes David Moises , Hemos recibido correctamente sus recibos de sueldo…" at bounding box center [462, 238] width 708 height 106
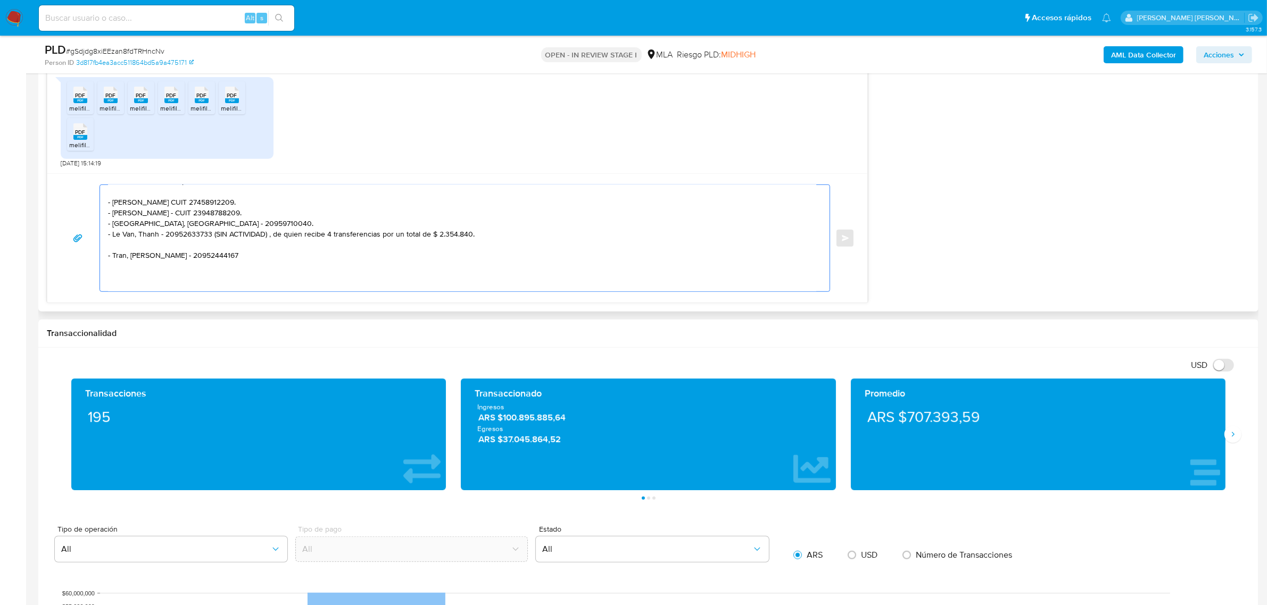
drag, startPoint x: 212, startPoint y: 237, endPoint x: 223, endPoint y: 243, distance: 13.1
click at [223, 243] on textarea "Buenas tardes David Moises , Hemos recibido correctamente sus recibos de sueldo…" at bounding box center [462, 238] width 708 height 106
click at [222, 245] on textarea "Buenas tardes David Moises , Hemos recibido correctamente sus recibos de sueldo…" at bounding box center [462, 238] width 708 height 106
click at [130, 248] on textarea "Buenas tardes David Moises , Hemos recibido correctamente sus recibos de sueldo…" at bounding box center [462, 238] width 708 height 106
click at [169, 246] on textarea "Buenas tardes David Moises , Hemos recibido correctamente sus recibos de sueldo…" at bounding box center [462, 238] width 708 height 106
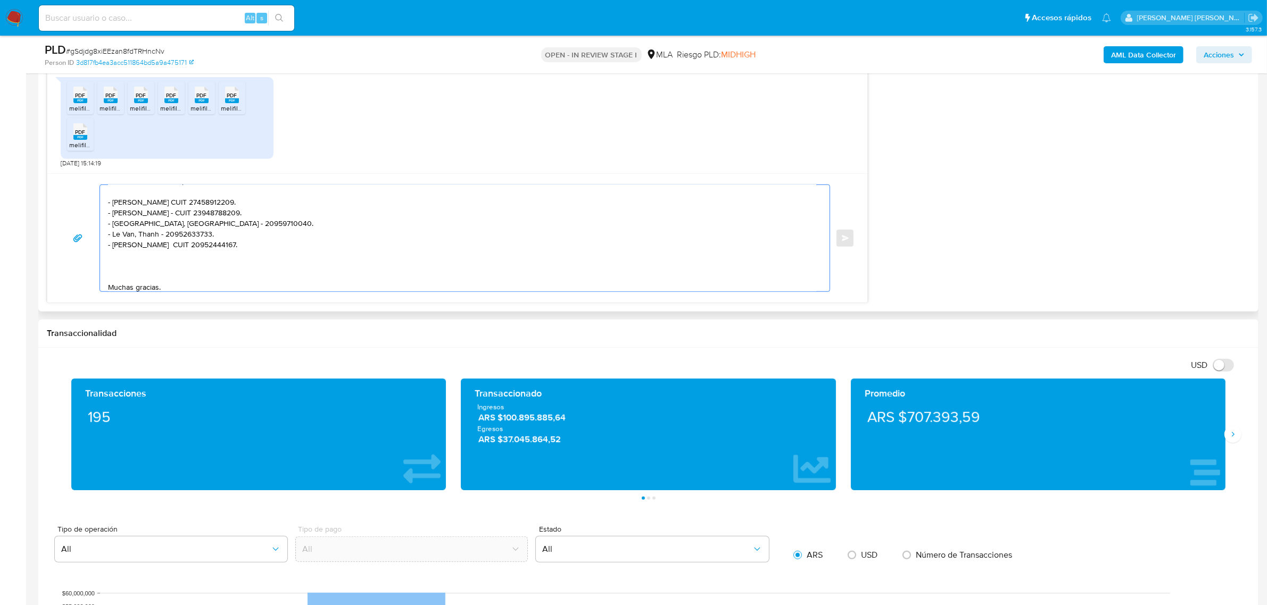
click at [162, 233] on textarea "Buenas tardes David Moises , Hemos recibido correctamente sus recibos de sueldo…" at bounding box center [462, 238] width 708 height 106
click at [168, 224] on textarea "Buenas tardes David Moises , Hemos recibido correctamente sus recibos de sueldo…" at bounding box center [462, 238] width 708 height 106
click at [162, 213] on textarea "Buenas tardes David Moises , Hemos recibido correctamente sus recibos de sueldo…" at bounding box center [462, 238] width 708 height 106
click at [136, 252] on textarea "Buenas tardes David Moises , Hemos recibido correctamente sus recibos de sueldo…" at bounding box center [462, 238] width 708 height 106
paste textarea "Autosiglo S.A. CUIL 30665659786"
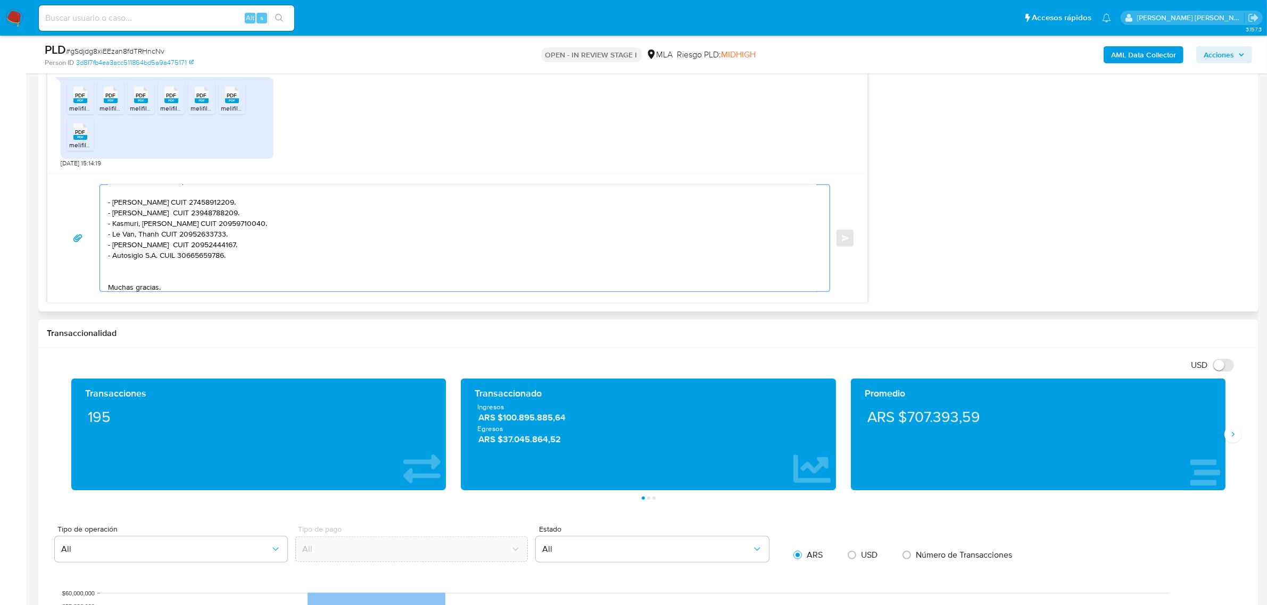
click at [159, 257] on textarea "Buenas tardes David Moises , Hemos recibido correctamente sus recibos de sueldo…" at bounding box center [462, 238] width 708 height 106
click at [163, 267] on textarea "Buenas tardes David Moises , Hemos recibido correctamente sus recibos de sueldo…" at bounding box center [462, 238] width 708 height 106
click at [163, 283] on textarea "Buenas tardes David Moises , Hemos recibido correctamente sus recibos de sueldo…" at bounding box center [462, 238] width 708 height 106
click at [113, 238] on textarea "Buenas tardes David Moises , Hemos recibido correctamente sus recibos de sueldo…" at bounding box center [462, 238] width 708 height 106
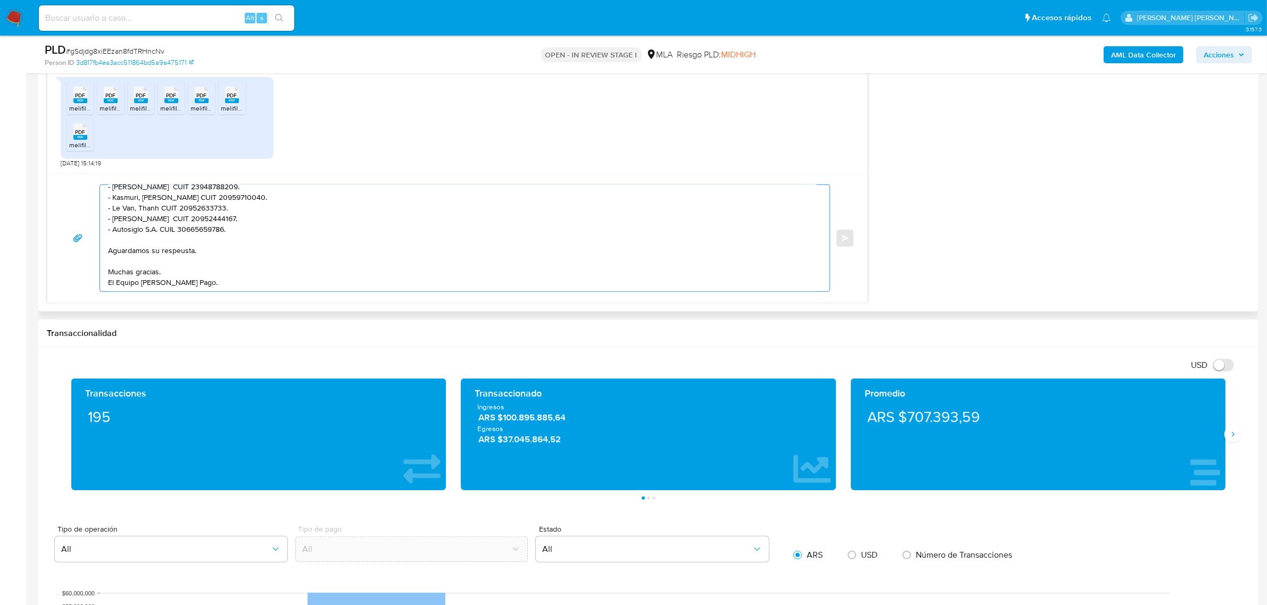
scroll to position [92, 0]
click at [186, 250] on textarea "Buenas tardes David Moises , Hemos recibido correctamente sus recibos de sueldo…" at bounding box center [462, 238] width 708 height 106
click at [223, 264] on textarea "Buenas tardes David Moises , Hemos recibido correctamente sus recibos de sueldo…" at bounding box center [462, 238] width 708 height 106
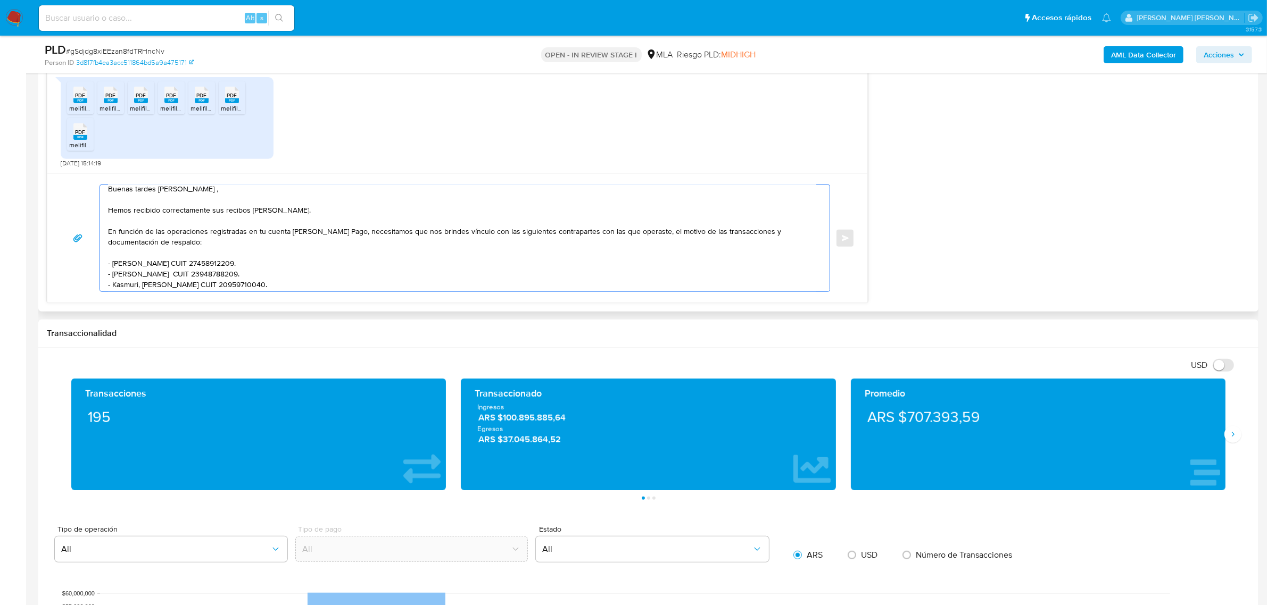
scroll to position [0, 0]
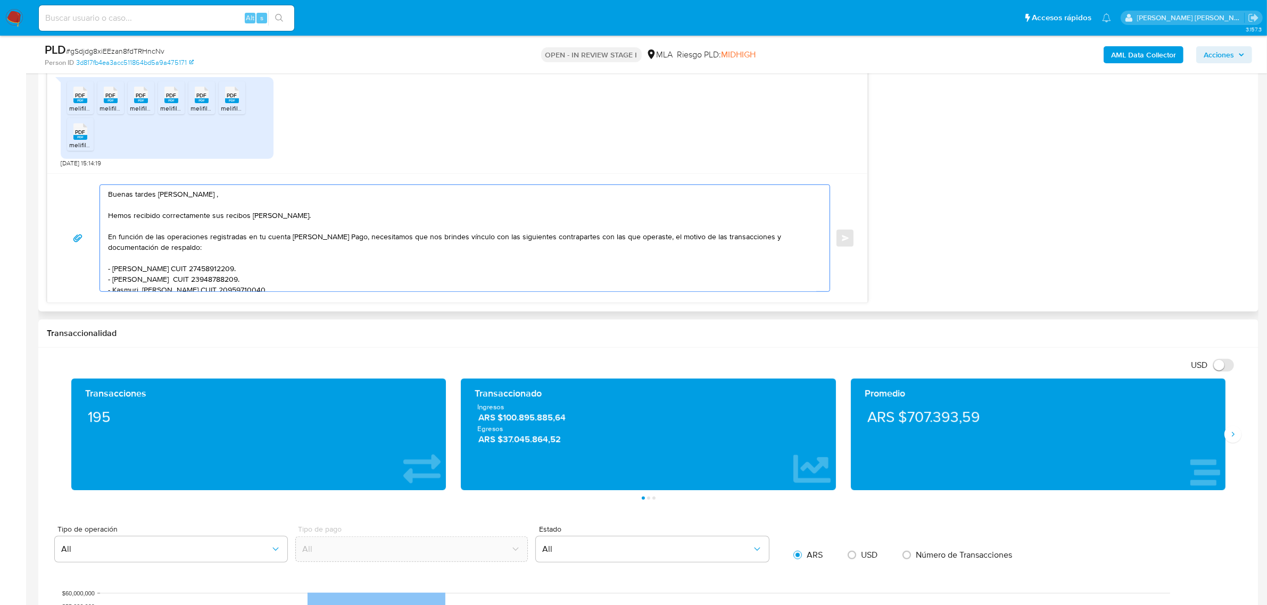
click at [109, 217] on textarea "Buenas tardes David Moises , Hemos recibido correctamente sus recibos de sueldo…" at bounding box center [462, 238] width 708 height 106
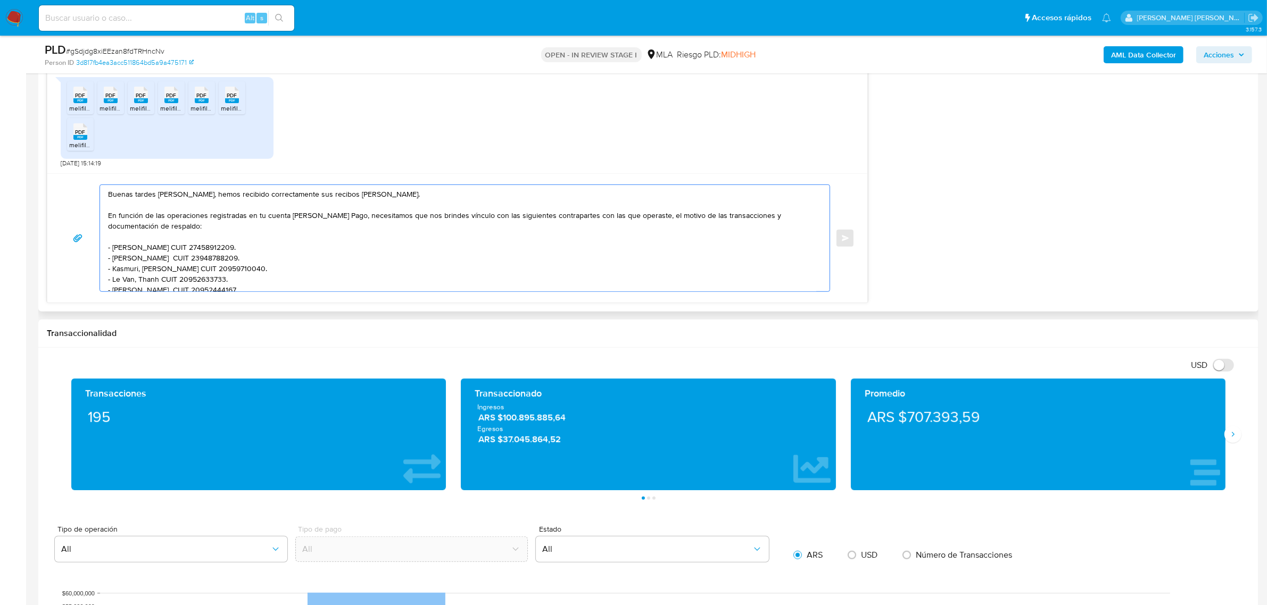
click at [356, 227] on textarea "Buenas tardes David Moises, hemos recibido correctamente sus recibos de sueldo.…" at bounding box center [462, 238] width 708 height 106
click at [347, 218] on textarea "Buenas tardes David Moises, hemos recibido correctamente sus recibos de sueldo.…" at bounding box center [462, 238] width 708 height 106
drag, startPoint x: 449, startPoint y: 219, endPoint x: 423, endPoint y: 221, distance: 25.6
click at [423, 221] on textarea "Buenas tardes David Moises, hemos recibido correctamente sus recibos de sueldo.…" at bounding box center [462, 238] width 708 height 106
click at [412, 230] on textarea "Buenas tardes David Moises, hemos recibido correctamente sus recibos de sueldo.…" at bounding box center [462, 238] width 708 height 106
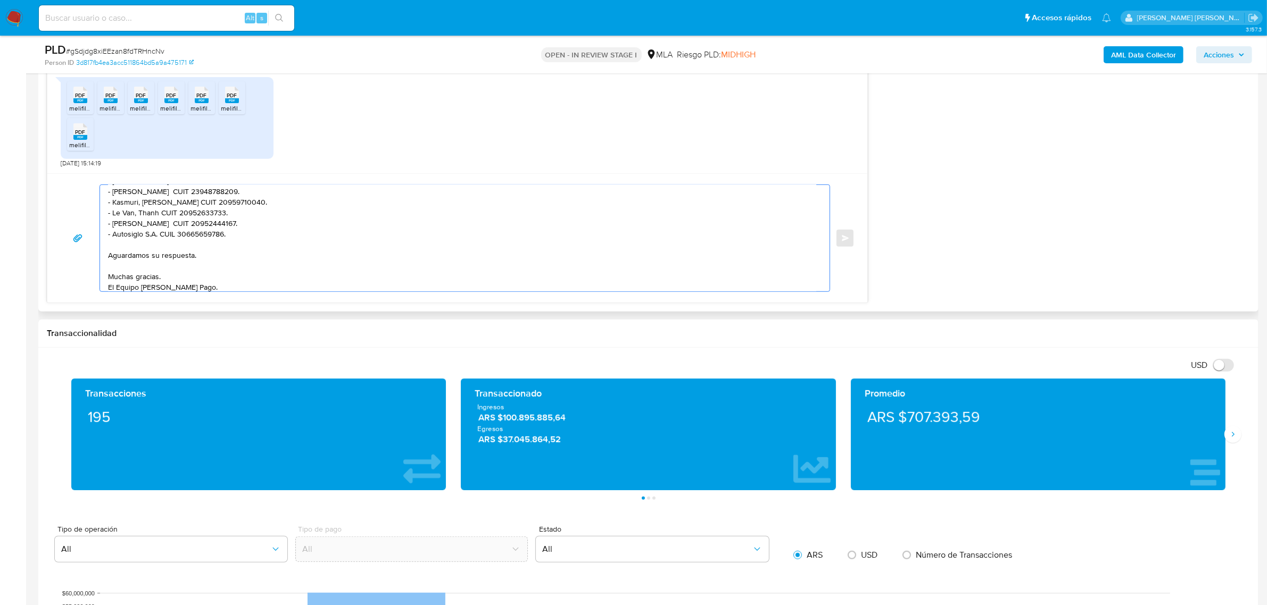
scroll to position [71, 0]
click at [126, 261] on textarea "Buenas tardes David Moises, hemos recibido correctamente sus recibos de sueldo.…" at bounding box center [462, 238] width 708 height 106
click at [126, 241] on textarea "Buenas tardes David Moises, hemos recibido correctamente sus recibos de sueldo.…" at bounding box center [462, 238] width 708 height 106
paste textarea "Es importante que sepas que, en caso de no responder a lo solicitado o si lo pr…"
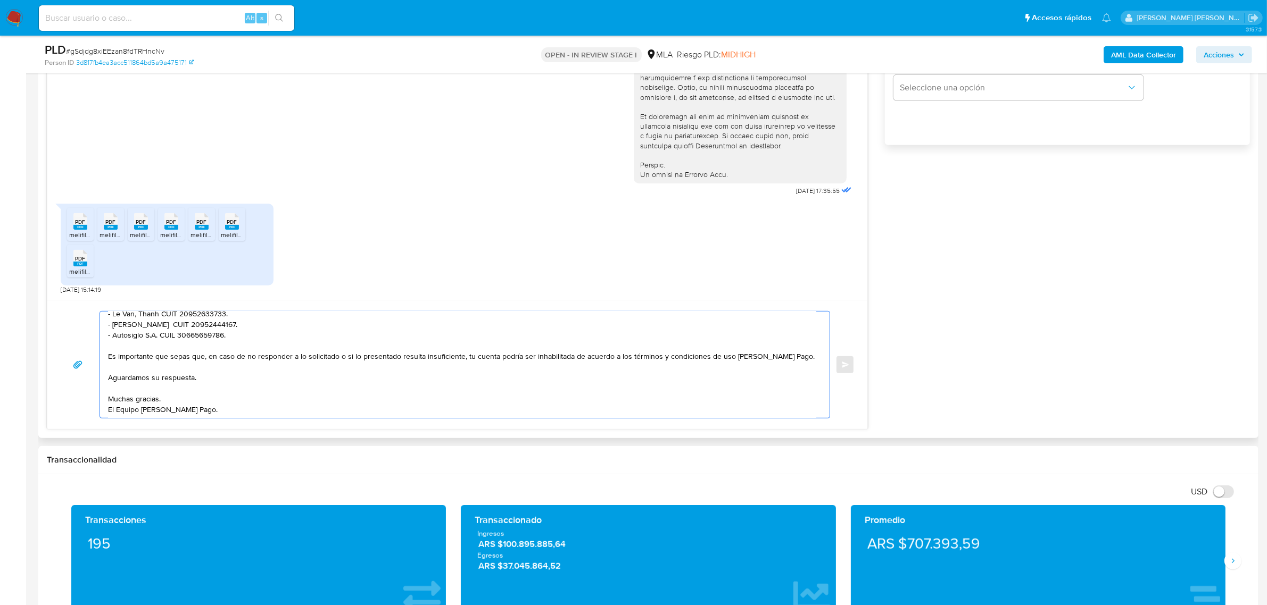
scroll to position [599, 0]
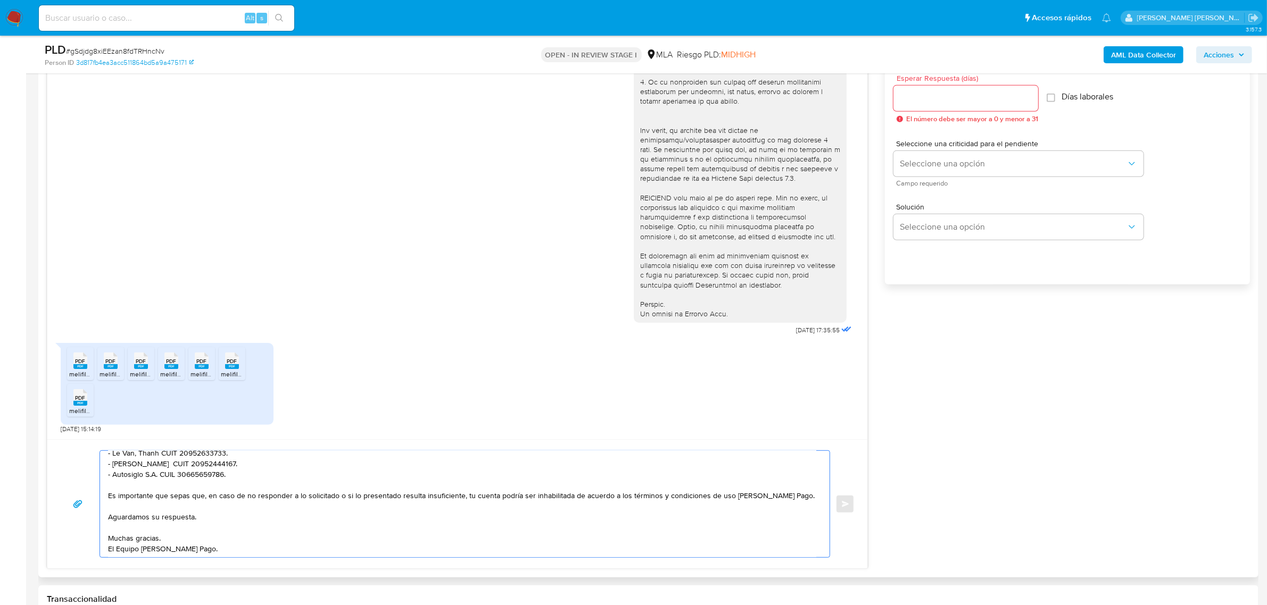
type textarea "Buenas tardes David Moises, hemos recibido correctamente sus recibos de sueldo.…"
click at [956, 99] on input "Esperar Respuesta (días)" at bounding box center [965, 99] width 145 height 14
type input "2"
click at [971, 165] on span "Seleccione una opción" at bounding box center [1013, 164] width 227 height 11
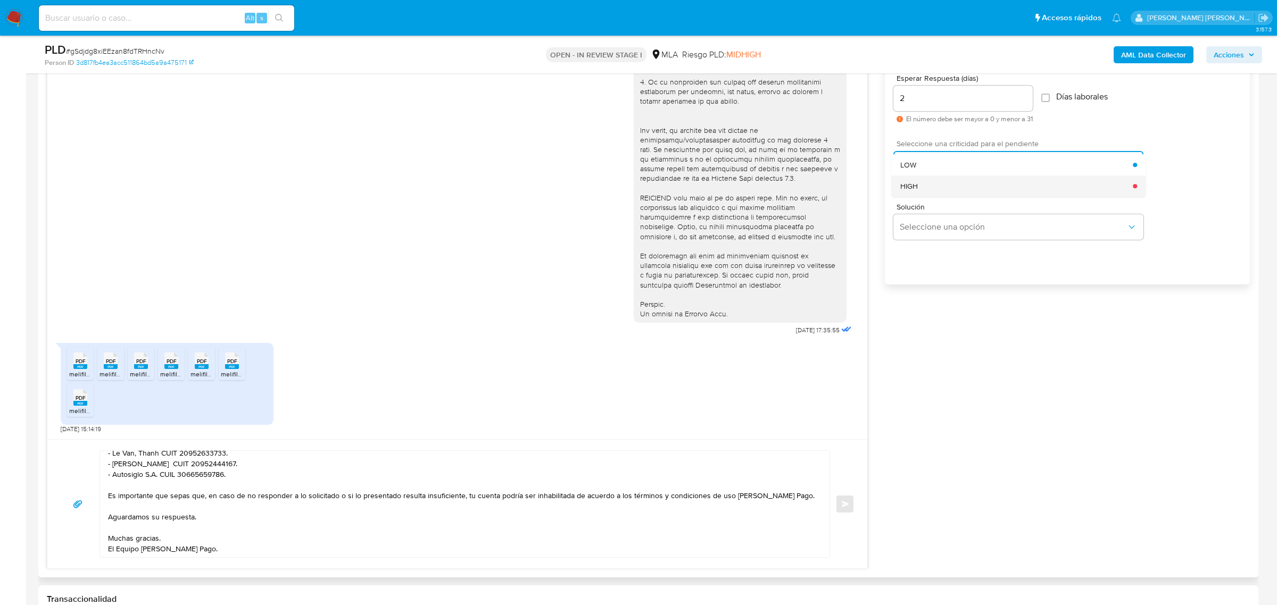
click at [957, 182] on div "HIGH" at bounding box center [1016, 186] width 233 height 21
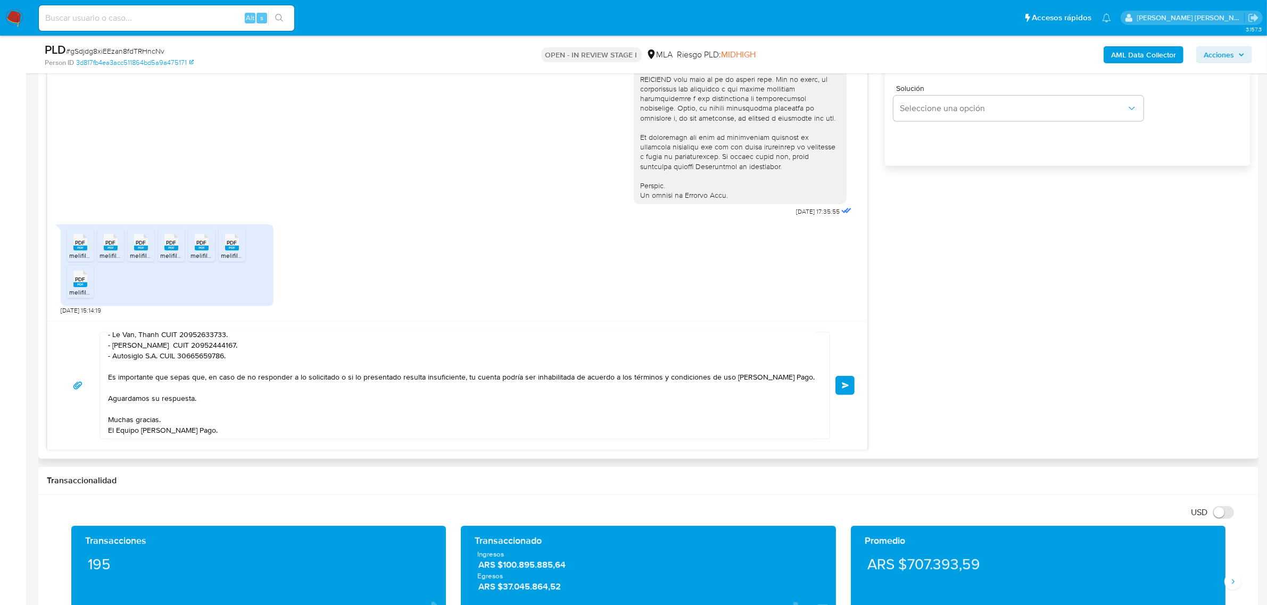
scroll to position [732, 0]
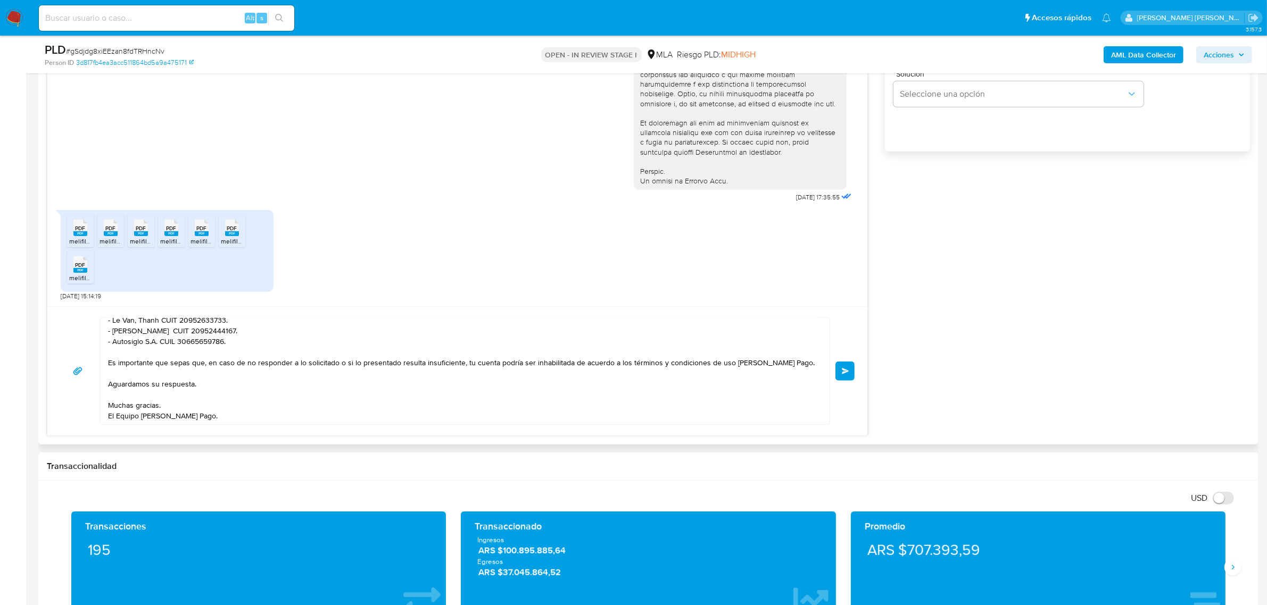
click at [842, 376] on button "Enviar" at bounding box center [844, 371] width 19 height 19
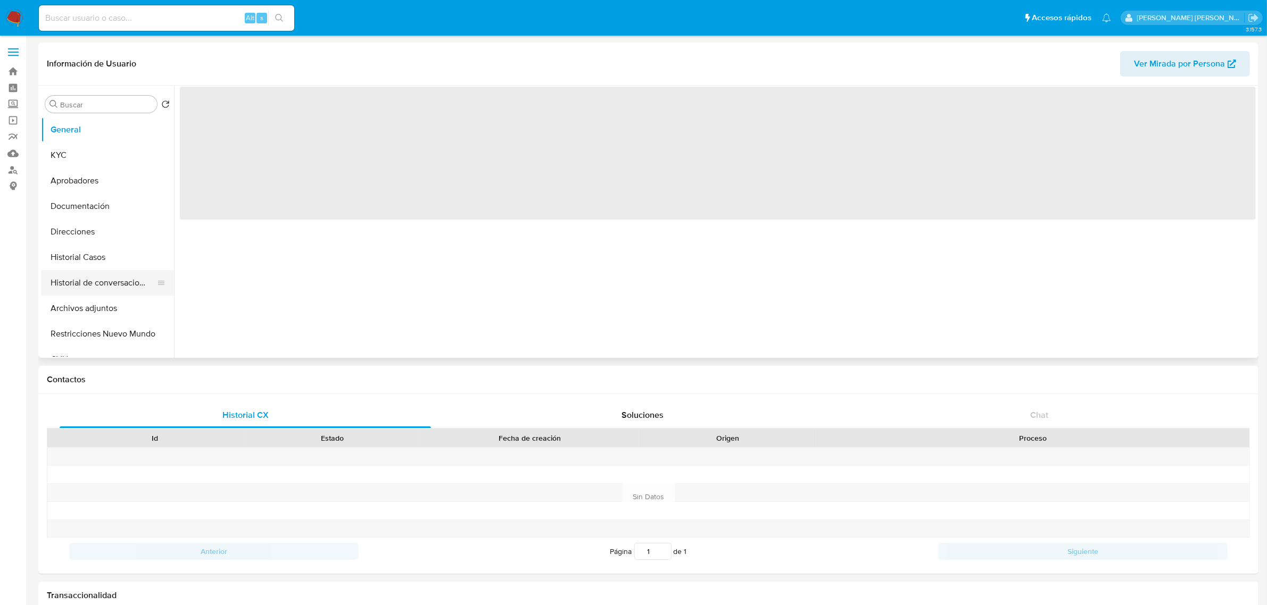
drag, startPoint x: 72, startPoint y: 259, endPoint x: 45, endPoint y: 291, distance: 41.6
click at [72, 259] on button "Historial Casos" at bounding box center [107, 258] width 133 height 26
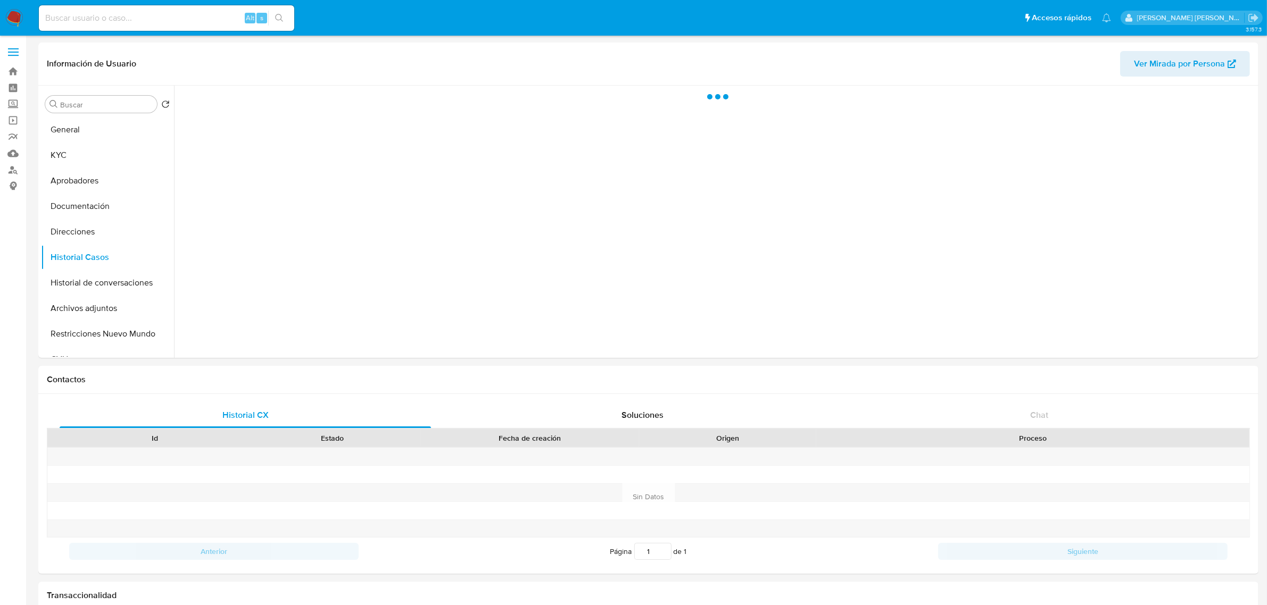
select select "10"
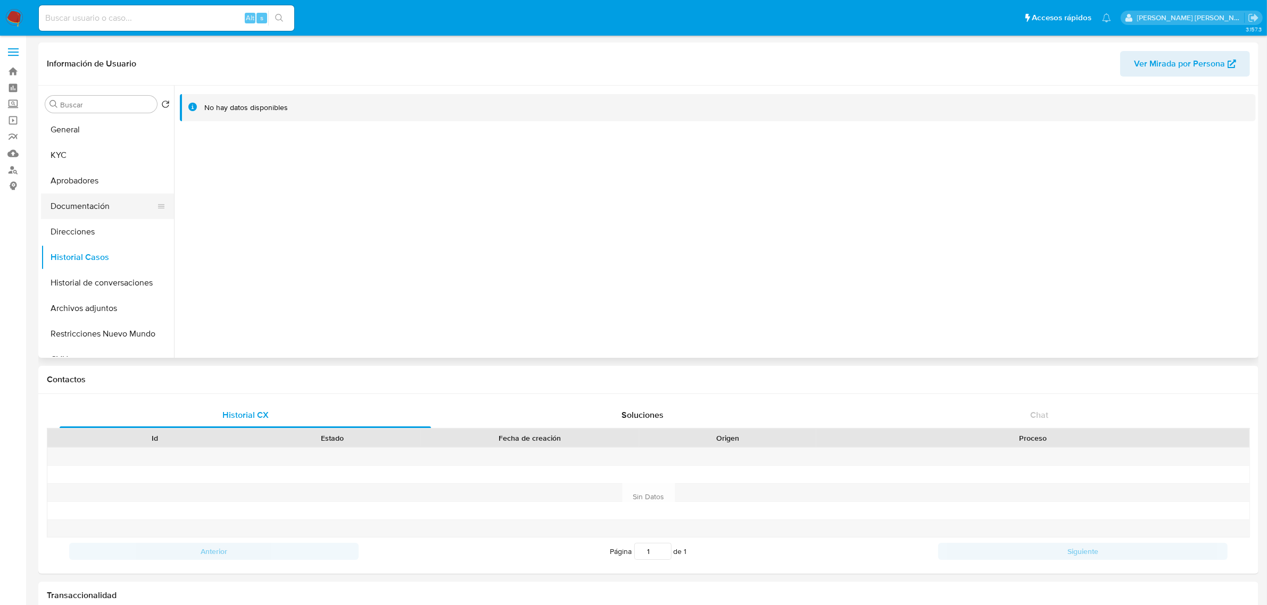
click at [79, 205] on button "Documentación" at bounding box center [103, 207] width 125 height 26
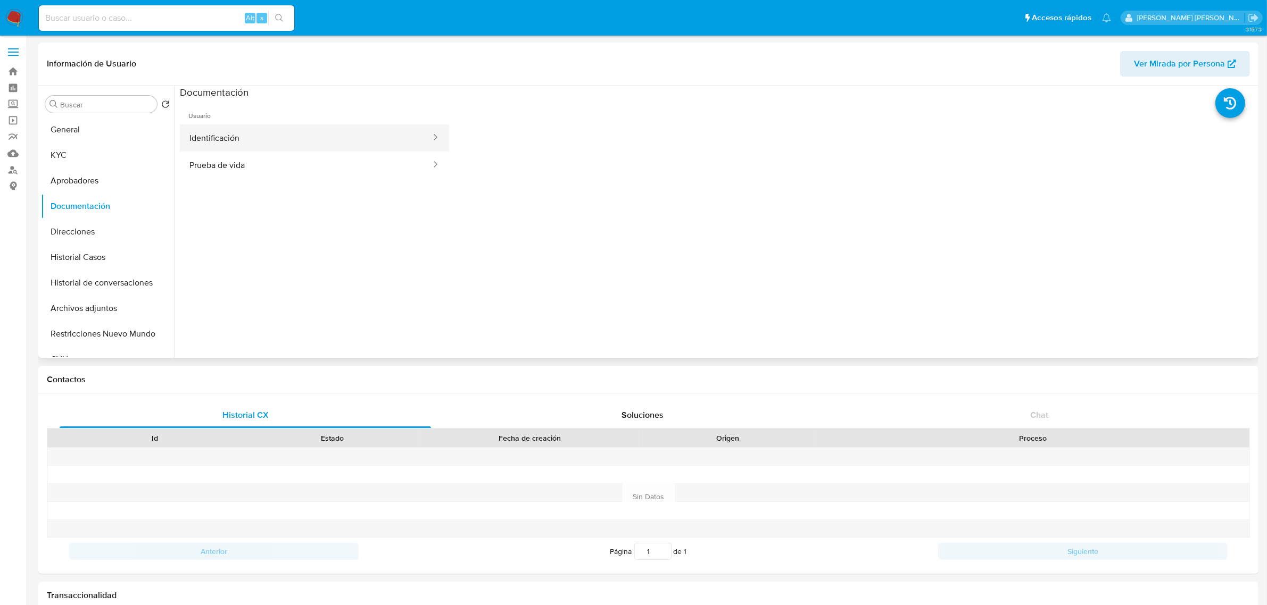
click at [272, 138] on button "Identificación" at bounding box center [306, 138] width 252 height 27
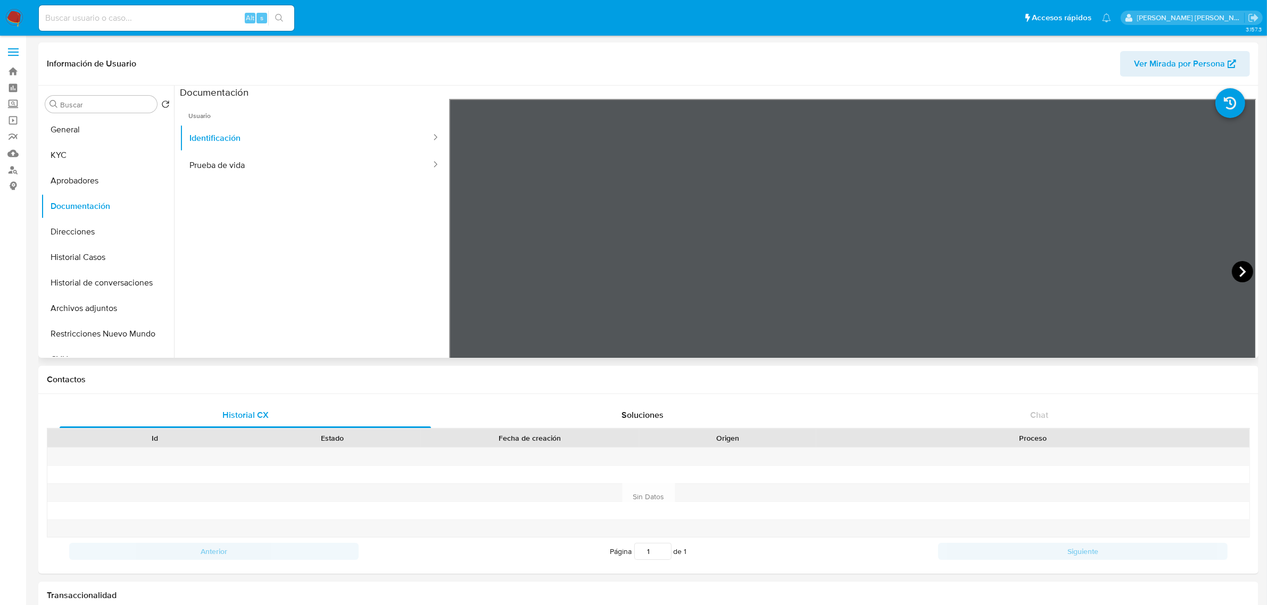
click at [1239, 275] on icon at bounding box center [1242, 271] width 21 height 21
click at [71, 163] on button "KYC" at bounding box center [103, 156] width 125 height 26
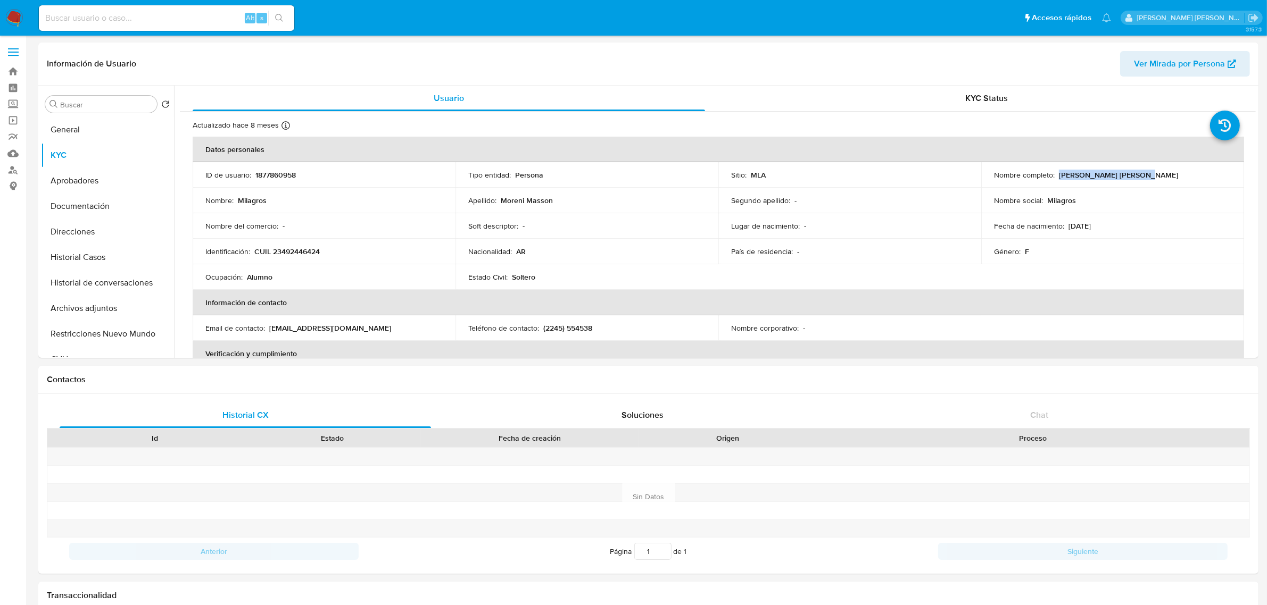
drag, startPoint x: 1055, startPoint y: 174, endPoint x: 1145, endPoint y: 166, distance: 90.8
click at [1145, 166] on td "Nombre completo : Milagros Moreni Masson" at bounding box center [1112, 175] width 263 height 26
copy p "Milagros Moreni Masson"
drag, startPoint x: 256, startPoint y: 255, endPoint x: 336, endPoint y: 259, distance: 80.4
click at [336, 259] on td "Identificación : CUIL 23492446424" at bounding box center [324, 252] width 263 height 26
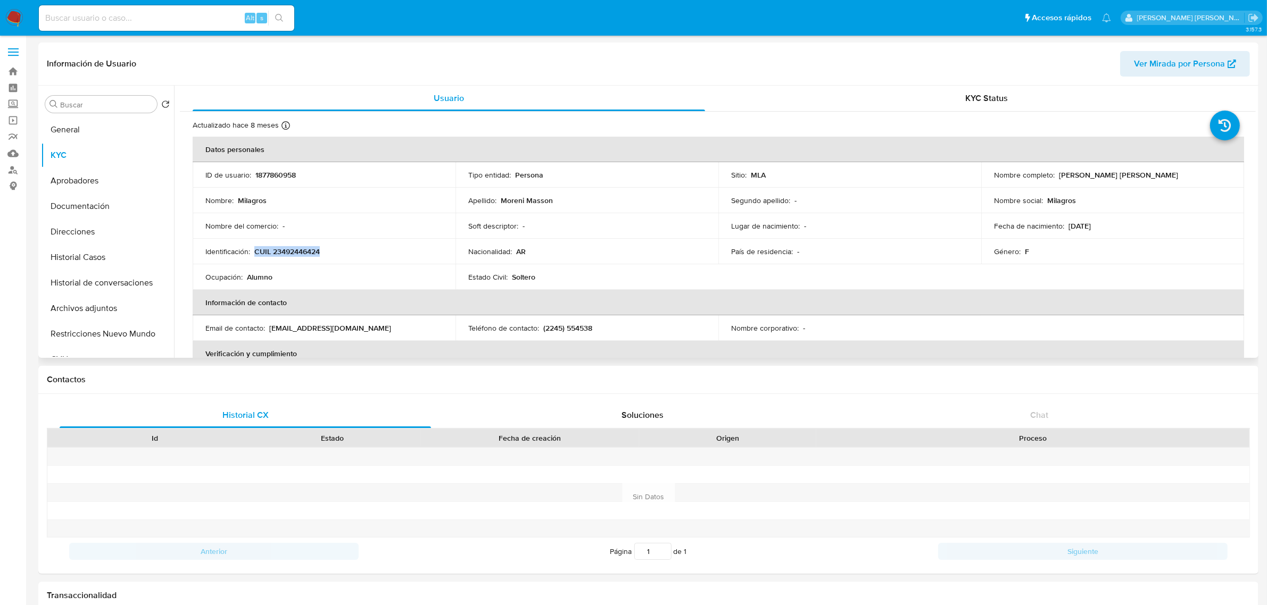
copy p "CUIL 23492446424"
click at [72, 209] on button "Documentación" at bounding box center [103, 207] width 125 height 26
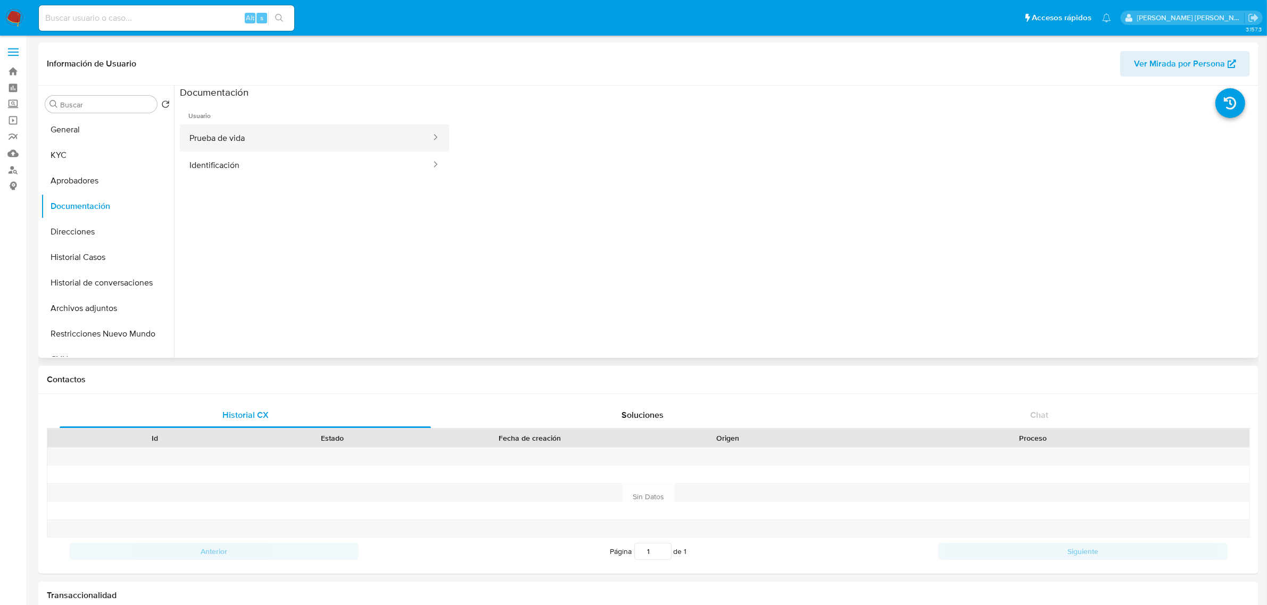
click at [233, 132] on button "Prueba de vida" at bounding box center [306, 138] width 252 height 27
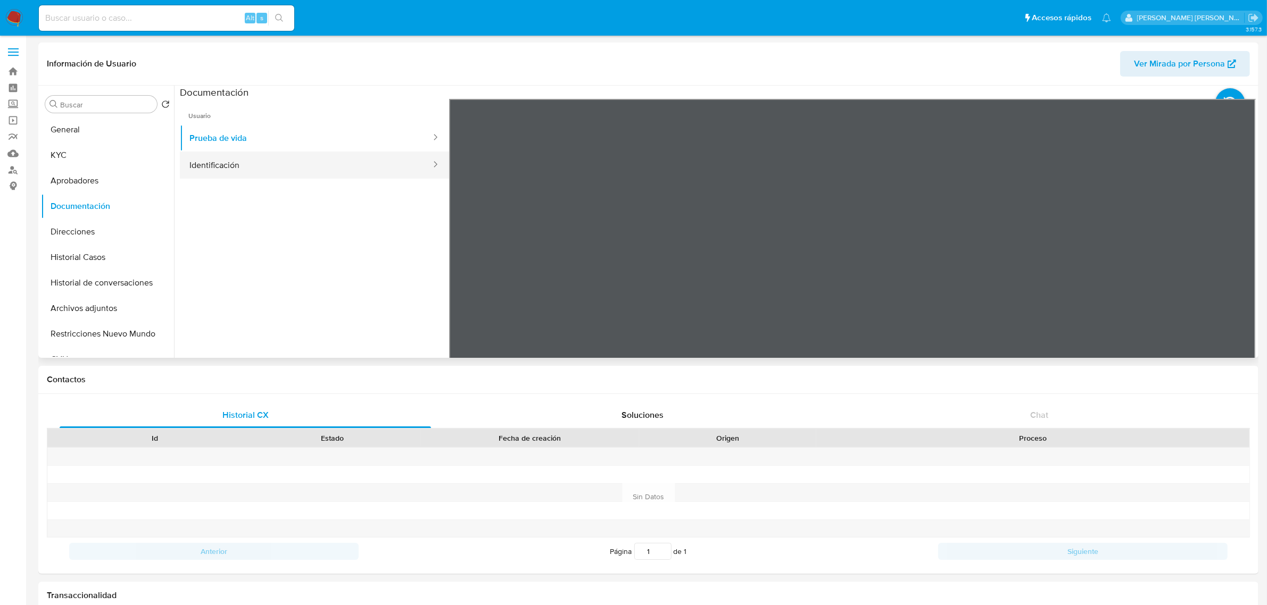
click at [294, 152] on button "Identificación" at bounding box center [306, 165] width 252 height 27
click at [1232, 269] on icon at bounding box center [1242, 271] width 21 height 21
click at [84, 128] on button "General" at bounding box center [103, 130] width 125 height 26
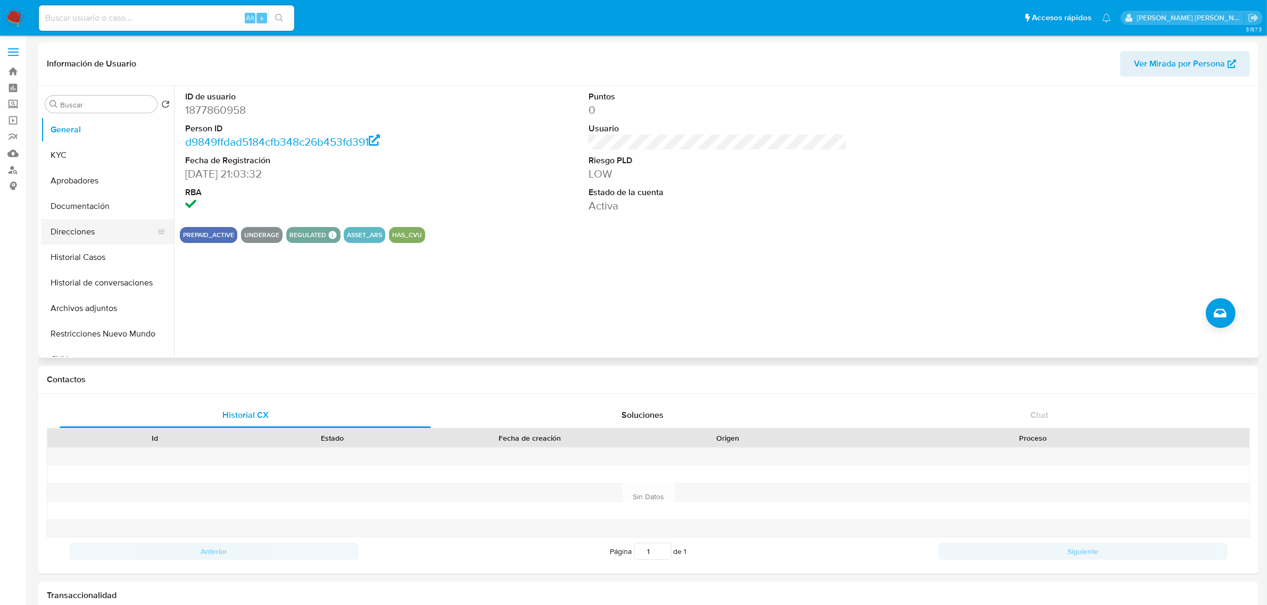
click at [70, 229] on button "Direcciones" at bounding box center [103, 232] width 125 height 26
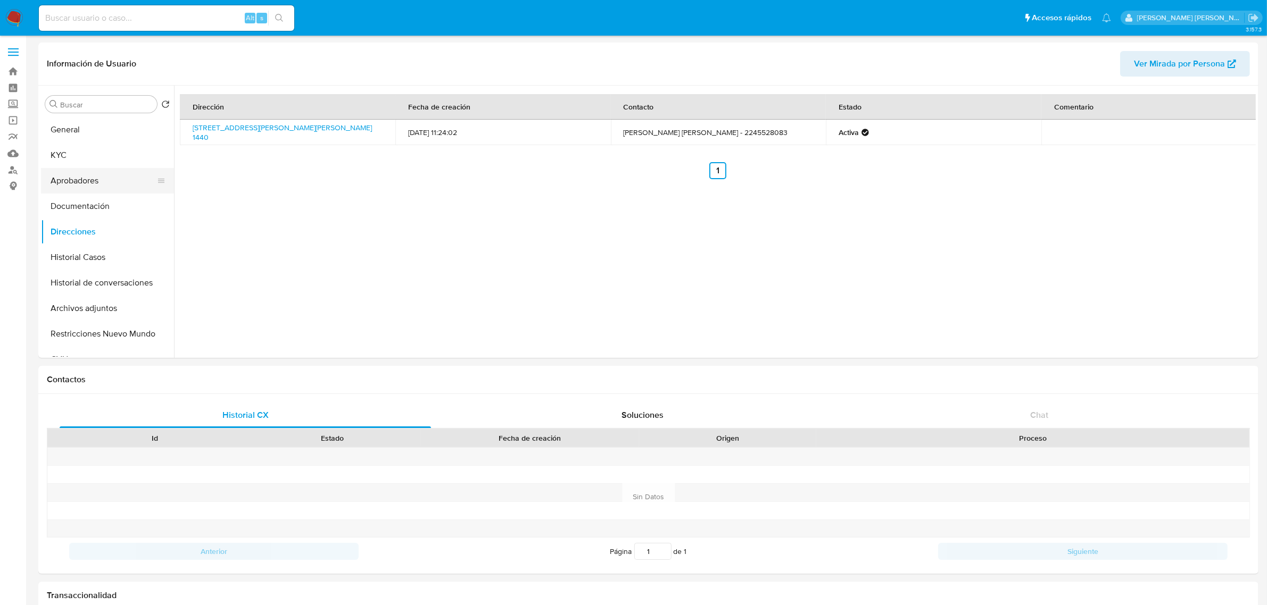
click at [63, 180] on button "Aprobadores" at bounding box center [103, 181] width 125 height 26
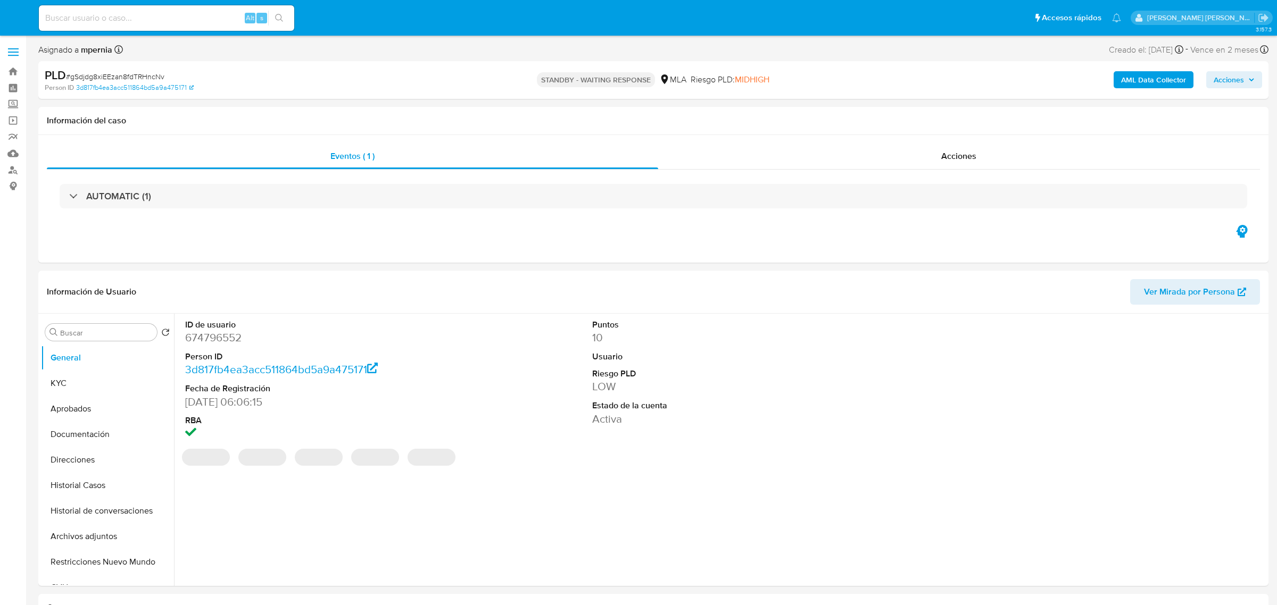
select select "10"
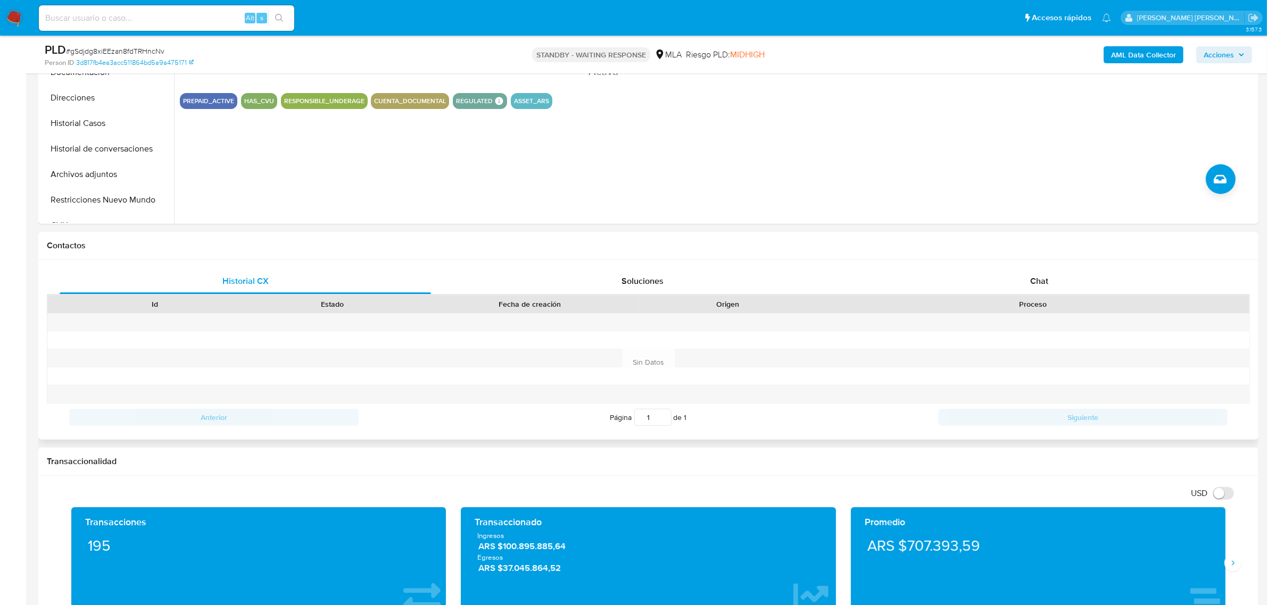
scroll to position [333, 0]
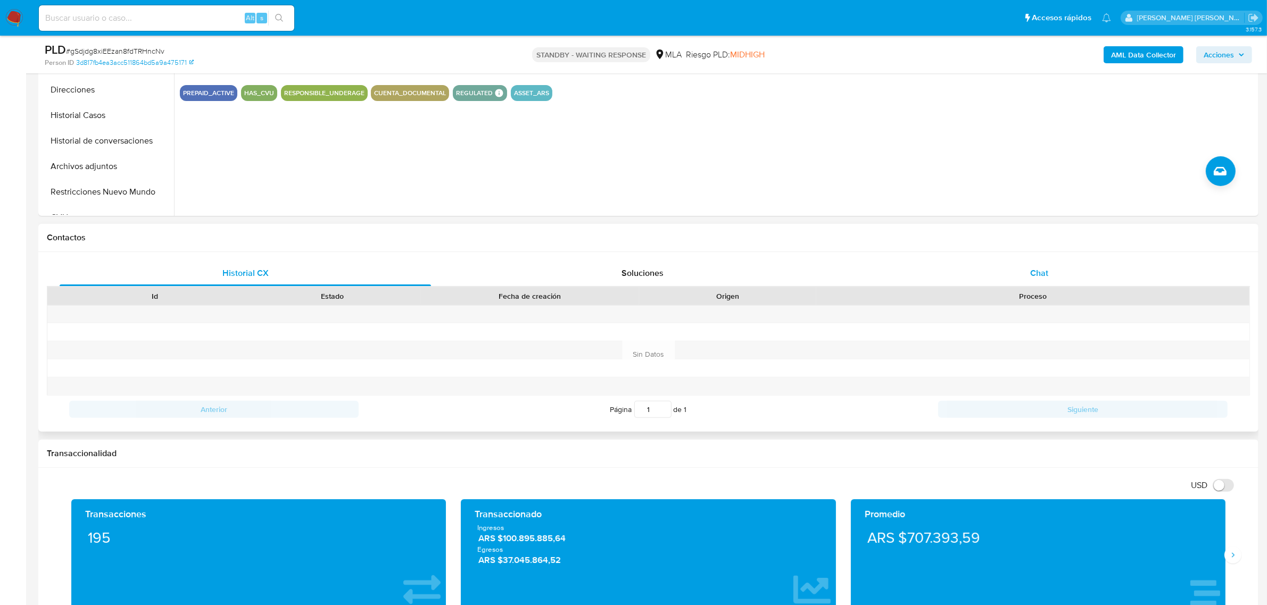
click at [1034, 266] on div "Chat" at bounding box center [1038, 274] width 371 height 26
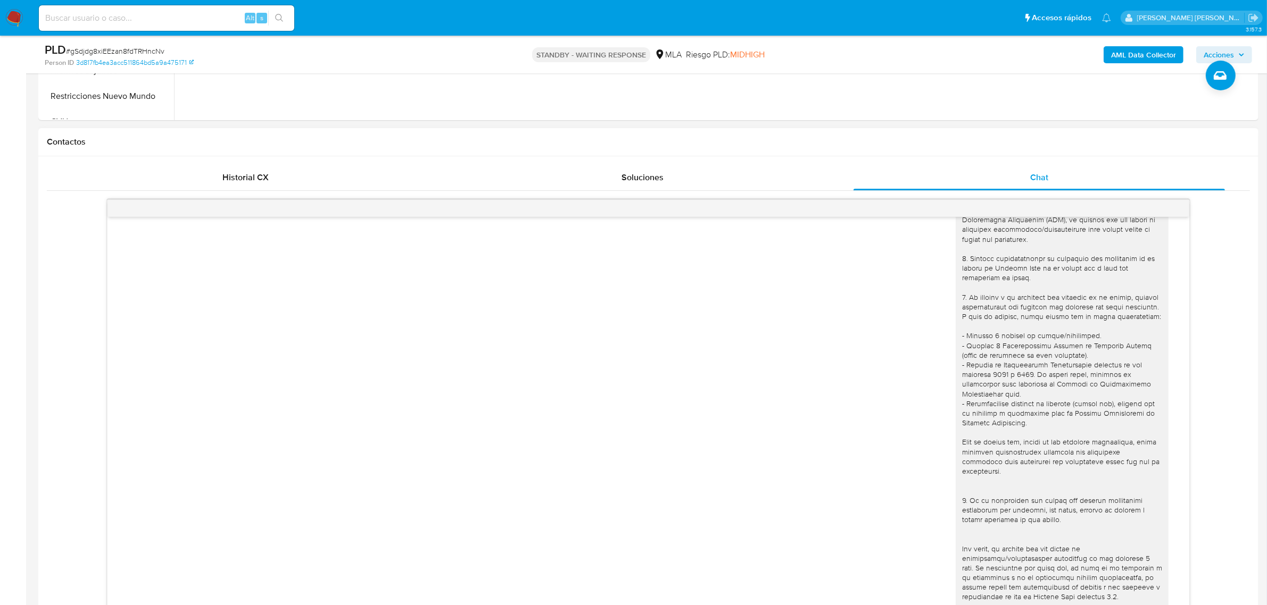
scroll to position [266, 0]
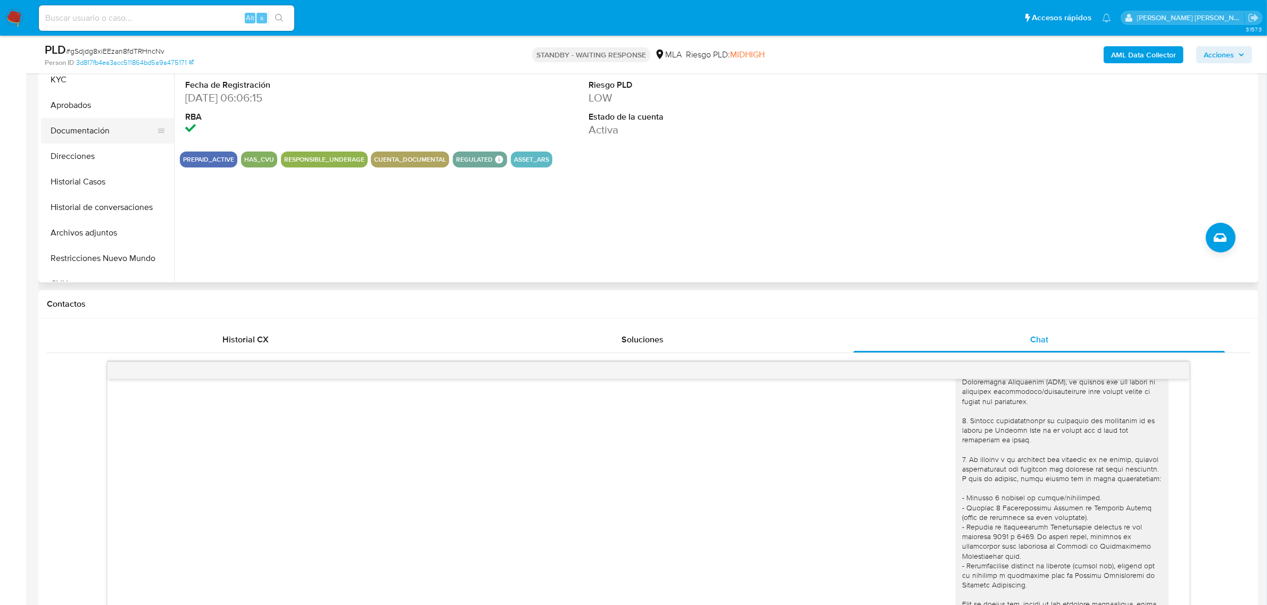
click at [55, 128] on button "Documentación" at bounding box center [103, 131] width 125 height 26
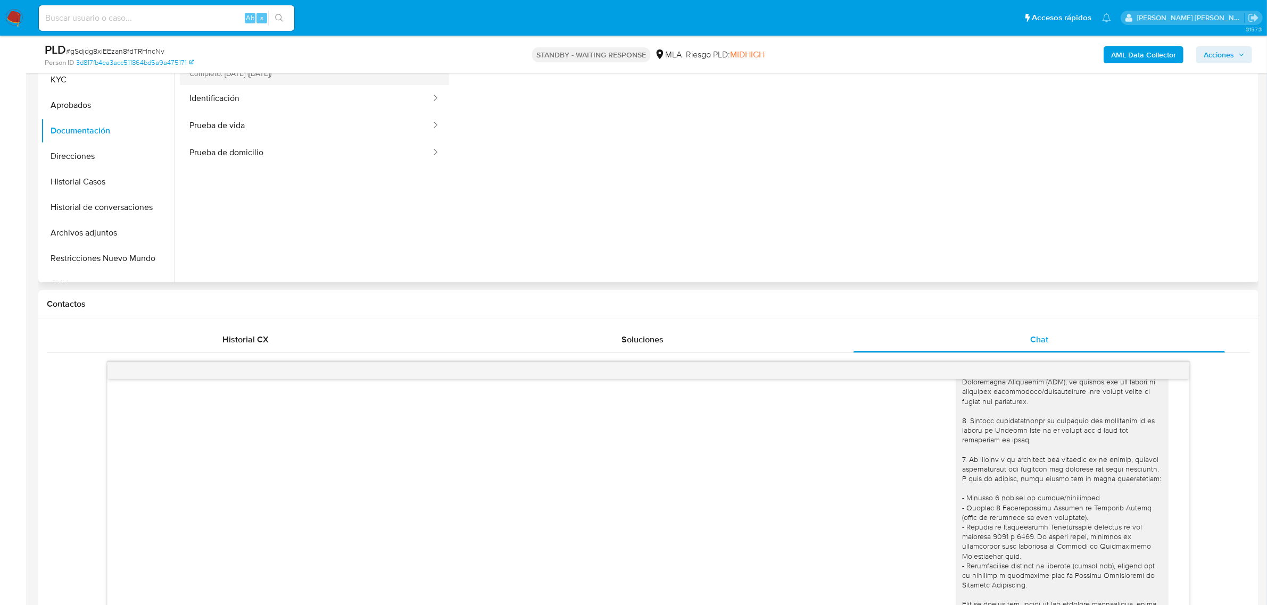
scroll to position [133, 0]
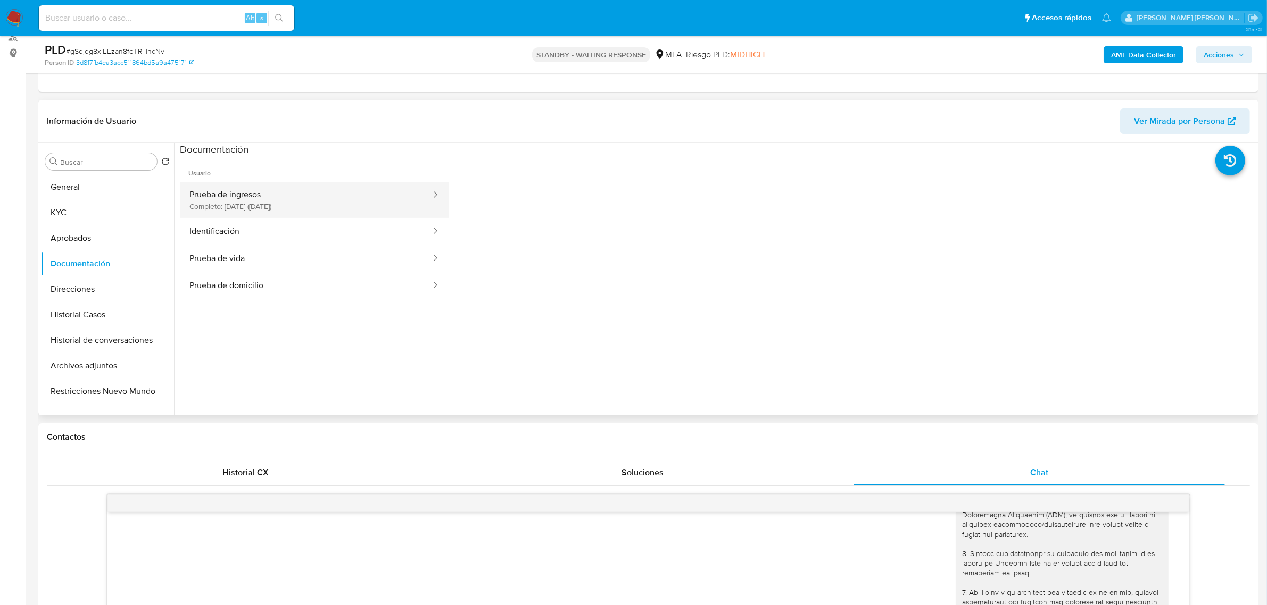
click at [261, 204] on button "Prueba de ingresos Completo: 22/06/2025 (hace 3 meses)" at bounding box center [306, 200] width 252 height 36
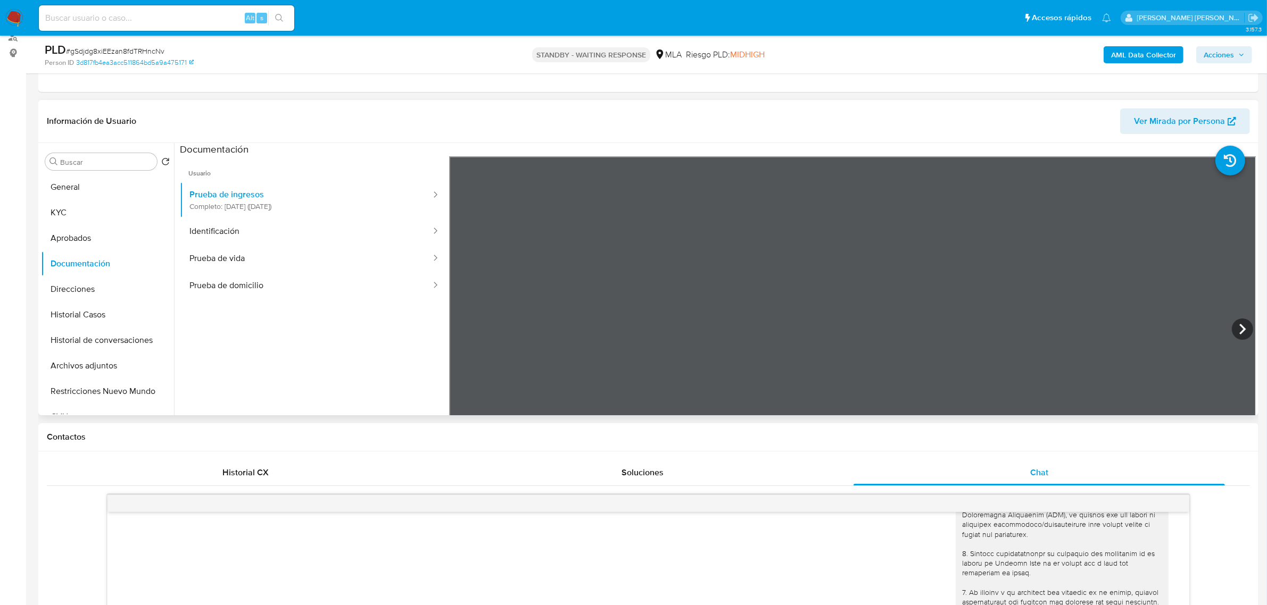
click at [718, 135] on div "Información de Usuario Ver Mirada por Persona Buscar Volver al orden por defect…" at bounding box center [648, 258] width 1220 height 316
click at [1240, 331] on icon at bounding box center [1242, 329] width 6 height 11
click at [798, 153] on section at bounding box center [718, 320] width 1076 height 354
click at [265, 225] on button "Identificación" at bounding box center [306, 231] width 252 height 27
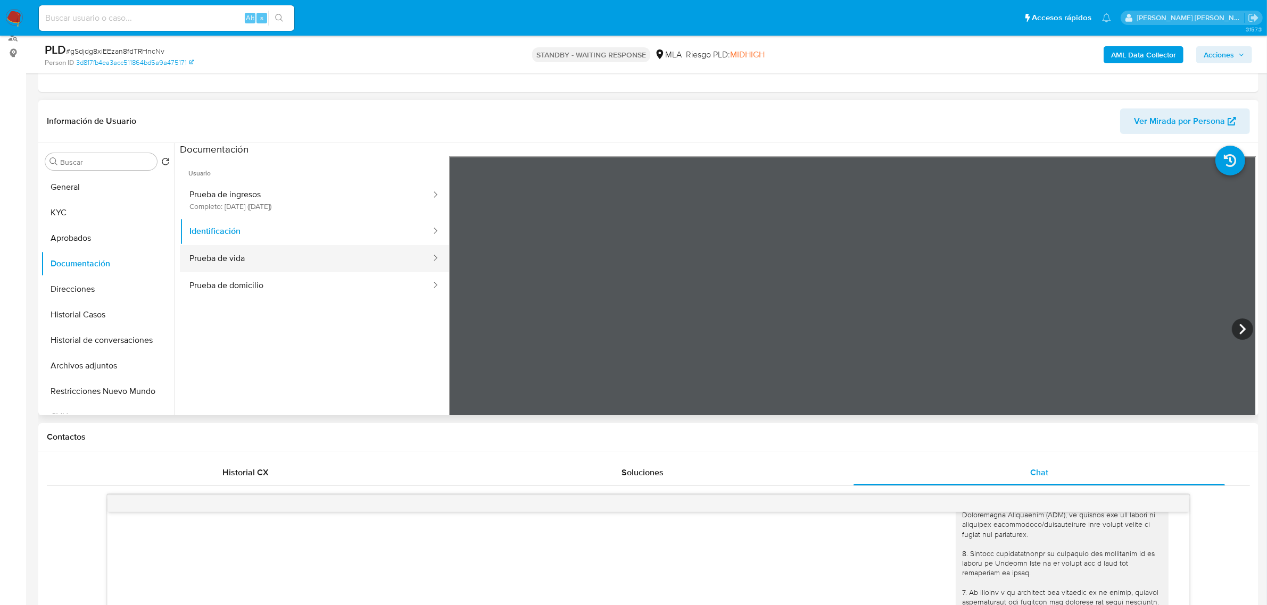
click at [281, 255] on button "Prueba de vida" at bounding box center [306, 258] width 252 height 27
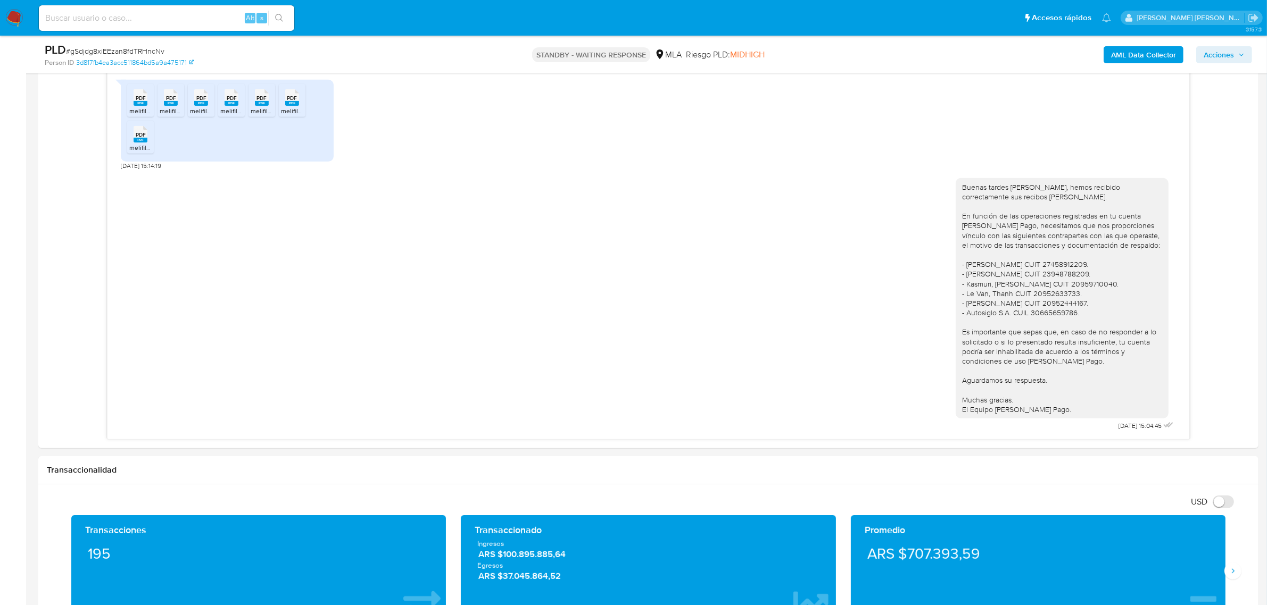
scroll to position [399, 0]
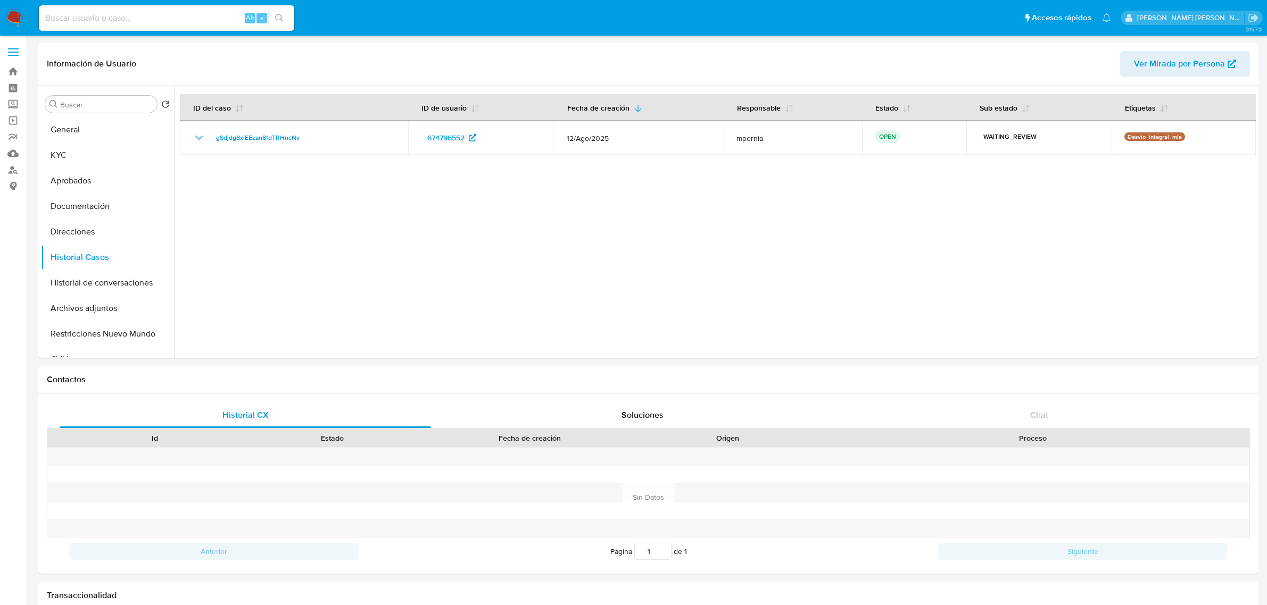
select select "10"
click at [80, 163] on button "KYC" at bounding box center [107, 156] width 133 height 26
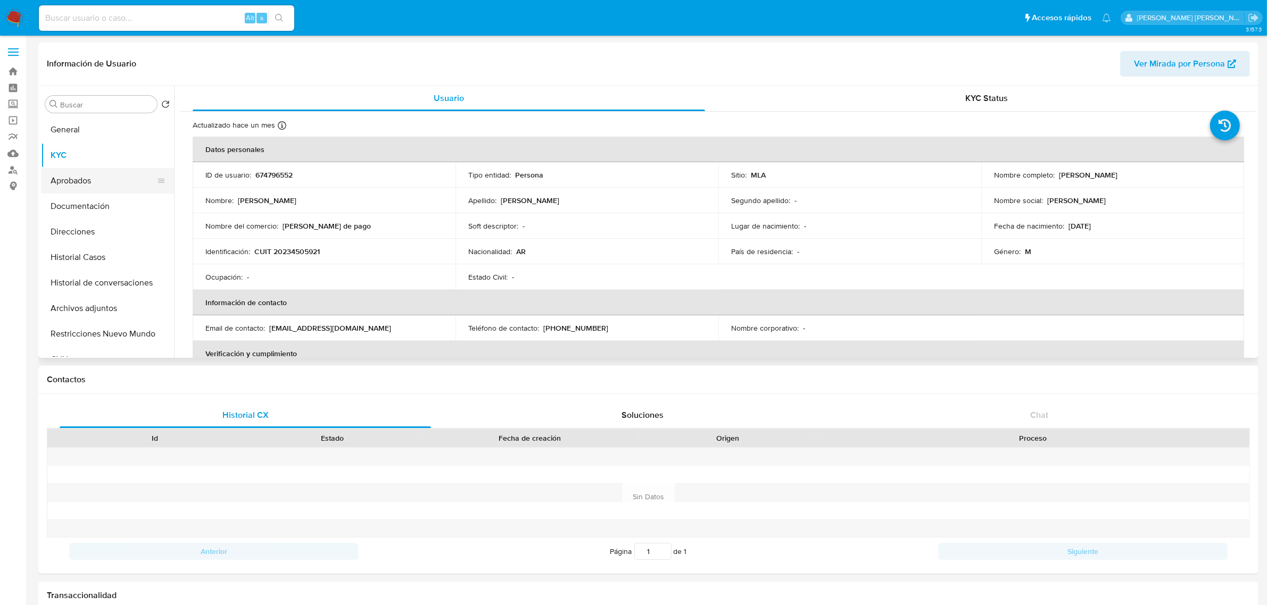
click at [74, 174] on button "Aprobados" at bounding box center [103, 181] width 125 height 26
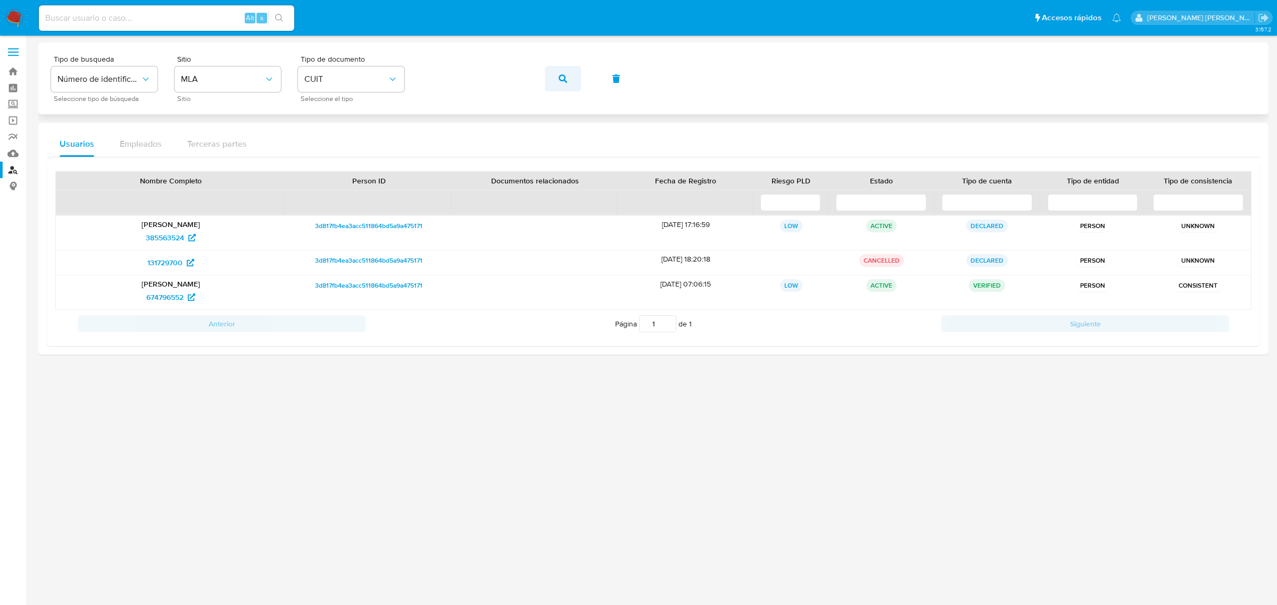
click at [570, 81] on button "button" at bounding box center [563, 79] width 36 height 26
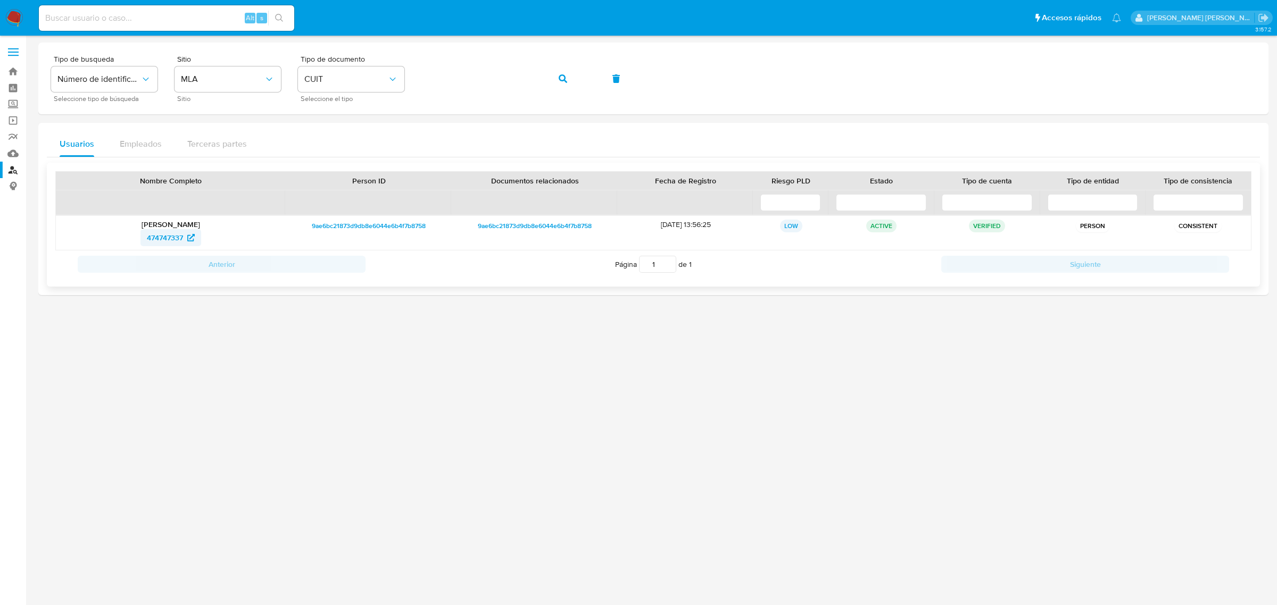
click at [163, 239] on span "474747337" at bounding box center [165, 237] width 36 height 17
click at [561, 80] on icon "button" at bounding box center [563, 78] width 9 height 9
click at [158, 246] on span "2423426080" at bounding box center [165, 237] width 44 height 17
click at [563, 78] on icon "button" at bounding box center [563, 78] width 9 height 9
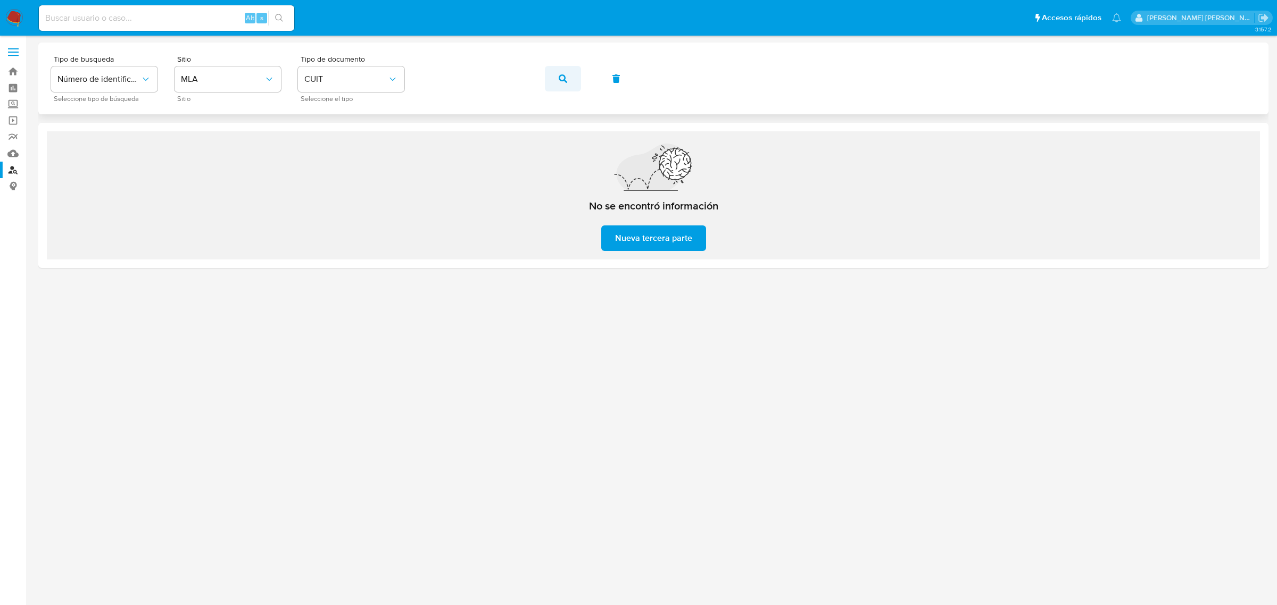
click at [560, 87] on span "button" at bounding box center [563, 78] width 9 height 23
click at [572, 79] on button "button" at bounding box center [563, 79] width 36 height 26
click at [562, 79] on icon "button" at bounding box center [563, 78] width 9 height 9
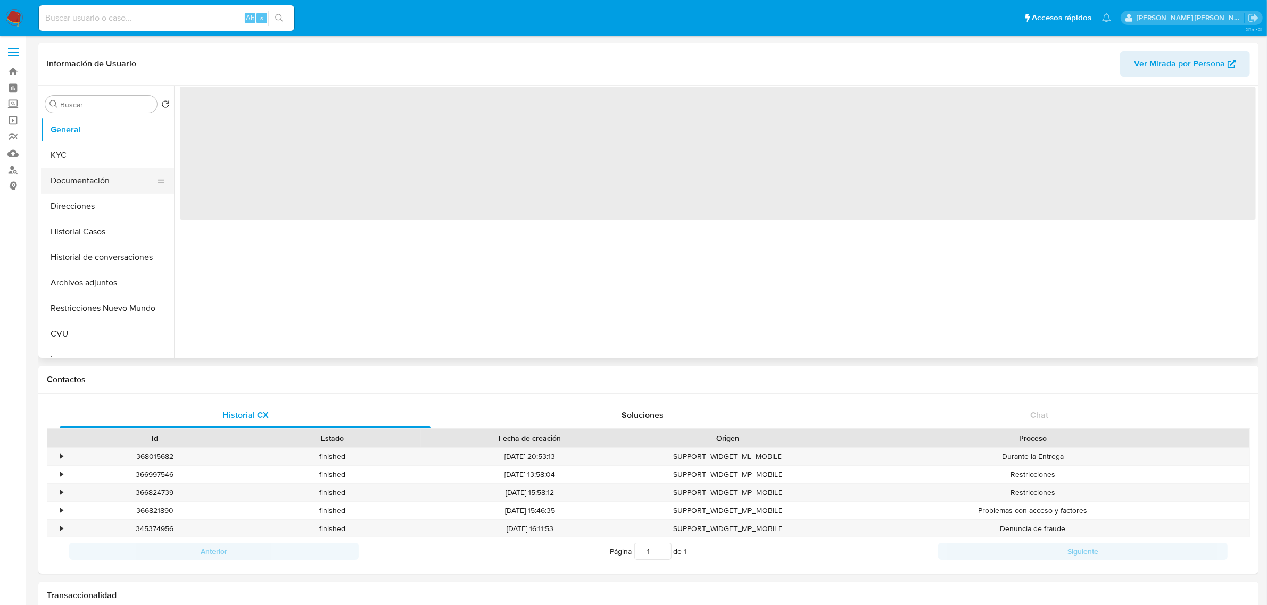
click at [82, 184] on button "Documentación" at bounding box center [103, 181] width 125 height 26
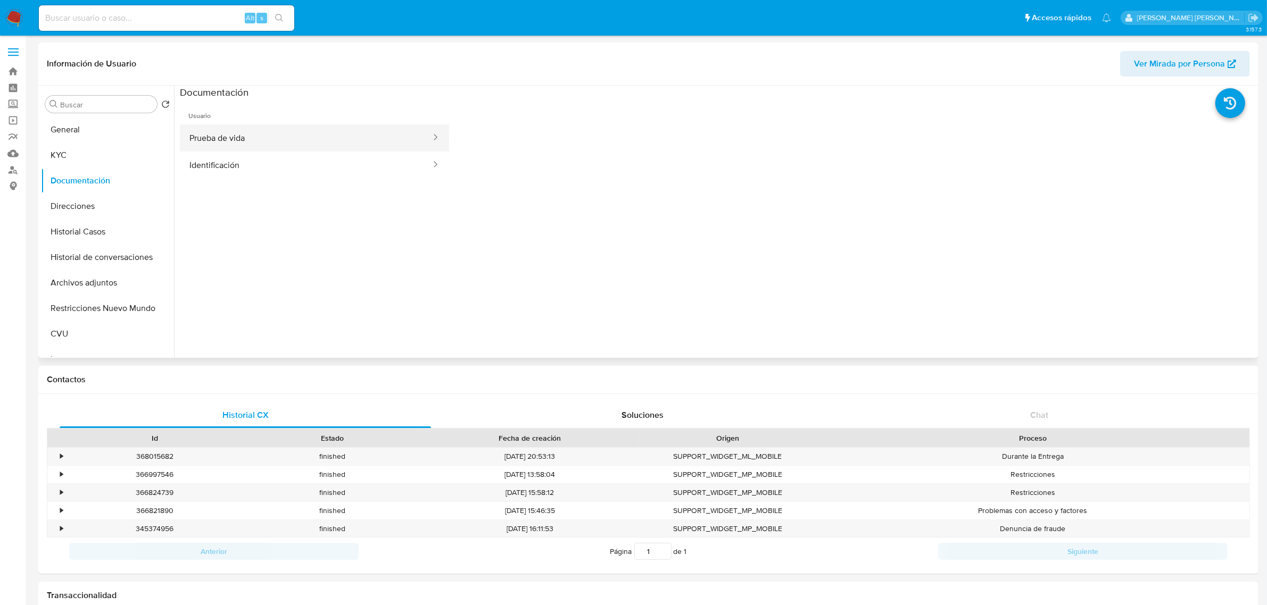
select select "10"
click at [275, 142] on button "Prueba de vida" at bounding box center [306, 138] width 252 height 27
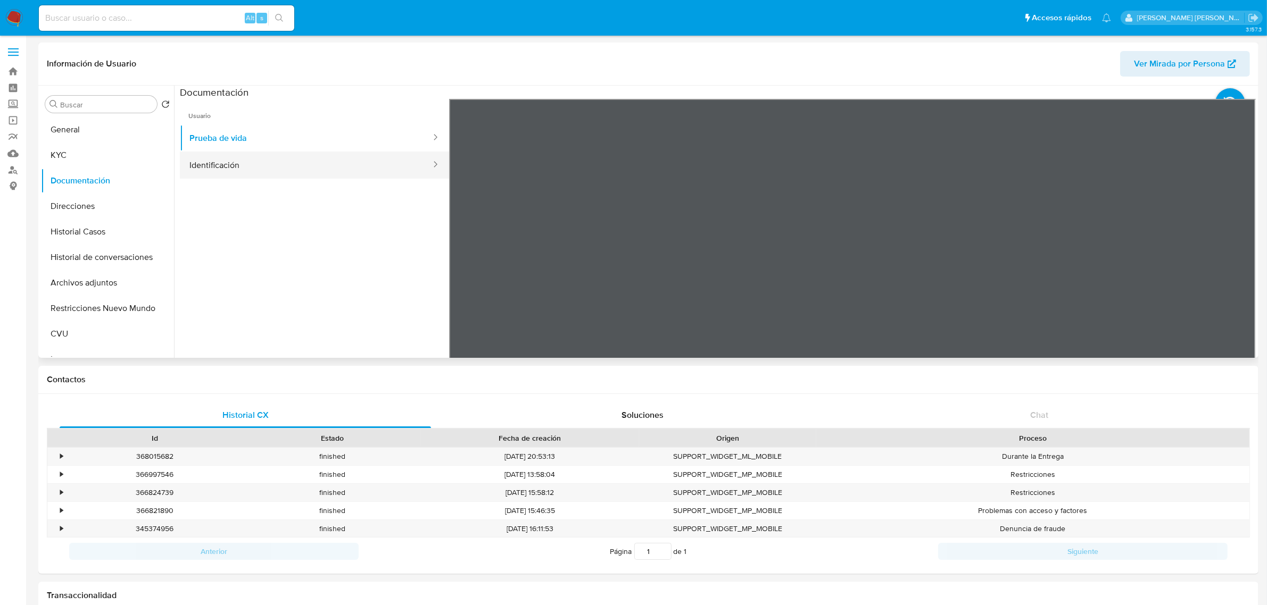
click at [249, 163] on button "Identificación" at bounding box center [306, 165] width 252 height 27
click at [1235, 270] on icon at bounding box center [1242, 271] width 21 height 21
click at [63, 153] on button "KYC" at bounding box center [103, 156] width 125 height 26
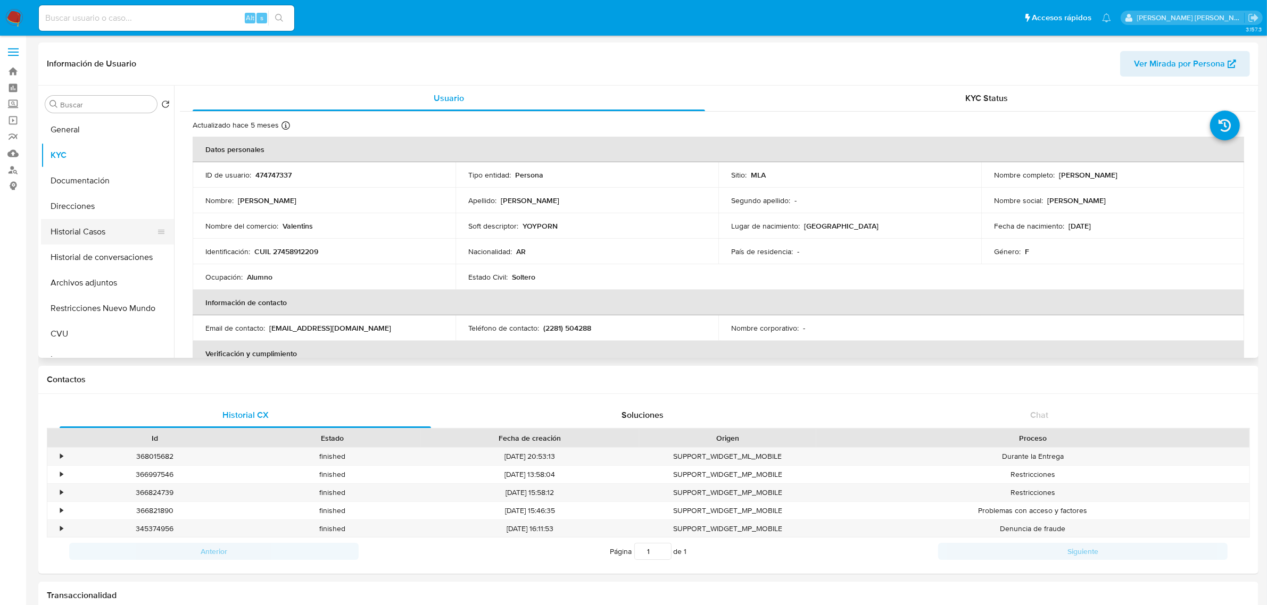
click at [83, 235] on button "Historial Casos" at bounding box center [103, 232] width 125 height 26
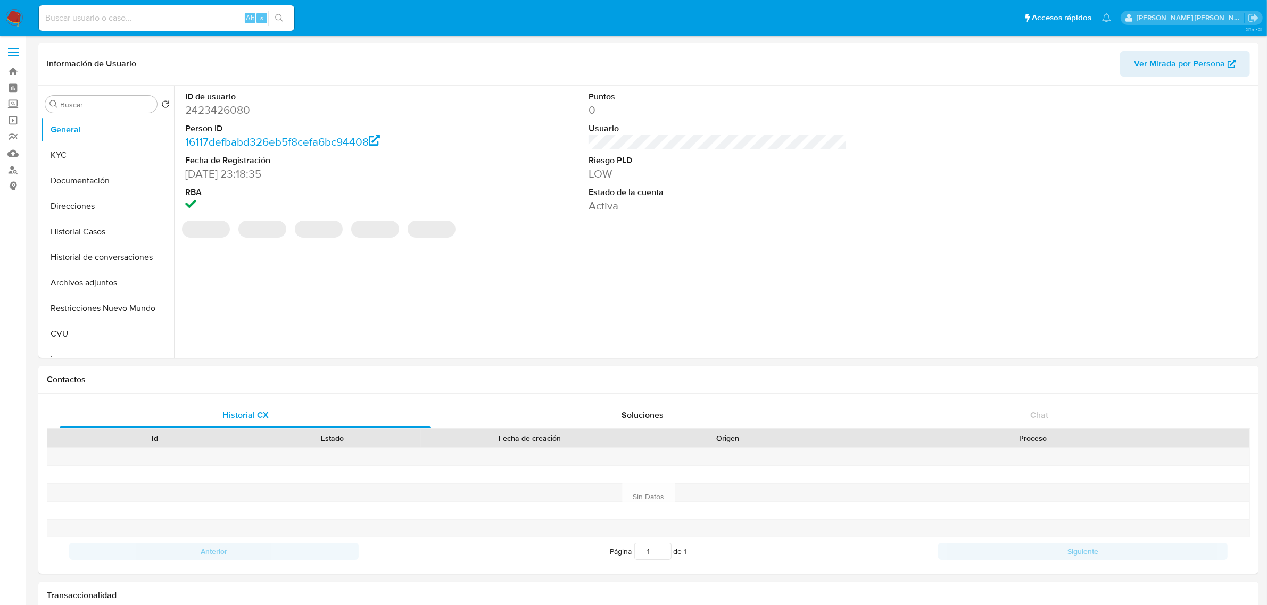
select select "10"
click at [88, 230] on button "Historial Casos" at bounding box center [107, 232] width 133 height 26
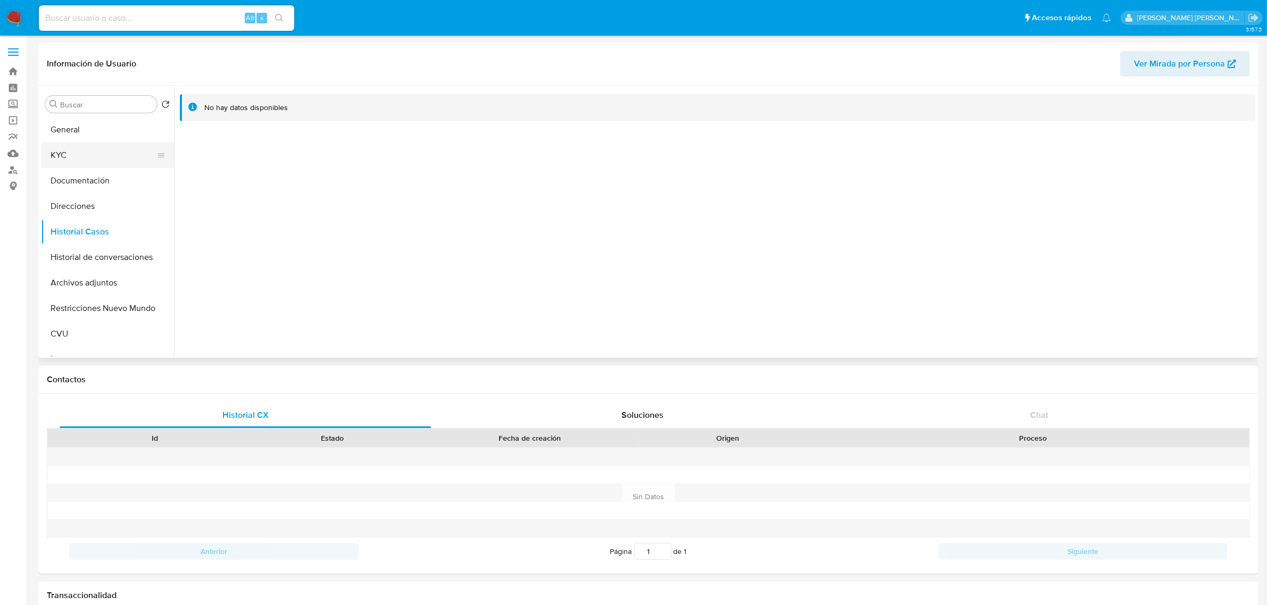
click at [104, 160] on button "KYC" at bounding box center [103, 156] width 125 height 26
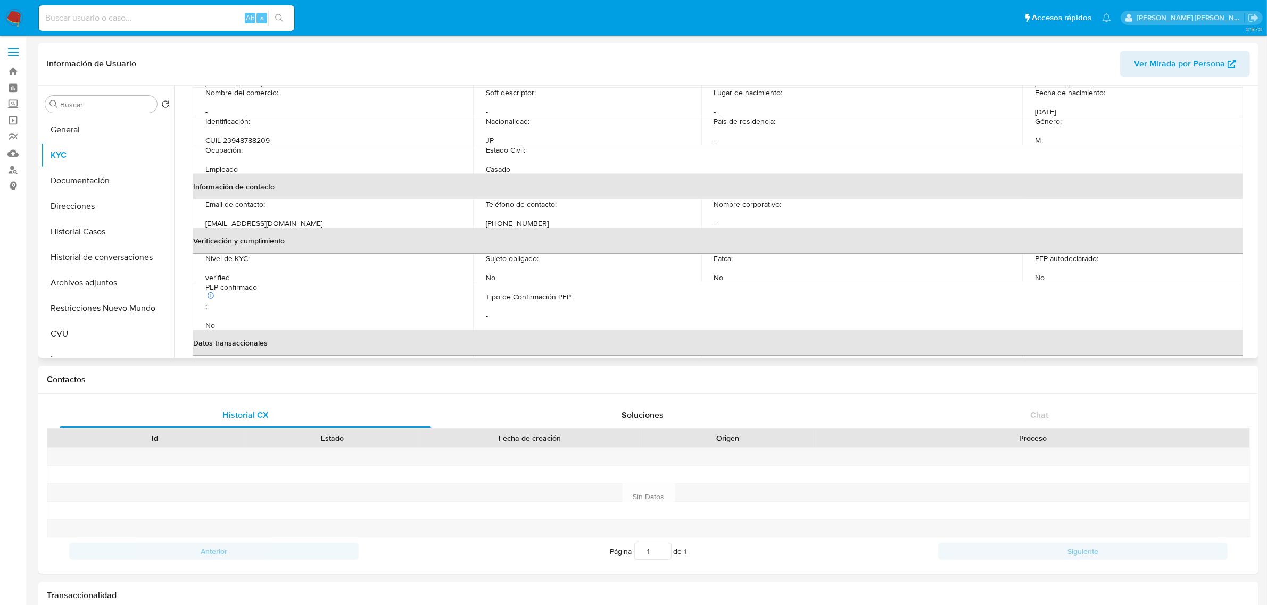
scroll to position [133, 0]
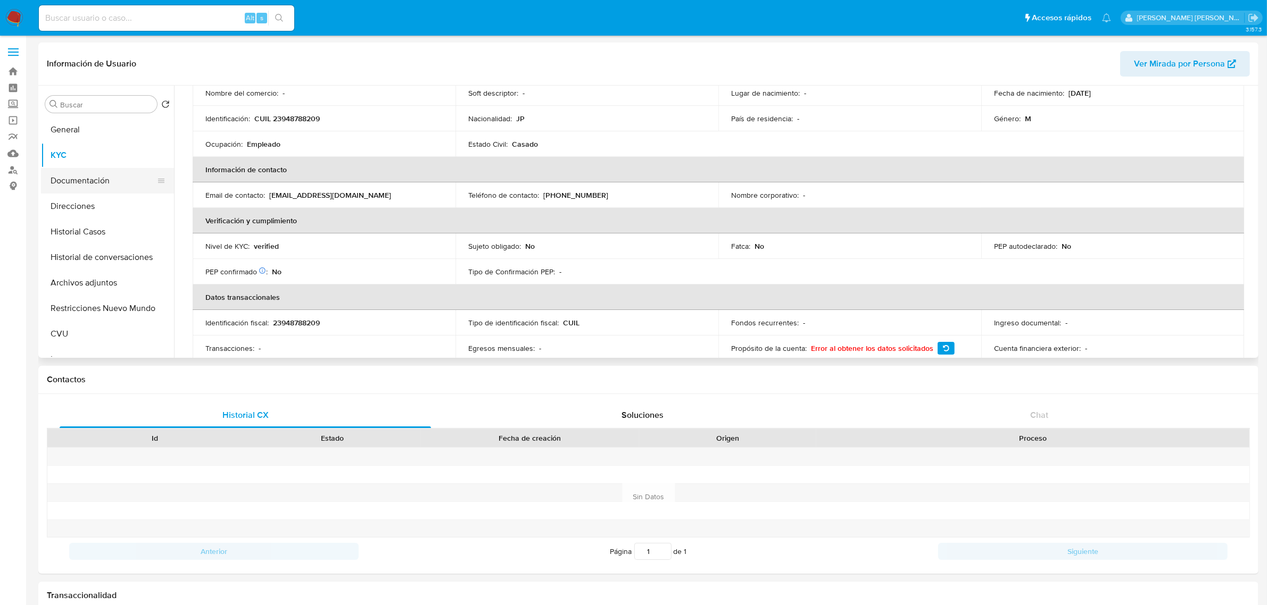
click at [90, 176] on button "Documentación" at bounding box center [103, 181] width 125 height 26
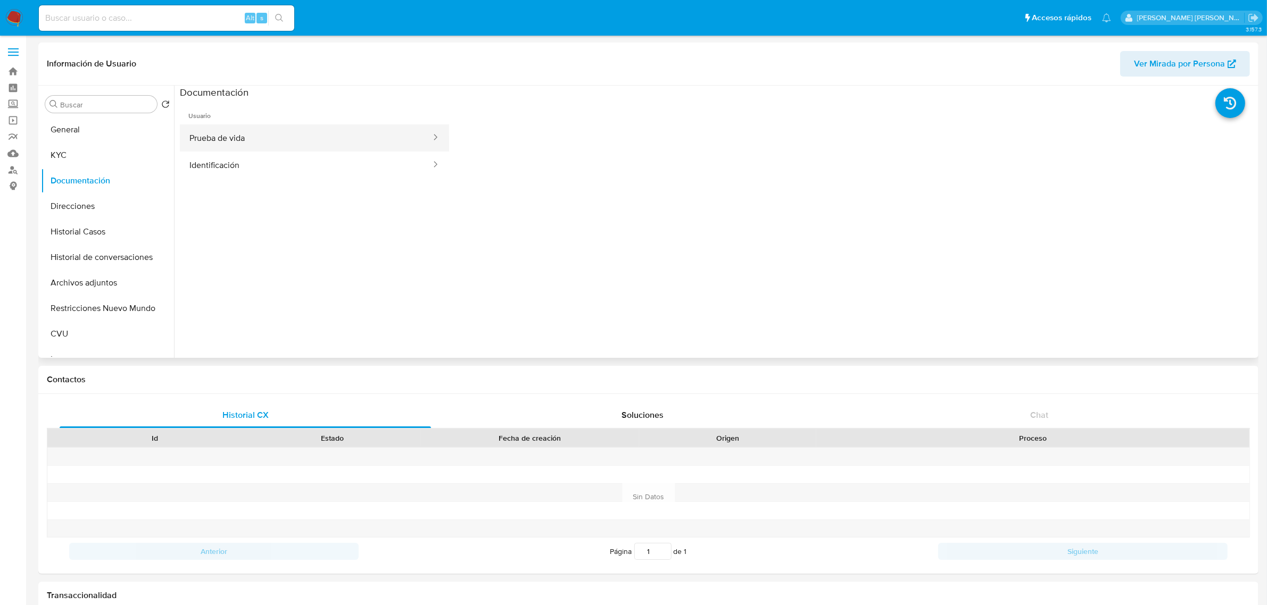
click at [227, 139] on button "Prueba de vida" at bounding box center [306, 138] width 252 height 27
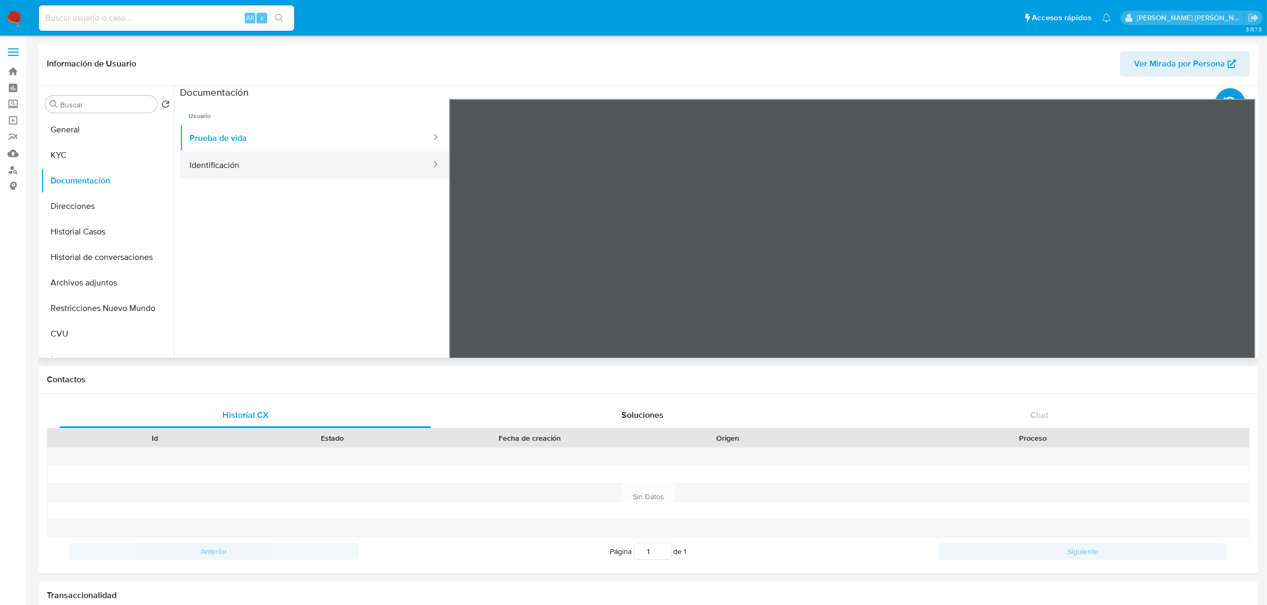
click at [322, 155] on button "Identificación" at bounding box center [306, 165] width 252 height 27
click at [1239, 270] on icon at bounding box center [1242, 272] width 6 height 11
click at [59, 164] on button "KYC" at bounding box center [103, 156] width 125 height 26
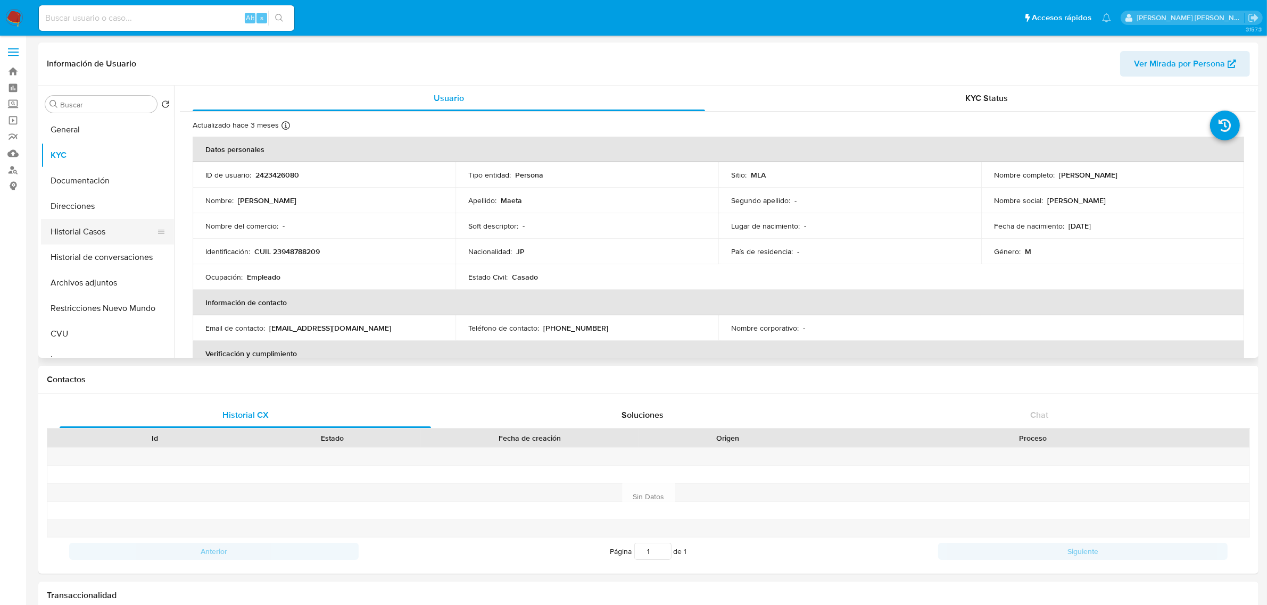
click at [100, 230] on button "Historial Casos" at bounding box center [103, 232] width 125 height 26
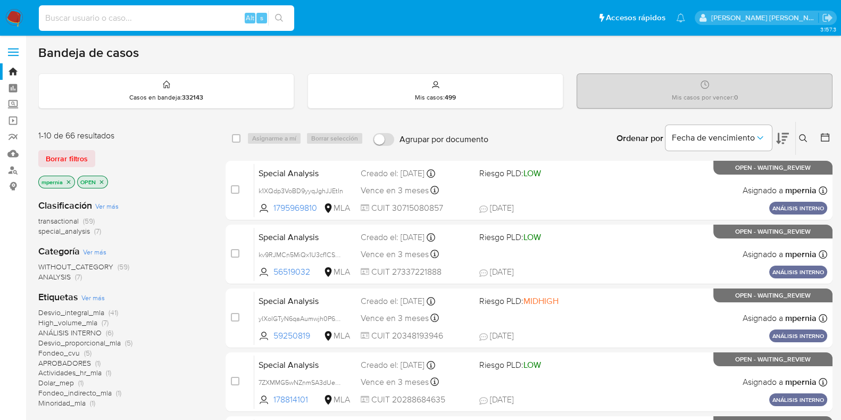
click at [132, 20] on input at bounding box center [166, 18] width 255 height 14
paste input "59250819"
type input "59250819"
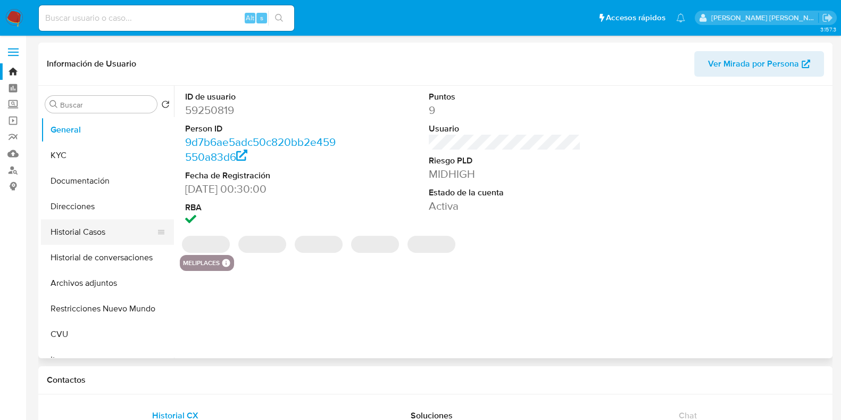
select select "10"
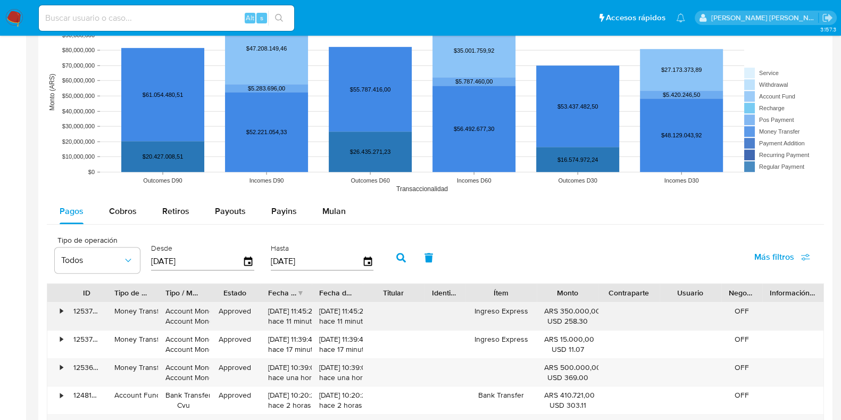
scroll to position [864, 0]
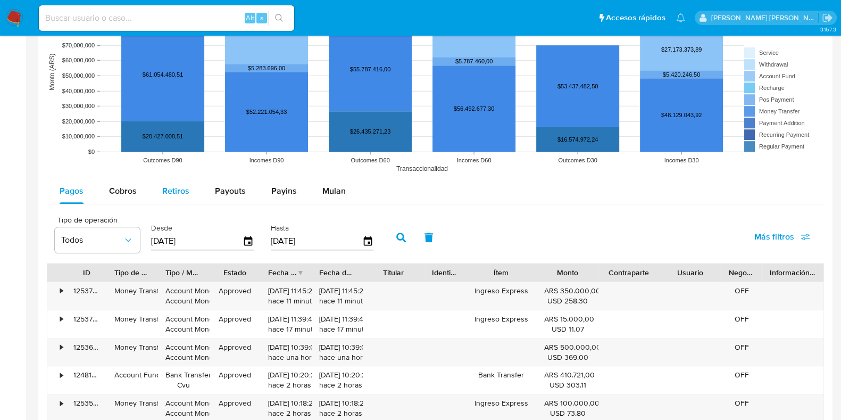
click at [175, 188] on span "Retiros" at bounding box center [175, 191] width 27 height 12
select select "10"
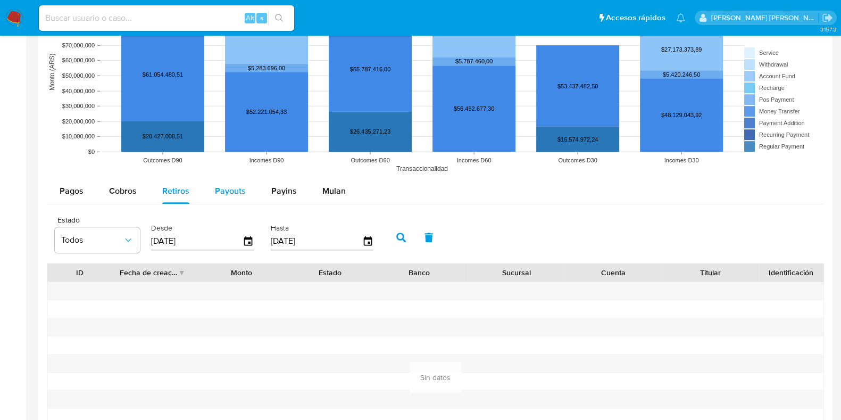
click at [230, 189] on span "Payouts" at bounding box center [230, 191] width 31 height 12
select select "10"
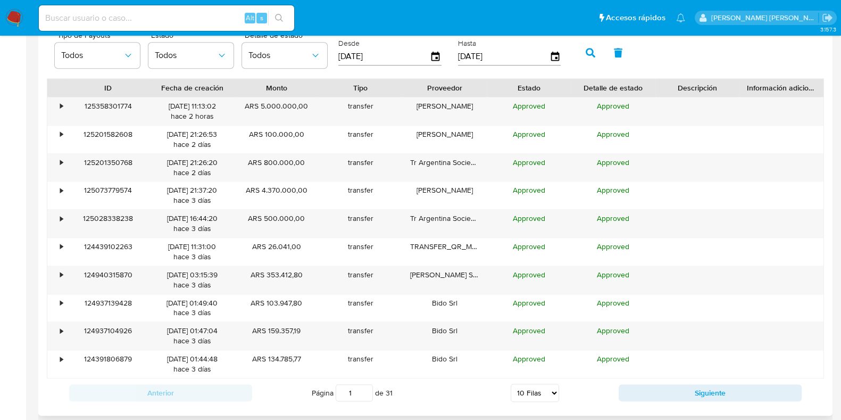
scroll to position [1064, 0]
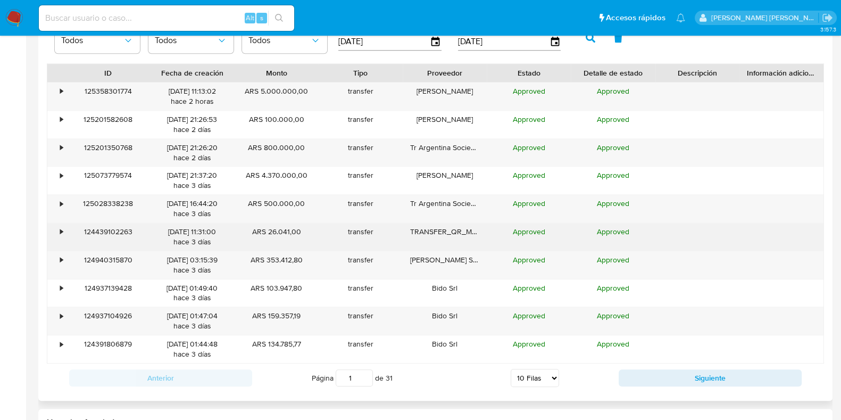
click at [61, 229] on div "•" at bounding box center [61, 232] width 3 height 10
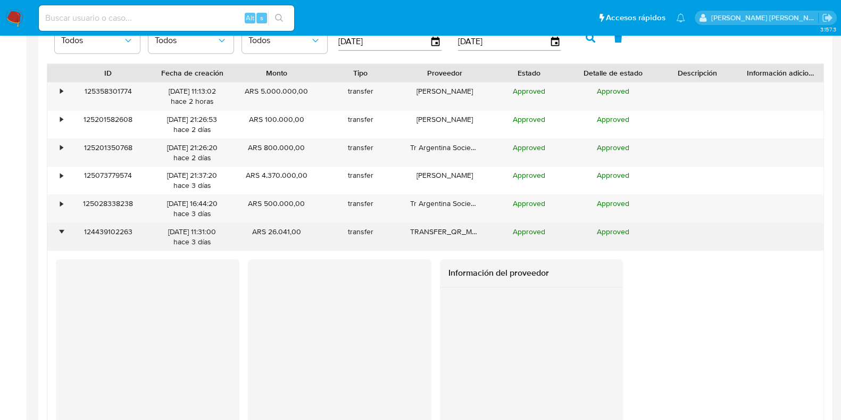
click at [60, 229] on div "•" at bounding box center [61, 232] width 3 height 10
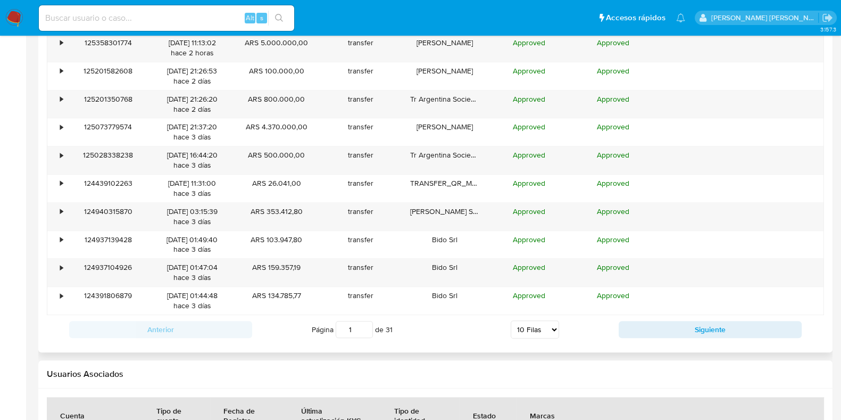
scroll to position [1131, 0]
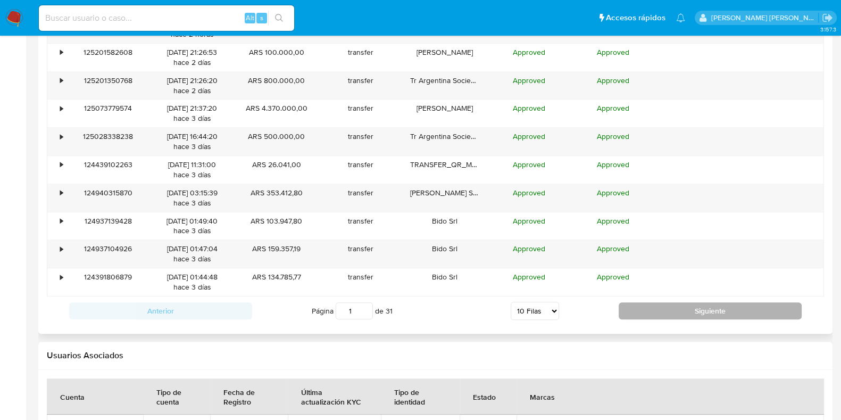
click at [684, 304] on button "Siguiente" at bounding box center [710, 310] width 183 height 17
type input "2"
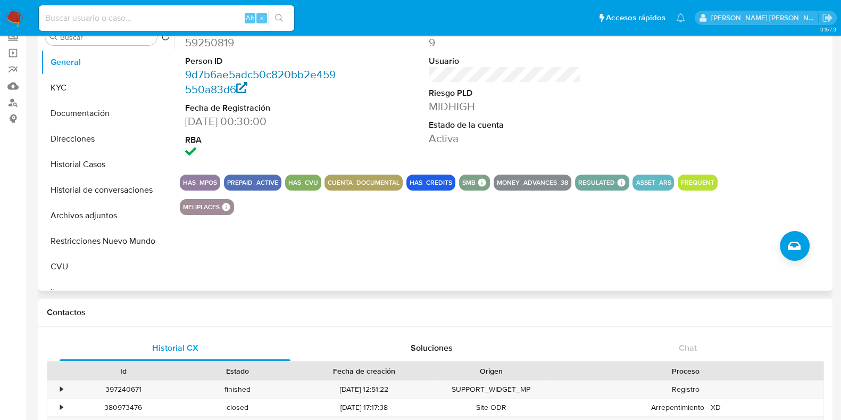
scroll to position [0, 0]
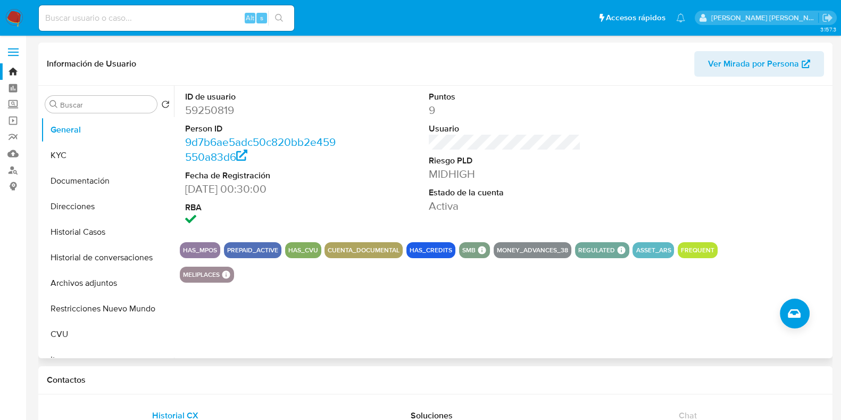
click at [209, 114] on dd "59250819" at bounding box center [261, 110] width 152 height 15
click at [209, 113] on dd "59250819" at bounding box center [261, 110] width 152 height 15
copy dd "59250819"
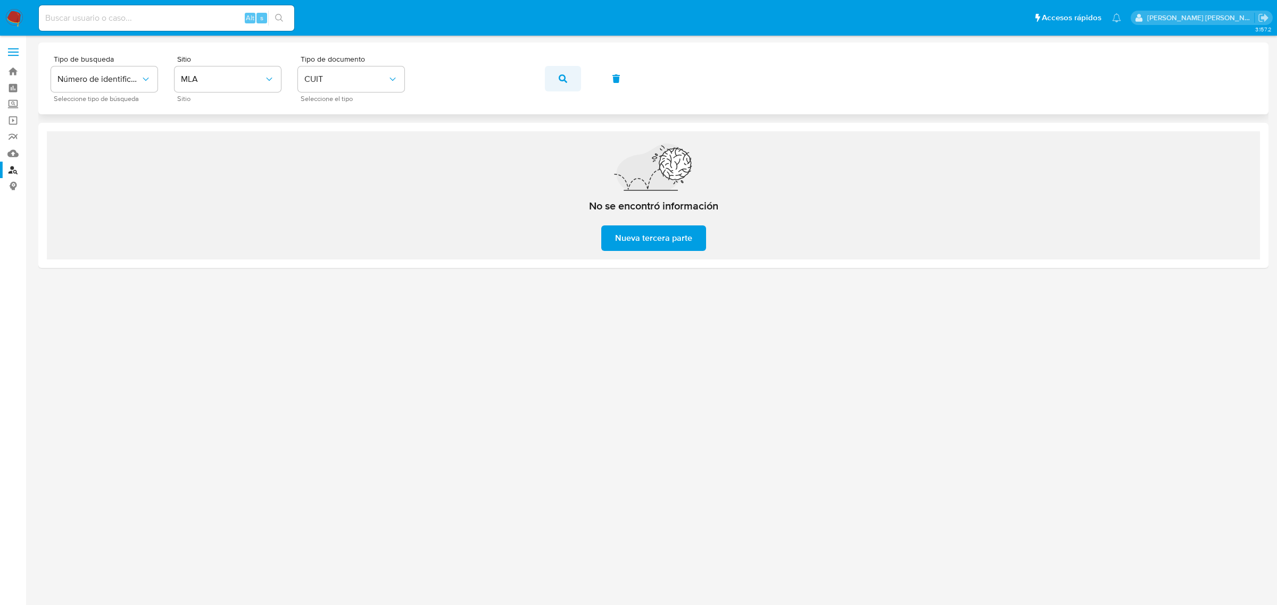
click at [559, 80] on icon "button" at bounding box center [563, 78] width 9 height 9
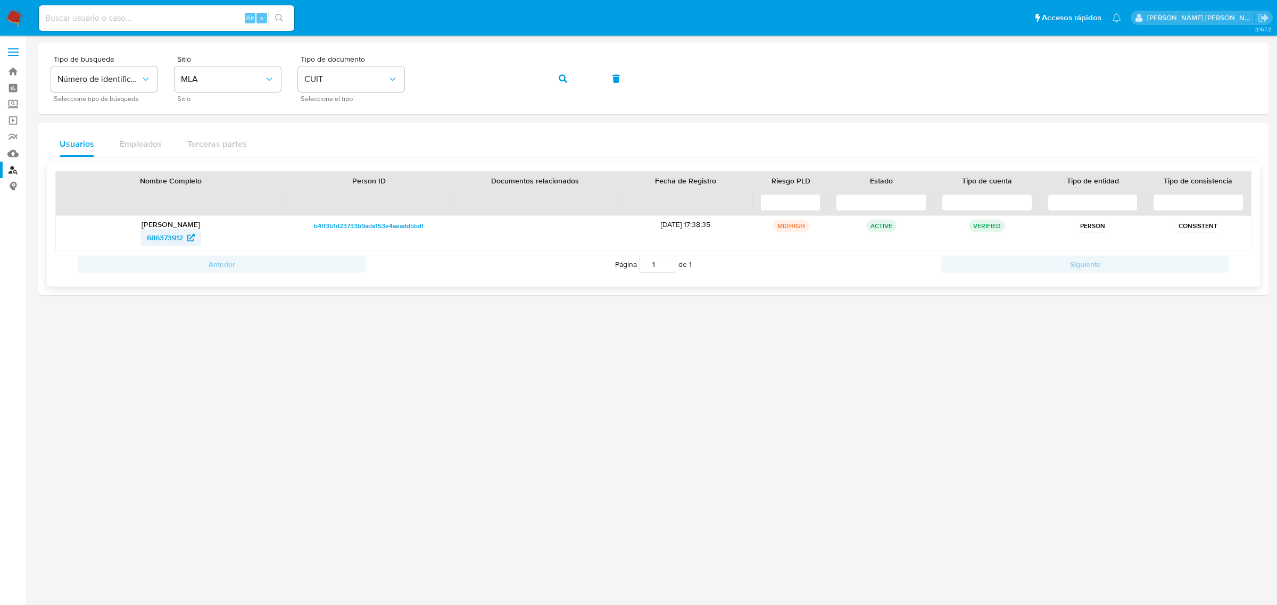
click at [157, 243] on span "686373912" at bounding box center [165, 237] width 36 height 17
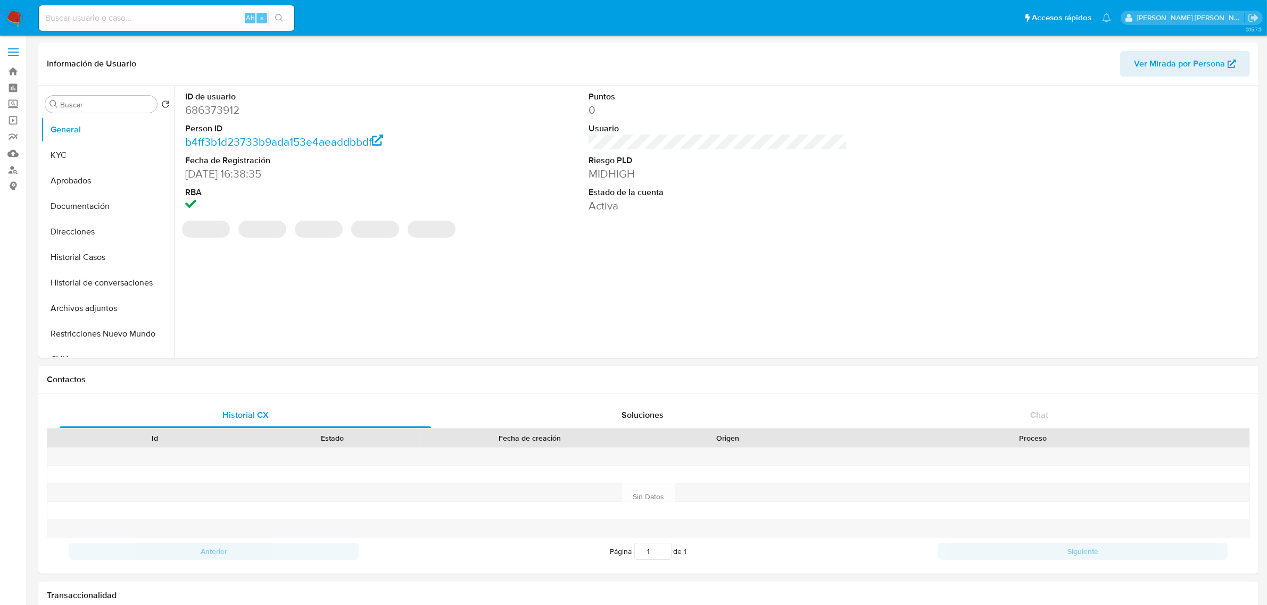
select select "10"
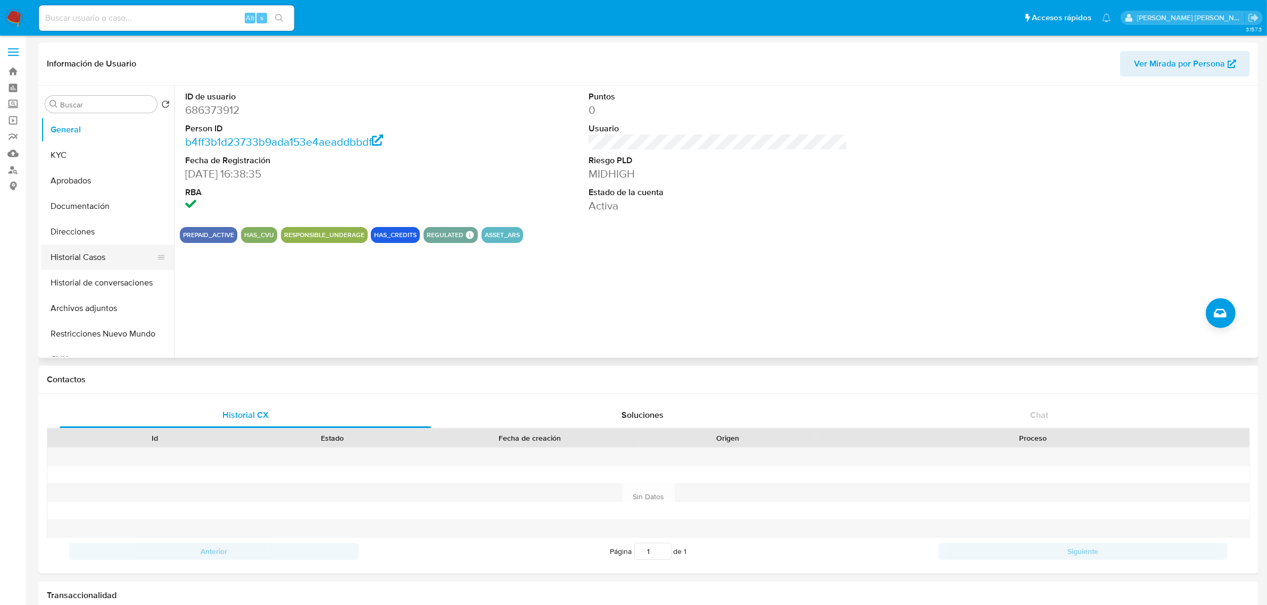
click at [70, 250] on button "Historial Casos" at bounding box center [103, 258] width 125 height 26
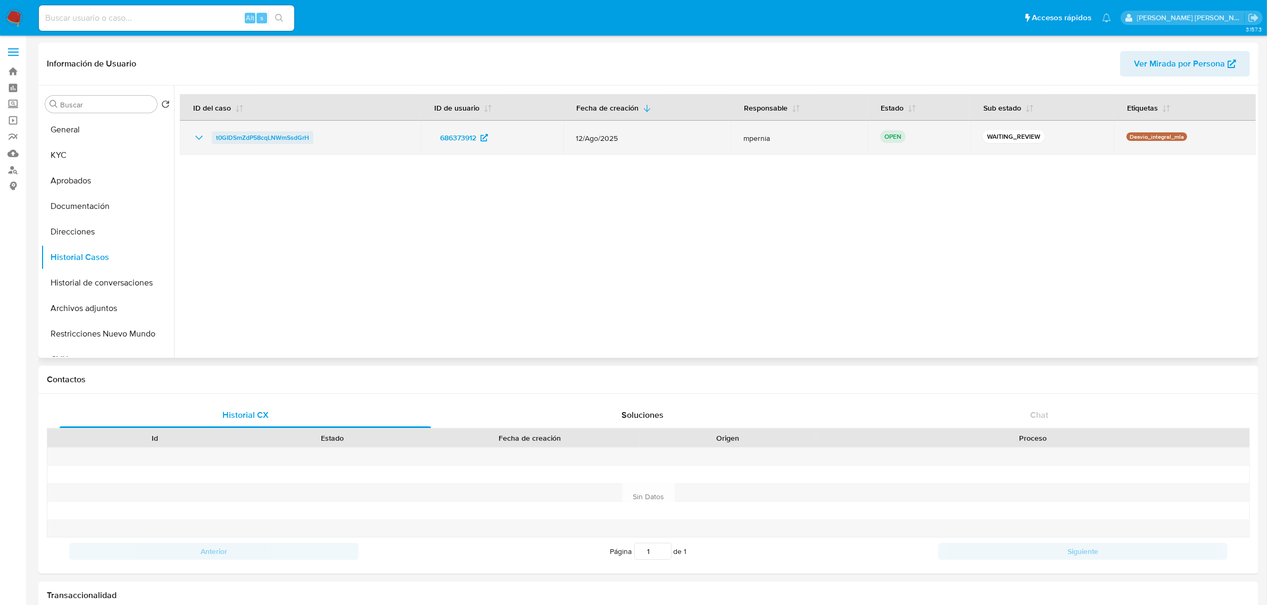
drag, startPoint x: 329, startPoint y: 139, endPoint x: 211, endPoint y: 141, distance: 117.6
click at [211, 141] on div "t0GIDSmZdP58cqLNWmSsdGrH" at bounding box center [300, 137] width 215 height 13
click at [237, 133] on span "t0GIDSmZdP58cqLNWmSsdGrH" at bounding box center [262, 137] width 93 height 13
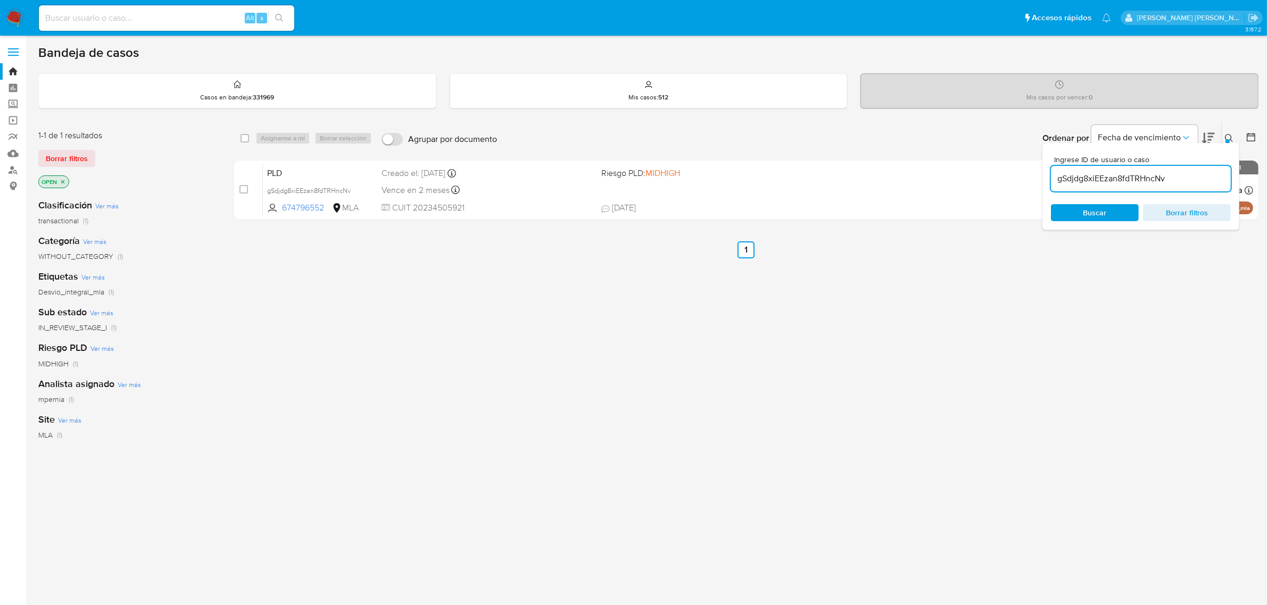
click at [1102, 175] on input "gSdjdg8xiEEzan8fdTRHncNv" at bounding box center [1141, 179] width 180 height 14
paste input "t0GIDSmZdP58cqLNWmSsdGrH"
type input "t0GIDSmZdP58cqLNWmSsdGrH"
drag, startPoint x: 243, startPoint y: 132, endPoint x: 254, endPoint y: 136, distance: 11.8
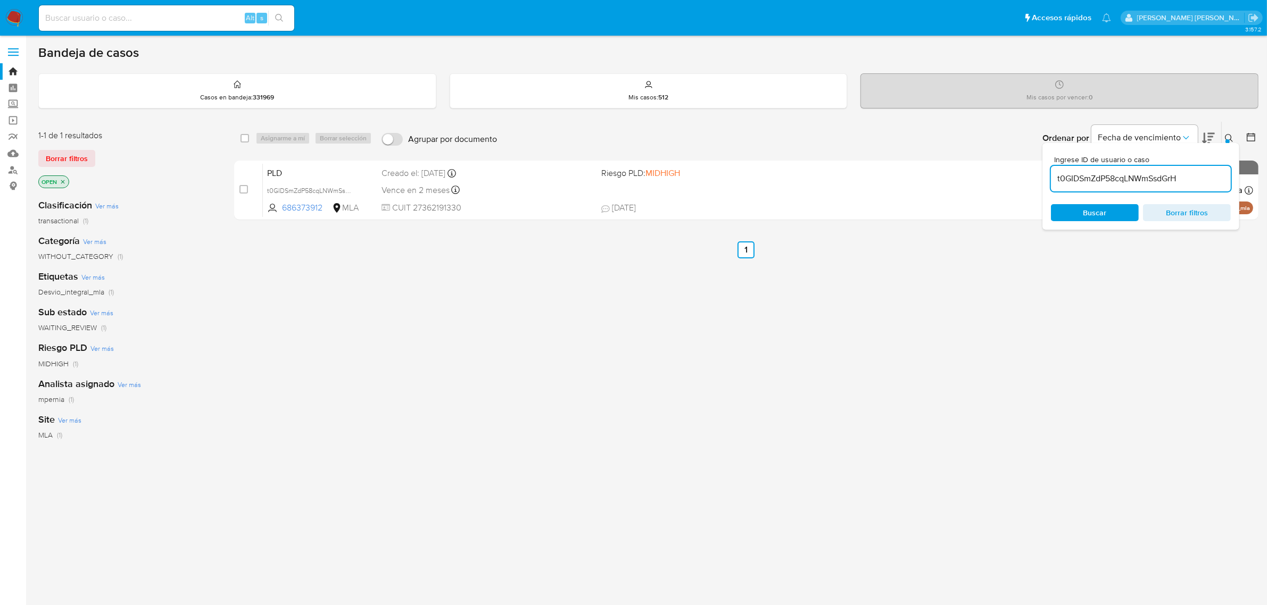
click at [243, 133] on div "select-all-cases-checkbox" at bounding box center [244, 138] width 9 height 11
click at [240, 139] on input "checkbox" at bounding box center [244, 138] width 9 height 9
checkbox input "true"
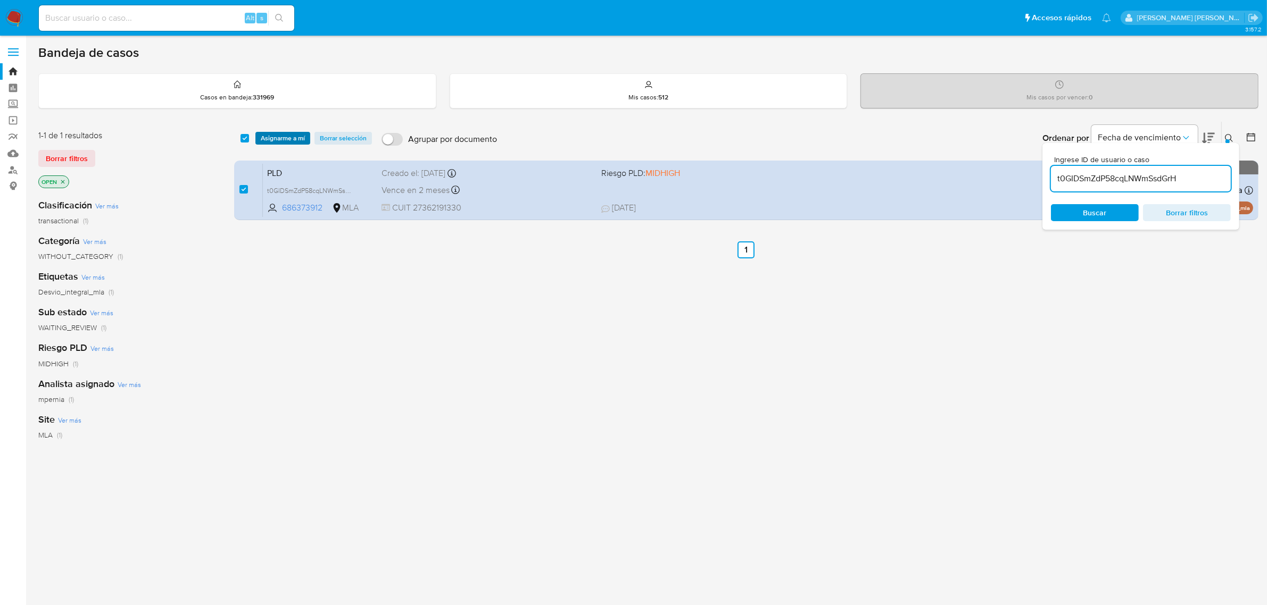
click at [287, 139] on span "Asignarme a mí" at bounding box center [283, 138] width 44 height 11
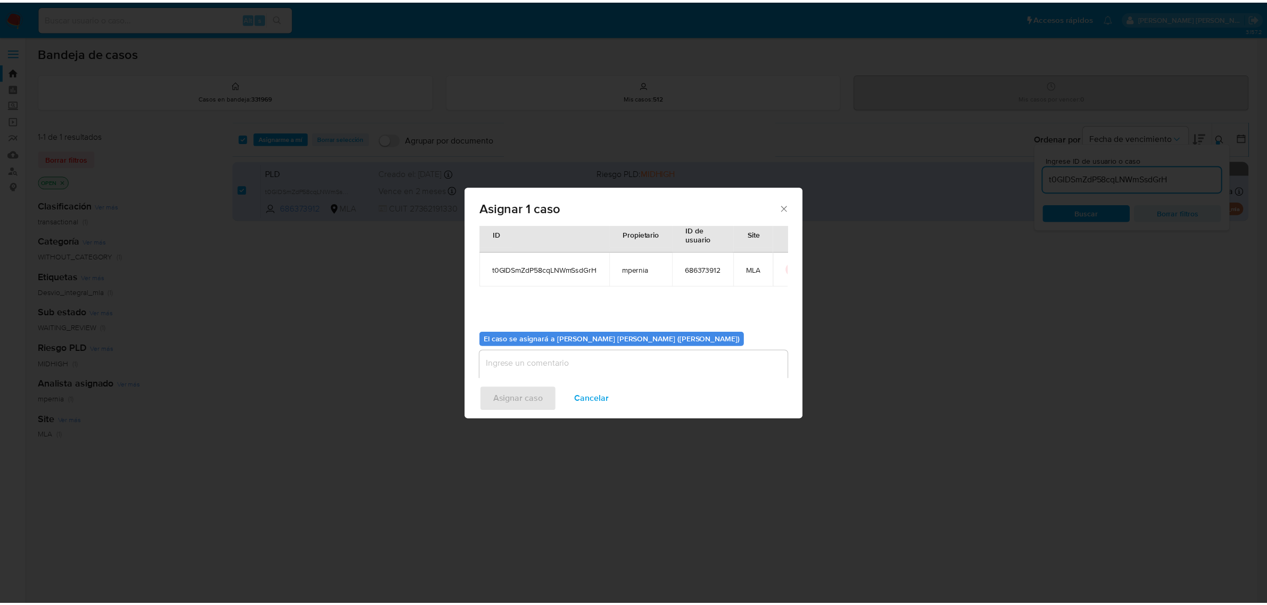
scroll to position [54, 0]
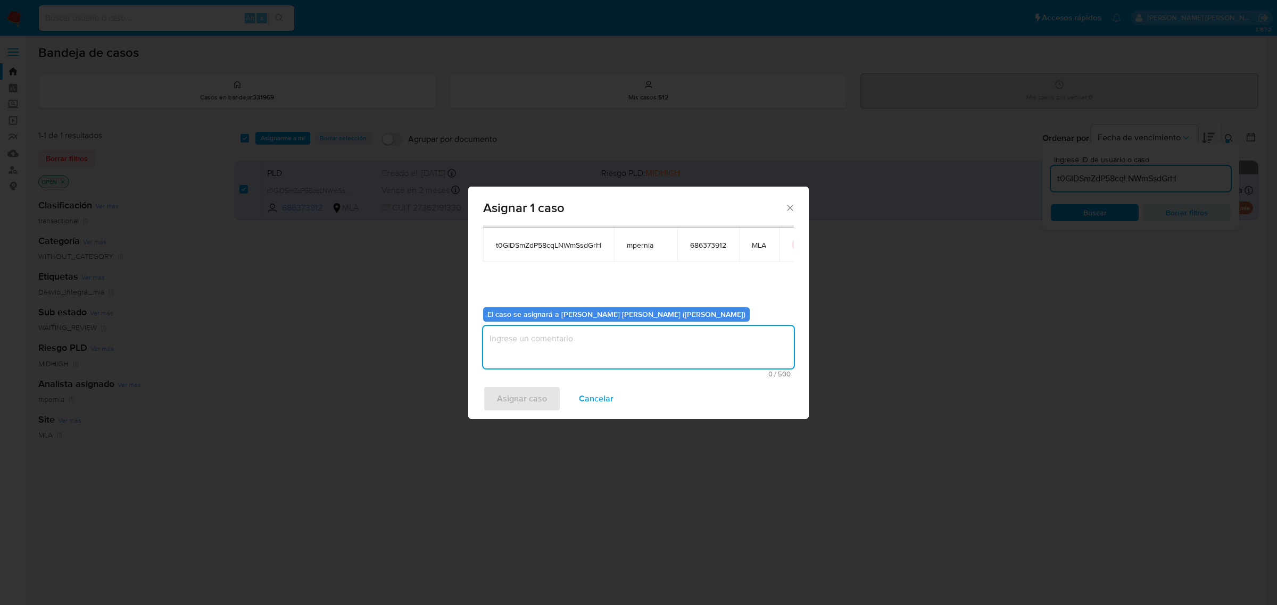
click at [610, 363] on textarea "assign-modal" at bounding box center [638, 347] width 311 height 43
type textarea "-"
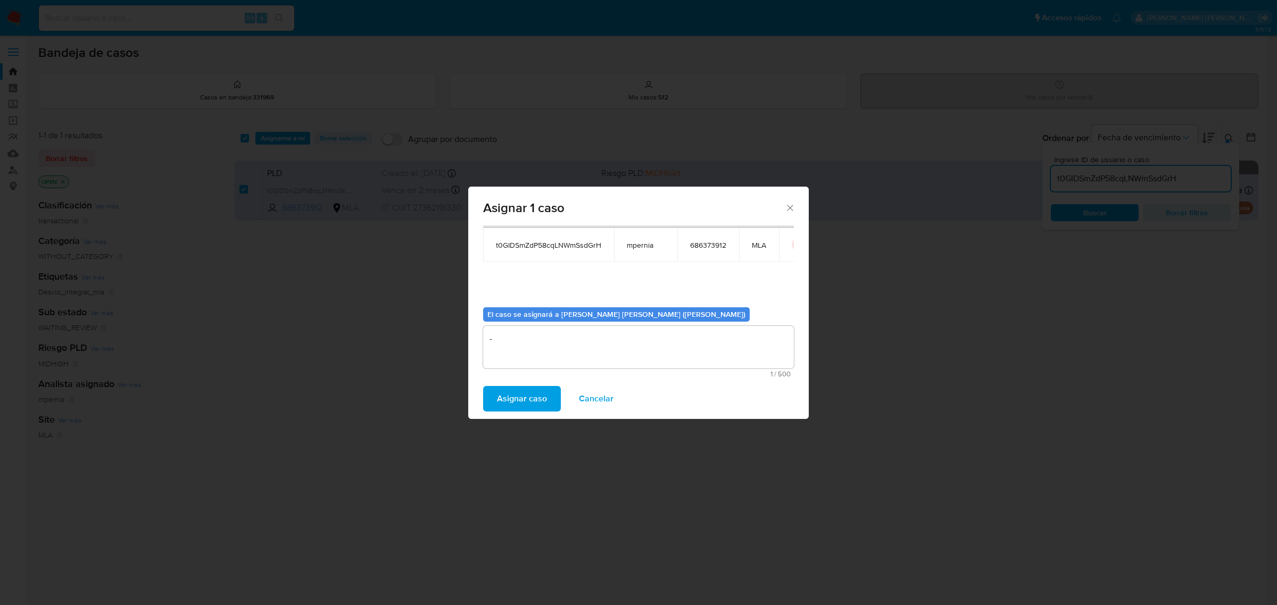
click at [522, 382] on div "Asignar caso Cancelar" at bounding box center [638, 399] width 341 height 40
click at [514, 389] on span "Asignar caso" at bounding box center [522, 398] width 50 height 23
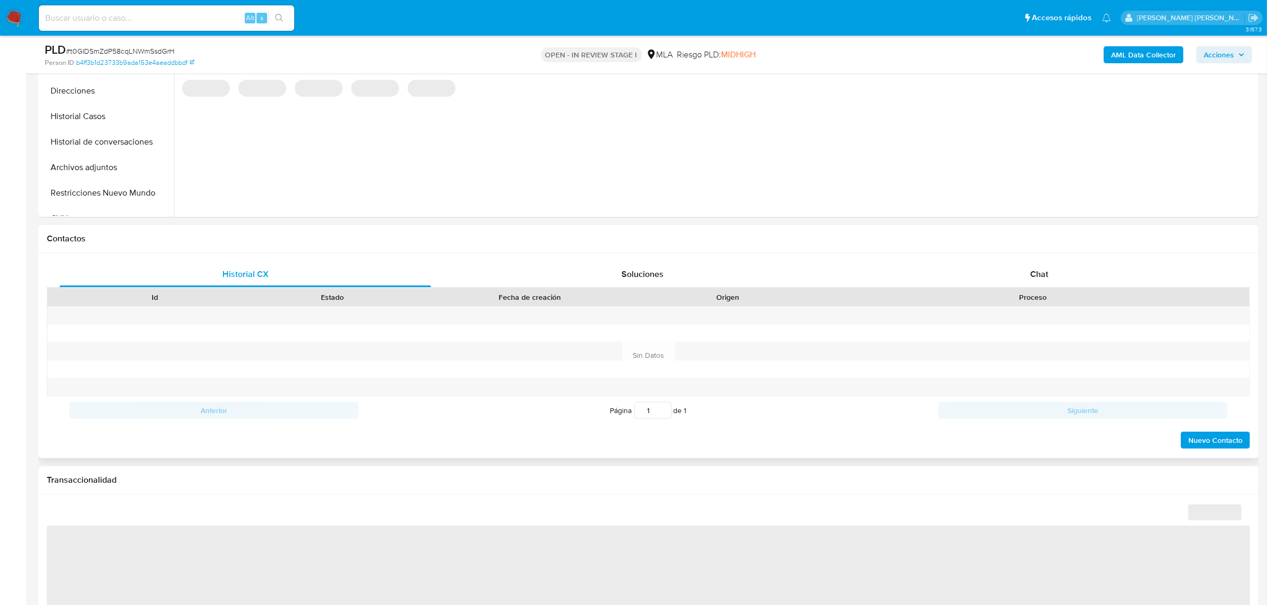
scroll to position [333, 0]
select select "10"
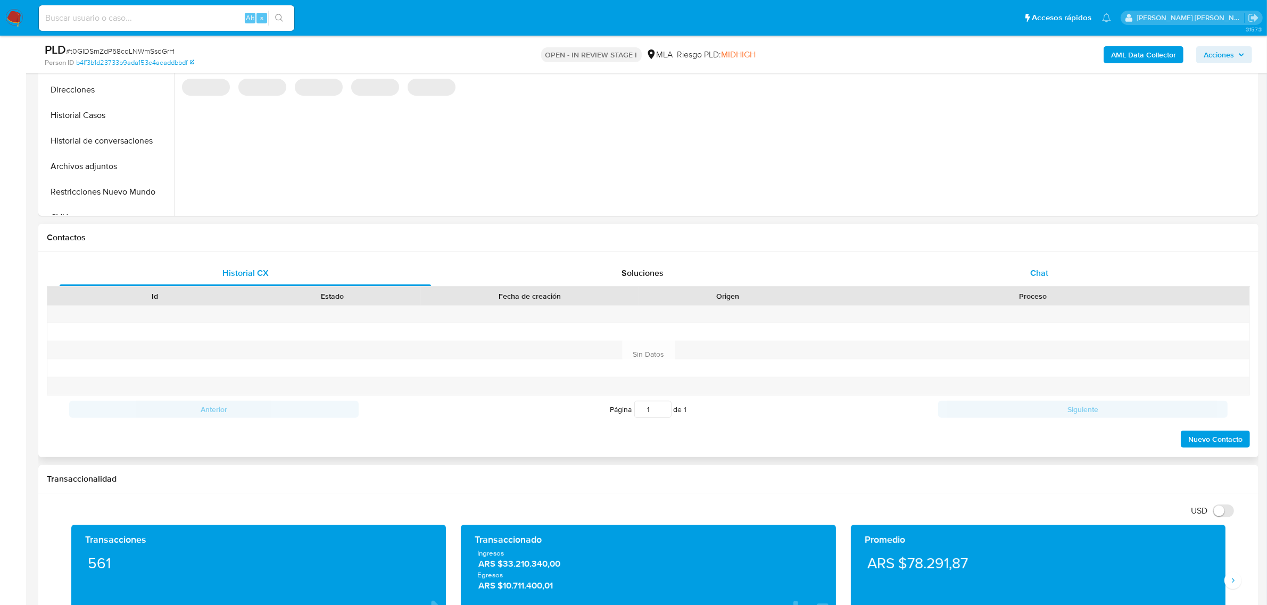
click at [1038, 276] on span "Chat" at bounding box center [1039, 273] width 18 height 12
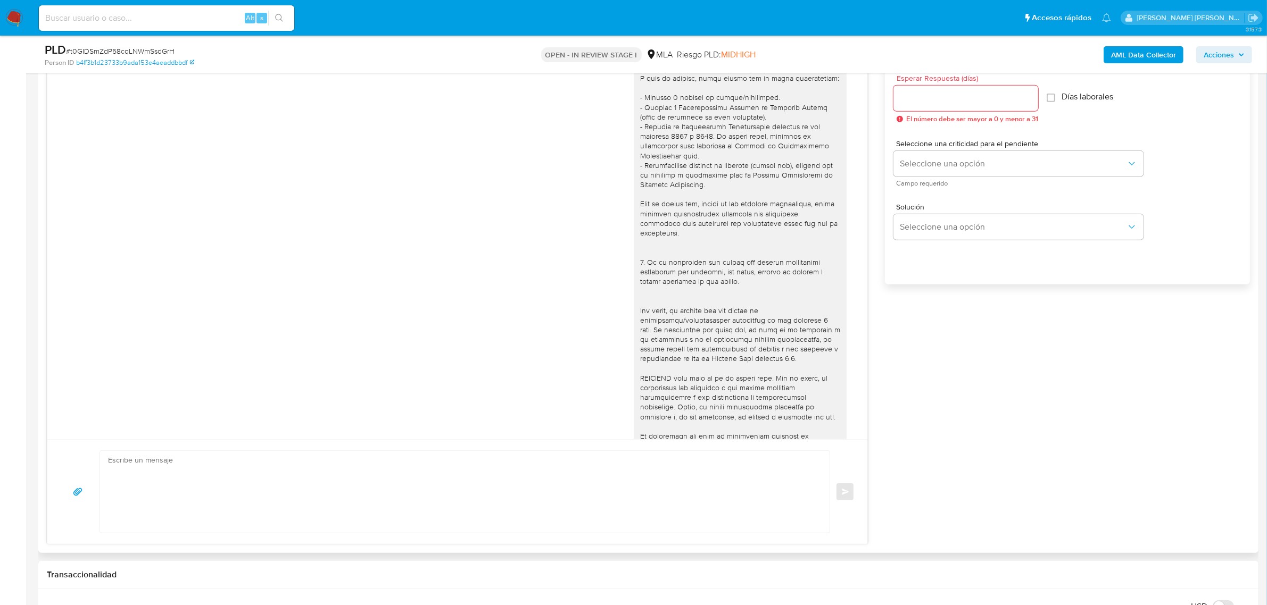
scroll to position [316, 0]
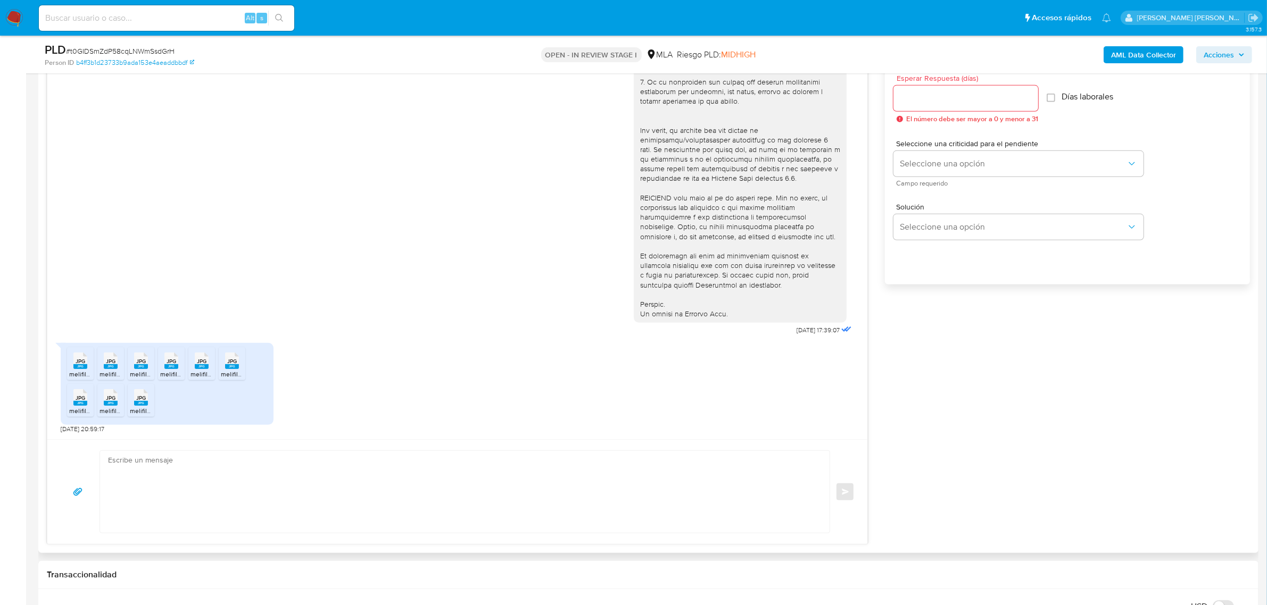
click at [76, 365] on span "JPG" at bounding box center [81, 361] width 10 height 7
click at [113, 364] on span "JPG" at bounding box center [111, 361] width 10 height 7
click at [136, 365] on span "JPG" at bounding box center [141, 361] width 10 height 7
click at [176, 369] on rect at bounding box center [171, 366] width 14 height 5
click at [197, 366] on rect at bounding box center [202, 366] width 14 height 5
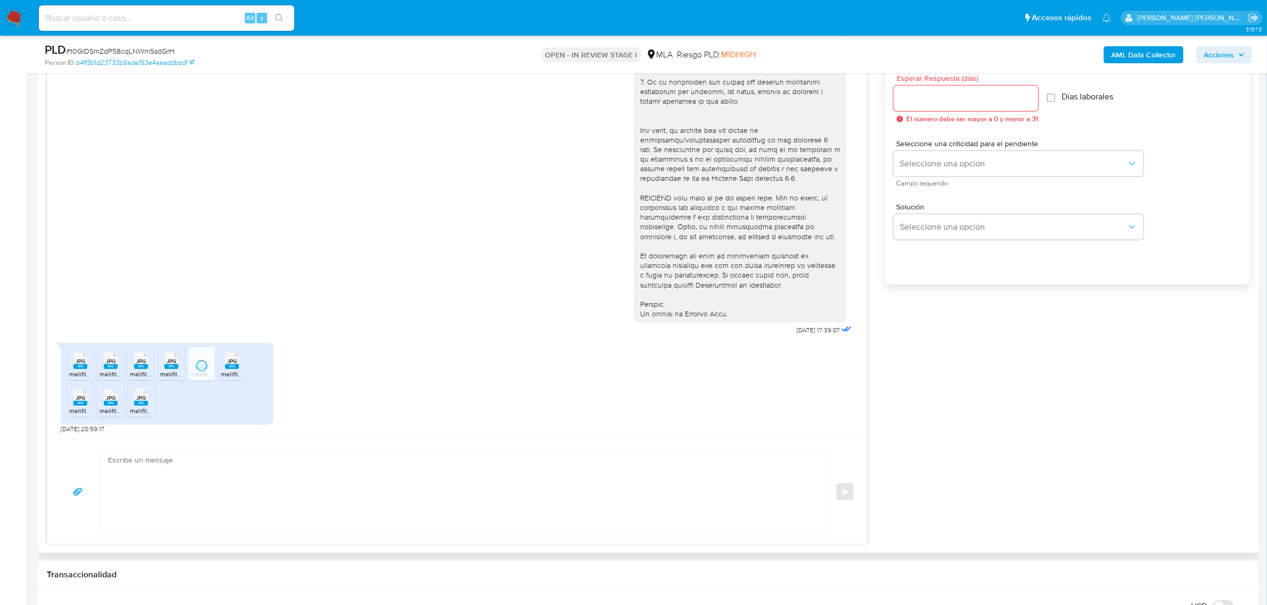
click at [229, 367] on rect at bounding box center [232, 366] width 14 height 5
click at [77, 403] on rect at bounding box center [80, 403] width 14 height 5
click at [113, 409] on span "melifile4364089182034437888.jpg" at bounding box center [149, 410] width 100 height 9
click at [144, 407] on icon "JPG" at bounding box center [141, 397] width 14 height 19
